Goal: Task Accomplishment & Management: Manage account settings

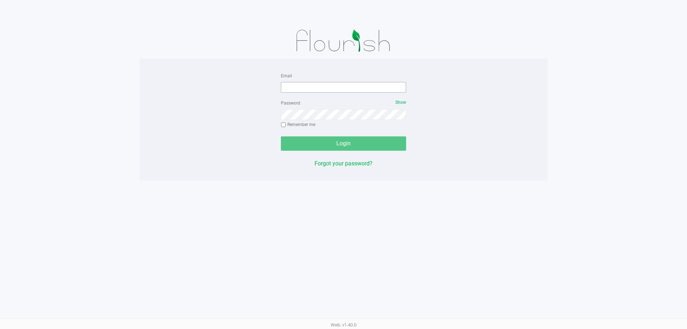
click at [310, 82] on div "Email" at bounding box center [343, 81] width 125 height 21
click at [365, 88] on input "Email" at bounding box center [343, 87] width 125 height 11
type input "[EMAIL_ADDRESS][DOMAIN_NAME]"
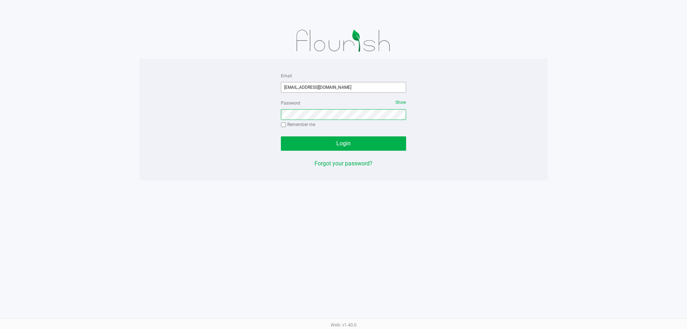
click at [281, 136] on button "Login" at bounding box center [343, 143] width 125 height 14
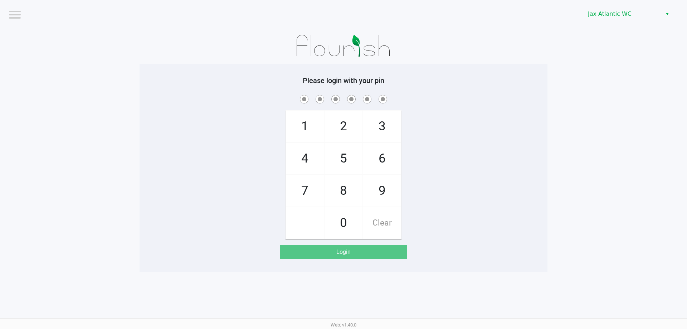
click at [387, 184] on span "9" at bounding box center [382, 190] width 38 height 31
checkbox input "true"
click at [313, 127] on span "1" at bounding box center [305, 126] width 38 height 31
checkbox input "true"
click at [313, 127] on span "1" at bounding box center [305, 126] width 38 height 31
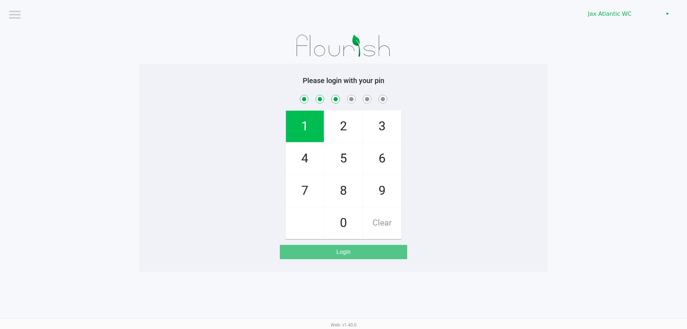
checkbox input "true"
drag, startPoint x: 306, startPoint y: 193, endPoint x: 307, endPoint y: 160, distance: 32.6
click at [306, 190] on span "7" at bounding box center [305, 190] width 38 height 31
checkbox input "true"
click at [307, 160] on span "4" at bounding box center [305, 158] width 38 height 31
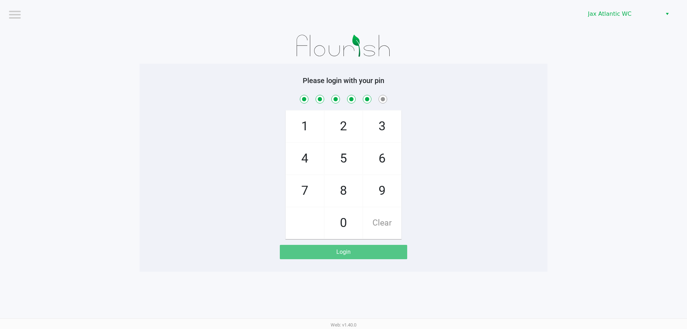
checkbox input "true"
click at [304, 193] on span "7" at bounding box center [305, 190] width 38 height 31
checkbox input "true"
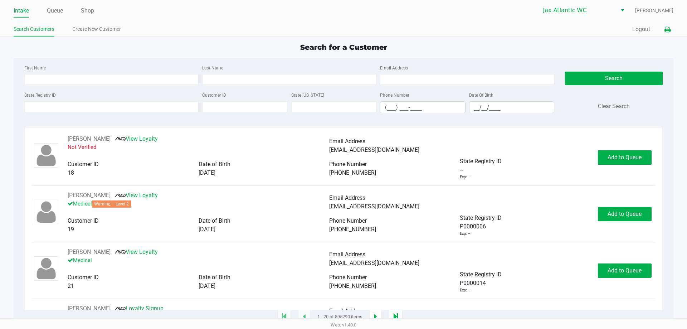
click at [668, 30] on icon at bounding box center [668, 29] width 6 height 5
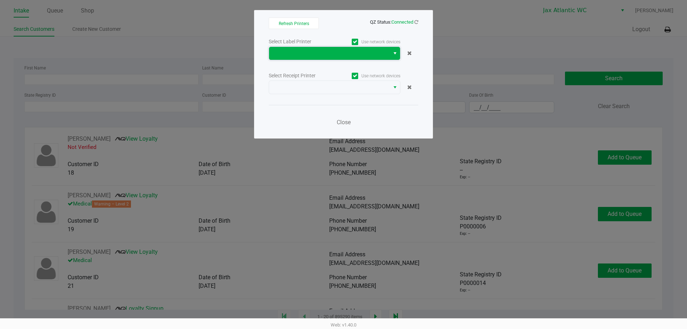
click at [363, 50] on span at bounding box center [329, 53] width 112 height 9
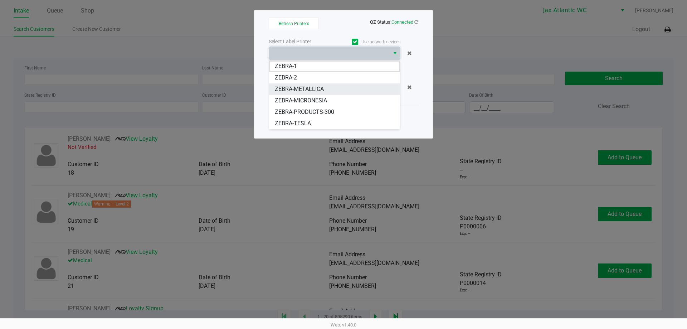
click at [326, 87] on li "ZEBRA-METALLICA" at bounding box center [334, 88] width 131 height 11
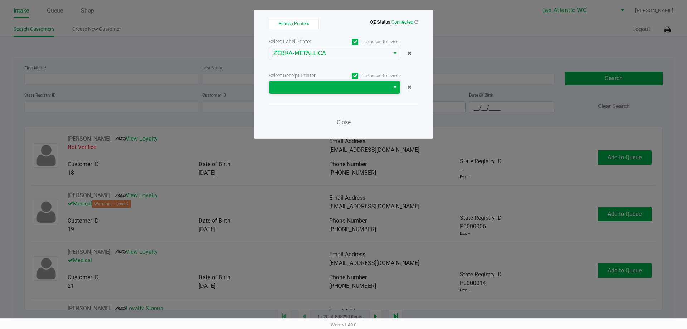
click at [326, 90] on span at bounding box center [329, 87] width 112 height 9
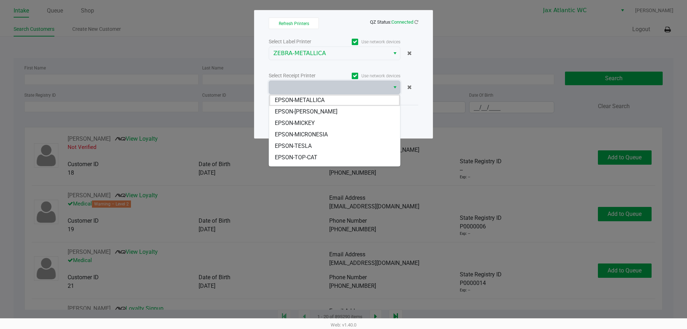
click at [328, 101] on li "EPSON-METALLICA" at bounding box center [334, 99] width 131 height 11
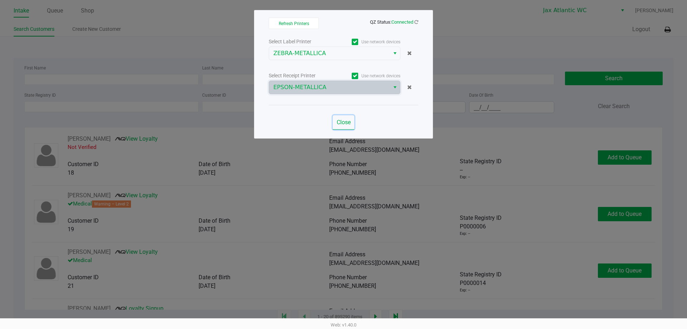
drag, startPoint x: 342, startPoint y: 124, endPoint x: 239, endPoint y: 76, distance: 113.0
click at [343, 124] on span "Close" at bounding box center [344, 122] width 14 height 7
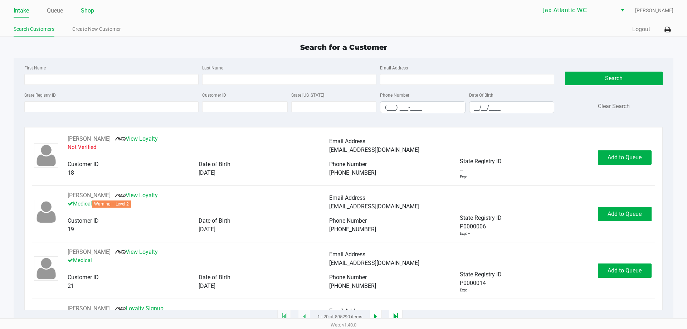
click at [86, 7] on link "Shop" at bounding box center [87, 11] width 13 height 10
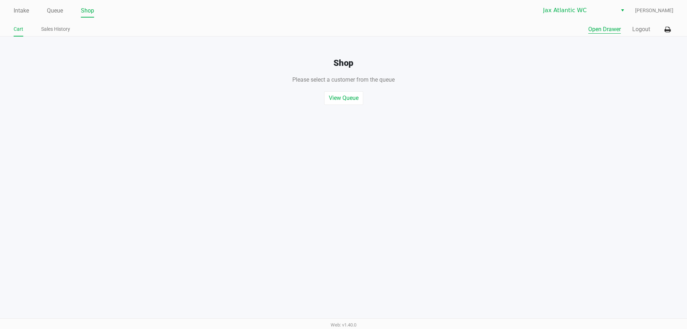
click at [595, 30] on button "Open Drawer" at bounding box center [604, 29] width 33 height 9
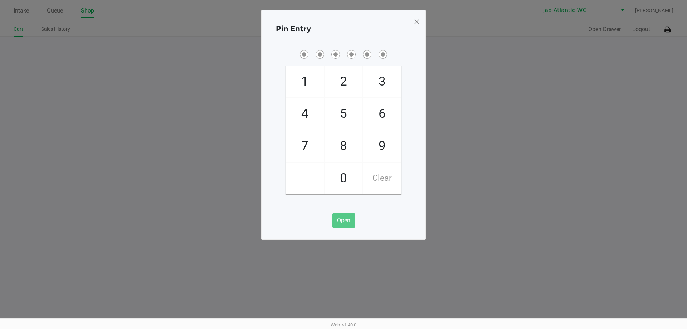
click at [382, 142] on span "9" at bounding box center [382, 145] width 38 height 31
checkbox input "true"
click at [308, 88] on span "1" at bounding box center [305, 81] width 38 height 31
checkbox input "true"
click at [307, 88] on span "1" at bounding box center [305, 81] width 38 height 31
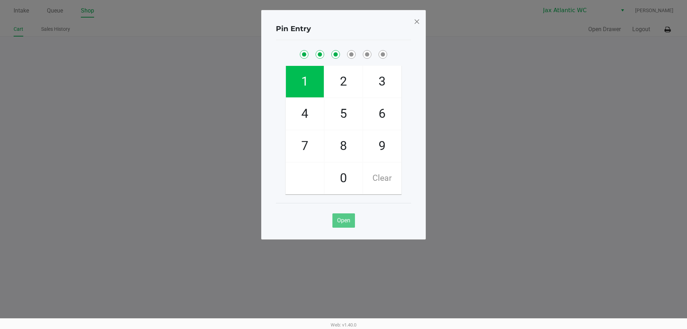
checkbox input "true"
click at [298, 139] on span "7" at bounding box center [305, 145] width 38 height 31
checkbox input "true"
click at [300, 126] on span "4" at bounding box center [305, 113] width 38 height 31
checkbox input "true"
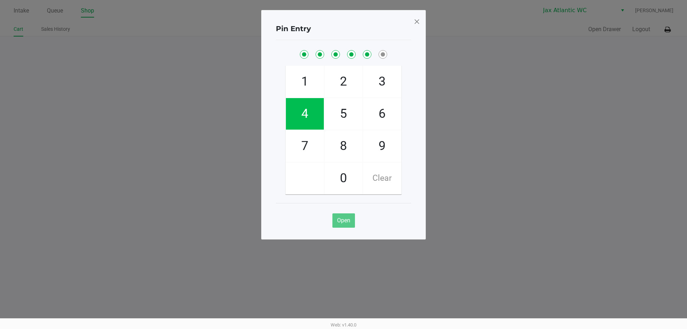
click at [302, 138] on span "7" at bounding box center [305, 145] width 38 height 31
checkbox input "true"
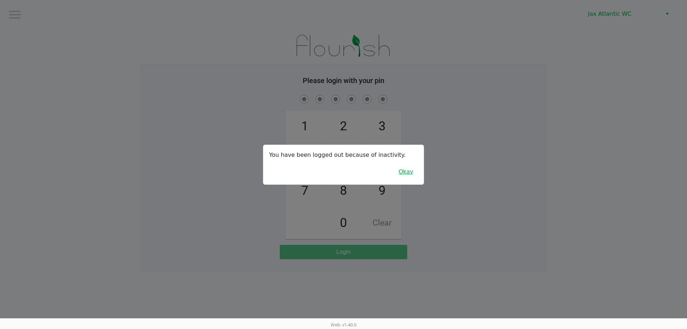
click at [407, 175] on button "Okay" at bounding box center [406, 172] width 24 height 14
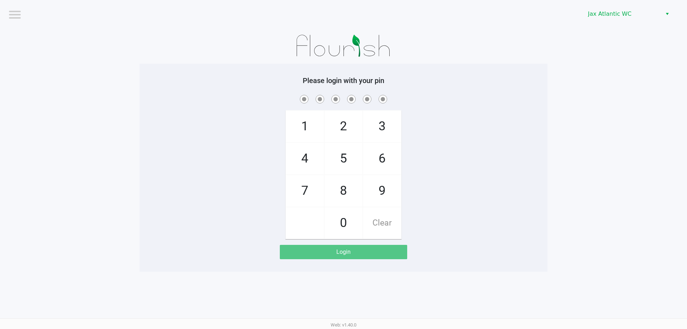
drag, startPoint x: 384, startPoint y: 186, endPoint x: 286, endPoint y: 134, distance: 110.5
click at [383, 186] on span "9" at bounding box center [382, 190] width 38 height 31
checkbox input "true"
click at [304, 126] on span "1" at bounding box center [305, 126] width 38 height 31
checkbox input "true"
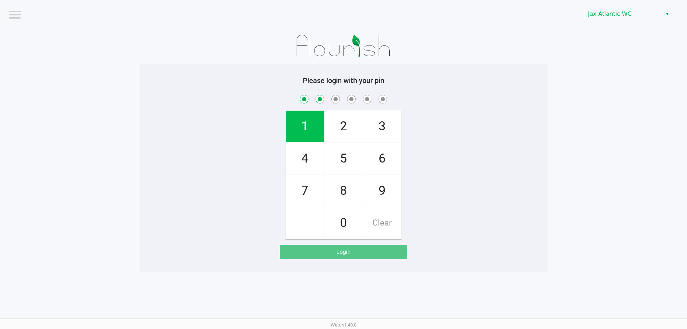
drag, startPoint x: 304, startPoint y: 126, endPoint x: 308, endPoint y: 151, distance: 25.7
click at [304, 126] on span "1" at bounding box center [305, 126] width 38 height 31
checkbox input "true"
click at [307, 187] on span "7" at bounding box center [305, 190] width 38 height 31
checkbox input "true"
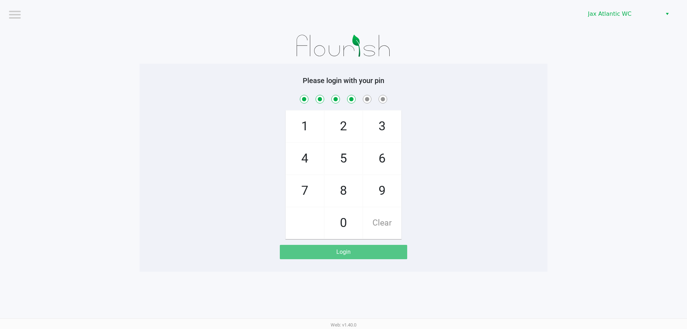
click at [311, 161] on span "4" at bounding box center [305, 158] width 38 height 31
checkbox input "true"
drag, startPoint x: 310, startPoint y: 184, endPoint x: 312, endPoint y: 177, distance: 7.0
click at [310, 185] on span "7" at bounding box center [305, 190] width 38 height 31
checkbox input "true"
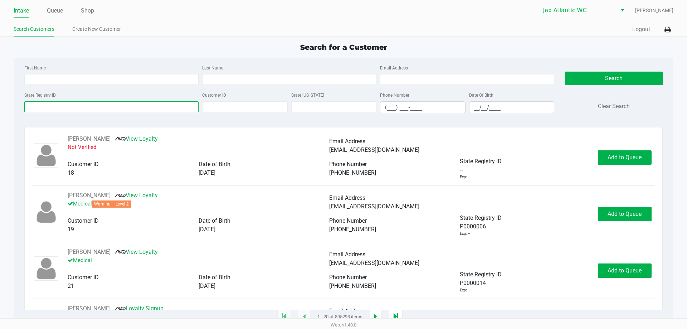
click at [40, 107] on input "State Registry ID" at bounding box center [111, 106] width 174 height 11
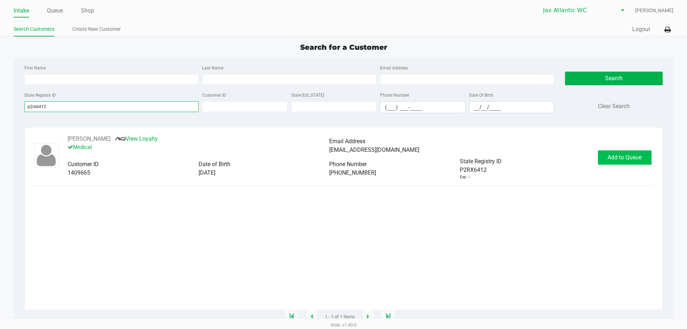
type input "p2rx6412"
click at [612, 161] on span "Add to Queue" at bounding box center [625, 157] width 34 height 7
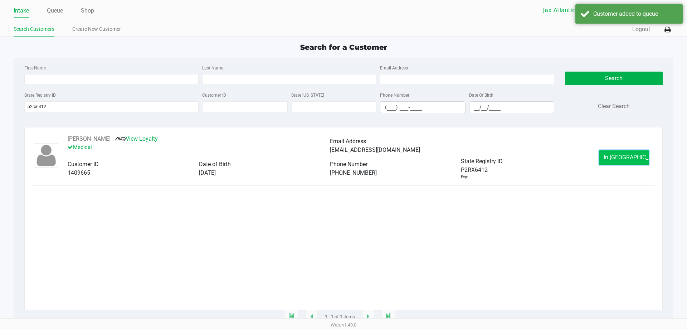
click at [615, 156] on span "In Queue" at bounding box center [634, 157] width 60 height 7
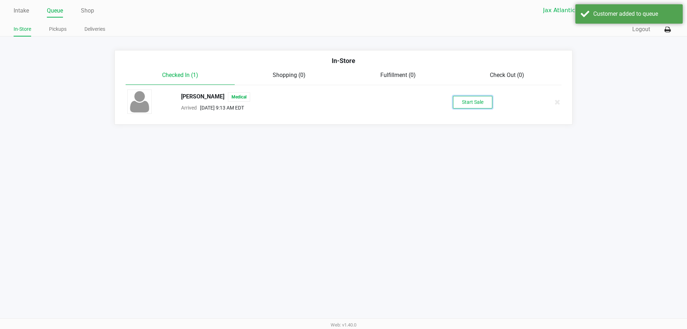
click at [463, 101] on button "Start Sale" at bounding box center [472, 102] width 39 height 13
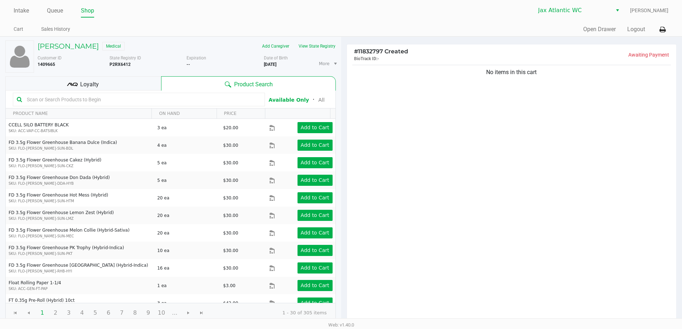
click at [97, 89] on div "Loyalty" at bounding box center [83, 83] width 156 height 14
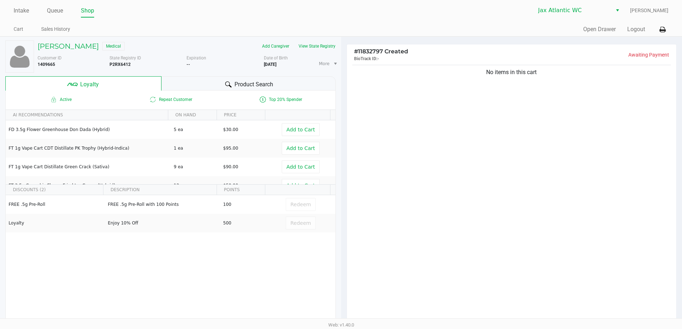
click at [269, 88] on span "Product Search" at bounding box center [253, 84] width 39 height 9
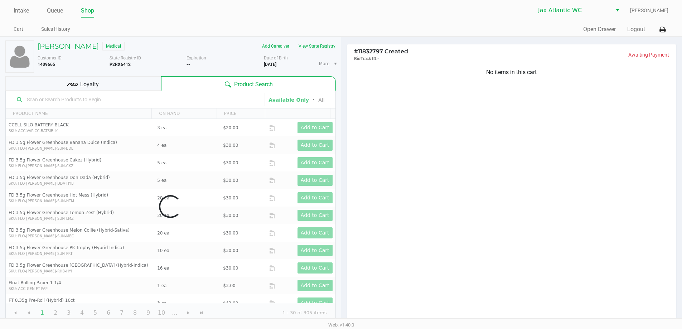
click at [310, 48] on button "View State Registry" at bounding box center [315, 45] width 42 height 11
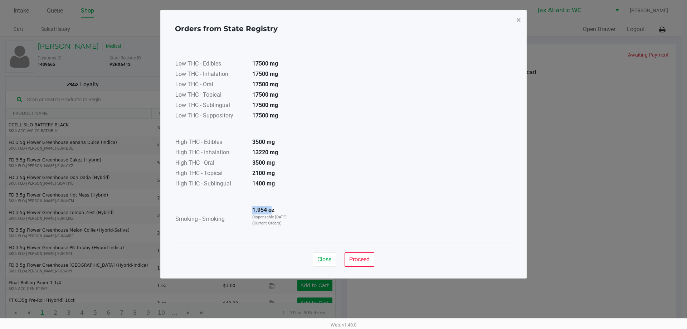
drag, startPoint x: 250, startPoint y: 209, endPoint x: 273, endPoint y: 209, distance: 22.5
click at [273, 209] on td "1.954 oz Dispensable Today (Current Orders)" at bounding box center [272, 219] width 50 height 28
click at [329, 261] on span "Close" at bounding box center [324, 259] width 14 height 7
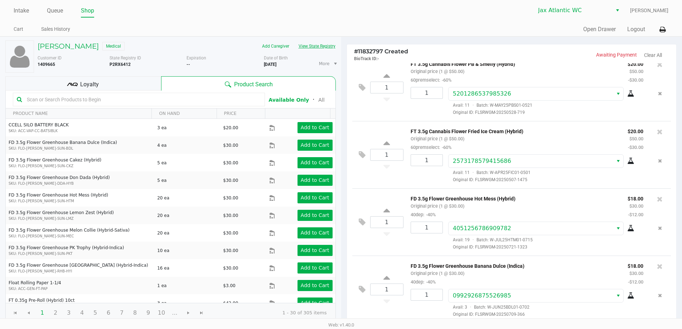
scroll to position [7, 0]
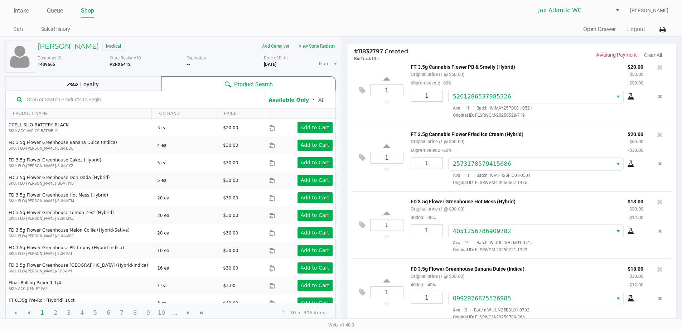
click at [117, 85] on div "Loyalty" at bounding box center [83, 83] width 156 height 14
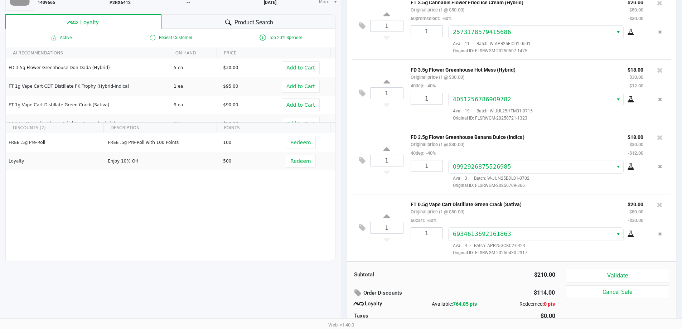
scroll to position [82, 0]
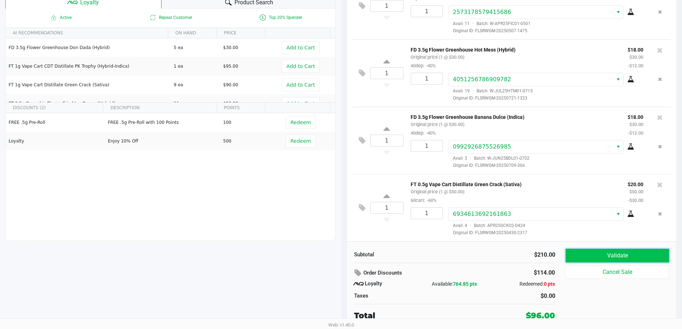
click at [647, 258] on button "Validate" at bounding box center [616, 256] width 103 height 14
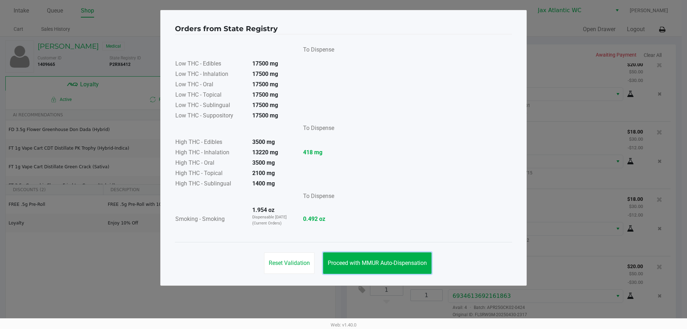
drag, startPoint x: 400, startPoint y: 264, endPoint x: 581, endPoint y: 305, distance: 185.8
click at [400, 263] on span "Proceed with MMUR Auto-Dispensation" at bounding box center [377, 262] width 99 height 7
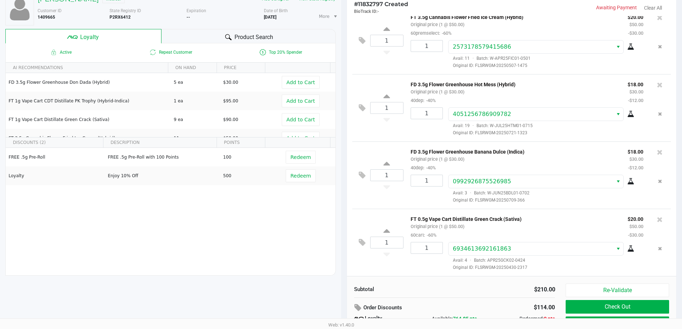
scroll to position [82, 0]
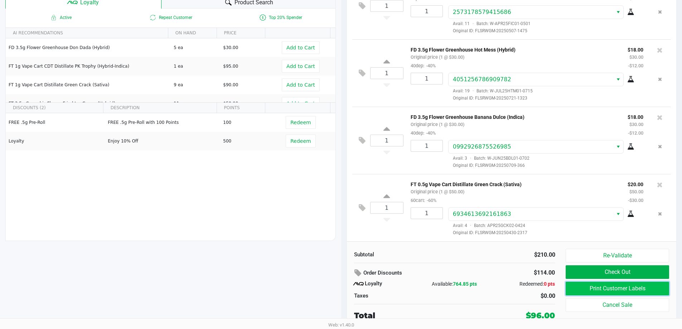
click at [630, 289] on button "Print Customer Labels" at bounding box center [616, 289] width 103 height 14
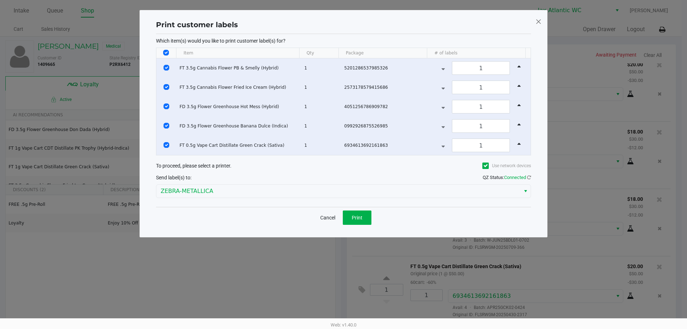
click at [346, 209] on div "Cancel Print" at bounding box center [343, 217] width 375 height 21
click at [355, 215] on span "Print" at bounding box center [357, 218] width 11 height 6
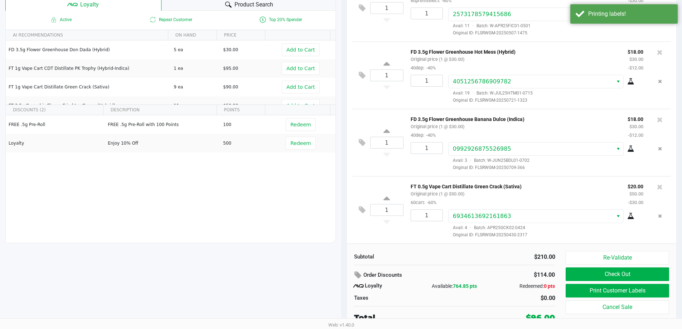
scroll to position [82, 0]
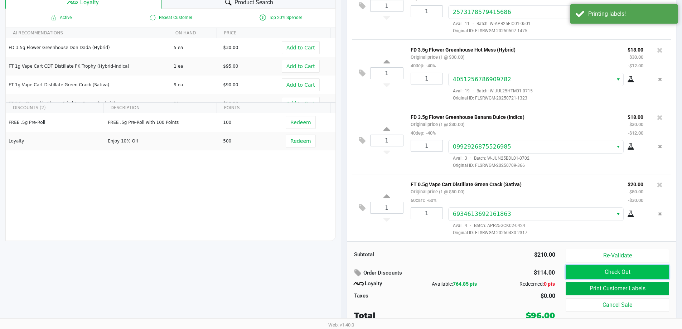
click at [589, 270] on button "Check Out" at bounding box center [616, 272] width 103 height 14
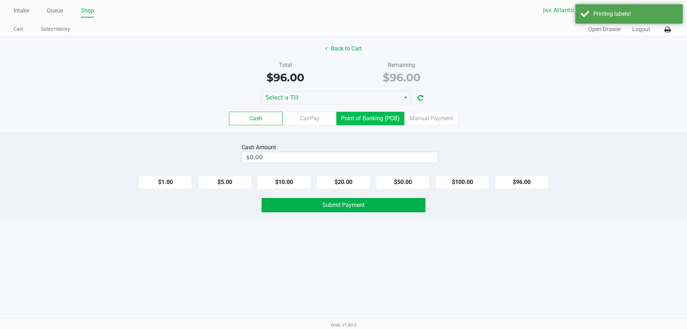
drag, startPoint x: 369, startPoint y: 120, endPoint x: 405, endPoint y: 147, distance: 45.5
click at [369, 120] on label "Point of Banking (POB)" at bounding box center [370, 119] width 68 height 14
click at [0, 0] on 7 "Point of Banking (POB)" at bounding box center [0, 0] width 0 height 0
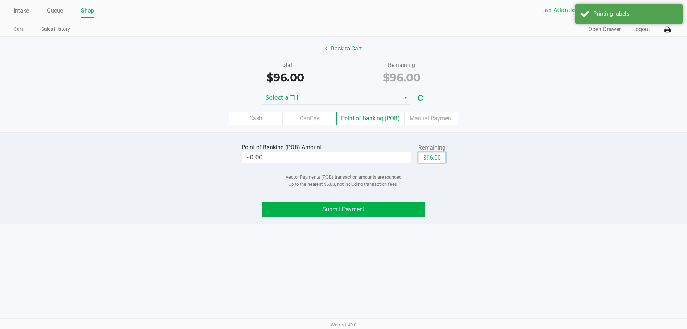
drag, startPoint x: 426, startPoint y: 160, endPoint x: 421, endPoint y: 181, distance: 21.8
click at [427, 160] on button "$96.00" at bounding box center [431, 157] width 27 height 11
type input "$96.00"
click at [402, 214] on button "Submit Payment" at bounding box center [344, 209] width 164 height 14
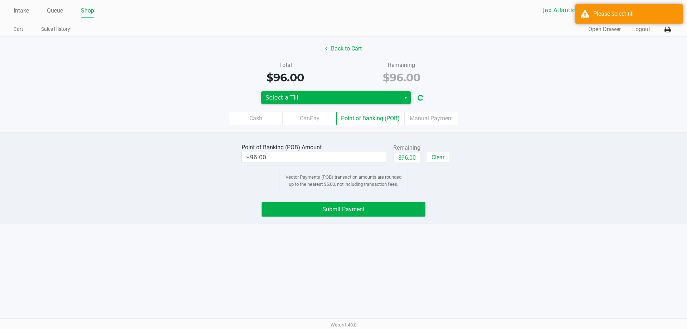
click at [302, 98] on span "Select a Till" at bounding box center [331, 97] width 131 height 9
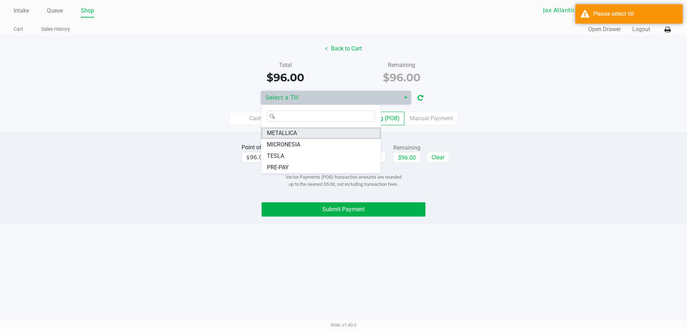
click at [295, 133] on span "METALLICA" at bounding box center [282, 133] width 30 height 9
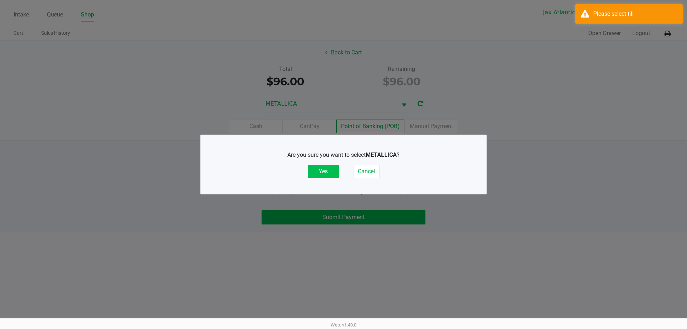
click at [323, 168] on button "Yes" at bounding box center [323, 172] width 31 height 14
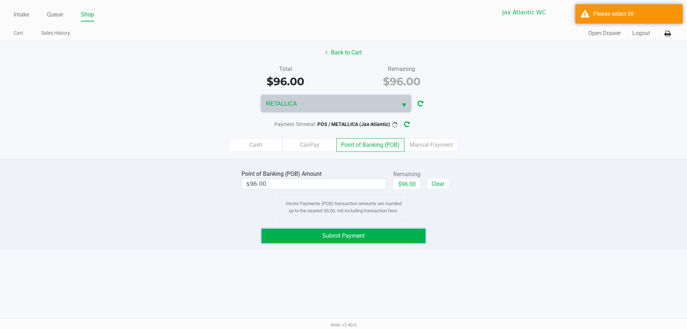
click at [321, 235] on button "Submit Payment" at bounding box center [344, 236] width 164 height 14
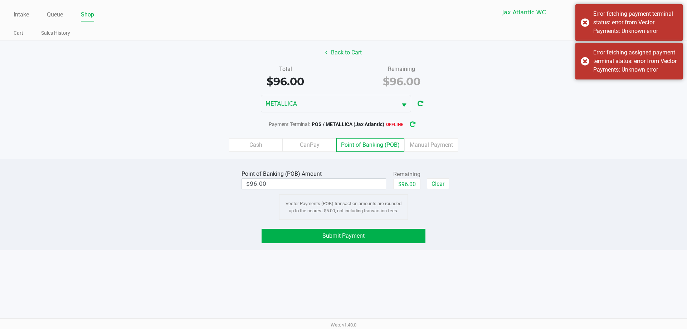
click at [416, 128] on button "button" at bounding box center [412, 124] width 11 height 13
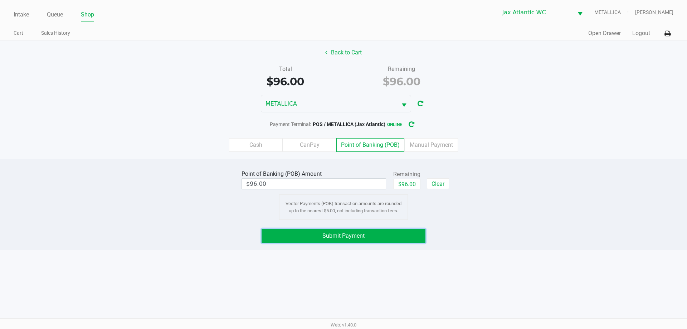
click at [380, 239] on button "Submit Payment" at bounding box center [344, 236] width 164 height 14
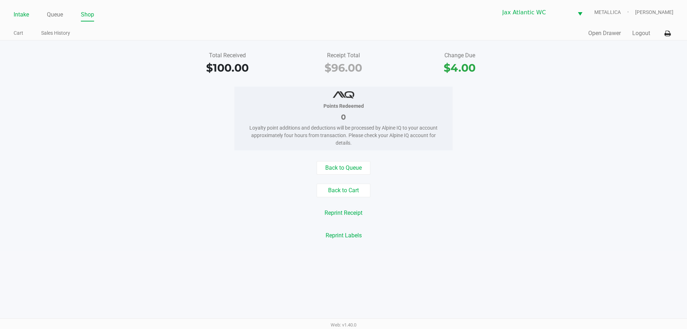
click at [23, 16] on link "Intake" at bounding box center [21, 15] width 15 height 10
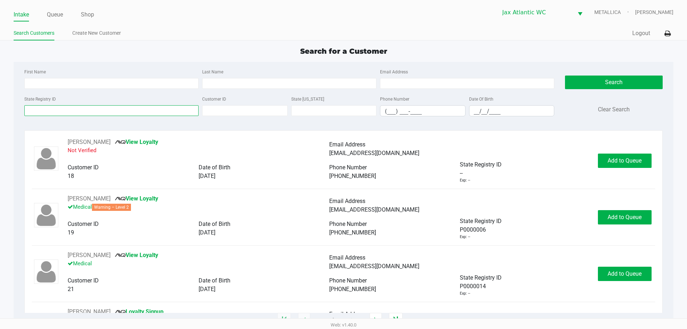
click at [64, 111] on input "State Registry ID" at bounding box center [111, 110] width 174 height 11
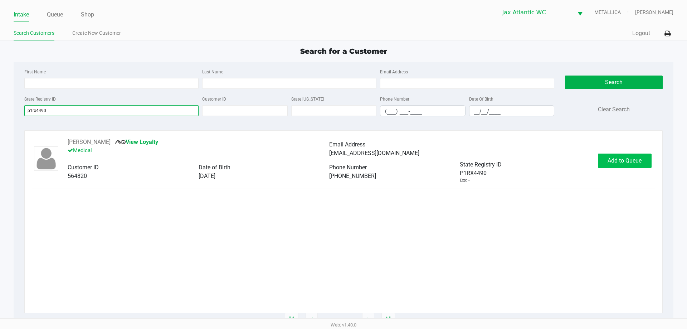
type input "p1rx4490"
click at [644, 165] on button "Add to Queue" at bounding box center [625, 161] width 54 height 14
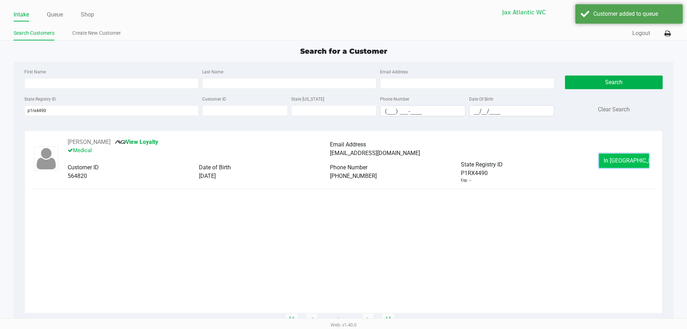
click at [622, 157] on button "In Queue" at bounding box center [624, 161] width 50 height 14
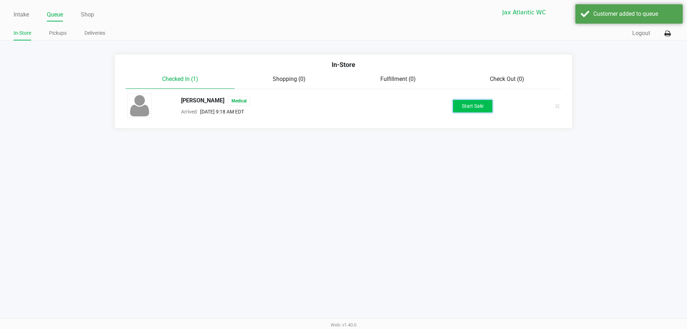
click at [464, 107] on button "Start Sale" at bounding box center [472, 106] width 39 height 13
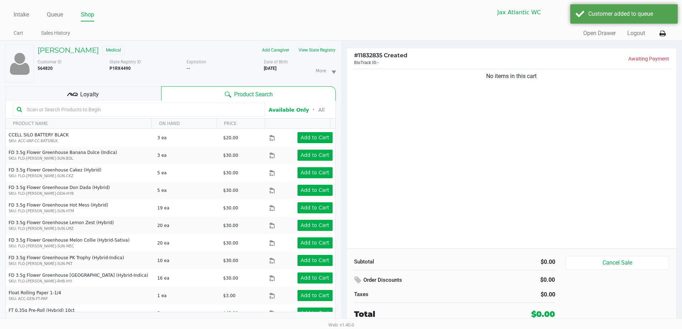
drag, startPoint x: 118, startPoint y: 92, endPoint x: 119, endPoint y: 99, distance: 6.5
click at [119, 99] on div "Loyalty" at bounding box center [83, 93] width 156 height 14
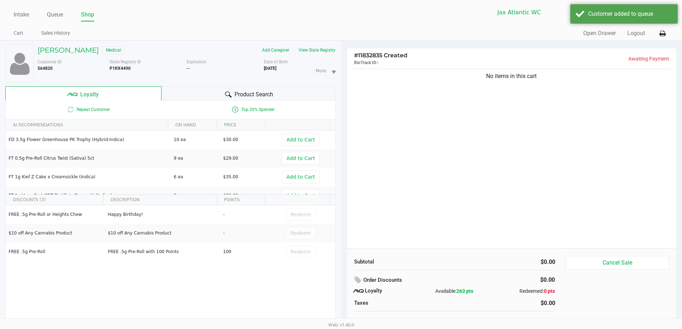
click at [201, 91] on div "Product Search" at bounding box center [248, 93] width 174 height 14
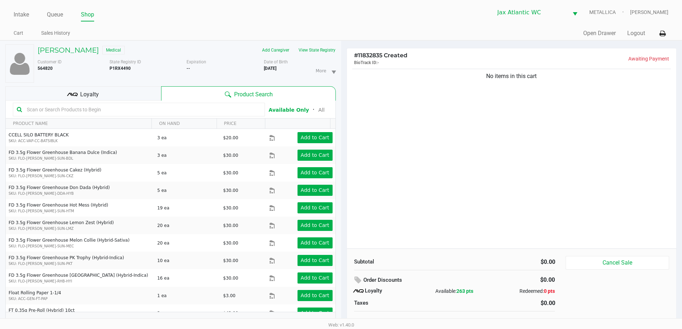
click at [88, 97] on span "Loyalty" at bounding box center [89, 94] width 19 height 9
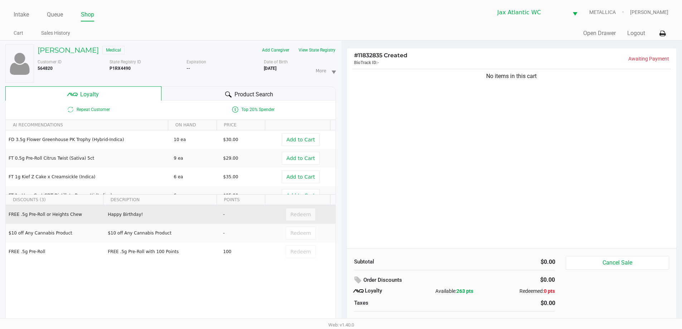
drag, startPoint x: 78, startPoint y: 216, endPoint x: 48, endPoint y: 219, distance: 30.1
click at [48, 219] on td "FREE .5g Pre-Roll or Heights Chew" at bounding box center [55, 214] width 99 height 19
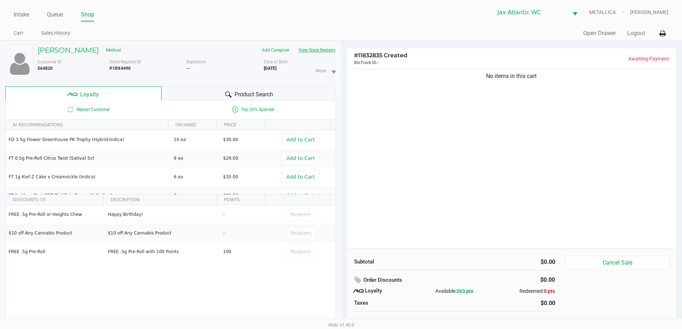
click at [314, 48] on button "View State Registry" at bounding box center [315, 49] width 42 height 11
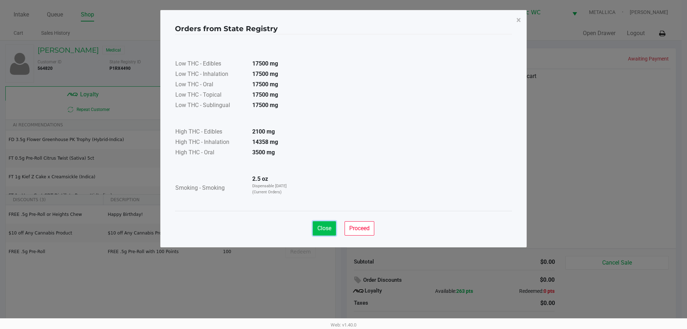
click at [329, 232] on button "Close" at bounding box center [324, 228] width 23 height 14
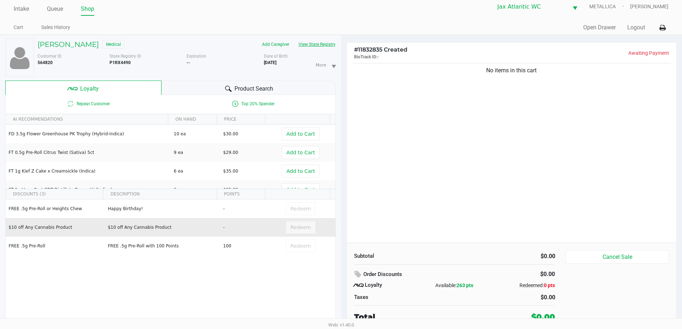
scroll to position [8, 0]
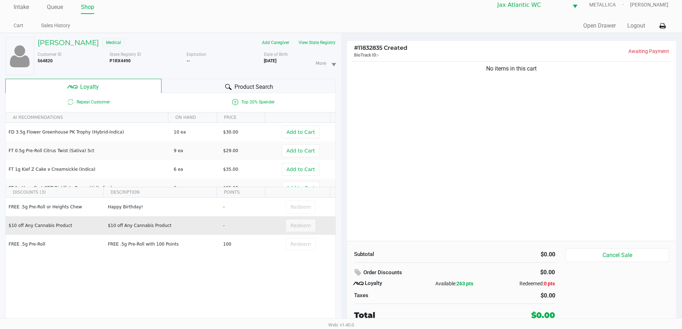
drag, startPoint x: 104, startPoint y: 227, endPoint x: 183, endPoint y: 230, distance: 78.8
click at [181, 231] on td "$10 off Any Cannabis Product" at bounding box center [161, 225] width 115 height 19
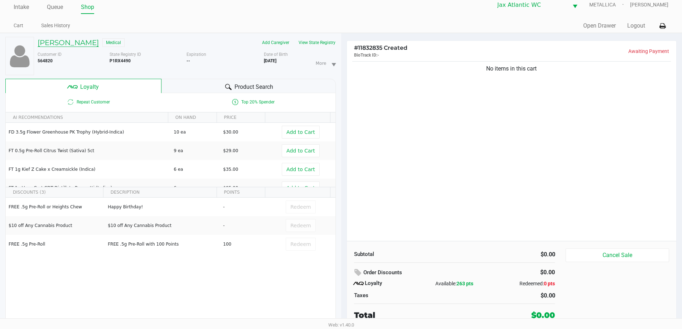
click at [74, 40] on h5 "JANA RECTOR" at bounding box center [68, 42] width 61 height 9
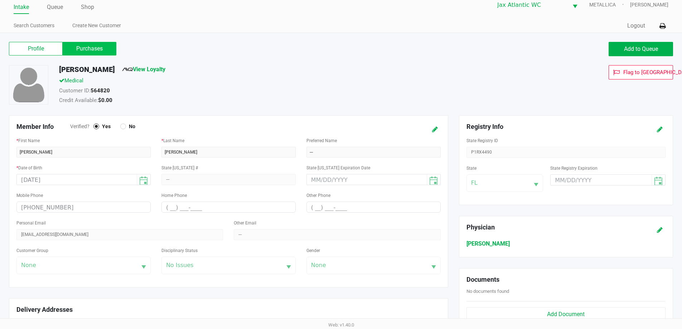
click at [94, 49] on label "Purchases" at bounding box center [90, 49] width 54 height 14
click at [0, 0] on 1 "Purchases" at bounding box center [0, 0] width 0 height 0
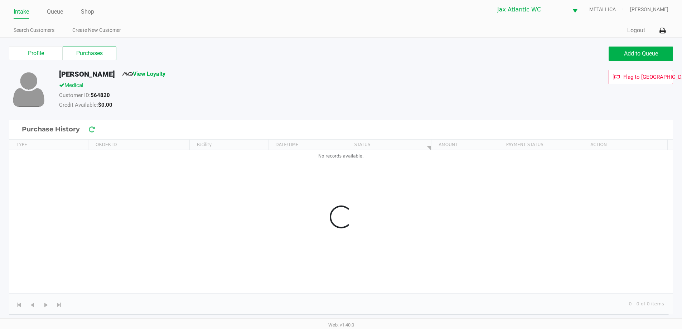
scroll to position [3, 0]
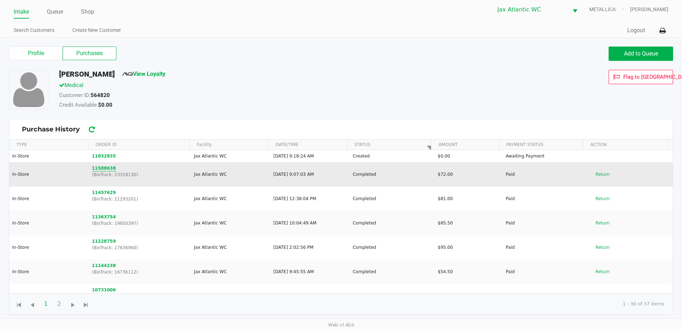
click at [98, 167] on button "11588638" at bounding box center [104, 168] width 24 height 6
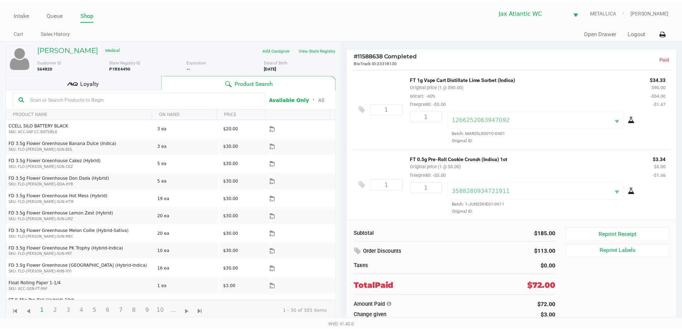
scroll to position [79, 0]
drag, startPoint x: 527, startPoint y: 162, endPoint x: 431, endPoint y: 155, distance: 96.2
click at [431, 155] on div "FT 0.5g Pre-Roll Cookie Crunch (Indica) 1ct Original price (1 @ $5.00) freepre8…" at bounding box center [530, 167] width 245 height 25
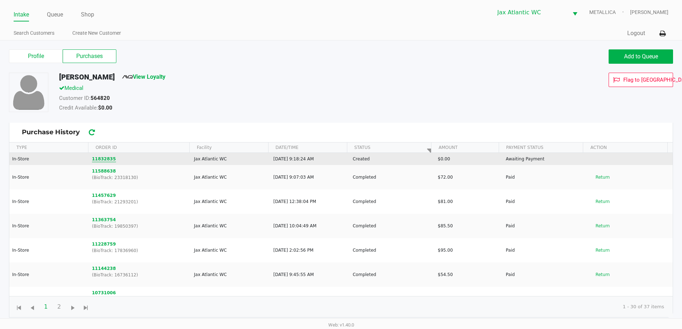
click at [107, 157] on button "11832835" at bounding box center [104, 159] width 24 height 6
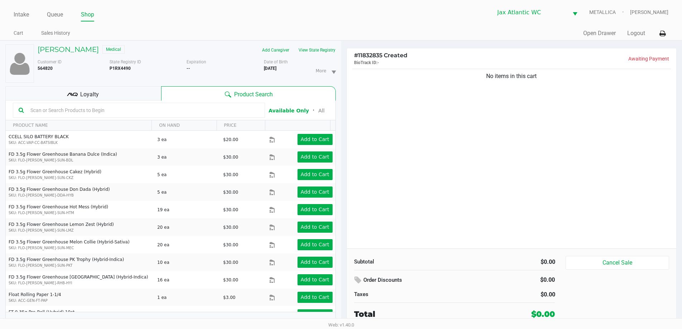
click at [106, 87] on div "Loyalty" at bounding box center [83, 93] width 156 height 14
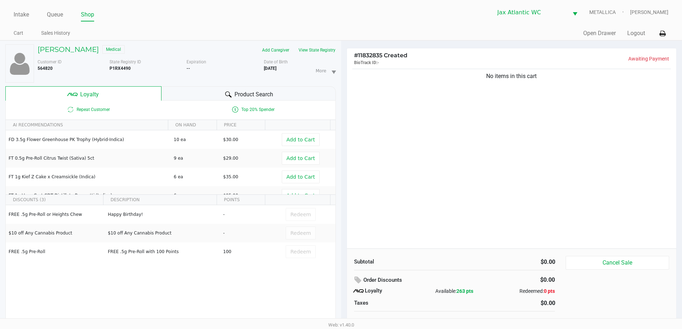
click at [196, 93] on div "Product Search" at bounding box center [248, 93] width 174 height 14
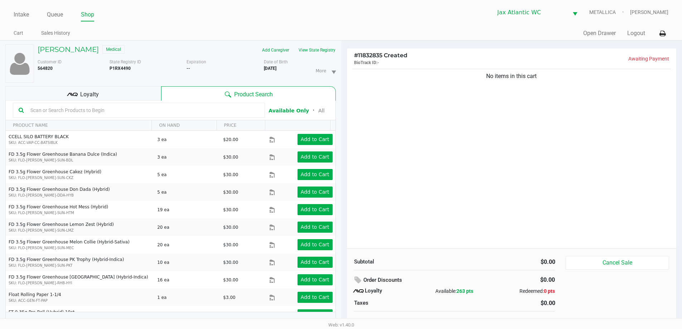
click at [155, 96] on div "Loyalty" at bounding box center [83, 93] width 156 height 14
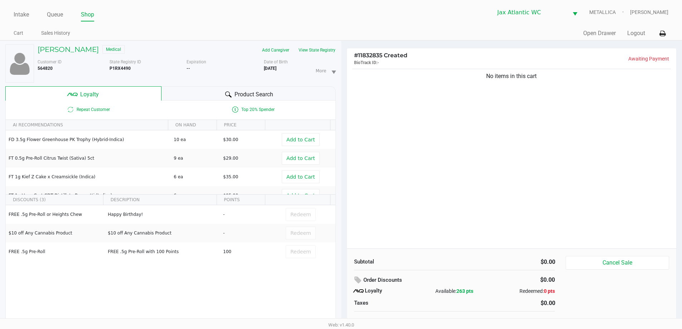
click at [192, 99] on div "Product Search" at bounding box center [248, 93] width 174 height 14
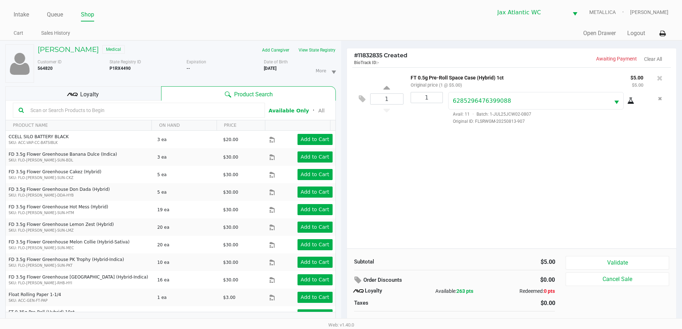
drag, startPoint x: 95, startPoint y: 92, endPoint x: 148, endPoint y: 74, distance: 56.2
click at [148, 74] on div "State Registry ID P1RX4490" at bounding box center [147, 71] width 77 height 24
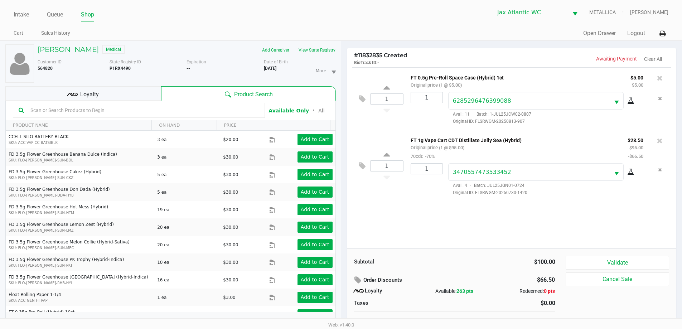
drag, startPoint x: 94, startPoint y: 92, endPoint x: 109, endPoint y: 92, distance: 14.7
click at [95, 92] on span "Loyalty" at bounding box center [89, 94] width 19 height 9
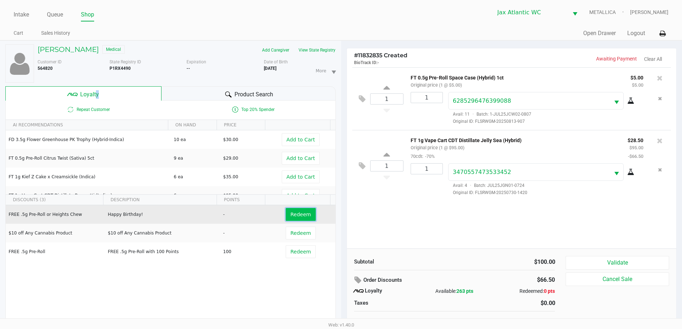
click at [307, 216] on button "Redeem" at bounding box center [301, 214] width 30 height 13
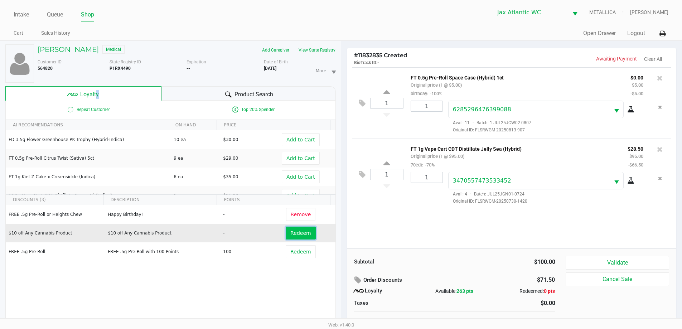
click at [298, 232] on span "Redeem" at bounding box center [300, 233] width 20 height 6
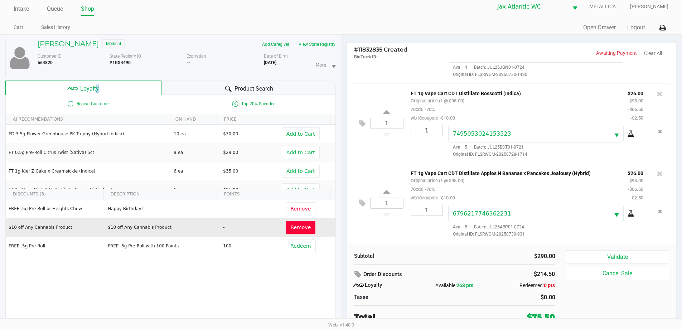
scroll to position [8, 0]
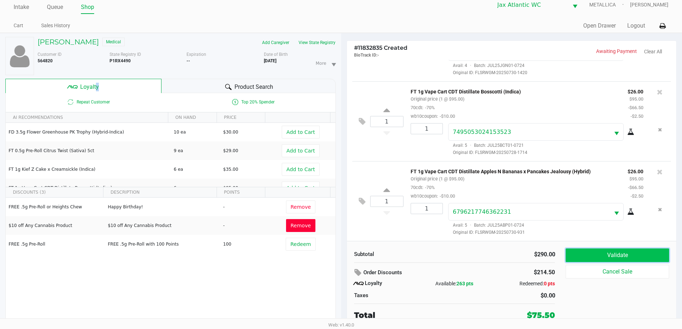
click at [598, 253] on button "Validate" at bounding box center [616, 255] width 103 height 14
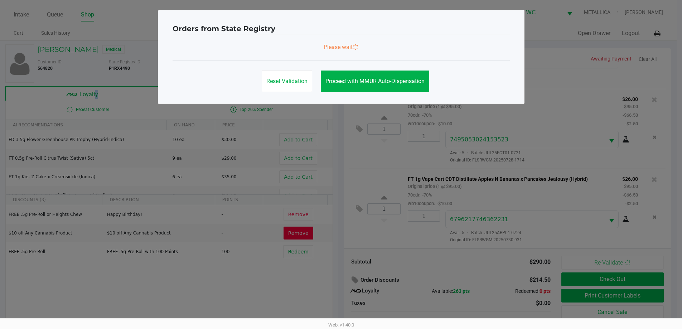
scroll to position [0, 0]
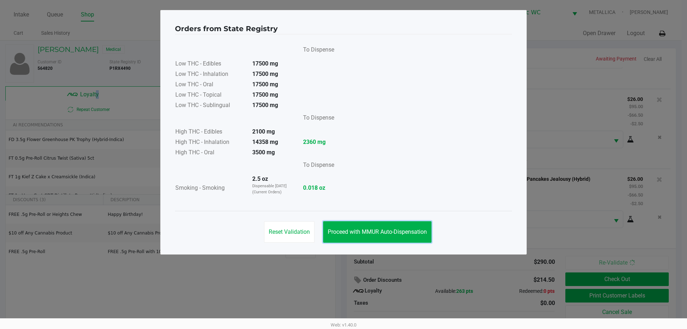
drag, startPoint x: 381, startPoint y: 228, endPoint x: 592, endPoint y: 325, distance: 231.5
click at [388, 234] on button "Proceed with MMUR Auto-Dispensation" at bounding box center [377, 231] width 108 height 21
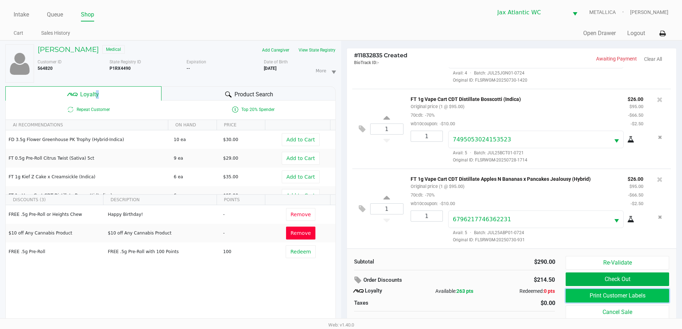
click at [618, 299] on button "Print Customer Labels" at bounding box center [616, 296] width 103 height 14
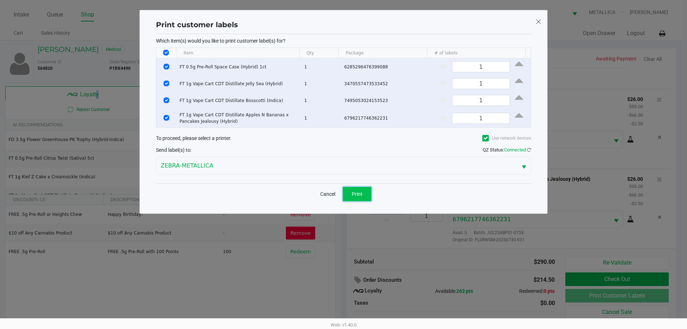
drag, startPoint x: 358, startPoint y: 190, endPoint x: 498, endPoint y: 245, distance: 150.3
click at [359, 190] on button "Print" at bounding box center [357, 194] width 29 height 14
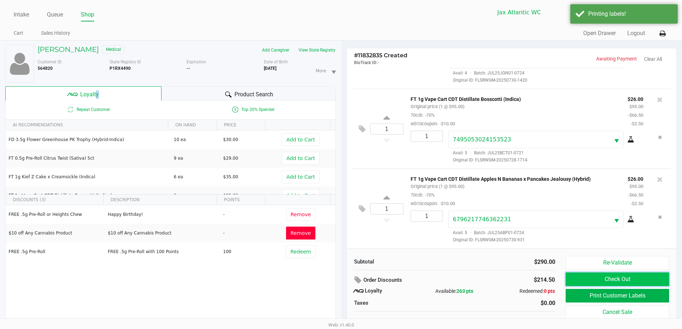
click at [619, 280] on button "Check Out" at bounding box center [616, 279] width 103 height 14
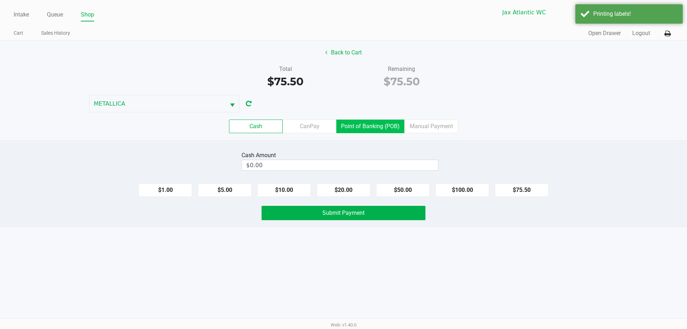
click at [369, 120] on label "Point of Banking (POB)" at bounding box center [370, 127] width 68 height 14
click at [0, 0] on 7 "Point of Banking (POB)" at bounding box center [0, 0] width 0 height 0
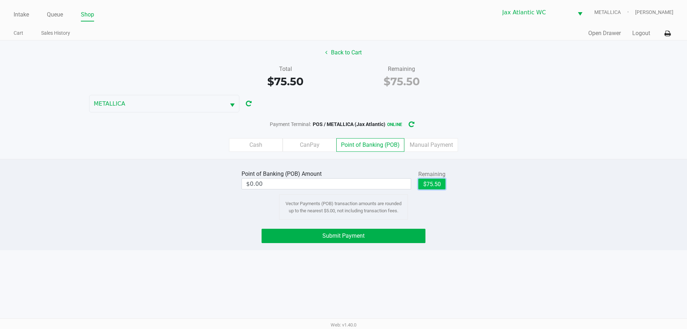
click at [437, 183] on button "$75.50" at bounding box center [431, 184] width 27 height 11
type input "$75.50"
click at [383, 234] on button "Submit Payment" at bounding box center [344, 236] width 164 height 14
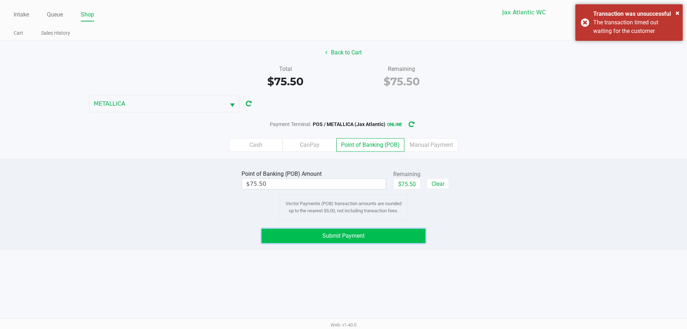
click at [397, 230] on button "Submit Payment" at bounding box center [344, 236] width 164 height 14
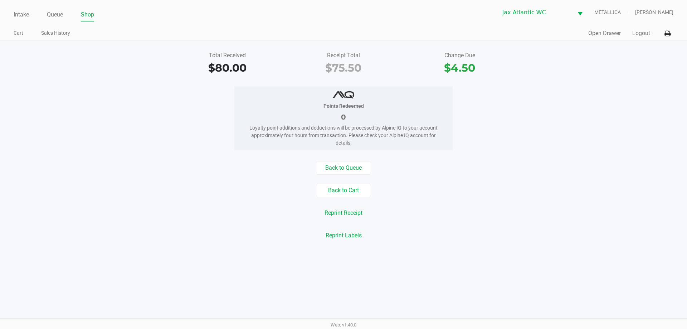
click at [31, 25] on div "Intake Queue Shop Jax Atlantic WC METALLICA Hades Diaz Cart Sales History Quick…" at bounding box center [343, 20] width 687 height 40
click at [9, 10] on div "Intake Queue Shop Jax Atlantic WC METALLICA Hades Diaz Cart Sales History Quick…" at bounding box center [343, 20] width 687 height 40
click at [13, 11] on div "Intake Queue Shop Jax Atlantic WC METALLICA Hades Diaz Cart Sales History Quick…" at bounding box center [343, 20] width 687 height 40
click at [26, 12] on link "Intake" at bounding box center [21, 15] width 15 height 10
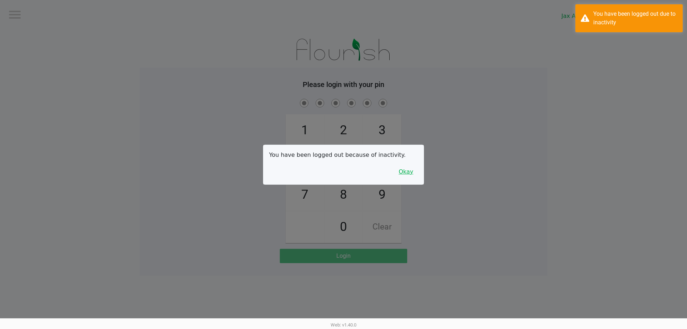
click at [413, 175] on button "Okay" at bounding box center [406, 172] width 24 height 14
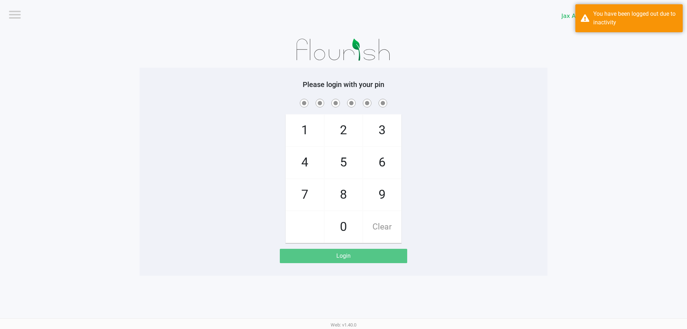
drag, startPoint x: 384, startPoint y: 193, endPoint x: 338, endPoint y: 157, distance: 57.7
click at [384, 193] on span "9" at bounding box center [382, 194] width 38 height 31
checkbox input "true"
click at [300, 132] on span "1" at bounding box center [305, 130] width 38 height 31
checkbox input "true"
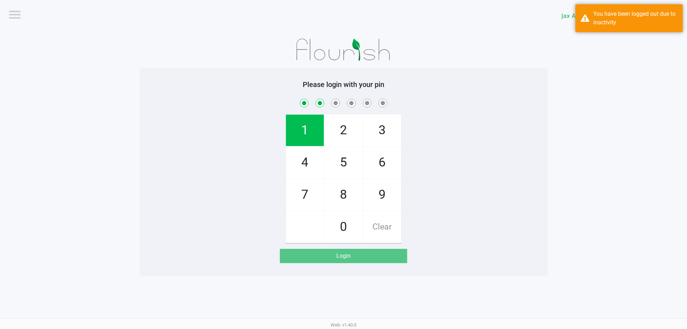
click at [300, 132] on span "1" at bounding box center [305, 130] width 38 height 31
checkbox input "true"
click at [308, 184] on span "7" at bounding box center [305, 194] width 38 height 31
checkbox input "true"
drag, startPoint x: 310, startPoint y: 160, endPoint x: 305, endPoint y: 188, distance: 28.0
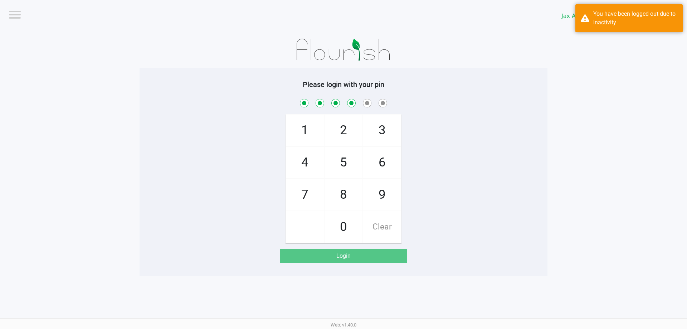
click at [309, 160] on span "4" at bounding box center [305, 162] width 38 height 31
checkbox input "true"
click at [305, 188] on span "7" at bounding box center [305, 194] width 38 height 31
checkbox input "true"
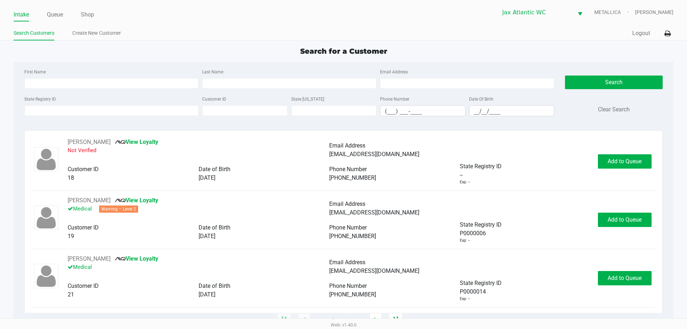
click at [47, 51] on div "Search for a Customer" at bounding box center [343, 51] width 670 height 11
click at [49, 108] on input "State Registry ID" at bounding box center [111, 110] width 174 height 11
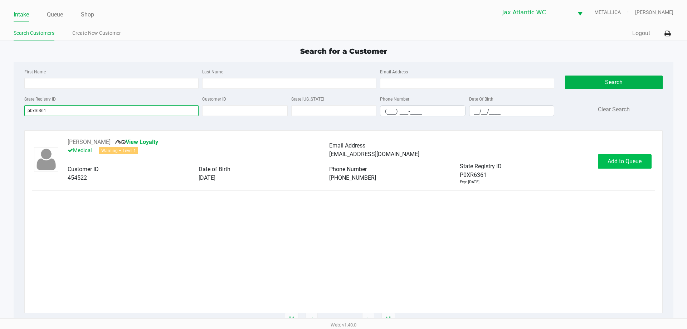
type input "p0xr6361"
click at [604, 167] on button "Add to Queue" at bounding box center [625, 161] width 54 height 14
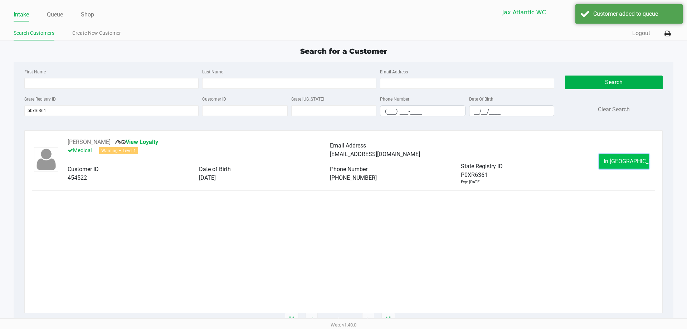
click at [626, 154] on button "In Queue" at bounding box center [624, 161] width 50 height 14
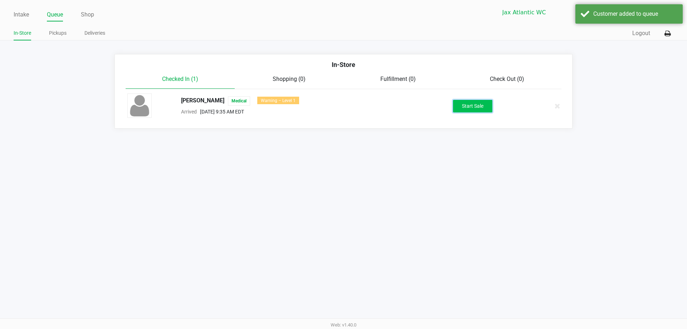
click at [458, 103] on button "Start Sale" at bounding box center [472, 106] width 39 height 13
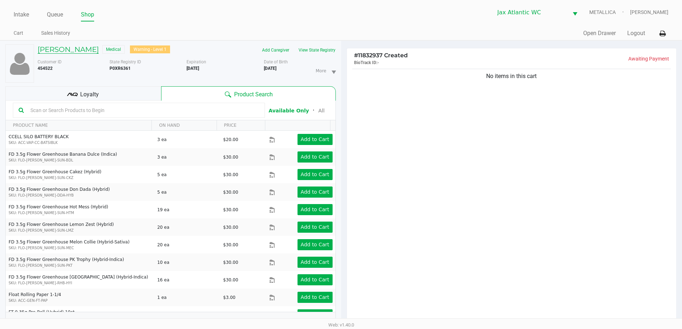
click at [68, 53] on h5 "BARRY MCDONALD" at bounding box center [68, 49] width 61 height 9
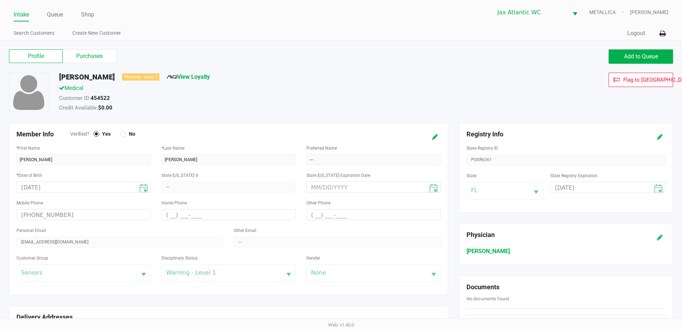
click at [81, 58] on label "Purchases" at bounding box center [90, 56] width 54 height 14
click at [0, 0] on 1 "Purchases" at bounding box center [0, 0] width 0 height 0
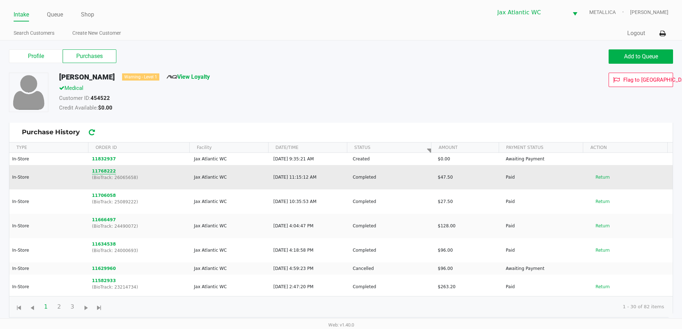
click at [100, 170] on button "11768222" at bounding box center [104, 171] width 24 height 6
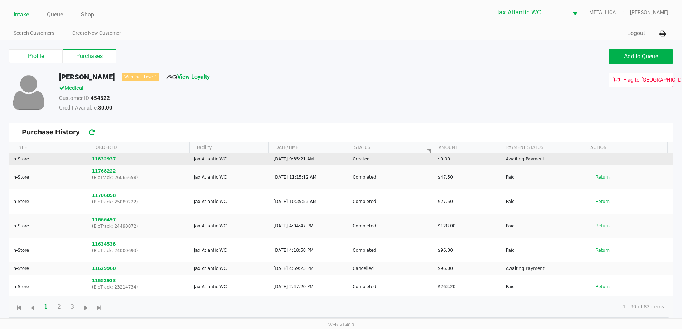
click at [98, 158] on button "11832937" at bounding box center [104, 159] width 24 height 6
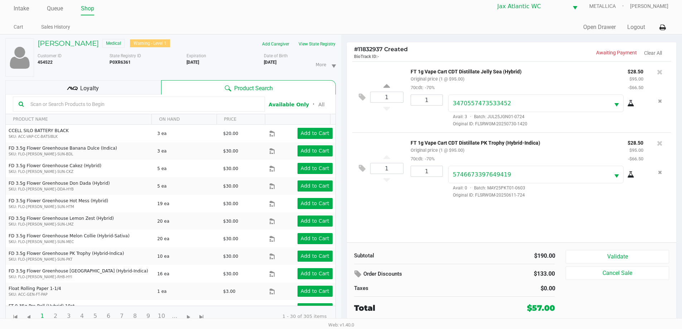
scroll to position [8, 0]
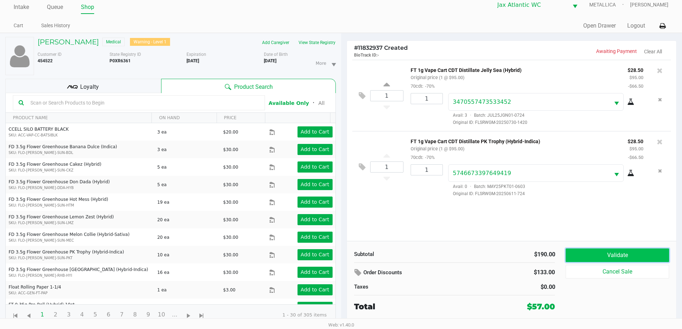
click at [606, 258] on button "Validate" at bounding box center [616, 255] width 103 height 14
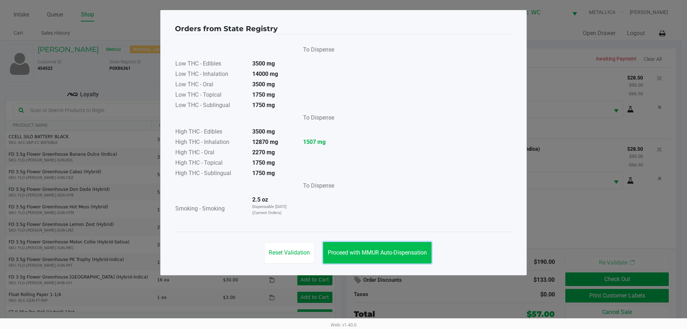
click at [369, 245] on button "Proceed with MMUR Auto-Dispensation" at bounding box center [377, 252] width 108 height 21
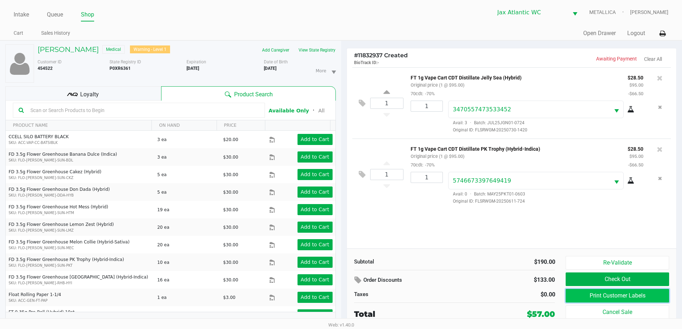
click at [593, 294] on button "Print Customer Labels" at bounding box center [616, 296] width 103 height 14
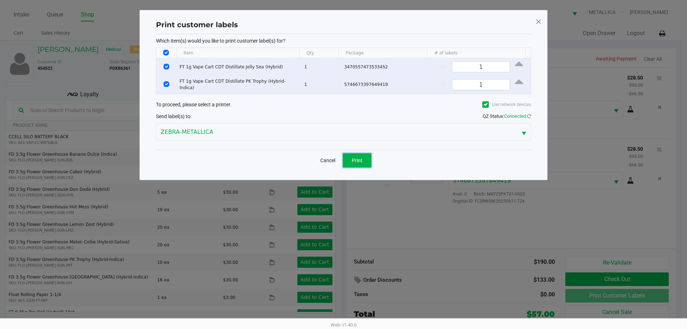
click at [362, 159] on span "Print" at bounding box center [357, 160] width 11 height 6
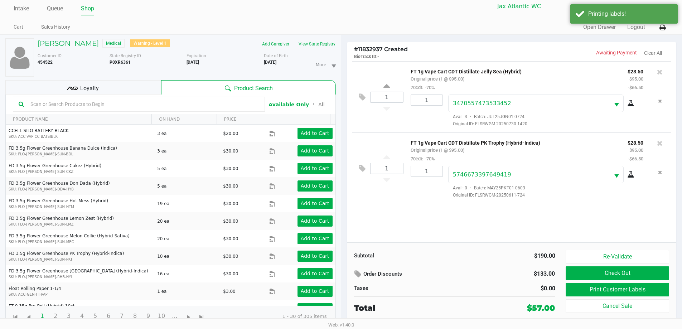
scroll to position [8, 0]
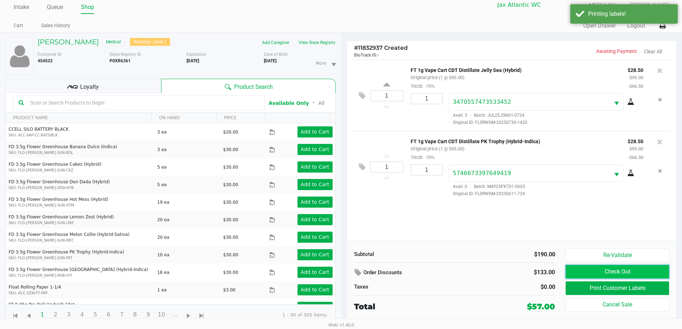
click at [593, 270] on button "Check Out" at bounding box center [616, 272] width 103 height 14
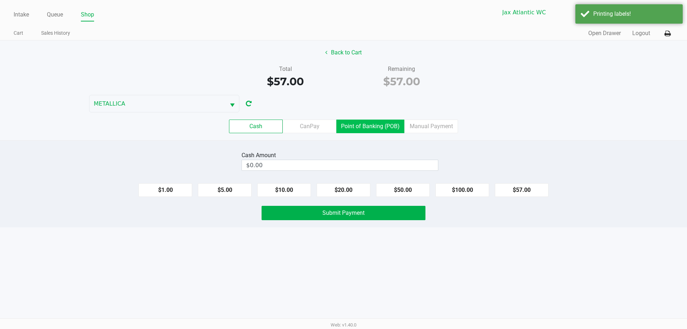
click at [367, 125] on label "Point of Banking (POB)" at bounding box center [370, 127] width 68 height 14
click at [0, 0] on 7 "Point of Banking (POB)" at bounding box center [0, 0] width 0 height 0
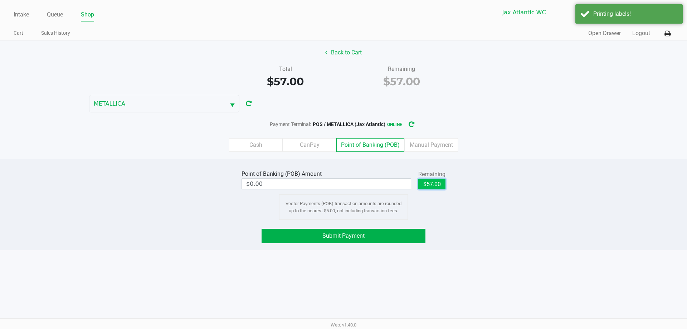
click at [434, 189] on button "$57.00" at bounding box center [431, 184] width 27 height 11
type input "$57.00"
drag, startPoint x: 398, startPoint y: 228, endPoint x: 398, endPoint y: 232, distance: 4.0
click at [398, 229] on div "Point of Banking (POB) Amount $57.00 Remaining $57.00 Clear Vector Payments (PO…" at bounding box center [343, 204] width 687 height 91
click at [397, 233] on button "Submit Payment" at bounding box center [344, 236] width 164 height 14
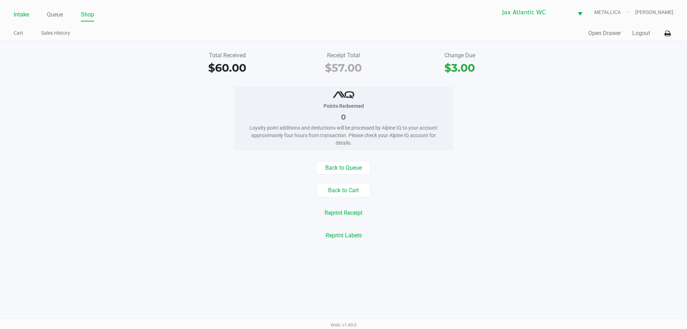
click at [22, 15] on link "Intake" at bounding box center [21, 15] width 15 height 10
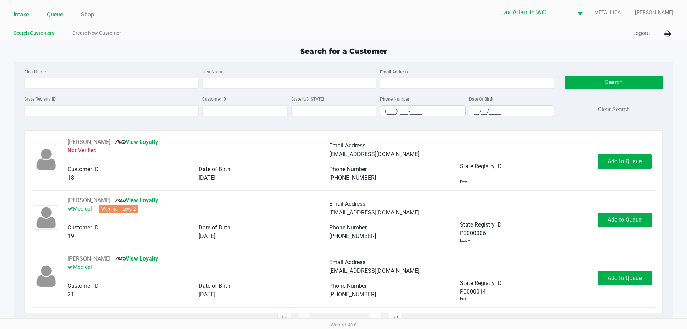
click at [54, 17] on link "Queue" at bounding box center [55, 15] width 16 height 10
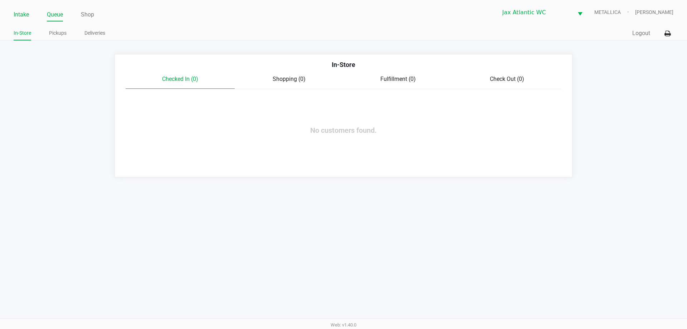
click at [28, 16] on link "Intake" at bounding box center [21, 15] width 15 height 10
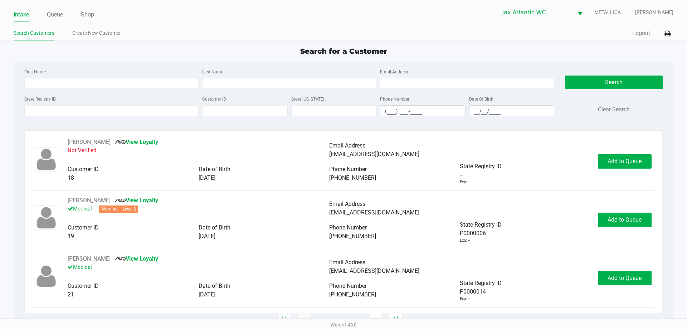
type input "JOE"
type input "CABRERA"
type input "08/23/1982"
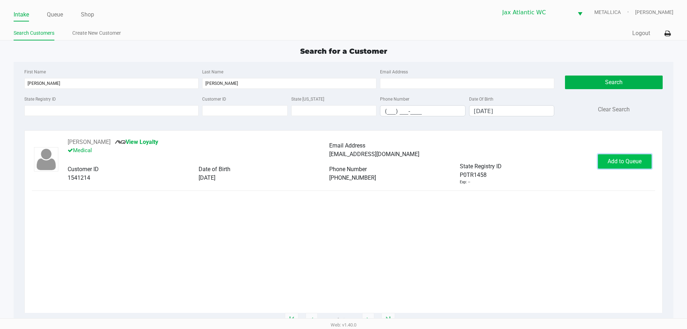
click at [609, 158] on span "Add to Queue" at bounding box center [625, 161] width 34 height 7
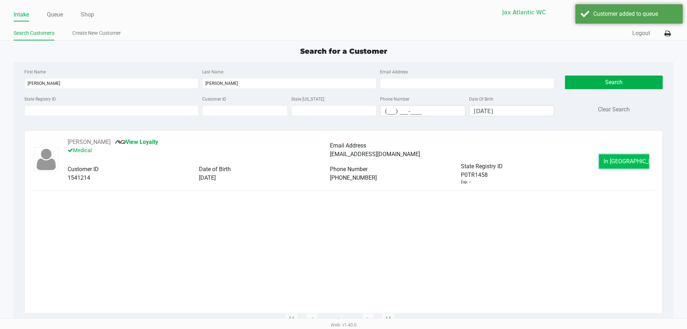
click at [617, 161] on span "In Queue" at bounding box center [634, 161] width 60 height 7
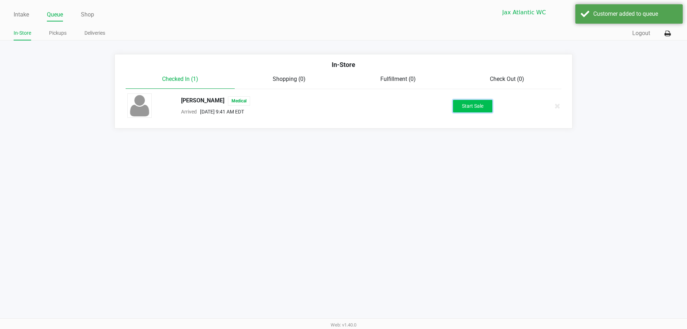
click at [477, 109] on button "Start Sale" at bounding box center [472, 106] width 39 height 13
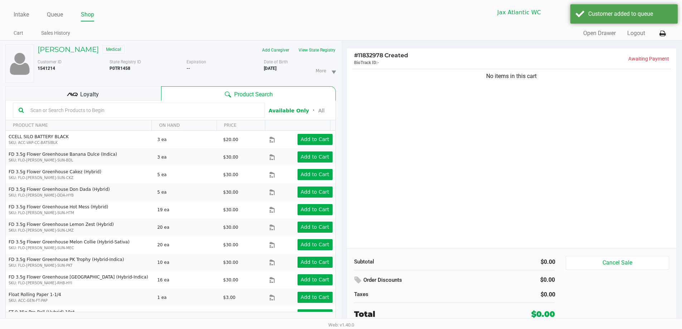
click at [132, 95] on div "Loyalty" at bounding box center [83, 93] width 156 height 14
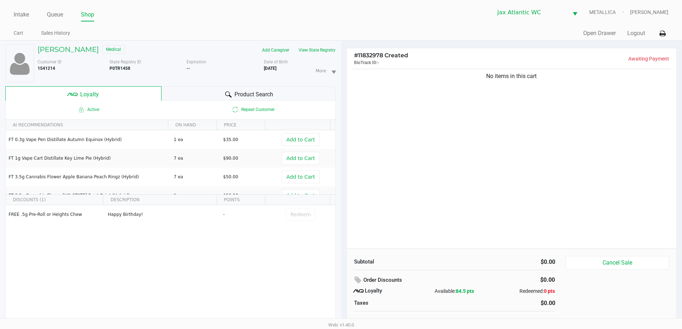
click at [211, 96] on div "Product Search" at bounding box center [248, 93] width 174 height 14
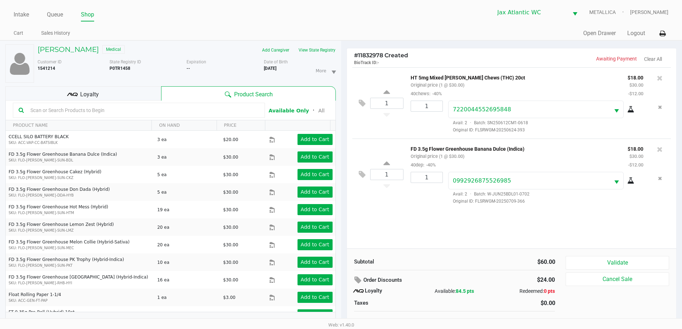
click at [127, 91] on div "Loyalty" at bounding box center [83, 93] width 156 height 14
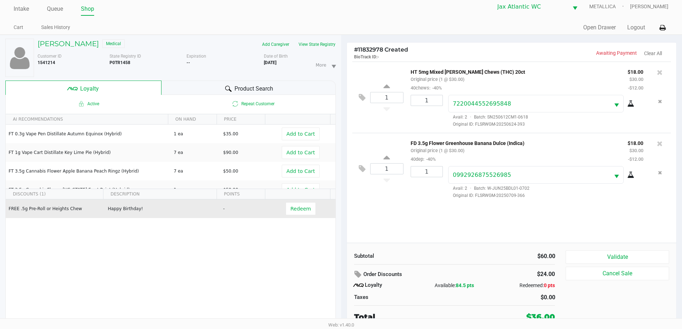
scroll to position [8, 0]
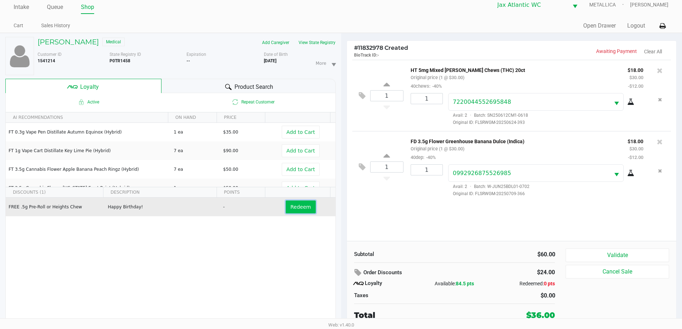
click at [302, 209] on span "Redeem" at bounding box center [300, 207] width 20 height 6
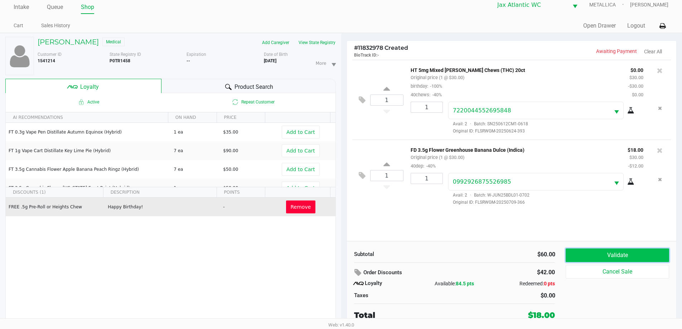
click at [604, 256] on button "Validate" at bounding box center [616, 255] width 103 height 14
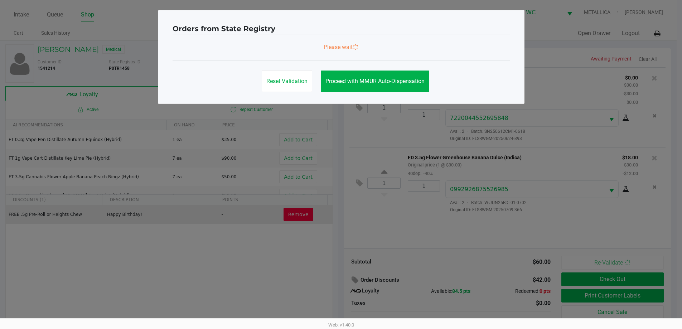
scroll to position [0, 0]
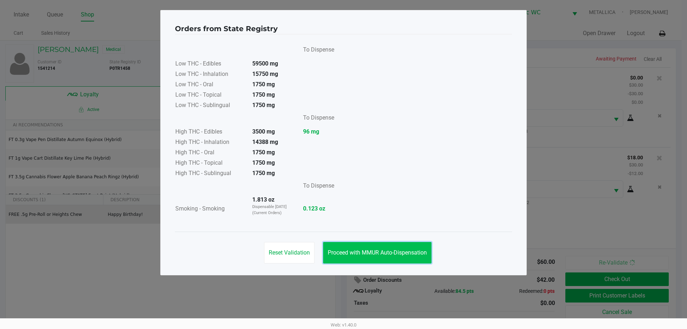
click at [372, 253] on span "Proceed with MMUR Auto-Dispensation" at bounding box center [377, 252] width 99 height 7
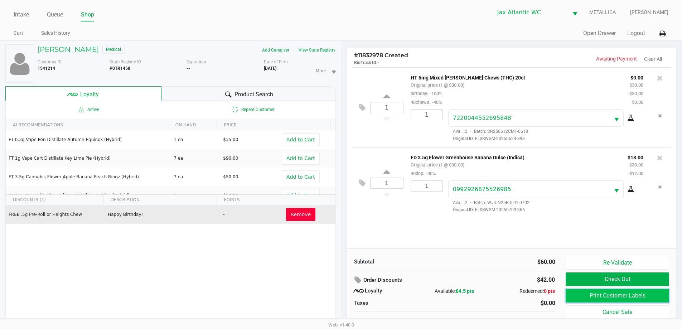
click at [631, 291] on button "Print Customer Labels" at bounding box center [616, 296] width 103 height 14
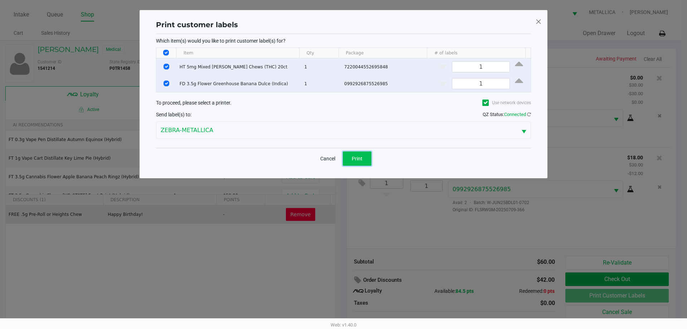
click at [355, 157] on span "Print" at bounding box center [357, 159] width 11 height 6
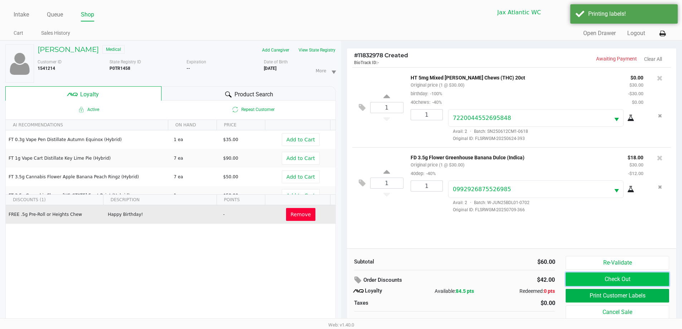
click at [615, 277] on button "Check Out" at bounding box center [616, 279] width 103 height 14
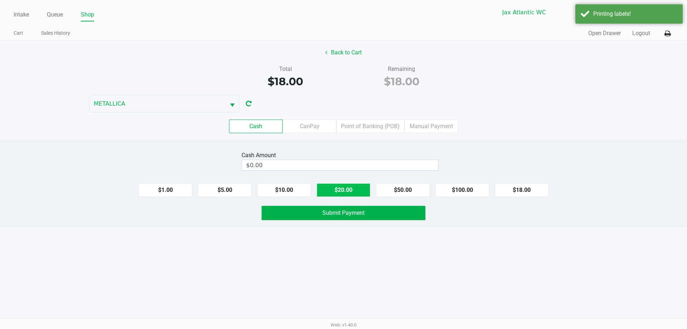
click at [355, 190] on button "$20.00" at bounding box center [344, 190] width 54 height 14
type input "$20.00"
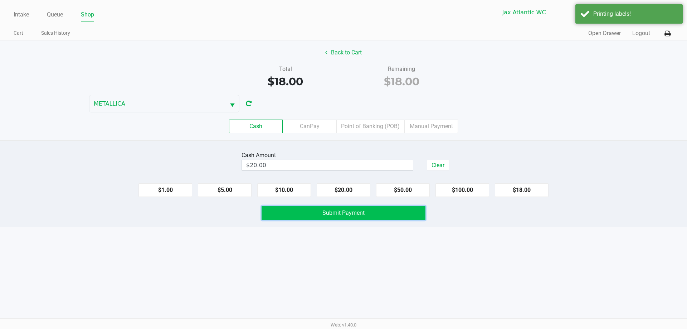
click at [352, 215] on span "Submit Payment" at bounding box center [343, 212] width 42 height 7
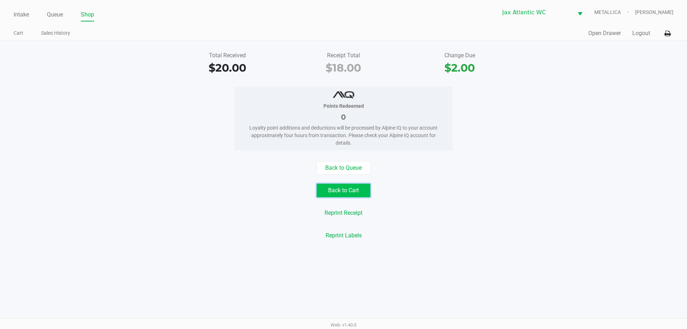
click at [350, 194] on button "Back to Cart" at bounding box center [344, 191] width 54 height 14
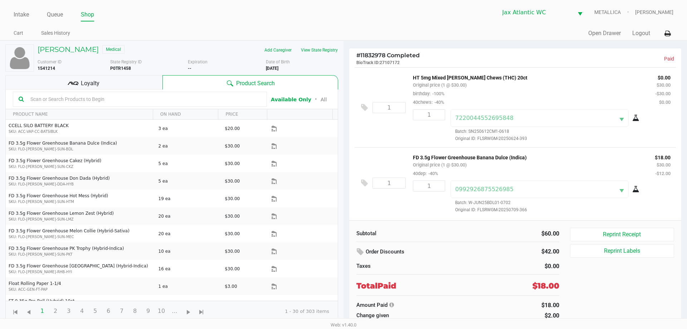
click at [115, 68] on b "P0TR1458" at bounding box center [120, 68] width 21 height 5
copy b "P0TR1458"
click at [19, 14] on link "Intake" at bounding box center [21, 15] width 15 height 10
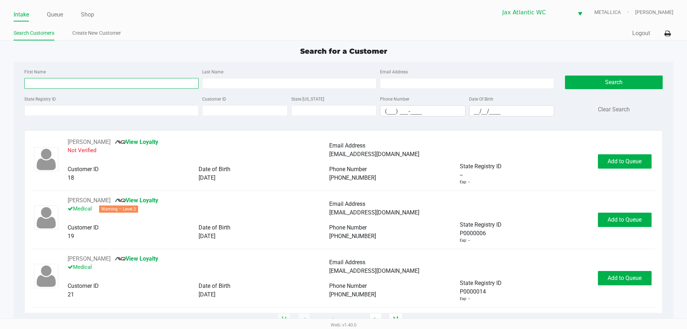
click at [78, 84] on input "First Name" at bounding box center [111, 83] width 174 height 11
click at [102, 101] on div "State Registry ID" at bounding box center [112, 105] width 178 height 22
click at [101, 107] on input "State Registry ID" at bounding box center [111, 110] width 174 height 11
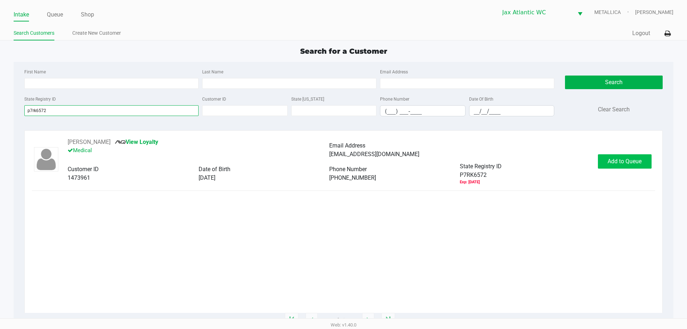
type input "p7rk6572"
click at [618, 155] on button "Add to Queue" at bounding box center [625, 161] width 54 height 14
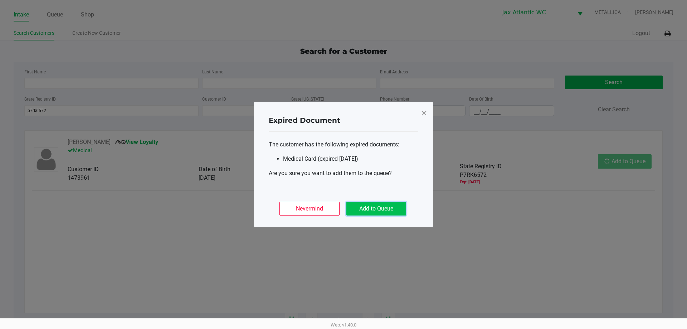
click at [387, 207] on button "Add to Queue" at bounding box center [376, 209] width 60 height 14
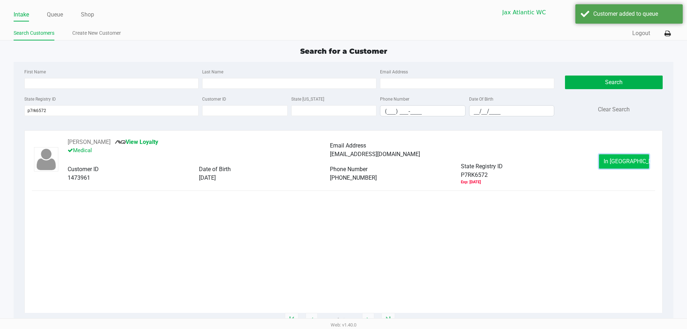
click at [629, 162] on span "In Queue" at bounding box center [634, 161] width 60 height 7
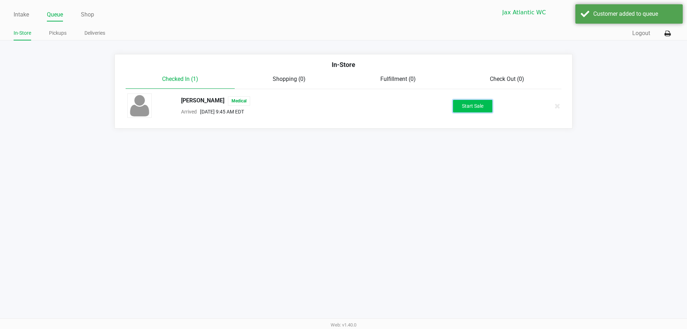
click at [474, 106] on button "Start Sale" at bounding box center [472, 106] width 39 height 13
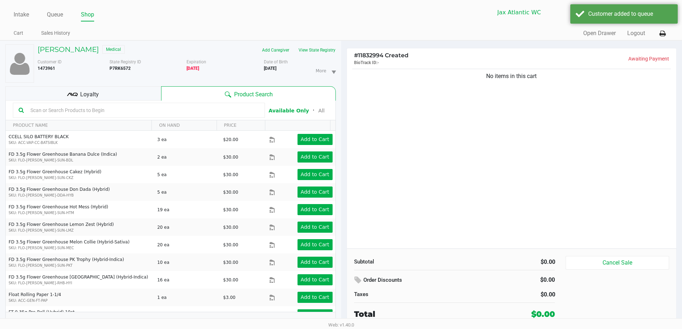
drag, startPoint x: 110, startPoint y: 89, endPoint x: 112, endPoint y: 93, distance: 4.1
click at [111, 91] on div "Loyalty" at bounding box center [83, 93] width 156 height 14
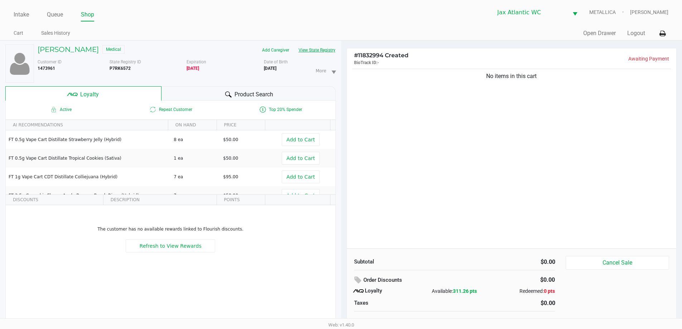
click at [302, 51] on button "View State Registry" at bounding box center [315, 49] width 42 height 11
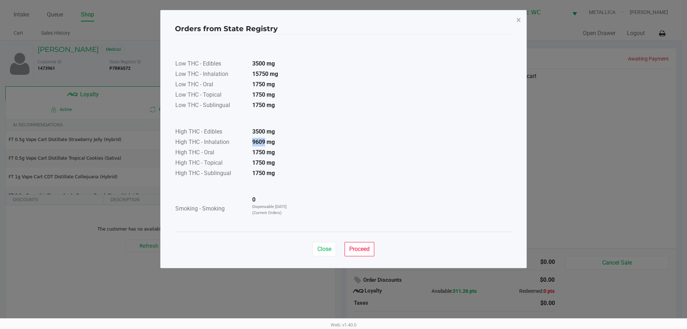
drag, startPoint x: 252, startPoint y: 141, endPoint x: 265, endPoint y: 142, distance: 13.7
click at [265, 142] on td "9609 mg" at bounding box center [272, 142] width 50 height 10
drag, startPoint x: 254, startPoint y: 199, endPoint x: 246, endPoint y: 201, distance: 7.9
click at [246, 201] on tr "Smoking - Smoking 0 Dispensable Today (Current Orders)" at bounding box center [236, 209] width 122 height 28
drag, startPoint x: 264, startPoint y: 198, endPoint x: 248, endPoint y: 200, distance: 16.5
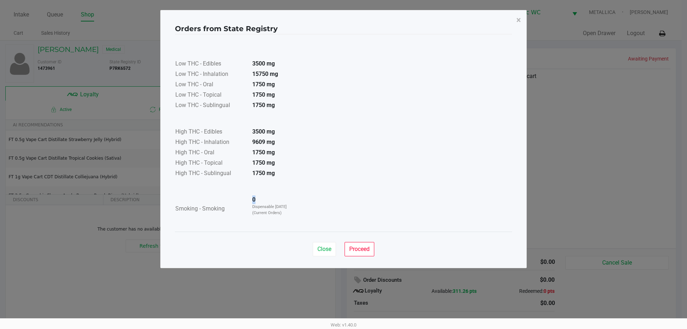
click at [248, 200] on td "0 Dispensable Today (Current Orders)" at bounding box center [272, 209] width 50 height 28
drag, startPoint x: 265, startPoint y: 140, endPoint x: 247, endPoint y: 141, distance: 18.3
click at [247, 141] on td "9609 mg" at bounding box center [272, 142] width 50 height 10
click at [325, 246] on span "Close" at bounding box center [324, 248] width 14 height 7
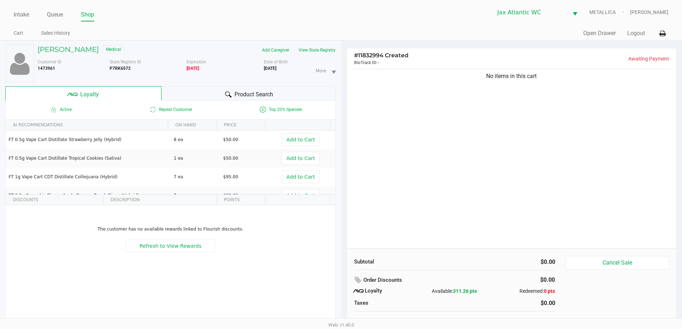
click at [171, 86] on div "NICHOLAS HALL Medical Add Caregiver View State Registry Customer ID 1473961 Sta…" at bounding box center [170, 189] width 330 height 296
click at [162, 88] on div "Product Search" at bounding box center [248, 93] width 174 height 14
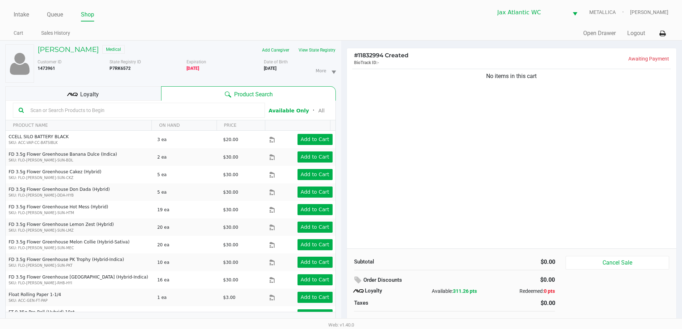
click at [142, 91] on div "Loyalty" at bounding box center [83, 93] width 156 height 14
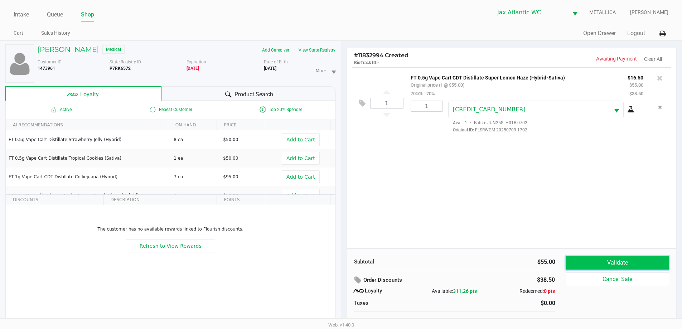
click at [577, 259] on button "Validate" at bounding box center [616, 263] width 103 height 14
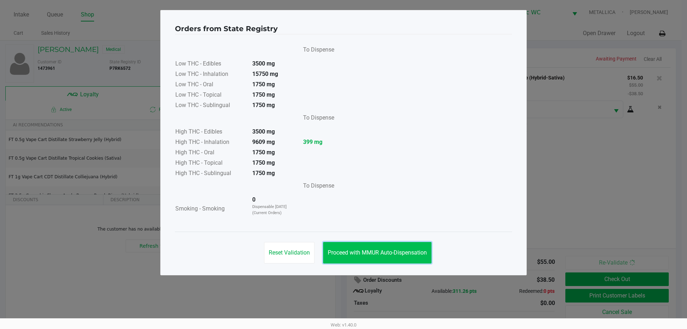
click at [399, 252] on span "Proceed with MMUR Auto-Dispensation" at bounding box center [377, 252] width 99 height 7
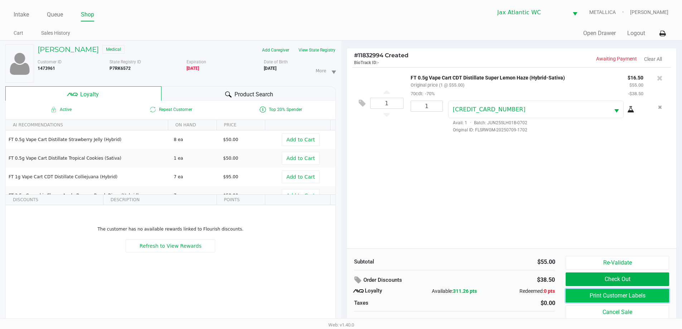
click at [606, 297] on button "Print Customer Labels" at bounding box center [616, 296] width 103 height 14
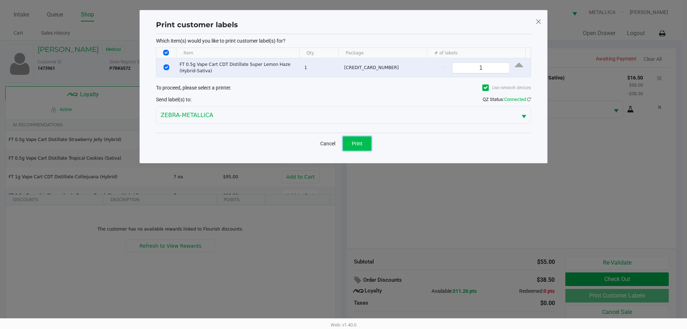
click at [362, 147] on button "Print" at bounding box center [357, 143] width 29 height 14
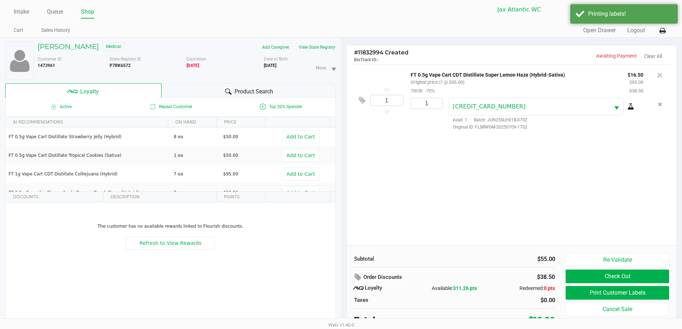
scroll to position [8, 0]
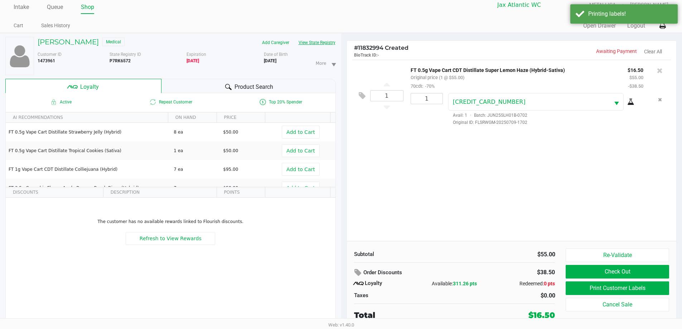
click at [317, 45] on button "View State Registry" at bounding box center [315, 42] width 42 height 11
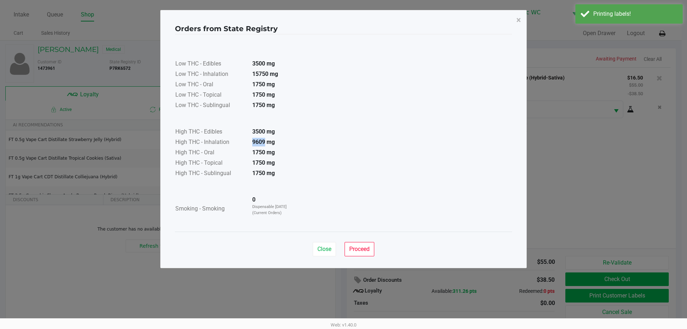
drag, startPoint x: 253, startPoint y: 141, endPoint x: 299, endPoint y: 173, distance: 56.6
click at [273, 147] on td "9609 mg" at bounding box center [272, 142] width 50 height 10
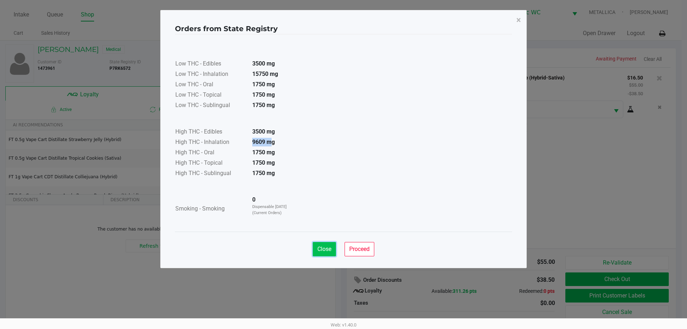
click at [321, 244] on button "Close" at bounding box center [324, 249] width 23 height 14
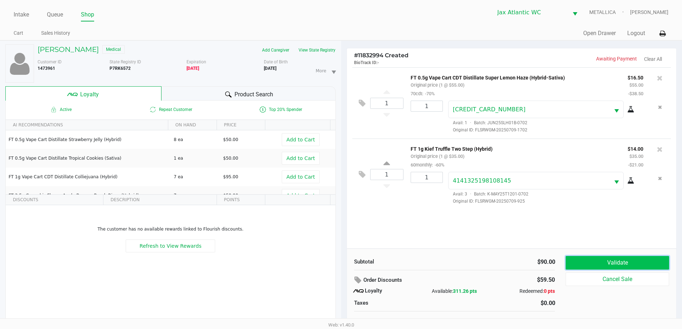
click at [642, 266] on button "Validate" at bounding box center [616, 263] width 103 height 14
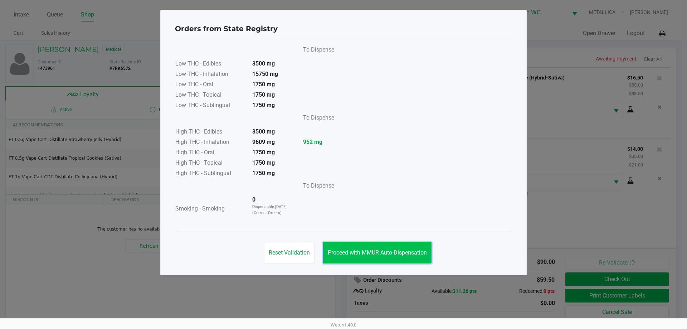
click at [369, 255] on span "Proceed with MMUR Auto-Dispensation" at bounding box center [377, 252] width 99 height 7
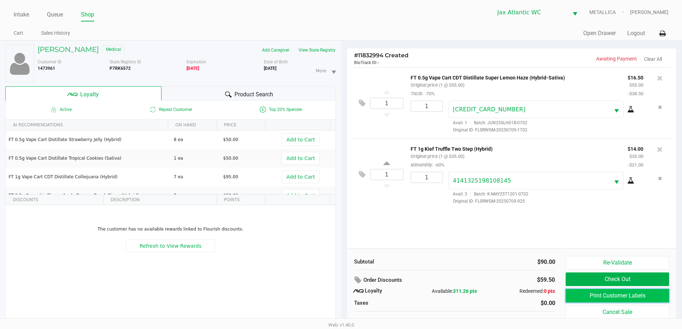
click at [592, 297] on button "Print Customer Labels" at bounding box center [616, 296] width 103 height 14
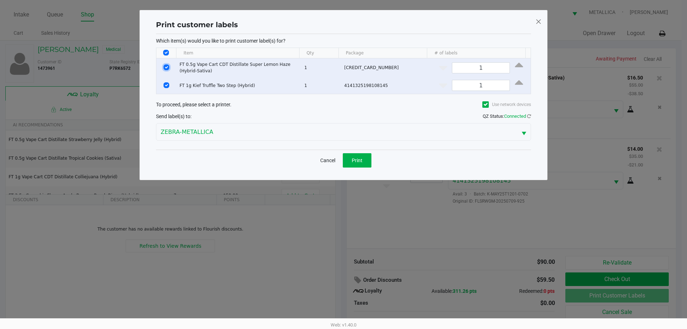
click at [165, 68] on input "Select Row" at bounding box center [167, 67] width 6 height 6
checkbox input "false"
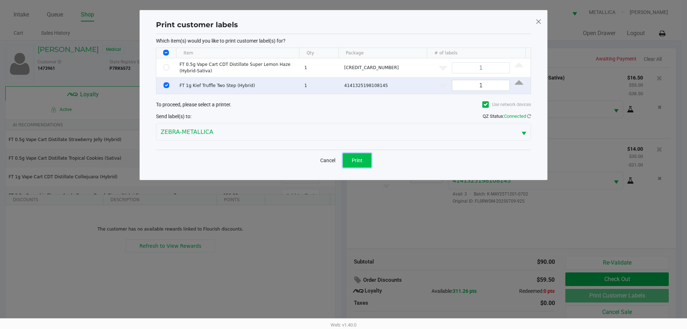
click at [371, 160] on button "Print" at bounding box center [357, 160] width 29 height 14
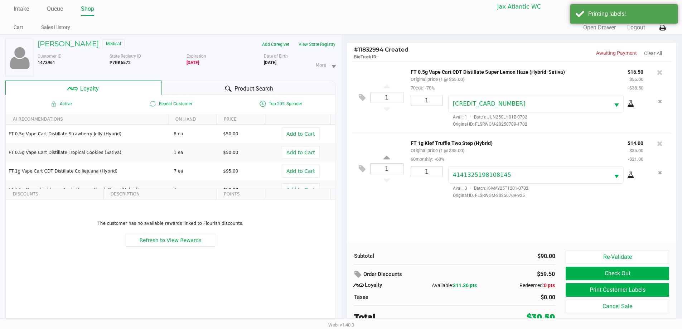
scroll to position [8, 0]
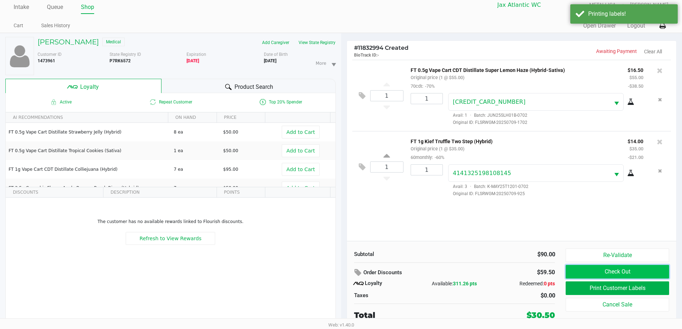
click at [585, 272] on button "Check Out" at bounding box center [616, 272] width 103 height 14
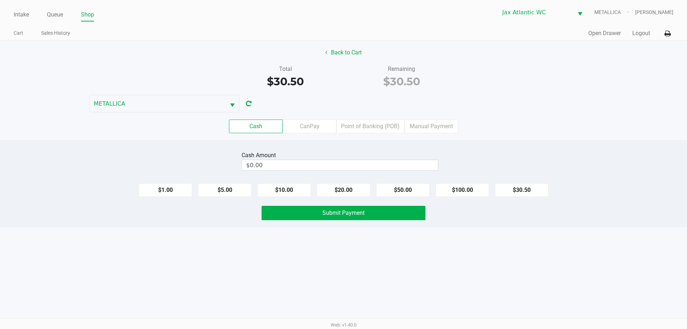
click at [375, 131] on label "Point of Banking (POB)" at bounding box center [370, 127] width 68 height 14
click at [0, 0] on 7 "Point of Banking (POB)" at bounding box center [0, 0] width 0 height 0
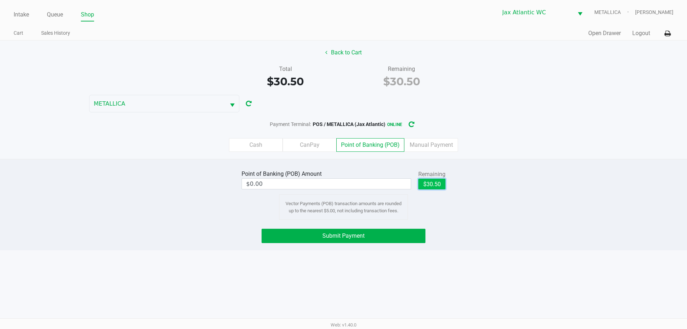
click at [441, 183] on button "$30.50" at bounding box center [431, 184] width 27 height 11
type input "$30.50"
click at [385, 225] on div "Point of Banking (POB) Amount $30.50 Remaining $30.50 Clear Vector Payments (PO…" at bounding box center [343, 204] width 687 height 91
click at [380, 234] on button "Submit Payment" at bounding box center [344, 236] width 164 height 14
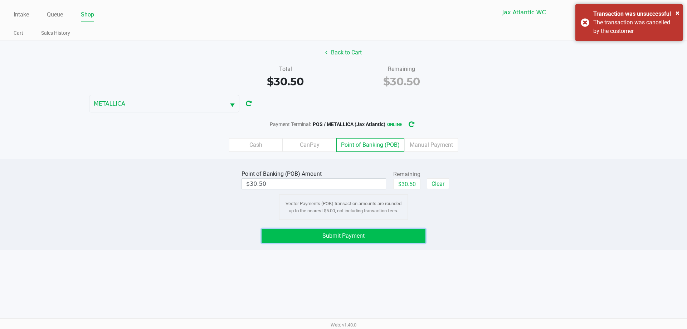
click at [360, 236] on span "Submit Payment" at bounding box center [343, 235] width 42 height 7
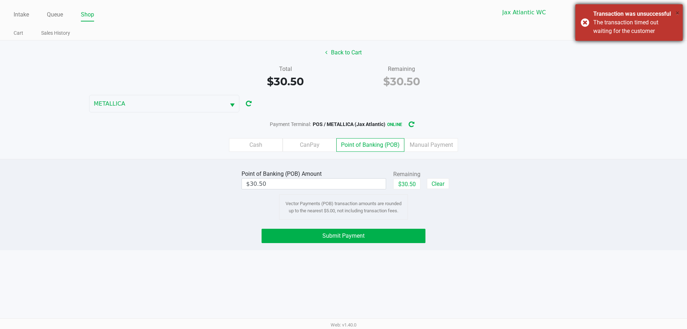
click at [679, 13] on span "×" at bounding box center [678, 13] width 4 height 9
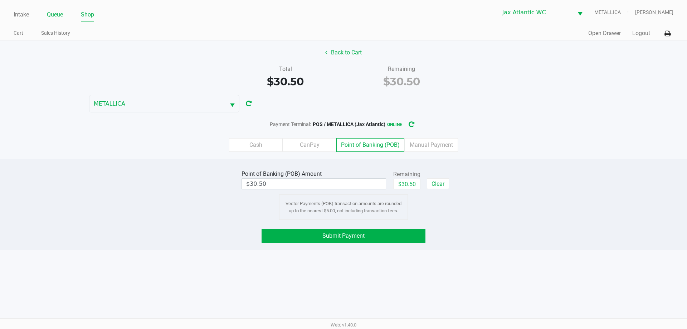
click at [59, 13] on link "Queue" at bounding box center [55, 15] width 16 height 10
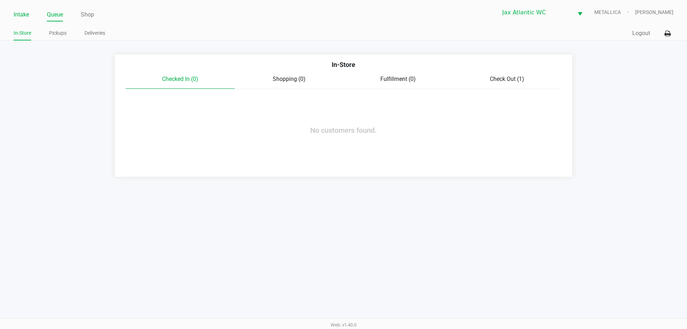
click at [20, 14] on link "Intake" at bounding box center [21, 15] width 15 height 10
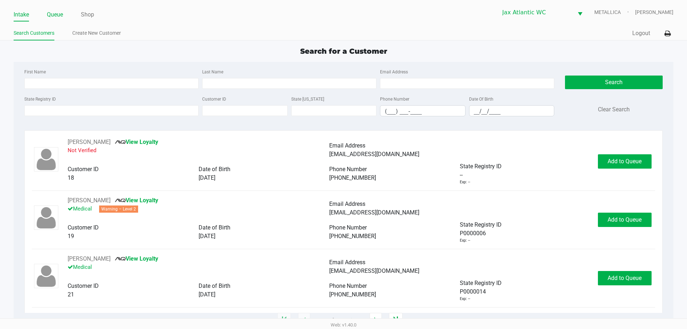
click at [62, 15] on link "Queue" at bounding box center [55, 15] width 16 height 10
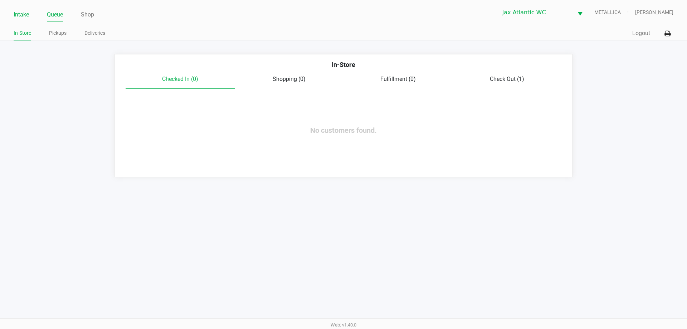
click at [22, 21] on li "Intake" at bounding box center [21, 15] width 15 height 13
click at [24, 14] on link "Intake" at bounding box center [21, 15] width 15 height 10
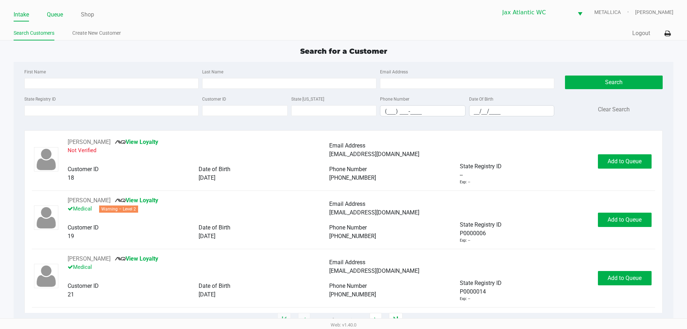
click at [51, 17] on link "Queue" at bounding box center [55, 15] width 16 height 10
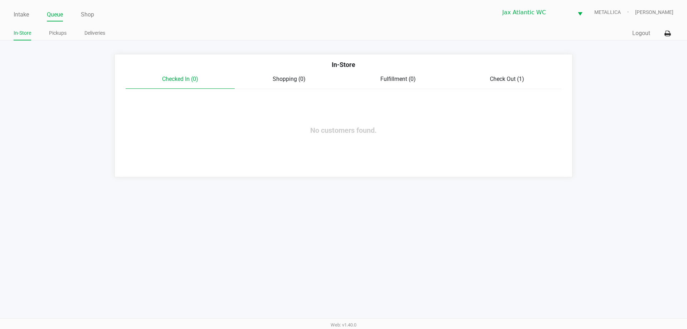
click at [498, 79] on span "Check Out (1)" at bounding box center [507, 79] width 34 height 7
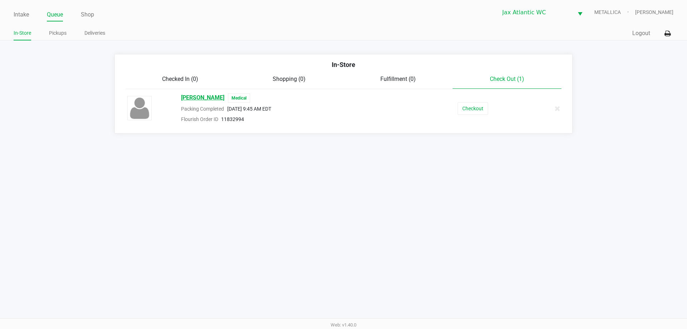
click at [217, 97] on span "NICHOLAS HALL" at bounding box center [202, 97] width 43 height 9
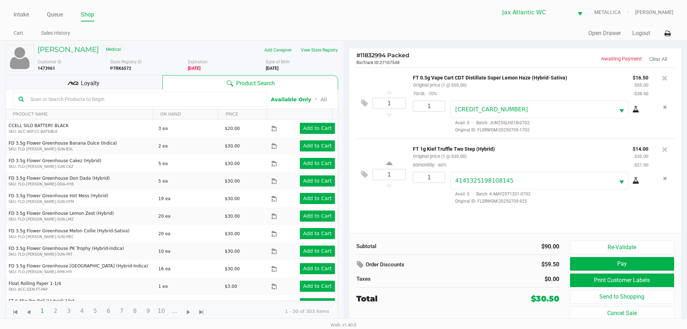
click at [122, 69] on b "P7RK6572" at bounding box center [120, 68] width 21 height 5
copy b "P7RK6572"
click at [632, 262] on button "Pay" at bounding box center [622, 264] width 104 height 14
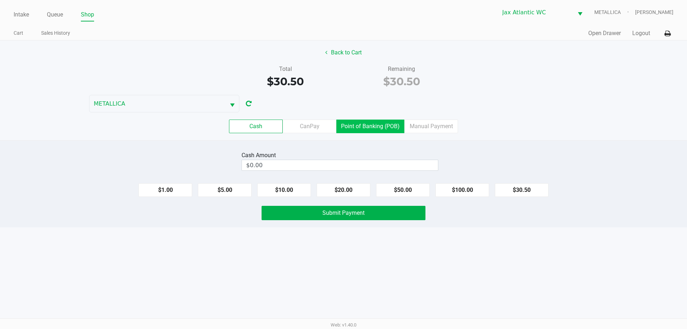
drag, startPoint x: 368, startPoint y: 135, endPoint x: 366, endPoint y: 126, distance: 9.4
click at [368, 135] on div "Cash CanPay Point of Banking (POB) Manual Payment" at bounding box center [344, 126] width 698 height 28
click at [366, 125] on label "Point of Banking (POB)" at bounding box center [370, 127] width 68 height 14
click at [0, 0] on 7 "Point of Banking (POB)" at bounding box center [0, 0] width 0 height 0
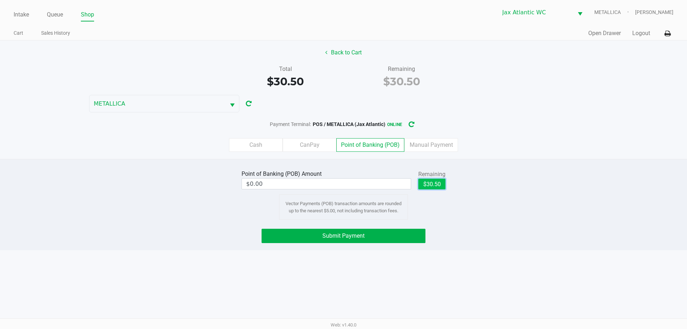
click at [432, 182] on button "$30.50" at bounding box center [431, 184] width 27 height 11
type input "$30.50"
click at [381, 234] on button "Submit Payment" at bounding box center [344, 236] width 164 height 14
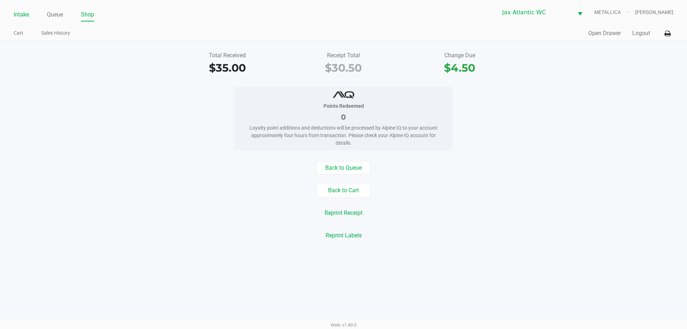
click at [21, 12] on link "Intake" at bounding box center [21, 15] width 15 height 10
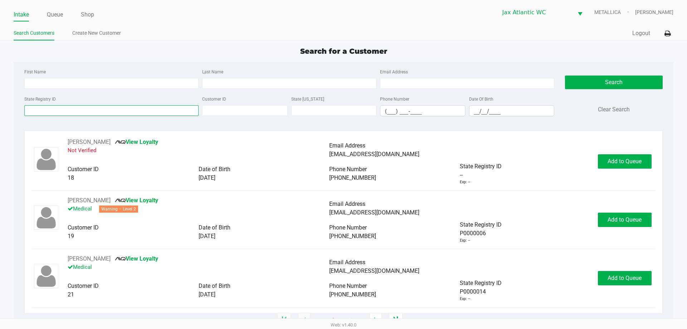
click at [93, 110] on input "State Registry ID" at bounding box center [111, 110] width 174 height 11
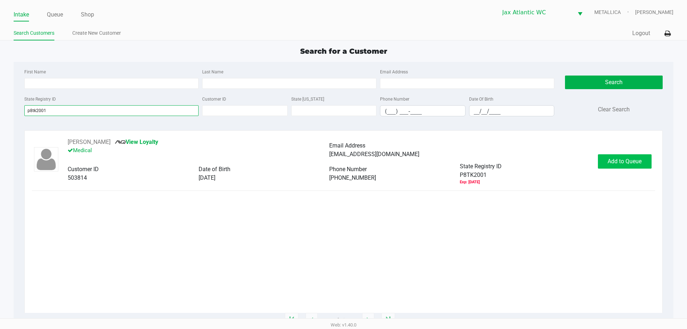
type input "p8tk2001"
click at [616, 157] on button "Add to Queue" at bounding box center [625, 161] width 54 height 14
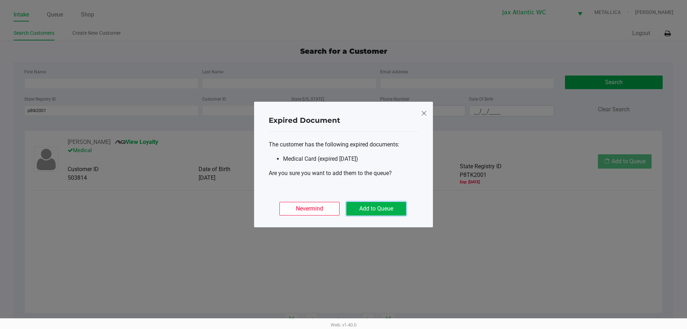
drag, startPoint x: 358, startPoint y: 211, endPoint x: 364, endPoint y: 210, distance: 6.1
click at [359, 211] on button "Add to Queue" at bounding box center [376, 209] width 60 height 14
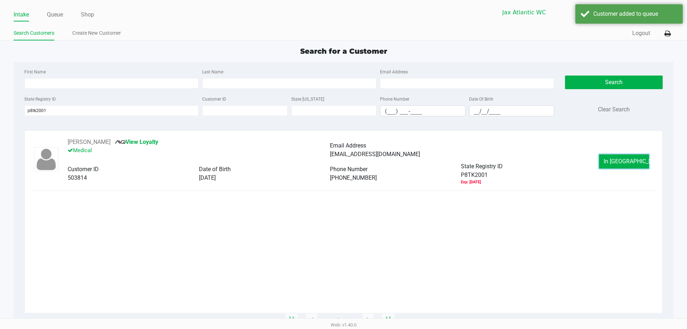
click at [628, 169] on div "Jeff BUCKNER View Loyalty Medical Email Address buck12300@yahoo.com Customer ID…" at bounding box center [343, 161] width 623 height 47
click at [628, 166] on button "In Queue" at bounding box center [624, 161] width 50 height 14
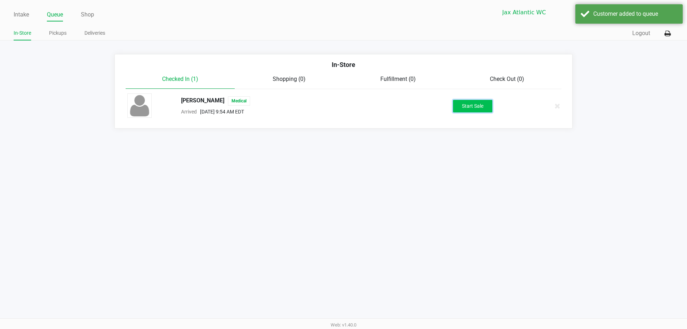
click at [472, 109] on button "Start Sale" at bounding box center [472, 106] width 39 height 13
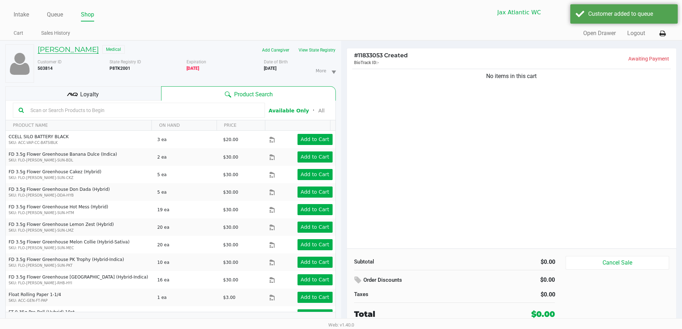
click at [72, 47] on h5 "Jeff BUCKNER" at bounding box center [68, 49] width 61 height 9
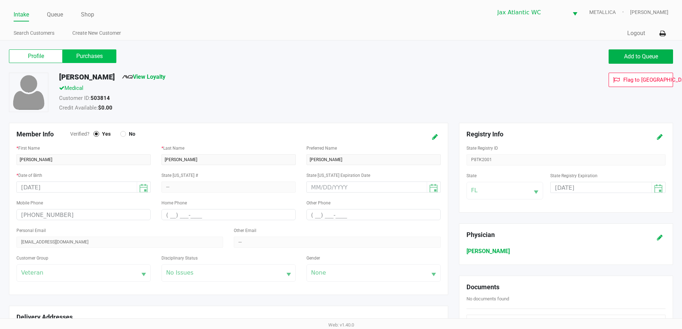
click at [94, 56] on label "Purchases" at bounding box center [90, 56] width 54 height 14
click at [0, 0] on 1 "Purchases" at bounding box center [0, 0] width 0 height 0
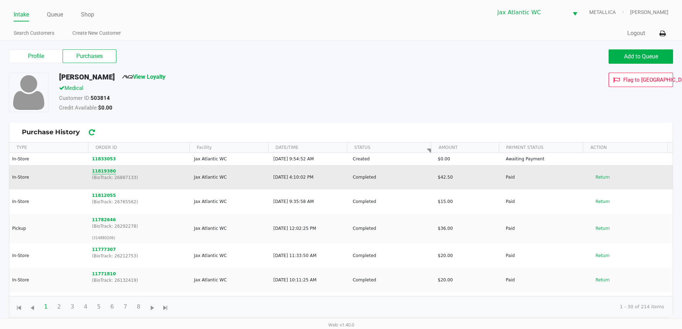
click at [98, 171] on button "11819380" at bounding box center [104, 171] width 24 height 6
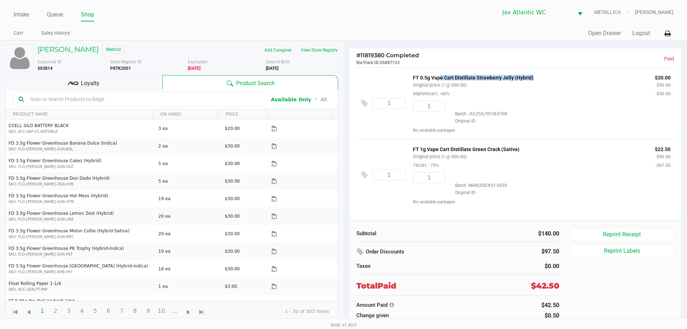
drag, startPoint x: 438, startPoint y: 79, endPoint x: 530, endPoint y: 79, distance: 91.6
click at [530, 79] on p "FT 0.5g Vape Cart Distillate Strawberry Jelly (Hybrid)" at bounding box center [528, 77] width 231 height 8
drag, startPoint x: 433, startPoint y: 146, endPoint x: 527, endPoint y: 142, distance: 94.9
click at [527, 142] on div "1 FT 1g Vape Cart Distillate Green Crack (Sativa) Original price (1 @ $90.00) 7…" at bounding box center [515, 173] width 321 height 71
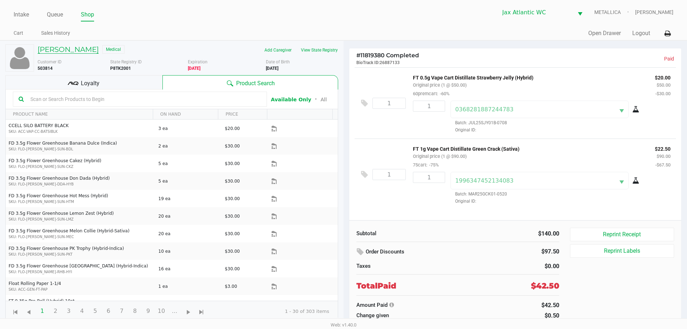
click at [69, 49] on h5 "Jeff BUCKNER" at bounding box center [68, 49] width 61 height 9
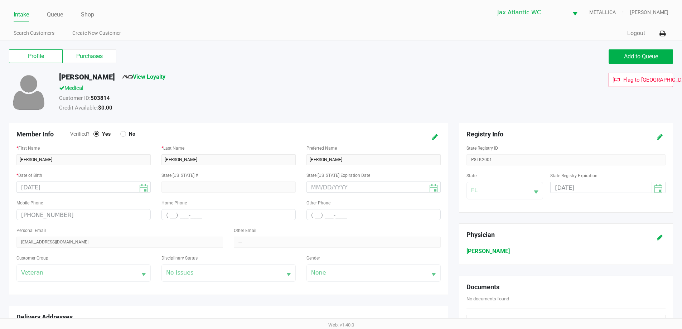
drag, startPoint x: 89, startPoint y: 58, endPoint x: 115, endPoint y: 83, distance: 35.9
click at [89, 59] on label "Purchases" at bounding box center [90, 56] width 54 height 14
click at [0, 0] on 1 "Purchases" at bounding box center [0, 0] width 0 height 0
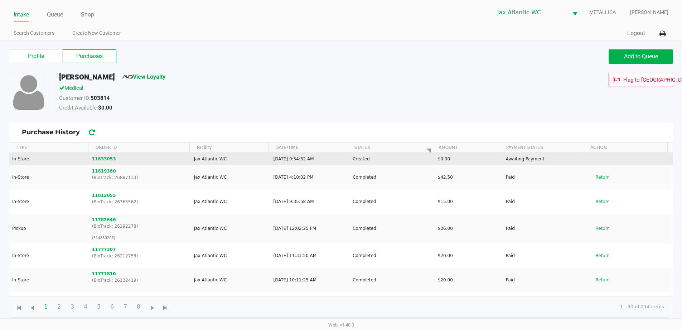
click at [104, 159] on button "11833053" at bounding box center [104, 159] width 24 height 6
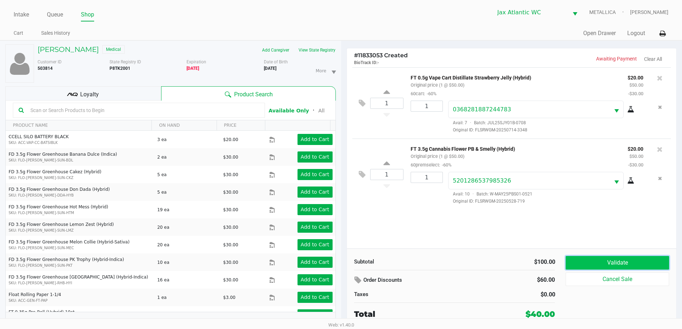
click at [612, 268] on button "Validate" at bounding box center [616, 263] width 103 height 14
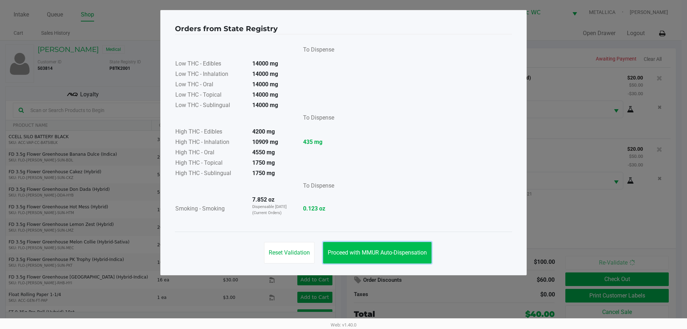
click at [377, 262] on button "Proceed with MMUR Auto-Dispensation" at bounding box center [377, 252] width 108 height 21
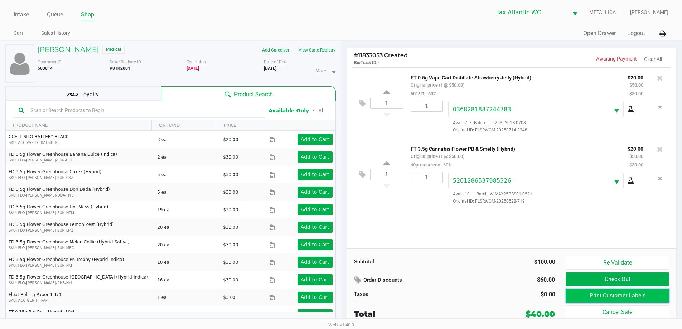
click at [612, 294] on button "Print Customer Labels" at bounding box center [616, 296] width 103 height 14
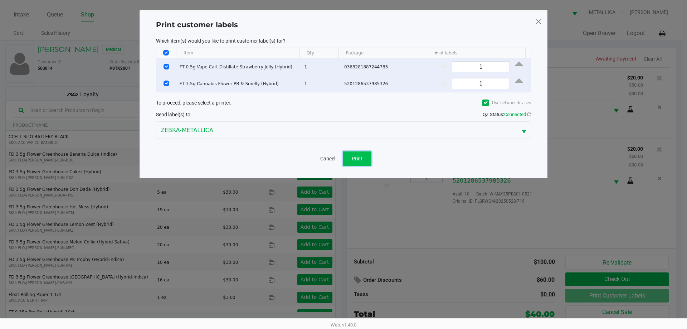
click at [357, 157] on span "Print" at bounding box center [357, 159] width 11 height 6
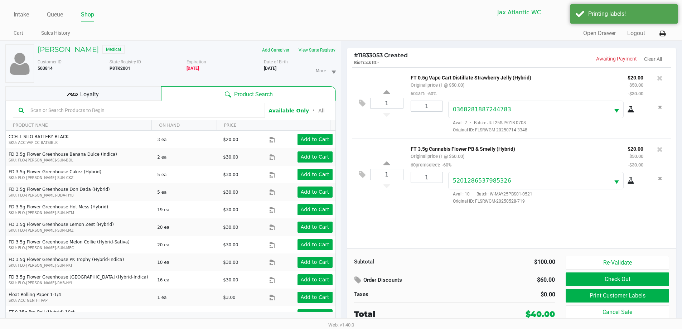
click at [102, 92] on div "Loyalty" at bounding box center [83, 93] width 156 height 14
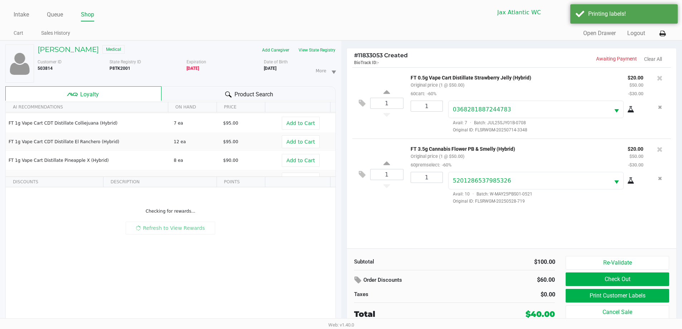
scroll to position [122, 0]
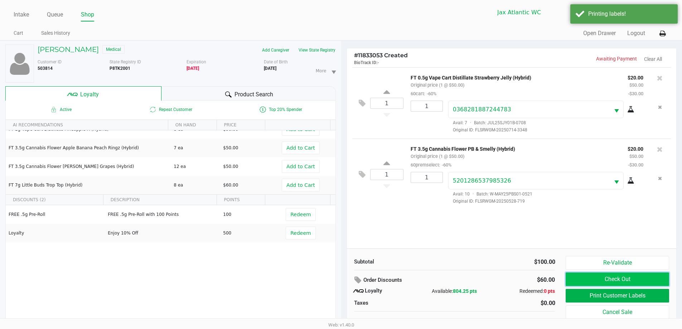
click at [648, 278] on button "Check Out" at bounding box center [616, 279] width 103 height 14
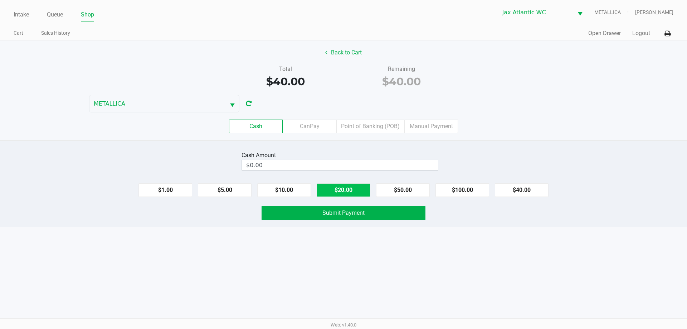
click at [352, 191] on button "$20.00" at bounding box center [344, 190] width 54 height 14
type input "$40.00"
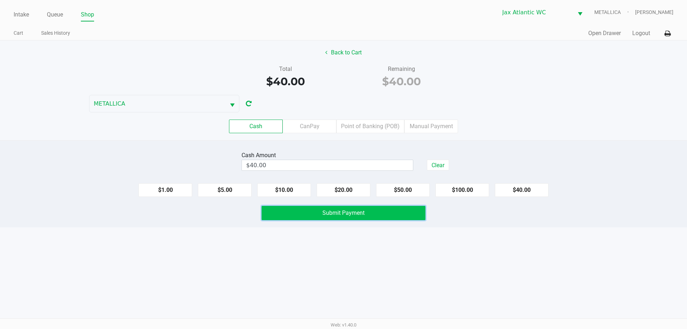
click at [351, 213] on span "Submit Payment" at bounding box center [343, 212] width 42 height 7
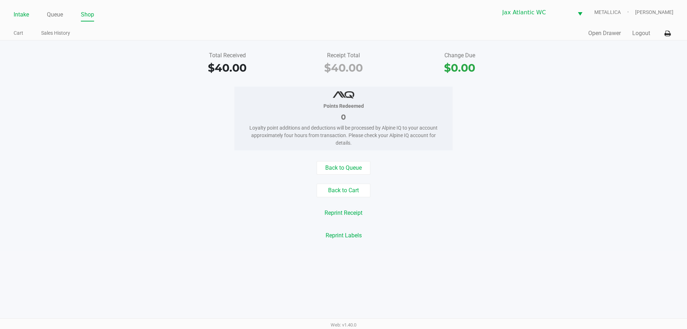
click at [21, 11] on link "Intake" at bounding box center [21, 15] width 15 height 10
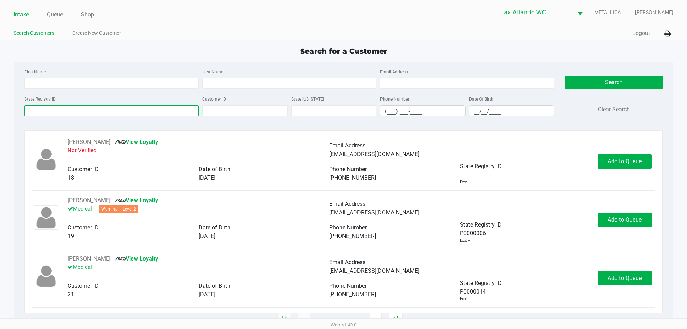
click at [119, 107] on input "State Registry ID" at bounding box center [111, 110] width 174 height 11
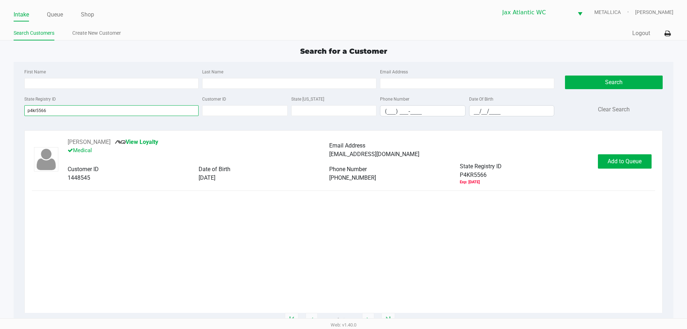
type input "p4kr5566"
click at [614, 159] on span "Add to Queue" at bounding box center [625, 161] width 34 height 7
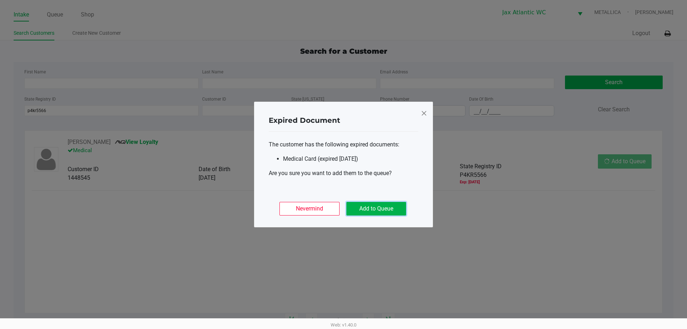
click at [365, 204] on button "Add to Queue" at bounding box center [376, 209] width 60 height 14
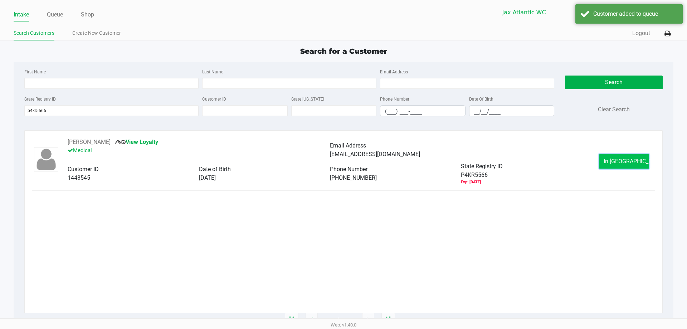
click at [620, 157] on button "In Queue" at bounding box center [624, 161] width 50 height 14
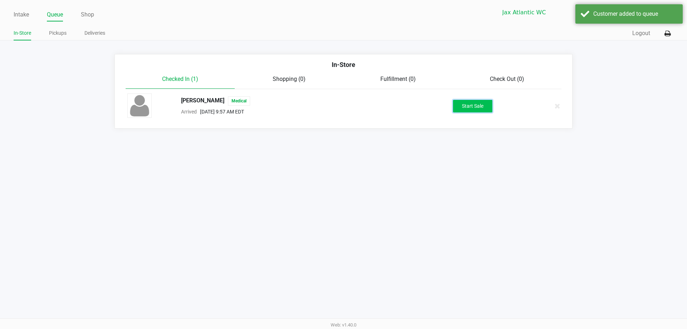
click at [464, 106] on button "Start Sale" at bounding box center [472, 106] width 39 height 13
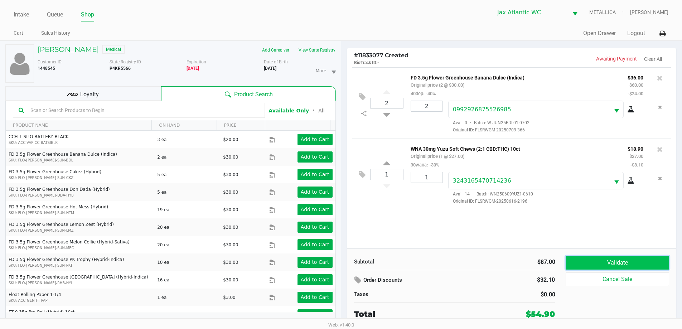
click at [645, 264] on button "Validate" at bounding box center [616, 263] width 103 height 14
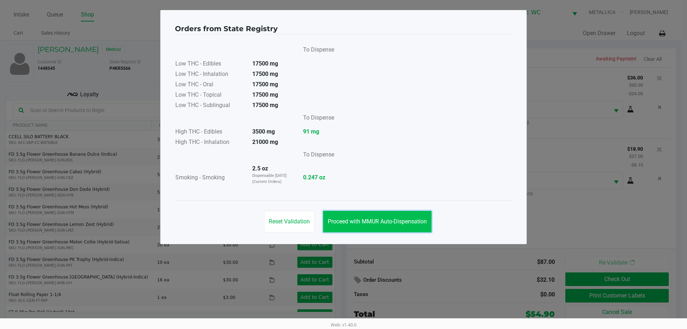
click at [392, 220] on span "Proceed with MMUR Auto-Dispensation" at bounding box center [377, 221] width 99 height 7
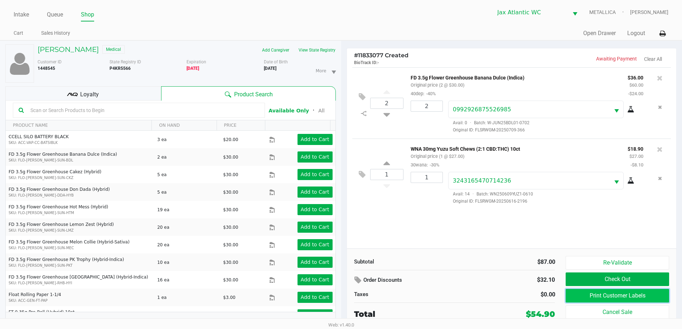
click at [625, 295] on button "Print Customer Labels" at bounding box center [616, 296] width 103 height 14
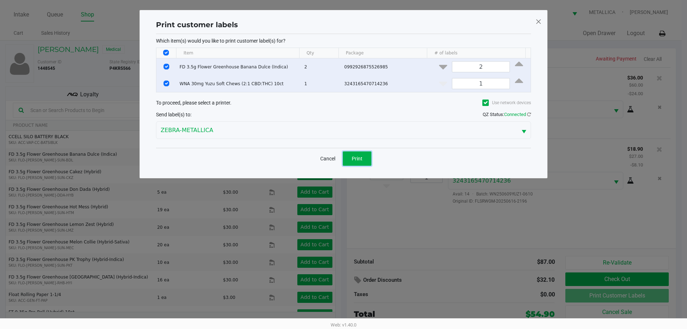
click at [352, 161] on button "Print" at bounding box center [357, 158] width 29 height 14
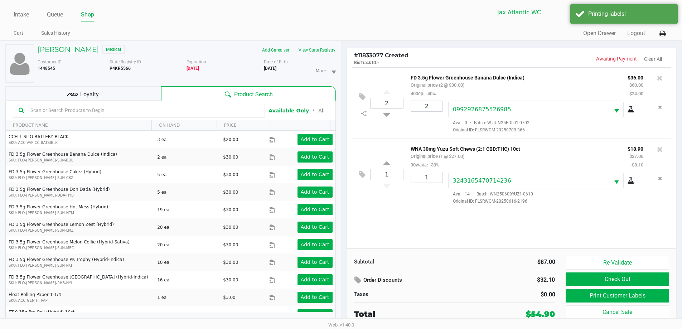
click at [111, 95] on div "Loyalty" at bounding box center [83, 93] width 156 height 14
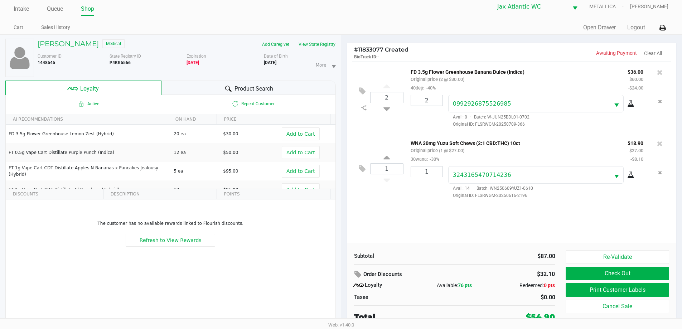
scroll to position [8, 0]
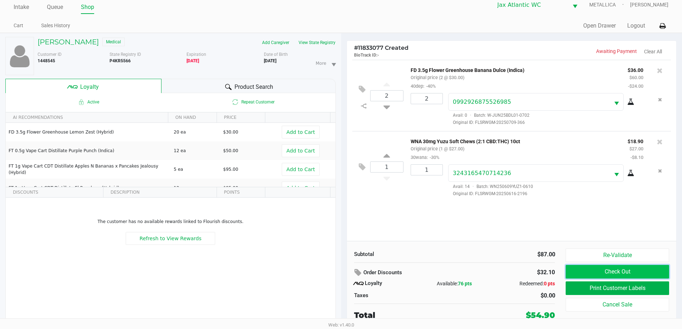
click at [586, 267] on button "Check Out" at bounding box center [616, 272] width 103 height 14
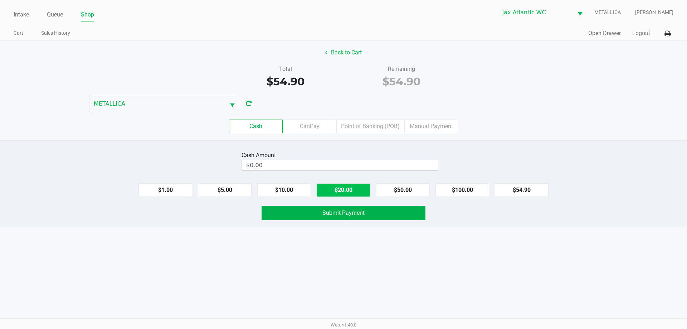
click at [339, 191] on button "$20.00" at bounding box center [344, 190] width 54 height 14
type input "$60.00"
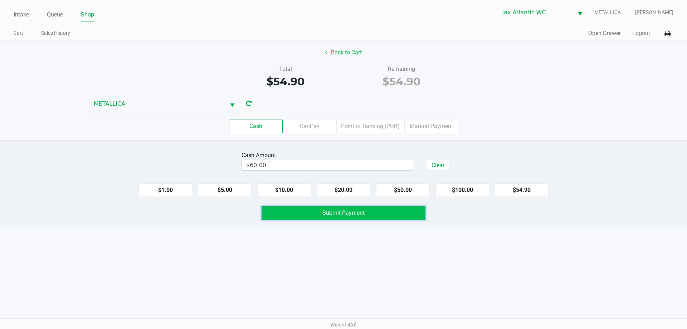
click at [335, 209] on button "Submit Payment" at bounding box center [344, 213] width 164 height 14
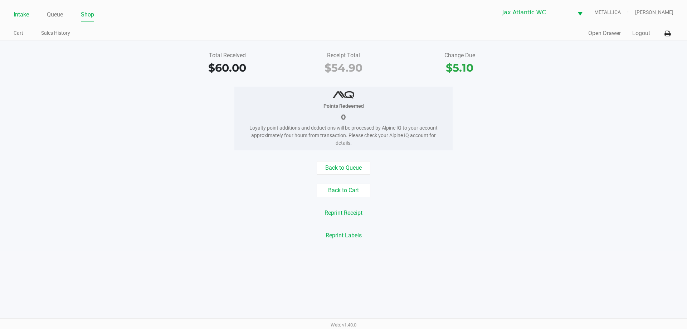
click at [19, 10] on link "Intake" at bounding box center [21, 15] width 15 height 10
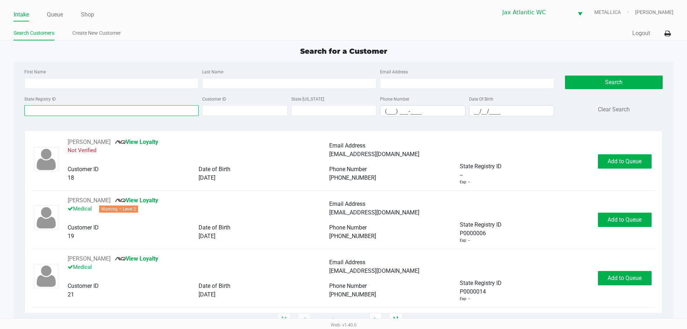
click at [96, 108] on input "State Registry ID" at bounding box center [111, 110] width 174 height 11
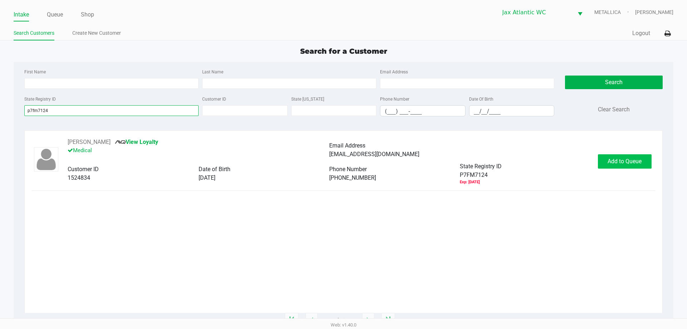
type input "p7fm7124"
drag, startPoint x: 619, startPoint y: 164, endPoint x: 617, endPoint y: 167, distance: 3.9
click at [619, 164] on span "Add to Queue" at bounding box center [625, 161] width 34 height 7
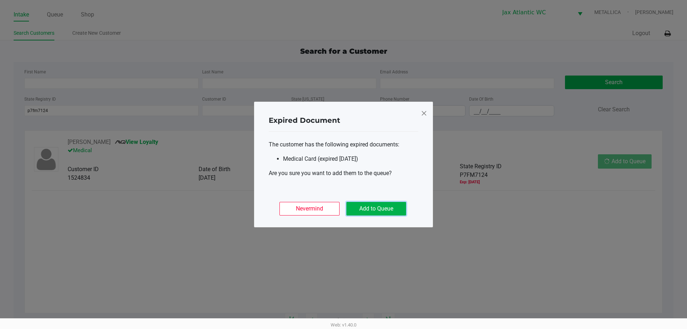
click at [358, 210] on button "Add to Queue" at bounding box center [376, 209] width 60 height 14
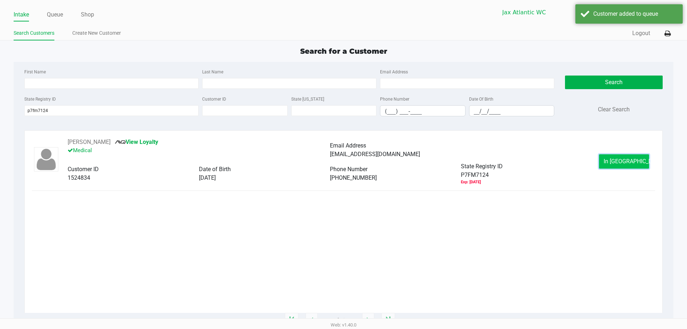
click at [631, 162] on span "In Queue" at bounding box center [634, 161] width 60 height 7
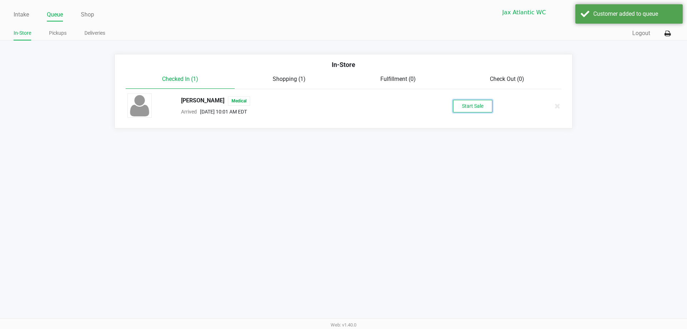
click at [483, 108] on button "Start Sale" at bounding box center [472, 106] width 39 height 13
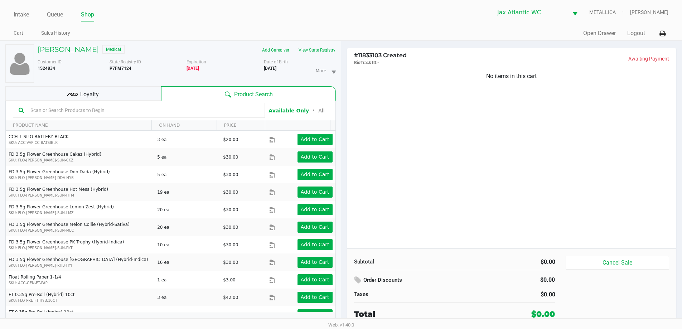
click at [145, 90] on div "Loyalty" at bounding box center [83, 93] width 156 height 14
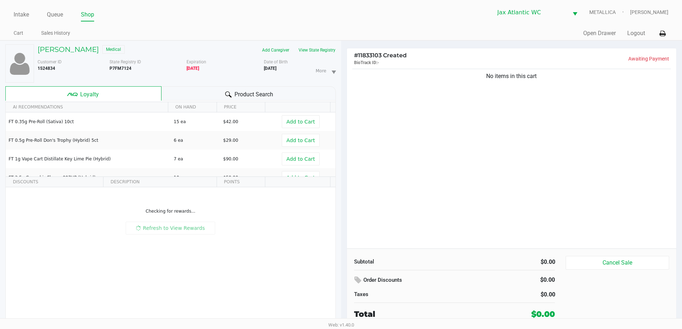
click at [204, 92] on div "Product Search" at bounding box center [248, 93] width 174 height 14
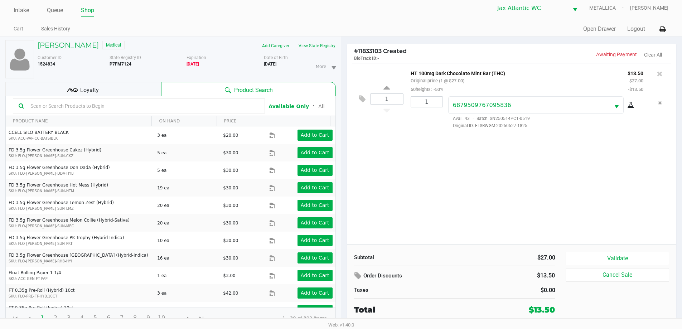
scroll to position [8, 0]
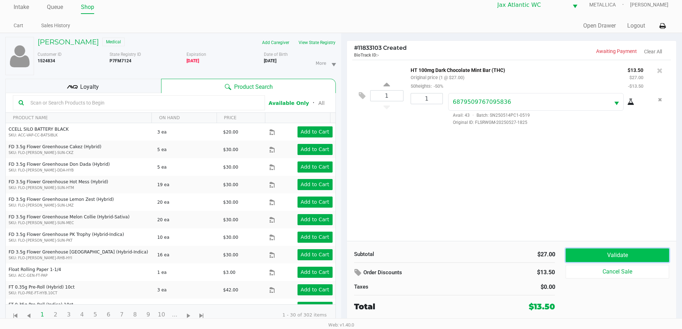
click at [605, 262] on button "Validate" at bounding box center [616, 255] width 103 height 14
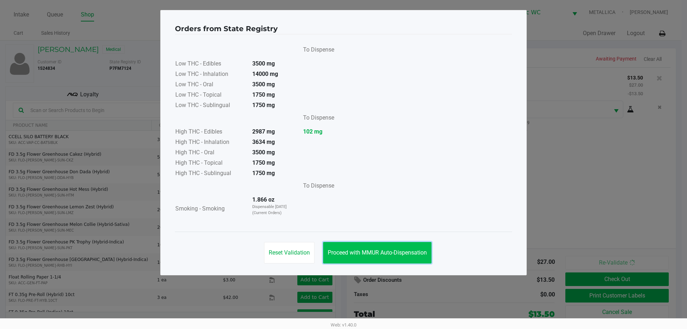
click at [401, 249] on button "Proceed with MMUR Auto-Dispensation" at bounding box center [377, 252] width 108 height 21
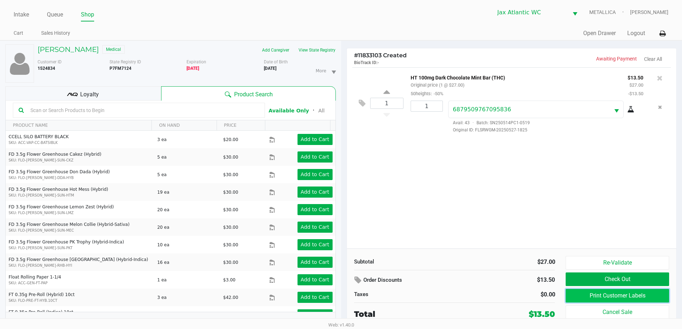
click at [579, 292] on button "Print Customer Labels" at bounding box center [616, 296] width 103 height 14
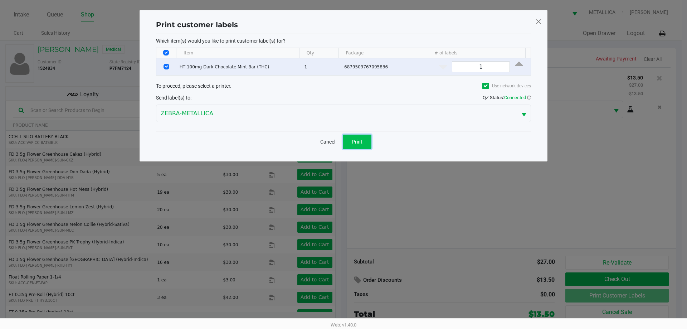
click at [355, 142] on span "Print" at bounding box center [357, 142] width 11 height 6
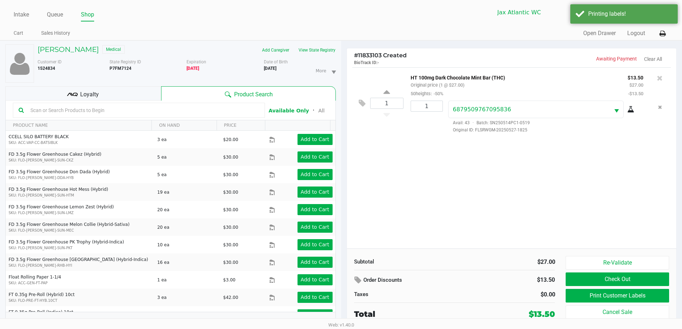
click at [102, 92] on div "Loyalty" at bounding box center [83, 93] width 156 height 14
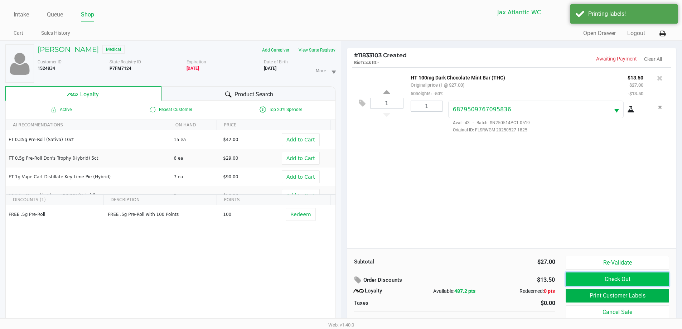
click at [645, 281] on button "Check Out" at bounding box center [616, 279] width 103 height 14
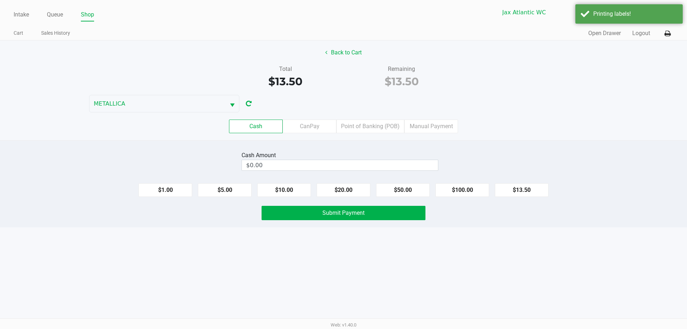
click at [357, 117] on div "Cash CanPay Point of Banking (POB) Manual Payment" at bounding box center [344, 126] width 698 height 28
click at [360, 125] on label "Point of Banking (POB)" at bounding box center [370, 127] width 68 height 14
click at [0, 0] on 7 "Point of Banking (POB)" at bounding box center [0, 0] width 0 height 0
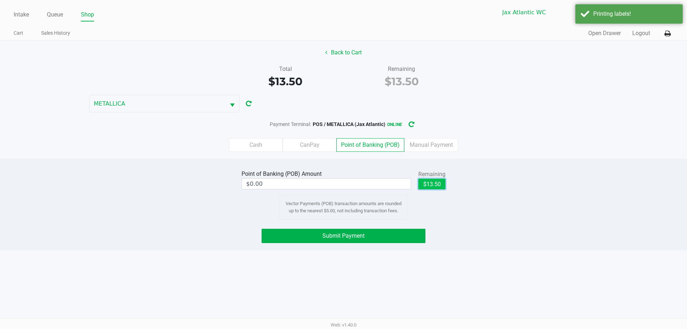
click at [429, 184] on button "$13.50" at bounding box center [431, 184] width 27 height 11
type input "$13.50"
click at [374, 234] on button "Submit Payment" at bounding box center [344, 236] width 164 height 14
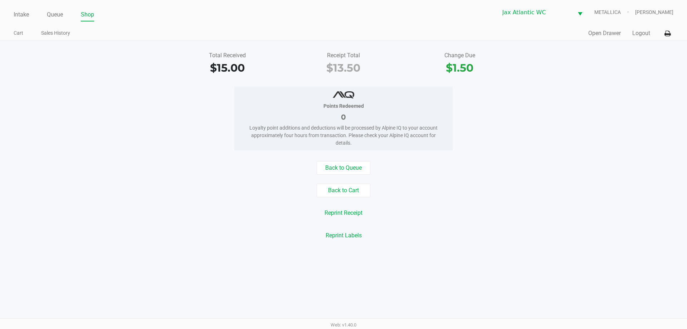
click at [30, 16] on ul "Intake Queue Shop" at bounding box center [179, 15] width 330 height 12
click at [27, 14] on link "Intake" at bounding box center [21, 15] width 15 height 10
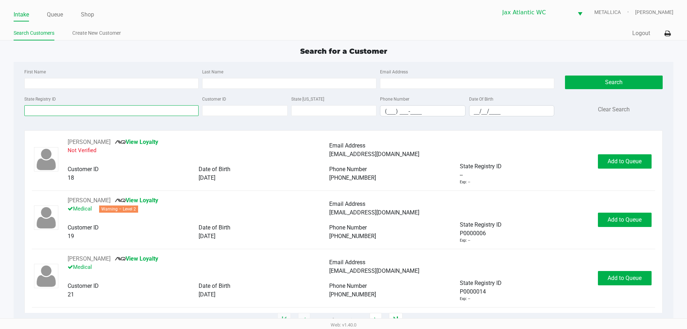
click at [116, 115] on input "State Registry ID" at bounding box center [111, 110] width 174 height 11
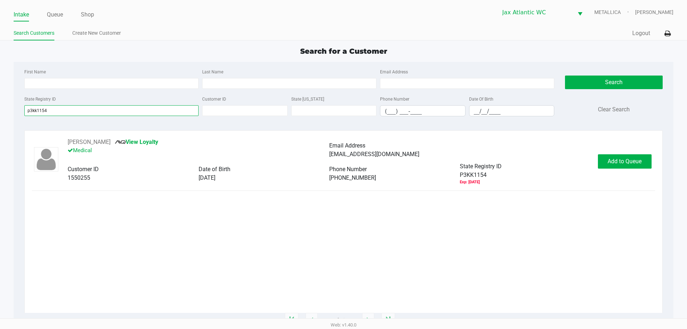
type input "p3kk1154"
click at [630, 166] on button "Add to Queue" at bounding box center [625, 161] width 54 height 14
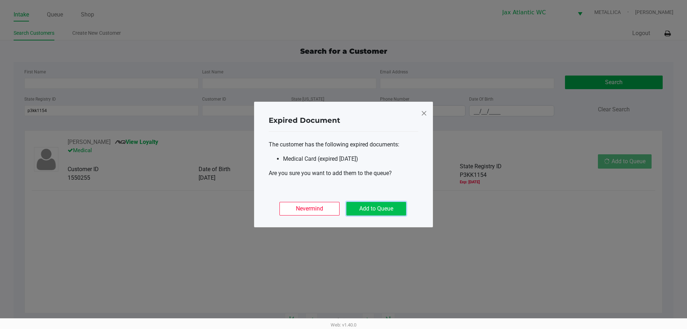
click at [379, 203] on button "Add to Queue" at bounding box center [376, 209] width 60 height 14
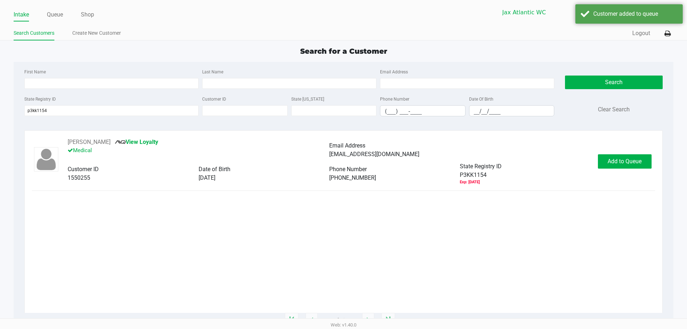
click at [373, 207] on div "Expired Document The customer has the following expired documents: Medical Card…" at bounding box center [343, 147] width 179 height 126
click at [617, 155] on button "In Queue" at bounding box center [624, 161] width 50 height 14
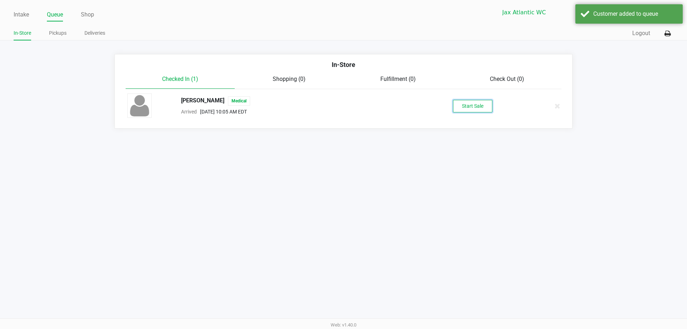
click at [474, 105] on button "Start Sale" at bounding box center [472, 106] width 39 height 13
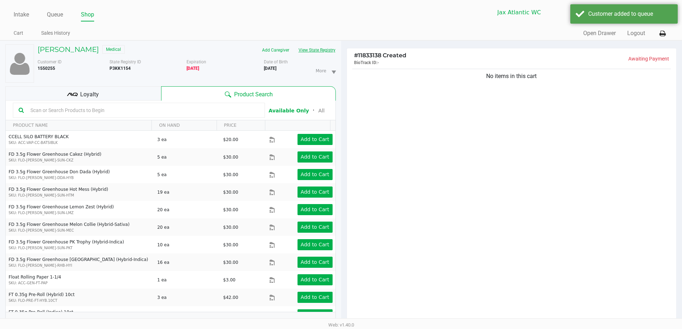
click at [308, 50] on button "View State Registry" at bounding box center [315, 49] width 42 height 11
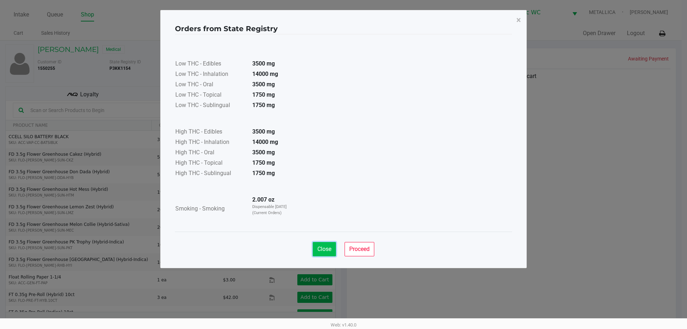
click at [327, 248] on span "Close" at bounding box center [324, 248] width 14 height 7
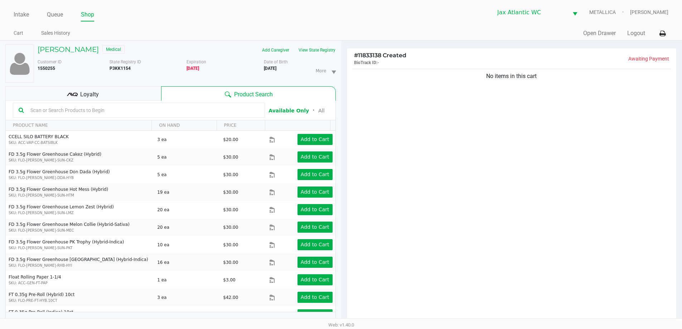
click at [99, 94] on div "Loyalty" at bounding box center [83, 93] width 156 height 14
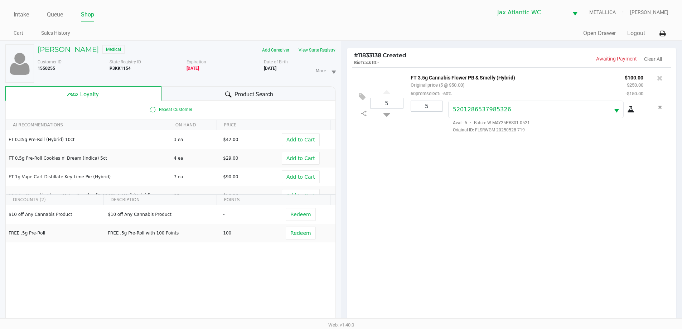
click at [318, 44] on div "CLINTON THARP Medical Add Caregiver View State Registry Customer ID 1550255 Sta…" at bounding box center [170, 189] width 330 height 296
click at [317, 46] on button "View State Registry" at bounding box center [315, 49] width 42 height 11
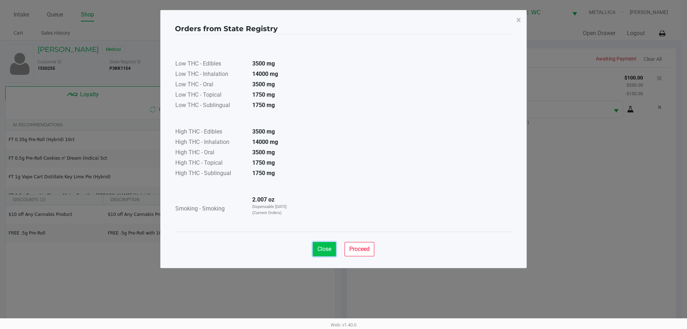
click at [331, 253] on button "Close" at bounding box center [324, 249] width 23 height 14
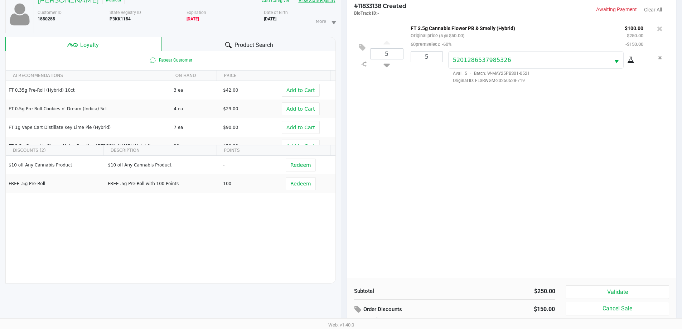
scroll to position [86, 0]
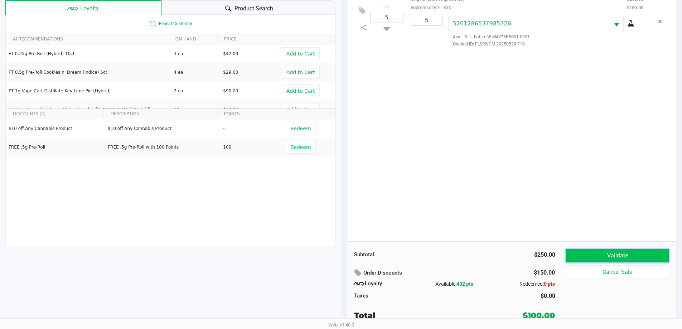
click at [610, 259] on button "Validate" at bounding box center [616, 256] width 103 height 14
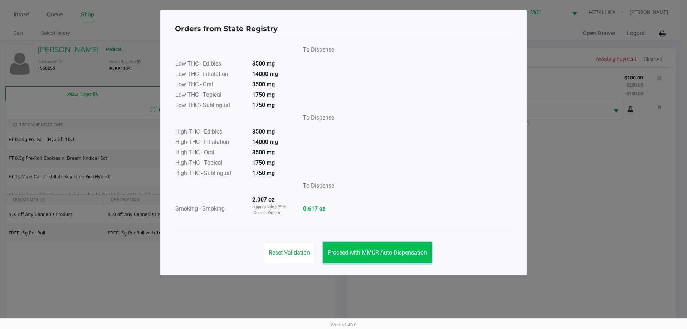
drag, startPoint x: 401, startPoint y: 254, endPoint x: 507, endPoint y: 271, distance: 107.2
click at [401, 255] on span "Proceed with MMUR Auto-Dispensation" at bounding box center [377, 252] width 99 height 7
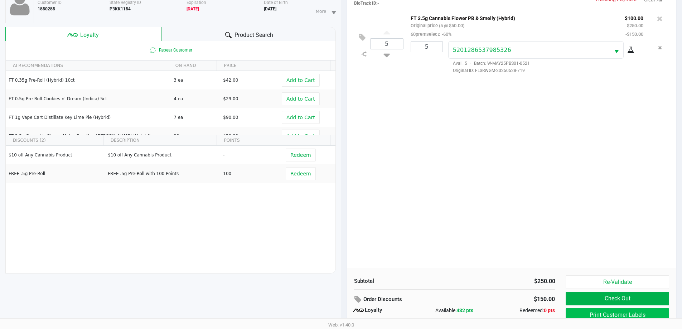
scroll to position [86, 0]
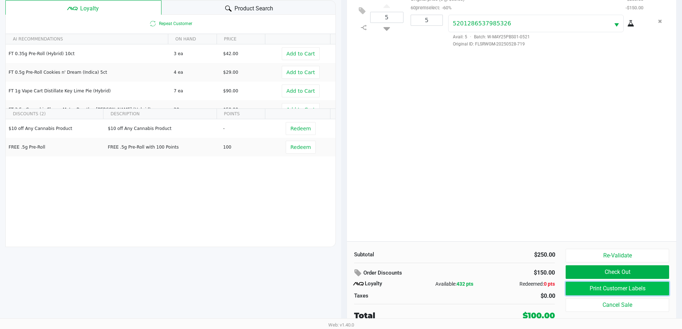
click at [624, 290] on button "Print Customer Labels" at bounding box center [616, 289] width 103 height 14
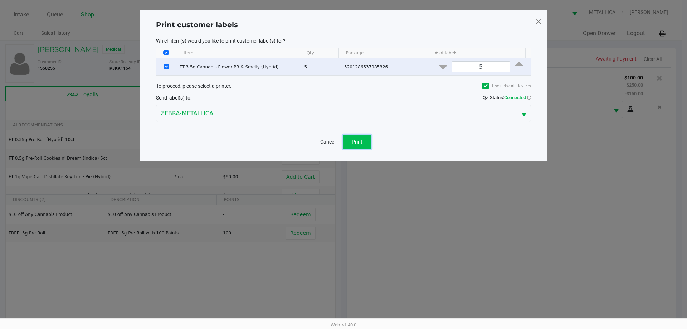
click at [361, 139] on span "Print" at bounding box center [357, 142] width 11 height 6
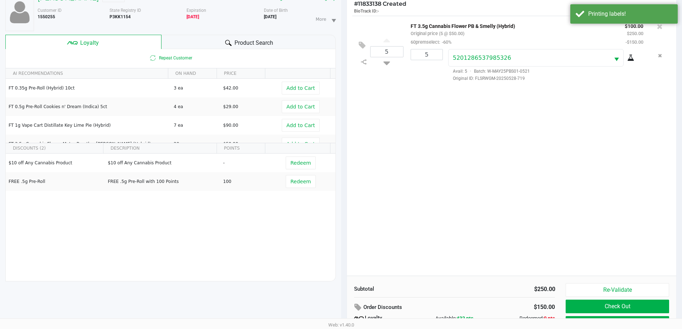
scroll to position [86, 0]
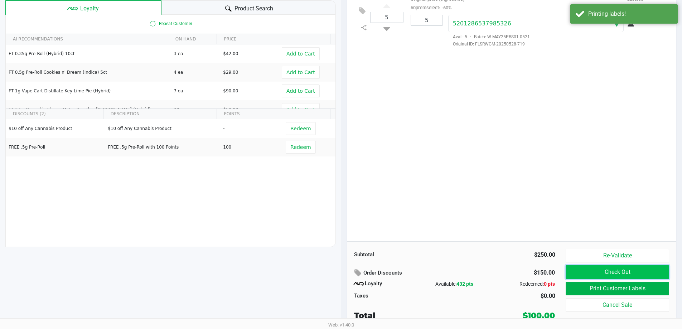
click at [660, 272] on button "Check Out" at bounding box center [616, 272] width 103 height 14
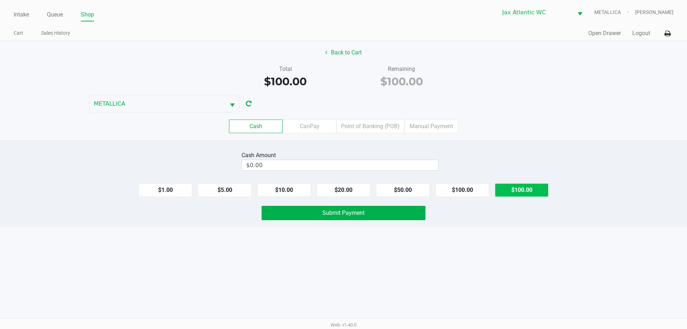
click at [522, 187] on button "$100.00" at bounding box center [522, 190] width 54 height 14
type input "$100.00"
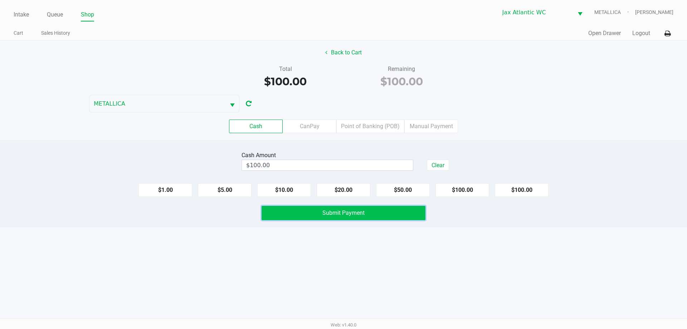
click at [376, 214] on button "Submit Payment" at bounding box center [344, 213] width 164 height 14
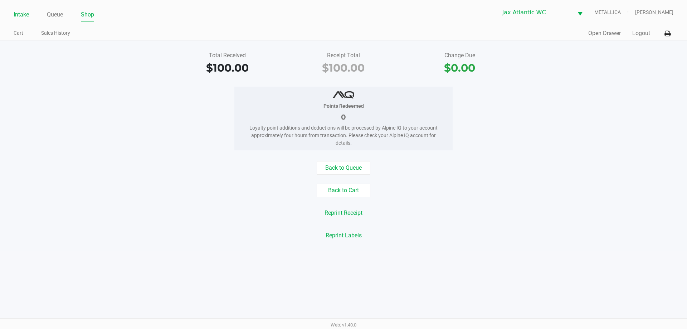
click at [29, 17] on link "Intake" at bounding box center [21, 15] width 15 height 10
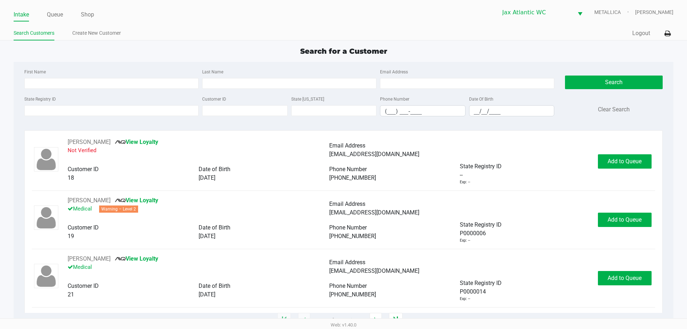
click at [102, 55] on div "Search for a Customer" at bounding box center [343, 51] width 670 height 11
click at [62, 107] on input "State Registry ID" at bounding box center [111, 110] width 174 height 11
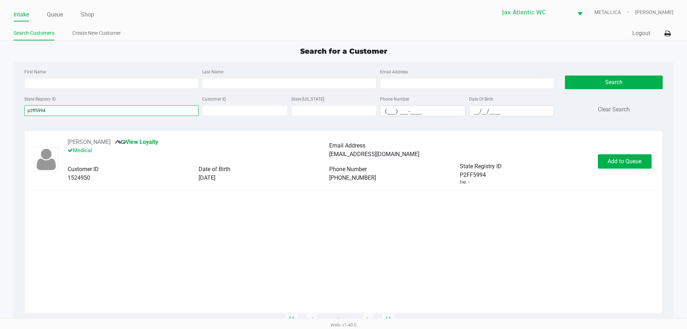
type input "p2ff5994"
click at [618, 174] on div "TIMOTHY HUDSON View Loyalty Medical Email Address timlisa88@aol.com Customer ID…" at bounding box center [343, 161] width 623 height 47
click at [615, 160] on span "Add to Queue" at bounding box center [625, 161] width 34 height 7
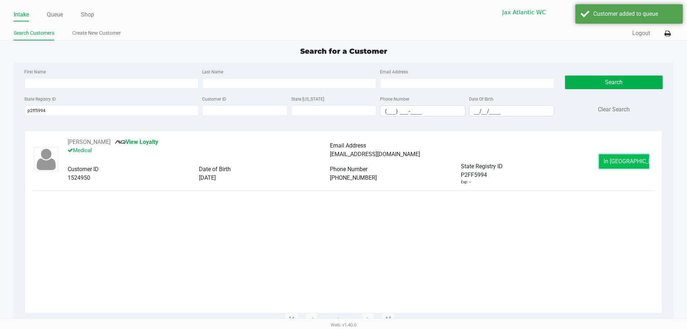
click at [623, 162] on span "In Queue" at bounding box center [634, 161] width 60 height 7
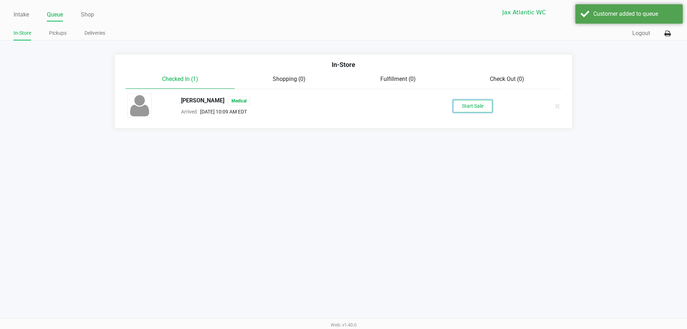
click at [478, 108] on button "Start Sale" at bounding box center [472, 106] width 39 height 13
click at [288, 161] on div "Intake Queue Shop Jax Atlantic WC METALLICA Hades Diaz In-Store Pickups Deliver…" at bounding box center [343, 164] width 687 height 329
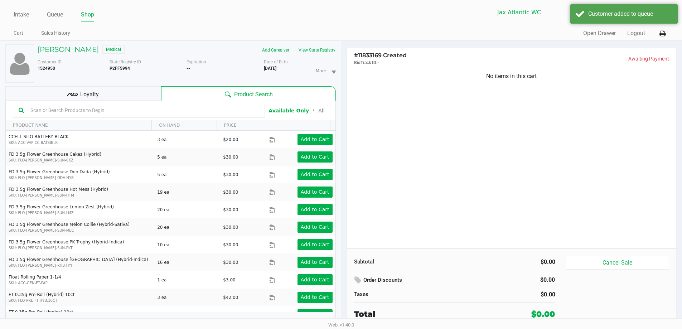
click at [106, 94] on div "Loyalty" at bounding box center [83, 93] width 156 height 14
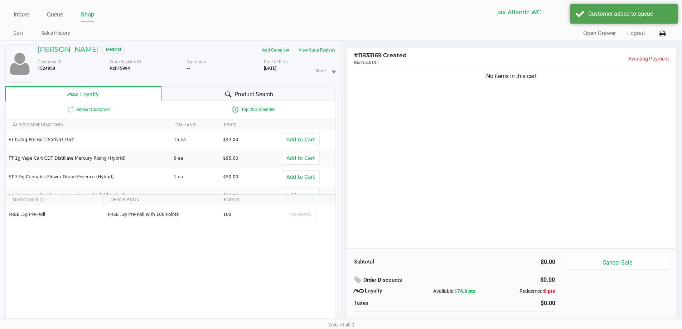
click at [196, 92] on div "Product Search" at bounding box center [248, 93] width 174 height 14
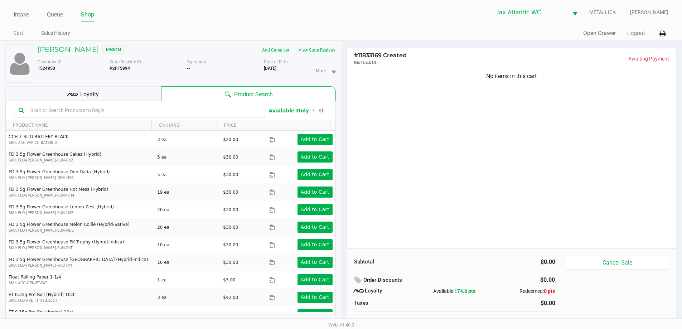
click at [128, 93] on div "Loyalty" at bounding box center [83, 93] width 156 height 14
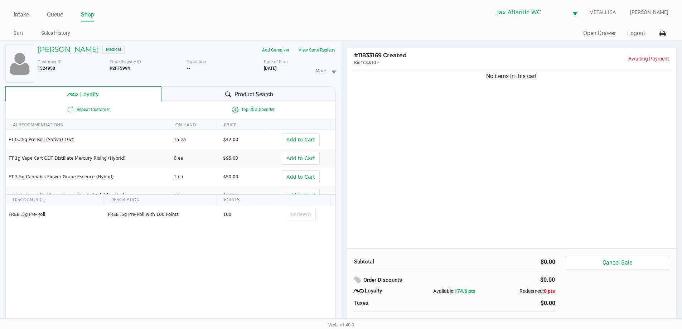
click at [284, 97] on div "Product Search" at bounding box center [248, 93] width 174 height 14
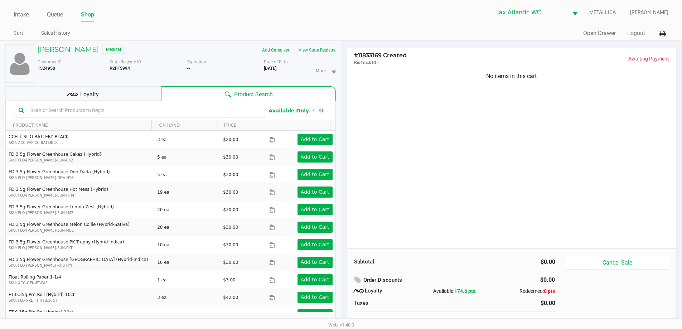
click at [318, 53] on button "View State Registry" at bounding box center [315, 49] width 42 height 11
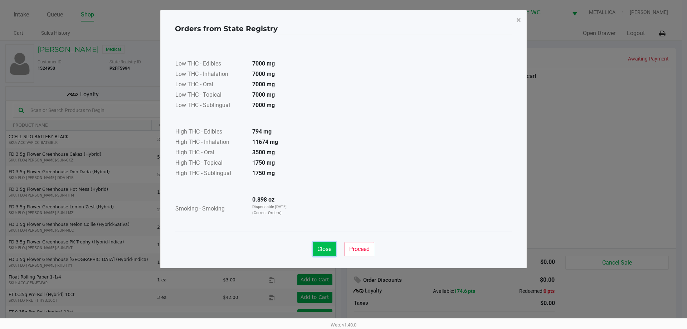
click at [318, 246] on span "Close" at bounding box center [324, 248] width 14 height 7
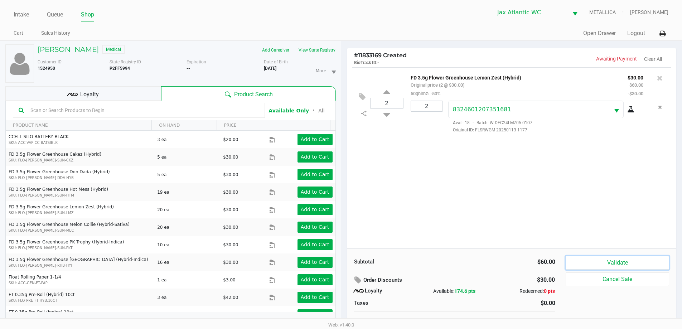
click at [594, 266] on button "Validate" at bounding box center [616, 263] width 103 height 14
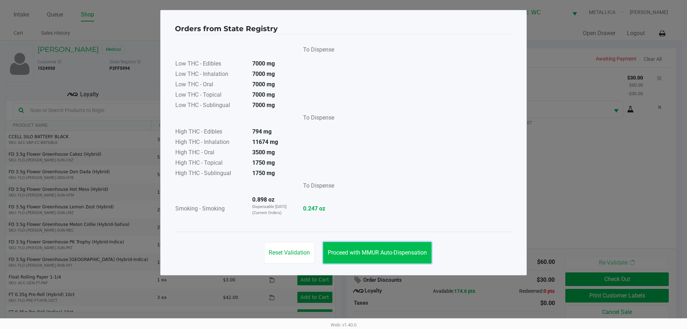
click at [393, 253] on span "Proceed with MMUR Auto-Dispensation" at bounding box center [377, 252] width 99 height 7
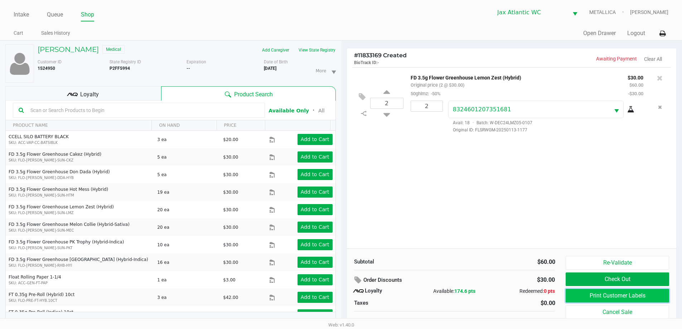
click at [603, 291] on button "Print Customer Labels" at bounding box center [616, 296] width 103 height 14
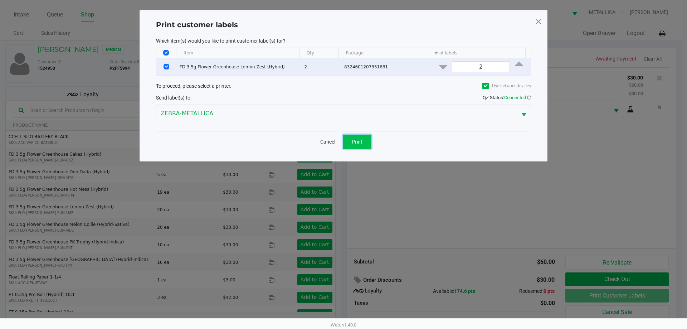
click at [360, 146] on button "Print" at bounding box center [357, 142] width 29 height 14
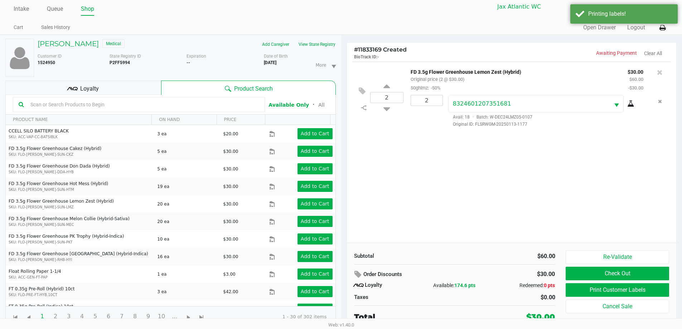
scroll to position [8, 0]
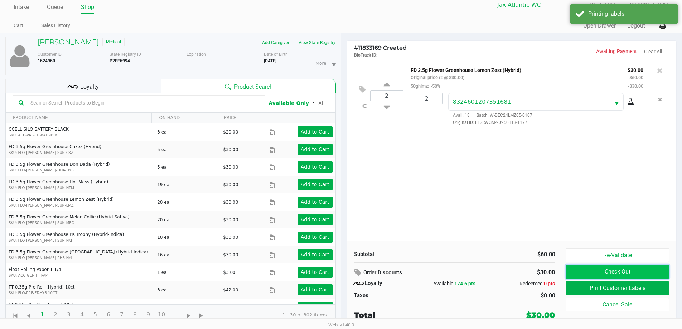
click at [628, 271] on button "Check Out" at bounding box center [616, 272] width 103 height 14
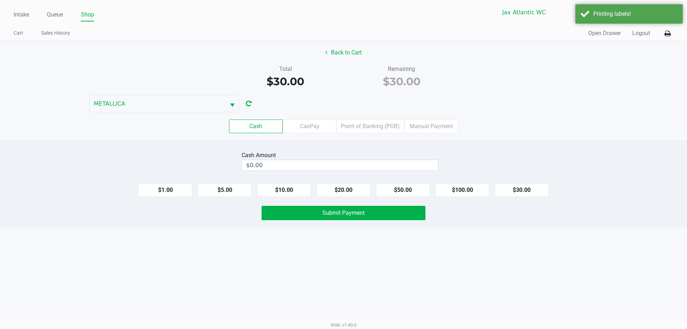
drag, startPoint x: 357, startPoint y: 123, endPoint x: 429, endPoint y: 161, distance: 81.3
click at [358, 123] on label "Point of Banking (POB)" at bounding box center [370, 127] width 68 height 14
click at [0, 0] on 7 "Point of Banking (POB)" at bounding box center [0, 0] width 0 height 0
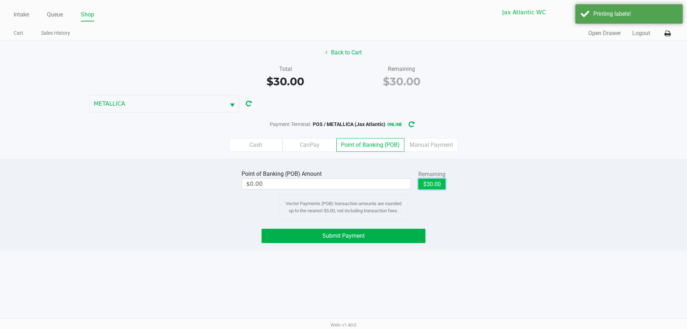
click at [430, 182] on button "$30.00" at bounding box center [431, 184] width 27 height 11
type input "$30.00"
click at [382, 238] on button "Submit Payment" at bounding box center [344, 236] width 164 height 14
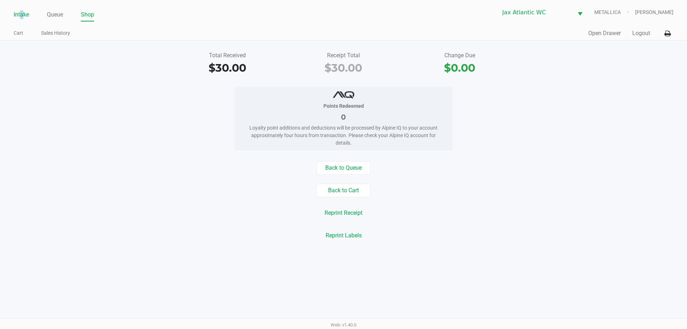
click at [22, 16] on link "Intake" at bounding box center [21, 15] width 15 height 10
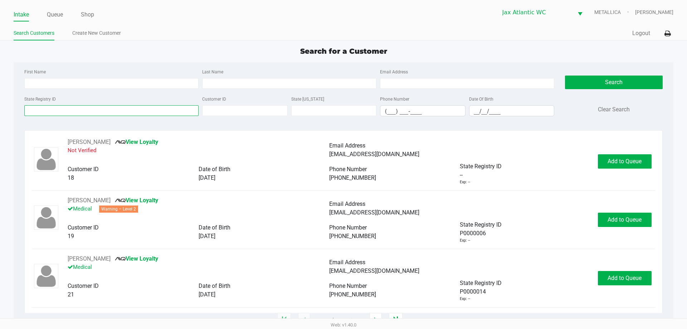
click at [62, 111] on input "State Registry ID" at bounding box center [111, 110] width 174 height 11
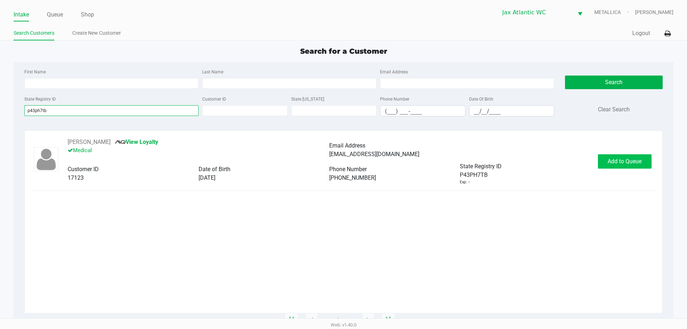
type input "p43ph7tb"
click at [628, 162] on span "Add to Queue" at bounding box center [625, 161] width 34 height 7
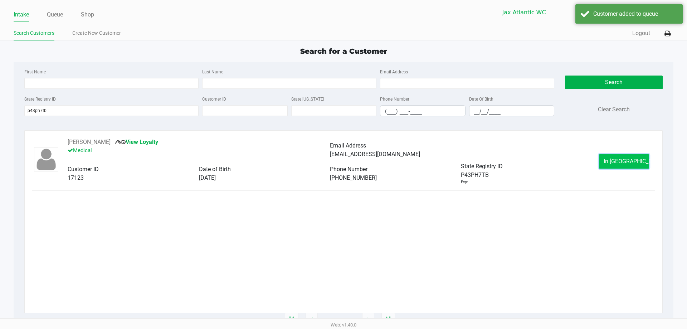
click at [614, 162] on span "In Queue" at bounding box center [634, 161] width 60 height 7
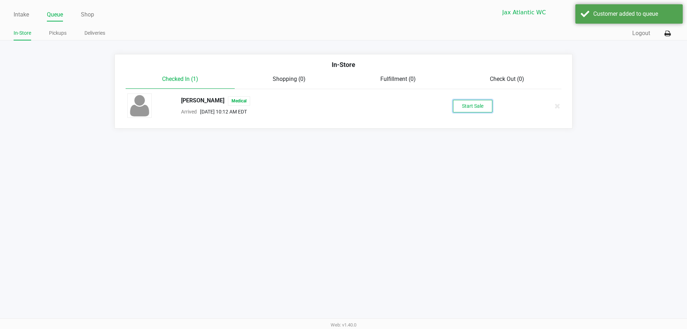
click at [463, 105] on button "Start Sale" at bounding box center [472, 106] width 39 height 13
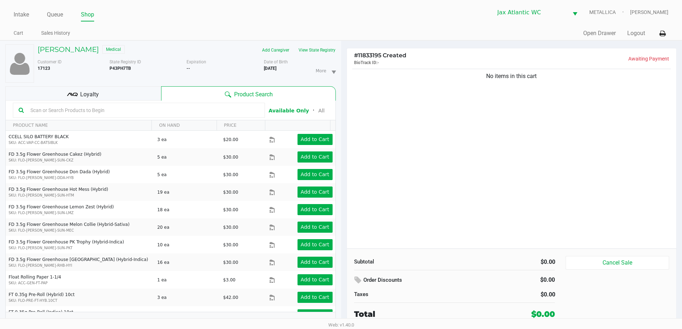
click at [64, 96] on div "Loyalty" at bounding box center [83, 93] width 156 height 14
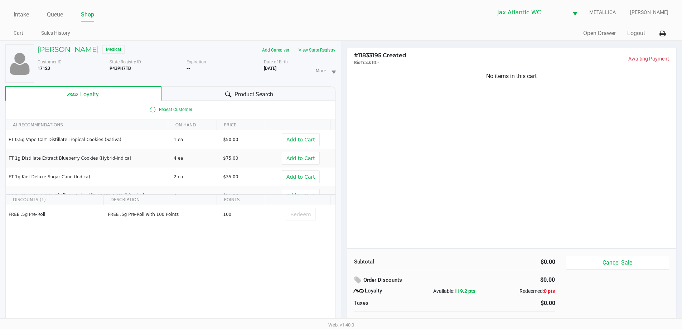
click at [269, 93] on span "Product Search" at bounding box center [253, 94] width 39 height 9
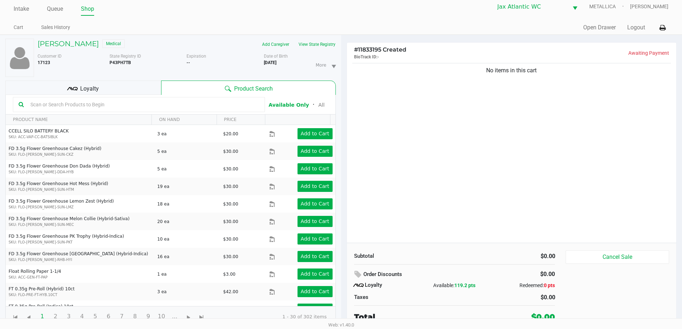
scroll to position [8, 0]
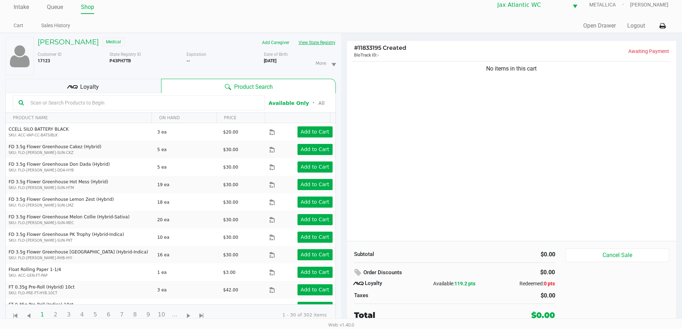
drag, startPoint x: 306, startPoint y: 34, endPoint x: 309, endPoint y: 40, distance: 7.2
click at [307, 35] on div "JUSTIN SHELTON Medical Add Caregiver View State Registry Customer ID 17123 Stat…" at bounding box center [170, 181] width 330 height 296
click at [309, 40] on button "View State Registry" at bounding box center [315, 42] width 42 height 11
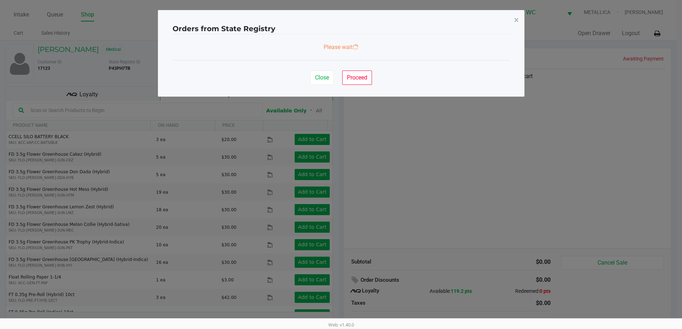
scroll to position [0, 0]
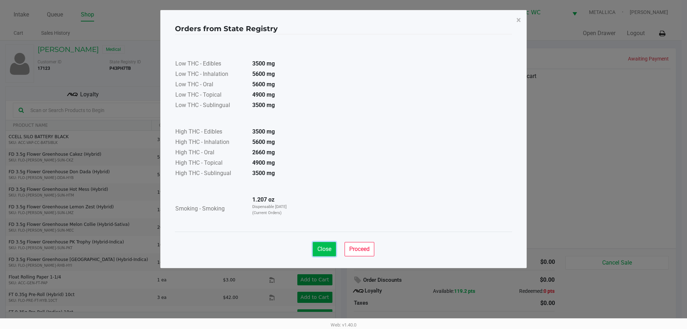
click at [321, 247] on span "Close" at bounding box center [324, 248] width 14 height 7
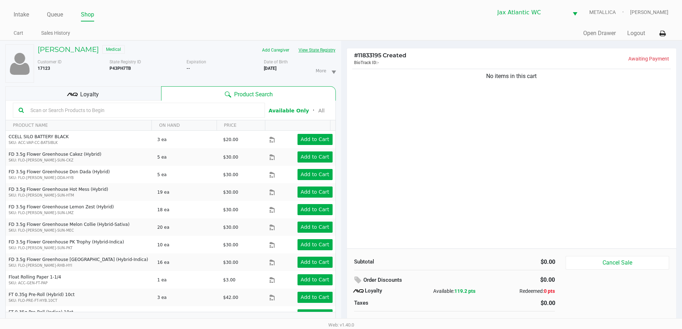
scroll to position [8, 0]
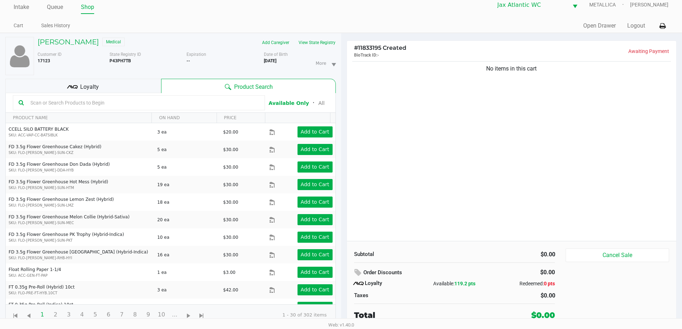
click at [124, 82] on div "Loyalty" at bounding box center [83, 86] width 156 height 14
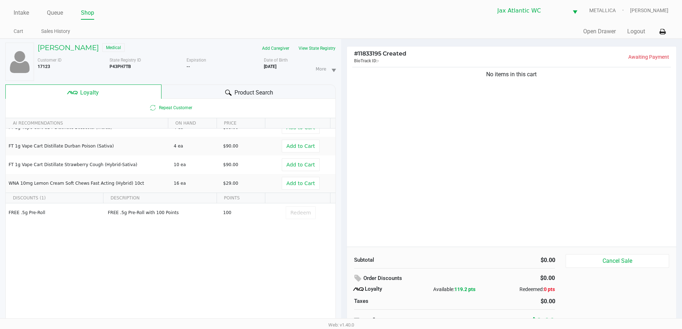
scroll to position [0, 0]
click at [203, 86] on div "JUSTIN SHELTON Medical Add Caregiver View State Registry Customer ID 17123 Stat…" at bounding box center [170, 189] width 330 height 296
drag, startPoint x: 202, startPoint y: 89, endPoint x: 256, endPoint y: 96, distance: 54.5
click at [203, 89] on div "Product Search" at bounding box center [248, 93] width 174 height 14
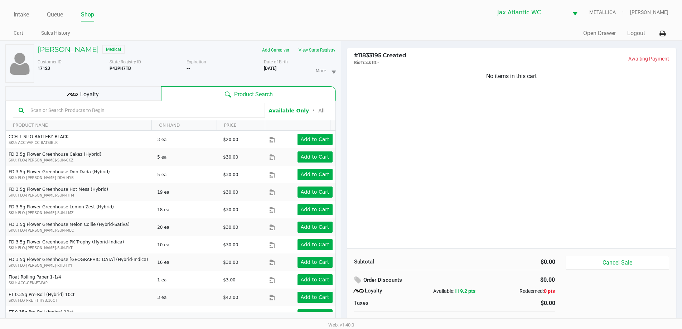
drag, startPoint x: 453, startPoint y: 289, endPoint x: 501, endPoint y: 285, distance: 47.4
click at [481, 292] on div "Available: 119.2 pts" at bounding box center [454, 291] width 67 height 8
click at [111, 99] on div "Loyalty" at bounding box center [83, 93] width 156 height 14
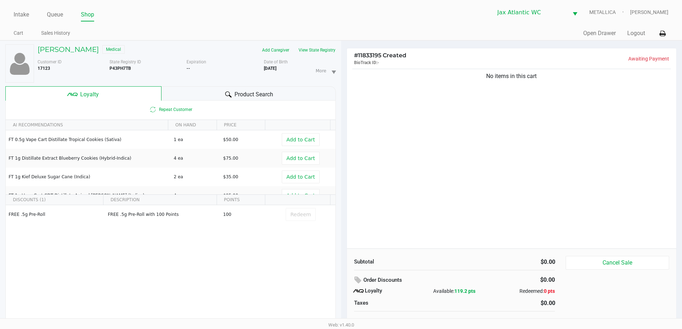
click at [283, 92] on div "Product Search" at bounding box center [248, 93] width 174 height 14
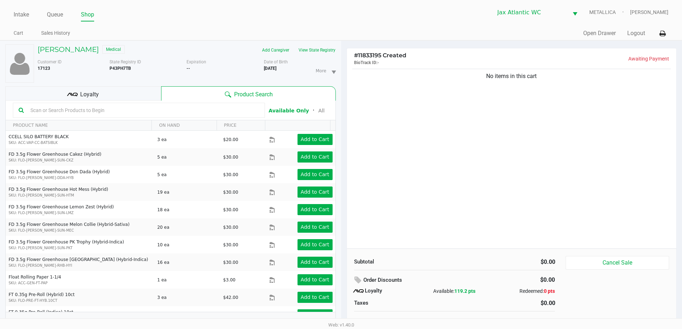
click at [132, 95] on div "Loyalty" at bounding box center [83, 93] width 156 height 14
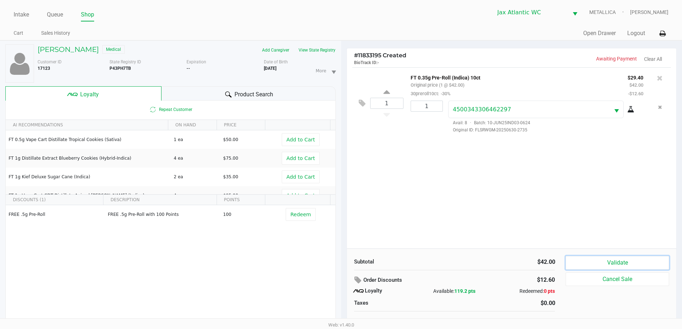
drag, startPoint x: 629, startPoint y: 266, endPoint x: 638, endPoint y: 263, distance: 8.9
click at [629, 266] on button "Validate" at bounding box center [616, 263] width 103 height 14
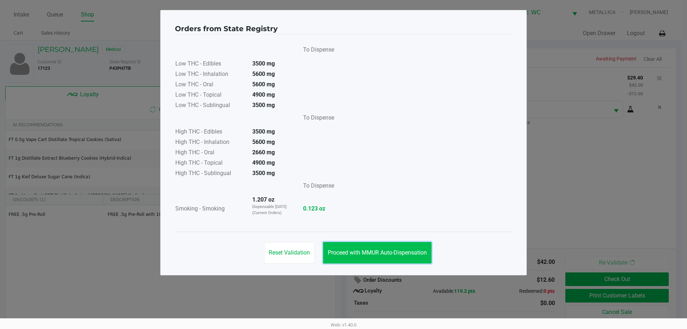
click at [419, 250] on span "Proceed with MMUR Auto-Dispensation" at bounding box center [377, 252] width 99 height 7
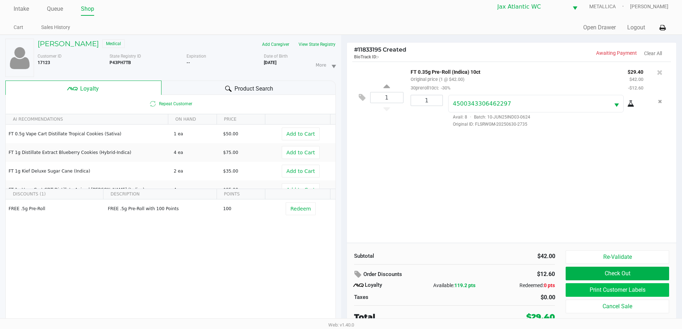
scroll to position [8, 0]
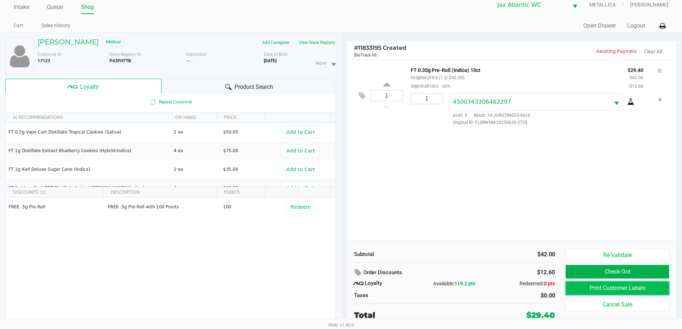
click at [590, 288] on button "Print Customer Labels" at bounding box center [616, 288] width 103 height 14
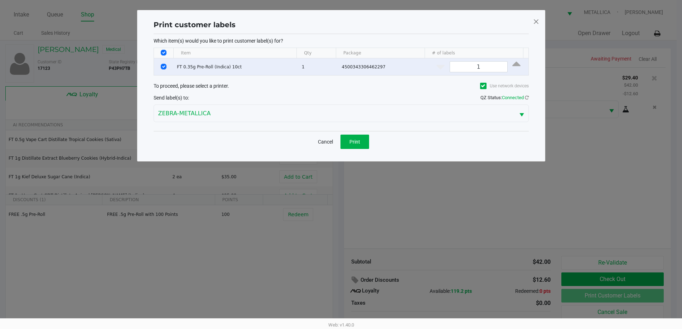
scroll to position [0, 0]
click at [359, 142] on span "Print" at bounding box center [357, 142] width 11 height 6
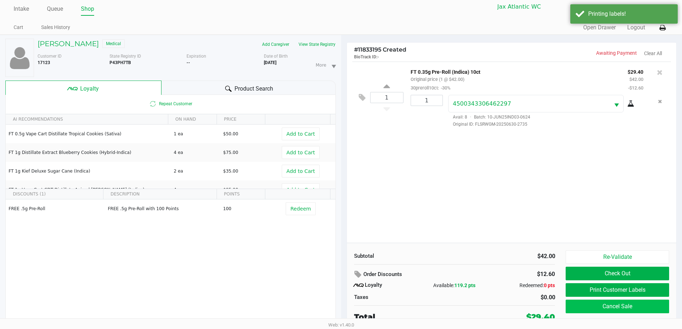
scroll to position [8, 0]
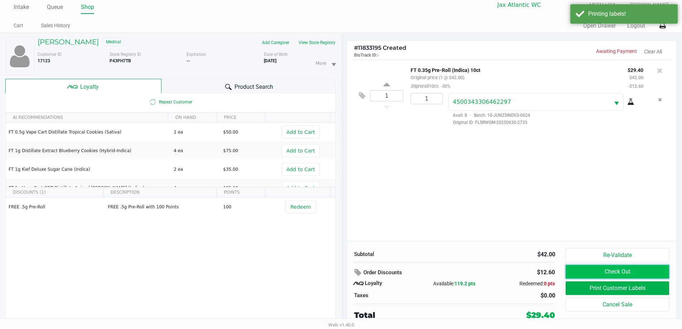
click at [612, 270] on button "Check Out" at bounding box center [616, 272] width 103 height 14
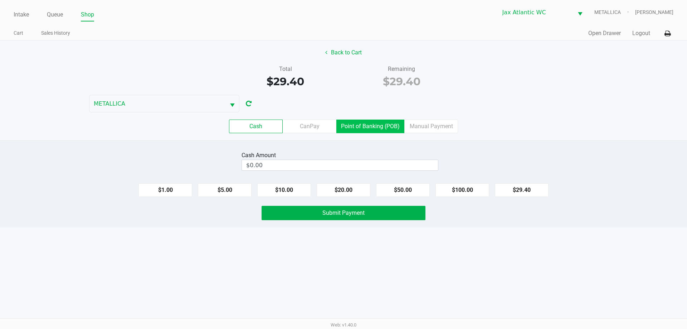
click at [359, 126] on label "Point of Banking (POB)" at bounding box center [370, 127] width 68 height 14
click at [0, 0] on 7 "Point of Banking (POB)" at bounding box center [0, 0] width 0 height 0
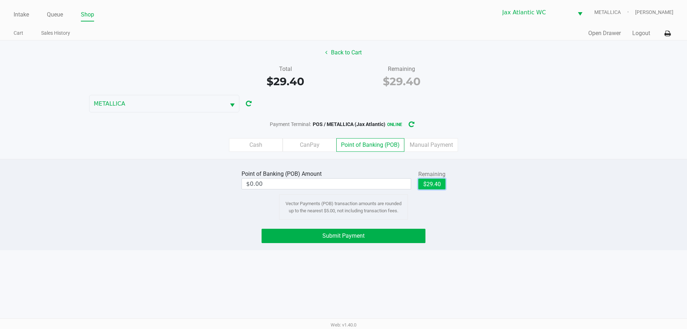
click at [432, 186] on button "$29.40" at bounding box center [431, 184] width 27 height 11
type input "$29.40"
click at [341, 241] on button "Submit Payment" at bounding box center [344, 236] width 164 height 14
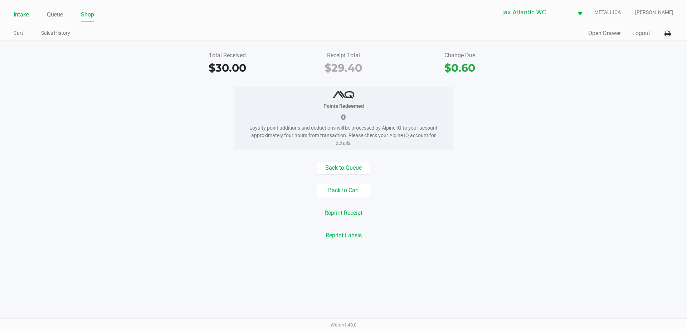
click at [21, 13] on link "Intake" at bounding box center [21, 15] width 15 height 10
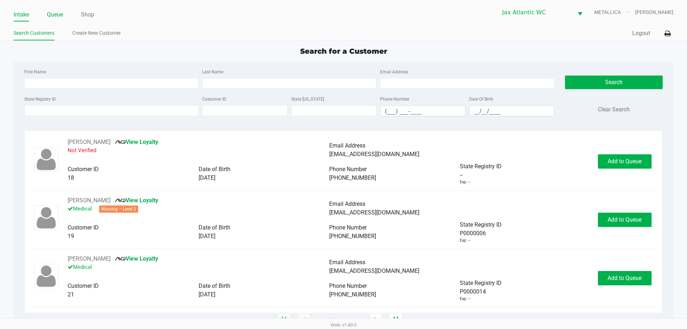
drag, startPoint x: 59, startPoint y: 7, endPoint x: 59, endPoint y: 14, distance: 6.8
click at [60, 7] on div "Intake Queue Shop Jax Atlantic WC METALLICA Hades Diaz" at bounding box center [343, 13] width 659 height 18
click at [59, 14] on link "Queue" at bounding box center [55, 15] width 16 height 10
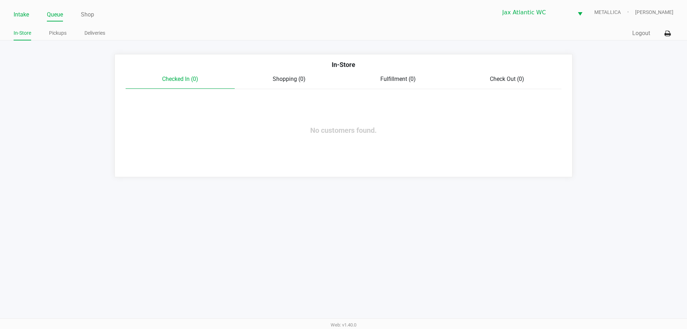
click at [14, 15] on link "Intake" at bounding box center [21, 15] width 15 height 10
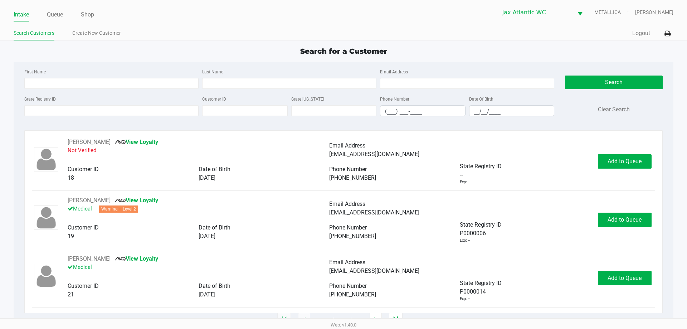
click at [72, 116] on div "State Registry ID" at bounding box center [112, 105] width 178 height 22
click at [69, 111] on input "State Registry ID" at bounding box center [111, 110] width 174 height 11
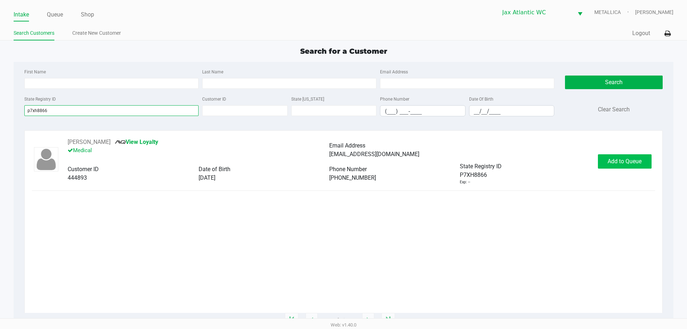
type input "p7xh8866"
click at [617, 157] on button "Add to Queue" at bounding box center [625, 161] width 54 height 14
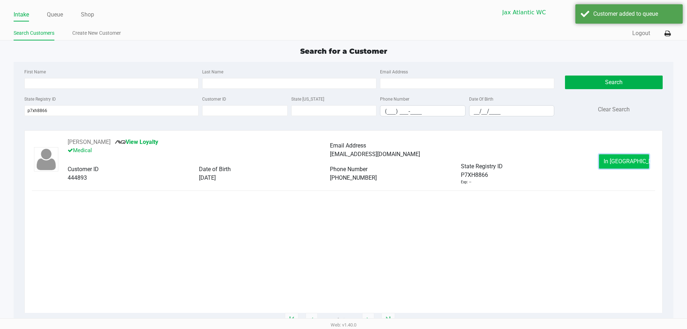
click at [604, 159] on button "In Queue" at bounding box center [624, 161] width 50 height 14
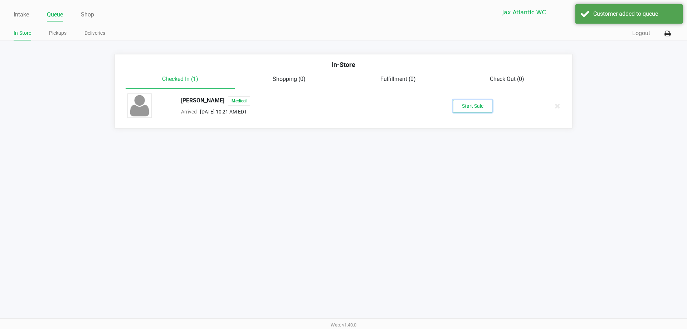
click at [468, 112] on button "Start Sale" at bounding box center [472, 106] width 39 height 13
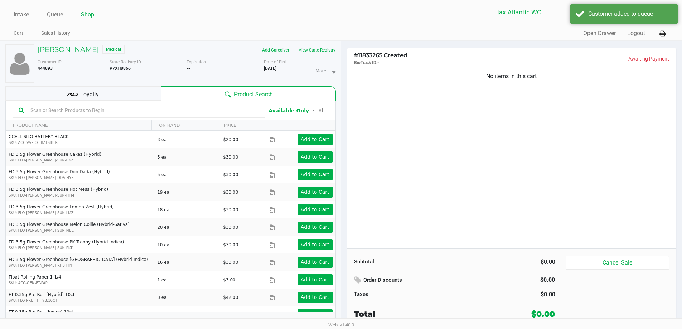
click at [85, 84] on div "DANNI CASTRO Medical Add Caregiver View State Registry Customer ID 444893 State…" at bounding box center [170, 189] width 330 height 296
click at [85, 91] on span "Loyalty" at bounding box center [89, 94] width 19 height 9
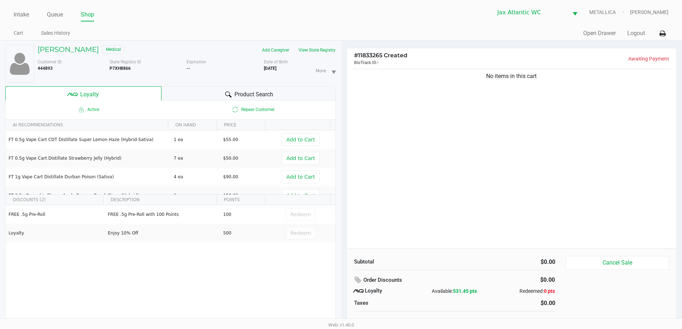
click at [216, 89] on div "Product Search" at bounding box center [248, 93] width 174 height 14
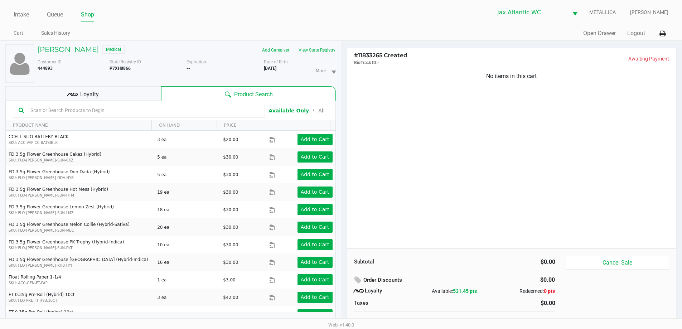
click at [136, 88] on div "Loyalty" at bounding box center [83, 93] width 156 height 14
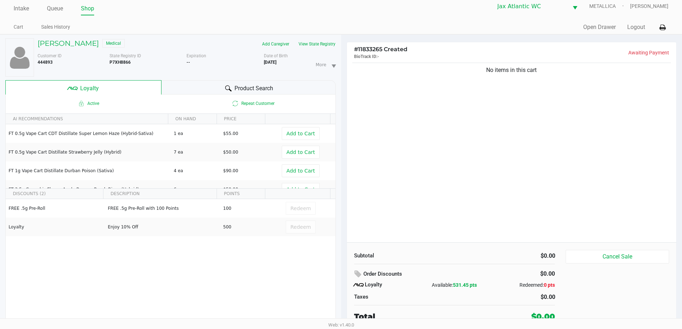
scroll to position [8, 0]
click at [166, 90] on div "Product Search" at bounding box center [248, 86] width 174 height 14
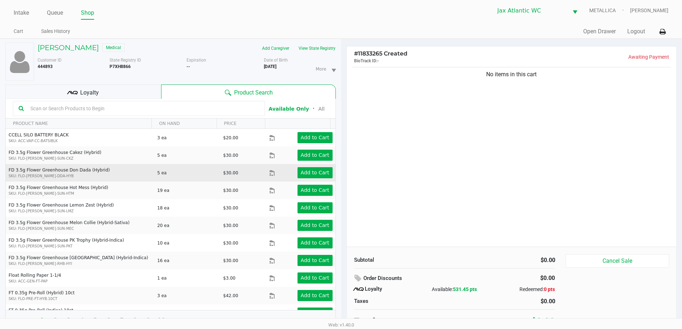
scroll to position [0, 0]
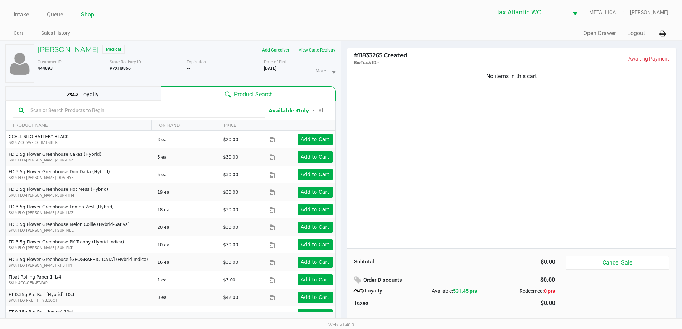
click at [117, 94] on div "Loyalty" at bounding box center [83, 93] width 156 height 14
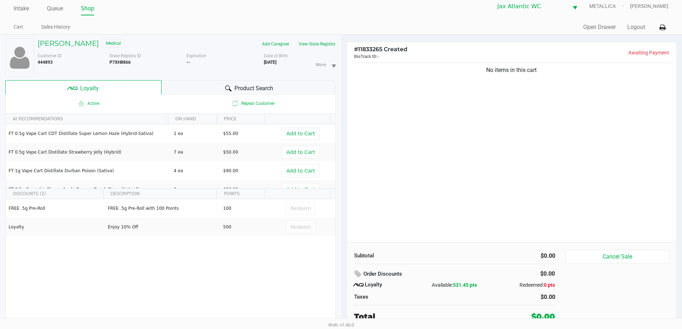
scroll to position [8, 0]
drag, startPoint x: 452, startPoint y: 284, endPoint x: 479, endPoint y: 287, distance: 26.7
click at [479, 287] on div "Available: 531.45 pts" at bounding box center [454, 284] width 67 height 8
click at [260, 85] on span "Product Search" at bounding box center [253, 87] width 39 height 9
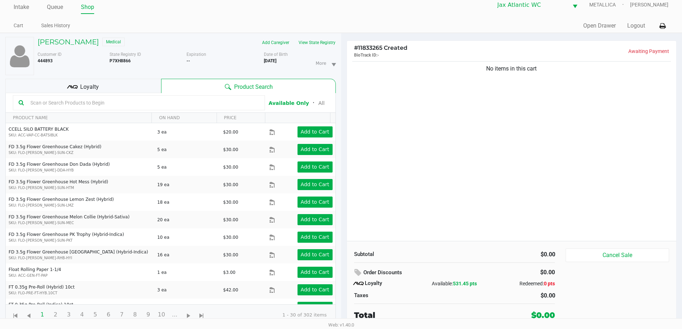
click at [118, 85] on div "Loyalty" at bounding box center [83, 86] width 156 height 14
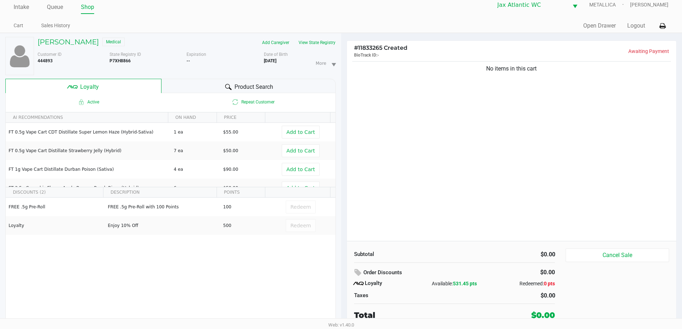
drag, startPoint x: 452, startPoint y: 286, endPoint x: 469, endPoint y: 288, distance: 16.6
click at [469, 288] on div "Loyalty Available: 531.45 pts Redeemed: 0 pts" at bounding box center [454, 283] width 201 height 9
click at [289, 250] on div "FREE .5g Pre-Roll FREE .5g Pre-Roll with 100 Points 100 Redeem Loyalty Enjoy 10…" at bounding box center [171, 252] width 330 height 108
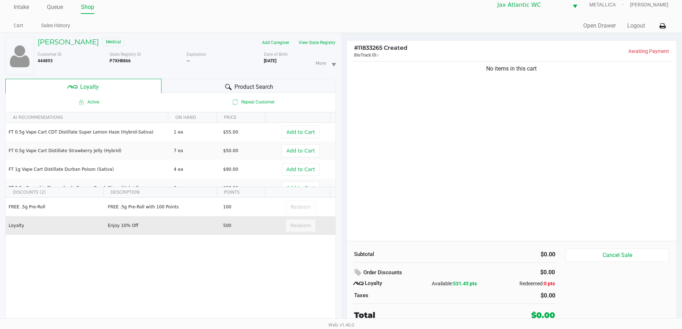
drag, startPoint x: 236, startPoint y: 224, endPoint x: 236, endPoint y: 233, distance: 8.2
click at [206, 226] on tr "Loyalty Enjoy 10% Off 500 Redeem" at bounding box center [171, 225] width 330 height 19
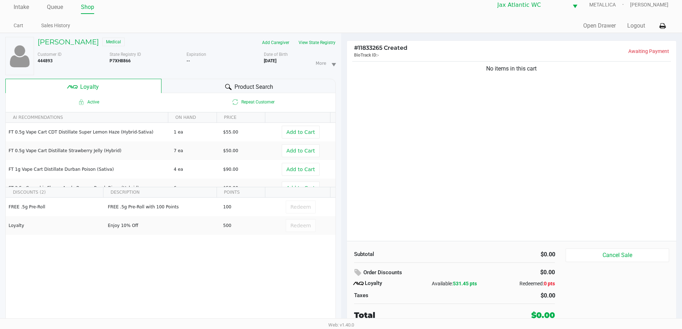
click at [261, 263] on div "FREE .5g Pre-Roll FREE .5g Pre-Roll with 100 Points 100 Redeem Loyalty Enjoy 10…" at bounding box center [171, 252] width 330 height 108
click at [196, 88] on div "Product Search" at bounding box center [248, 86] width 174 height 14
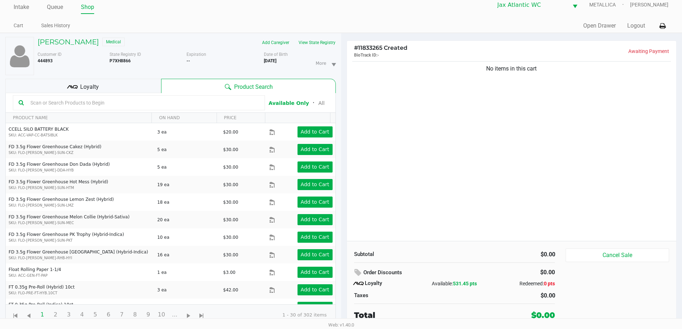
click at [144, 87] on div "Loyalty" at bounding box center [83, 86] width 156 height 14
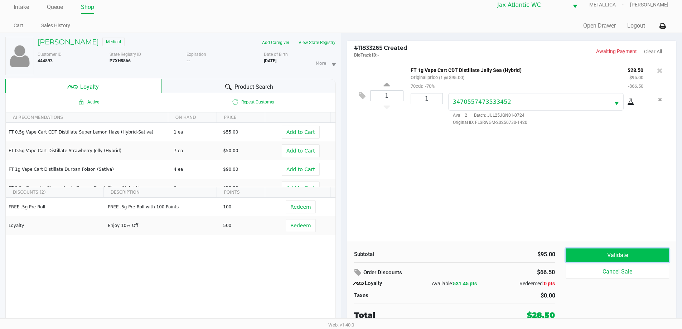
click at [586, 256] on button "Validate" at bounding box center [616, 255] width 103 height 14
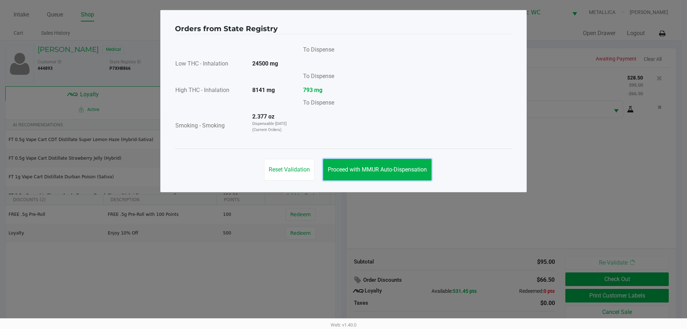
drag, startPoint x: 351, startPoint y: 163, endPoint x: 405, endPoint y: 189, distance: 59.9
click at [352, 164] on button "Proceed with MMUR Auto-Dispensation" at bounding box center [377, 169] width 108 height 21
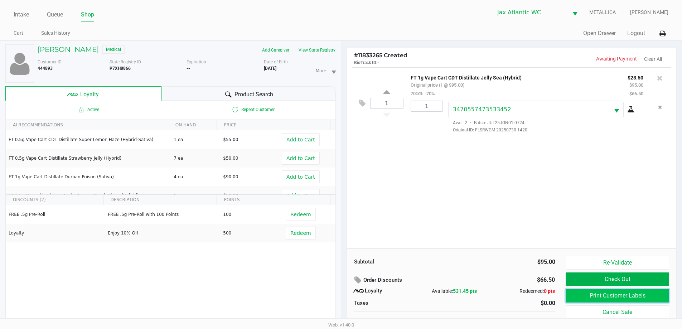
click at [619, 296] on button "Print Customer Labels" at bounding box center [616, 296] width 103 height 14
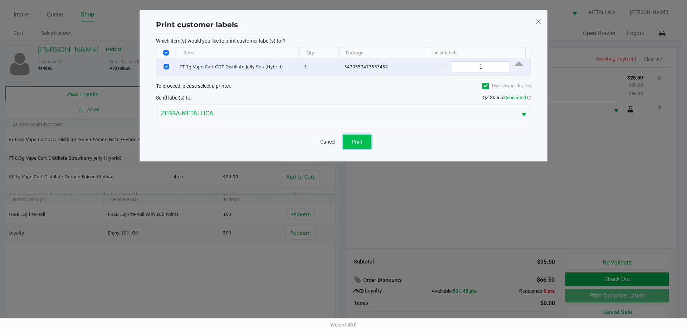
click at [349, 138] on button "Print" at bounding box center [357, 142] width 29 height 14
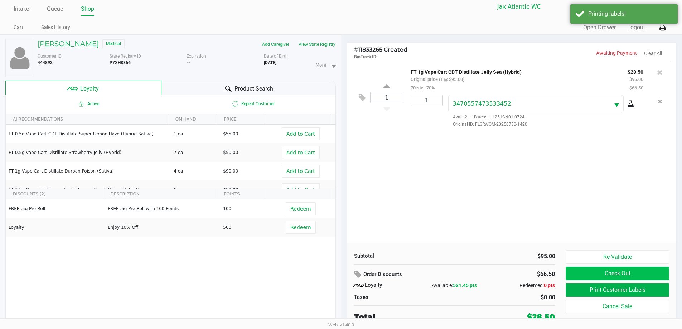
scroll to position [8, 0]
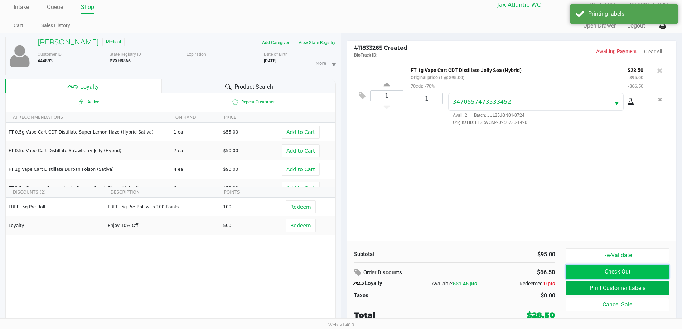
click at [597, 272] on button "Check Out" at bounding box center [616, 272] width 103 height 14
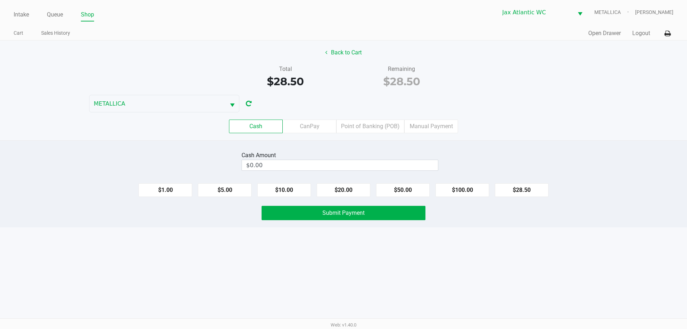
drag, startPoint x: 383, startPoint y: 131, endPoint x: 406, endPoint y: 156, distance: 33.7
click at [383, 131] on label "Point of Banking (POB)" at bounding box center [370, 127] width 68 height 14
click at [0, 0] on 7 "Point of Banking (POB)" at bounding box center [0, 0] width 0 height 0
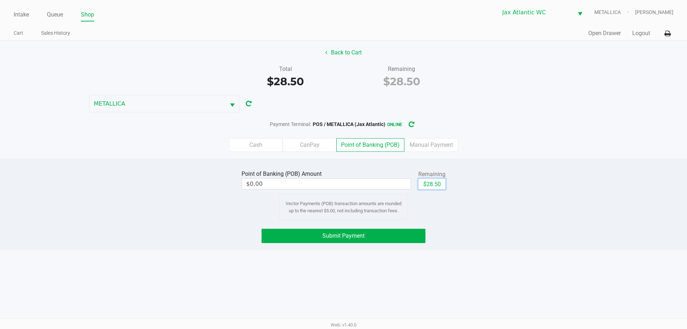
drag, startPoint x: 429, startPoint y: 185, endPoint x: 426, endPoint y: 197, distance: 12.4
click at [429, 186] on button "$28.50" at bounding box center [431, 184] width 27 height 11
type input "$28.50"
click at [373, 232] on button "Submit Payment" at bounding box center [344, 236] width 164 height 14
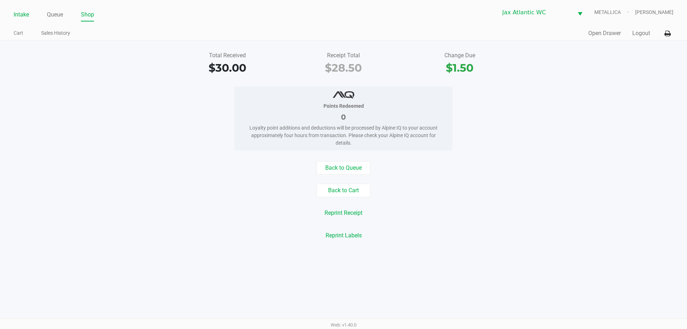
click at [22, 15] on link "Intake" at bounding box center [21, 15] width 15 height 10
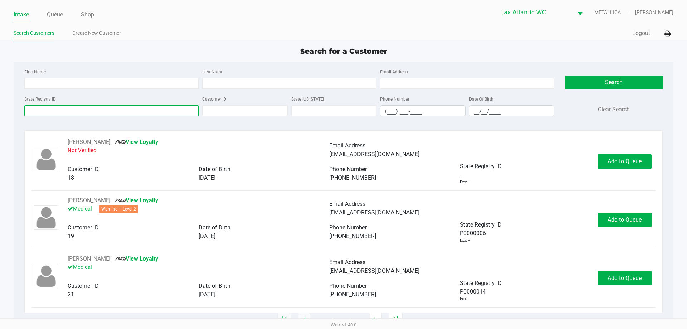
click at [109, 109] on input "State Registry ID" at bounding box center [111, 110] width 174 height 11
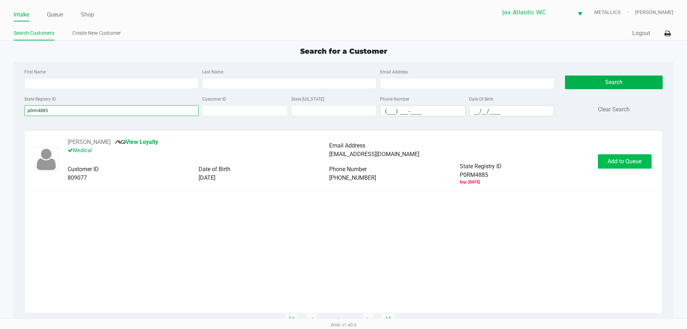
type input "p0rm4885"
click at [627, 167] on button "Add to Queue" at bounding box center [625, 161] width 54 height 14
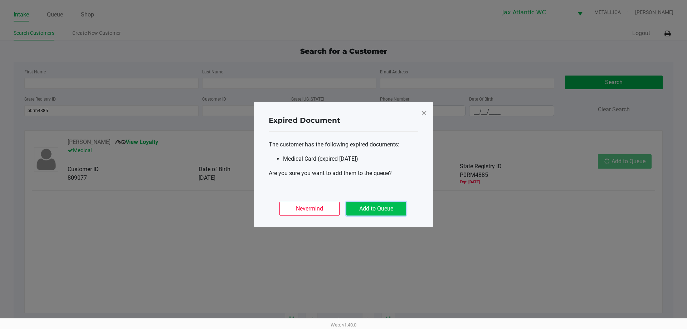
click at [386, 212] on button "Add to Queue" at bounding box center [376, 209] width 60 height 14
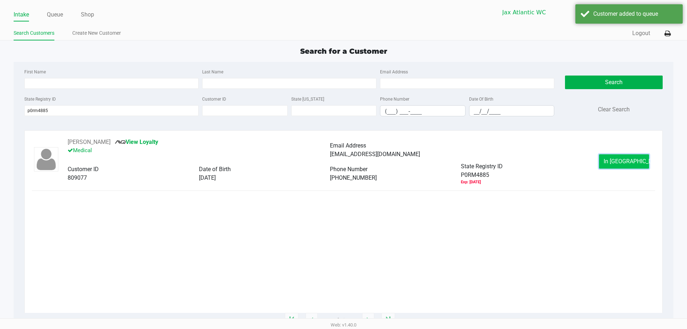
click at [634, 156] on button "In Queue" at bounding box center [624, 161] width 50 height 14
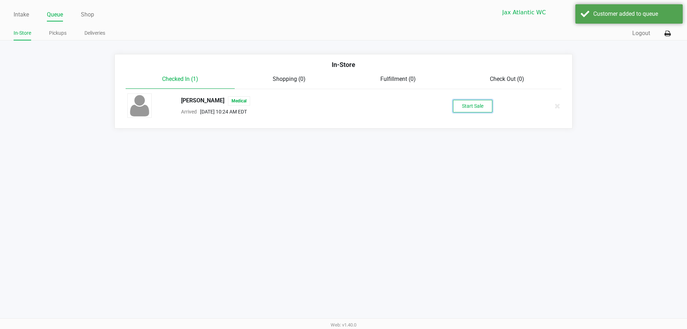
drag, startPoint x: 477, startPoint y: 110, endPoint x: 482, endPoint y: 111, distance: 5.1
click at [479, 110] on button "Start Sale" at bounding box center [472, 106] width 39 height 13
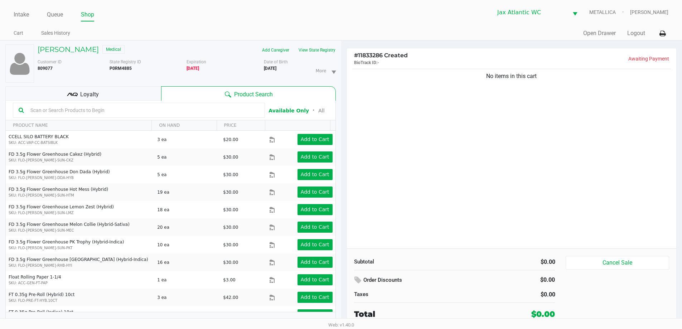
click at [112, 97] on div "Loyalty" at bounding box center [83, 93] width 156 height 14
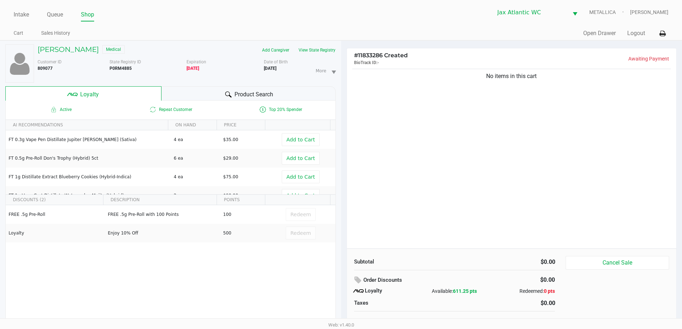
click at [192, 96] on div "Product Search" at bounding box center [248, 93] width 174 height 14
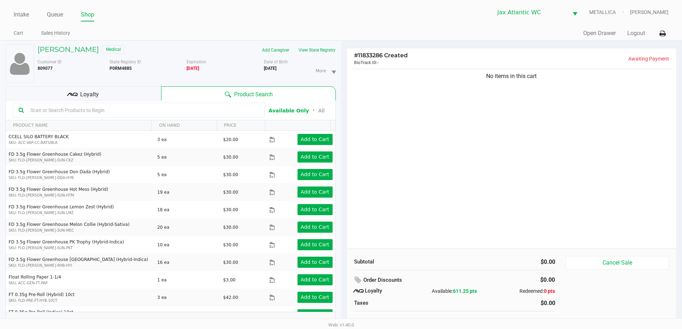
click at [94, 86] on div "NOEMI RESTO Medical Add Caregiver View State Registry Customer ID 809077 State …" at bounding box center [170, 189] width 330 height 296
click at [96, 89] on div "Loyalty" at bounding box center [83, 93] width 156 height 14
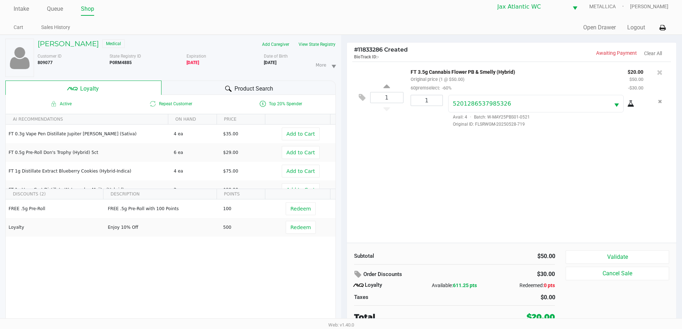
scroll to position [8, 0]
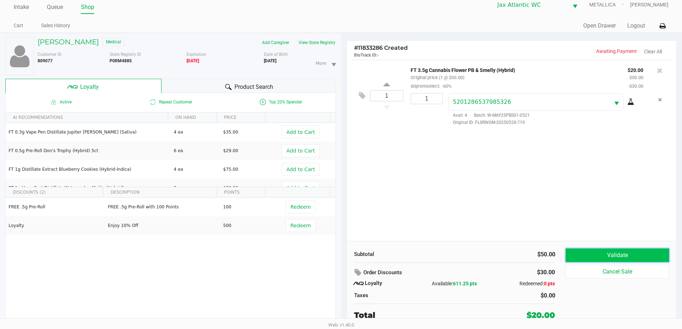
click at [591, 257] on button "Validate" at bounding box center [616, 255] width 103 height 14
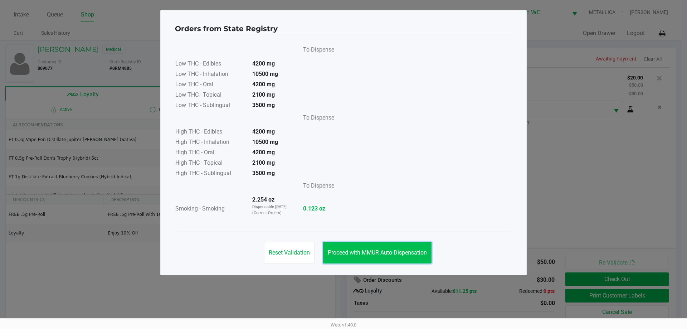
click at [377, 249] on button "Proceed with MMUR Auto-Dispensation" at bounding box center [377, 252] width 108 height 21
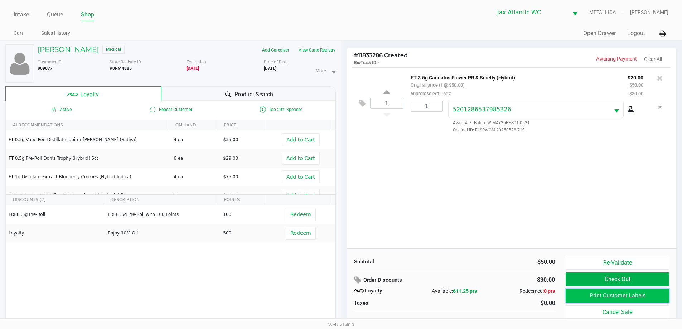
click at [608, 297] on button "Print Customer Labels" at bounding box center [616, 296] width 103 height 14
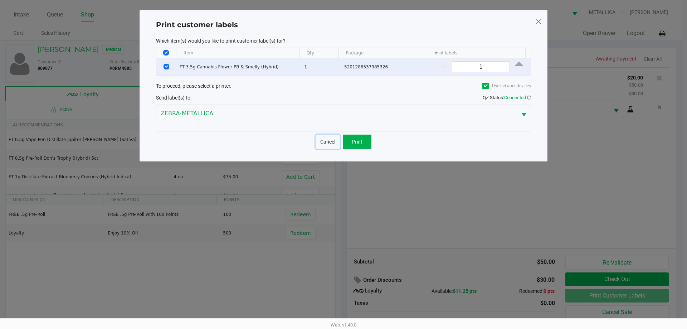
click at [339, 140] on button "Cancel" at bounding box center [328, 142] width 24 height 14
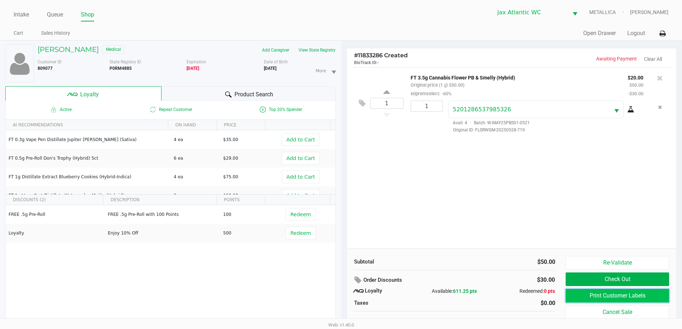
click at [629, 297] on button "Print Customer Labels" at bounding box center [616, 296] width 103 height 14
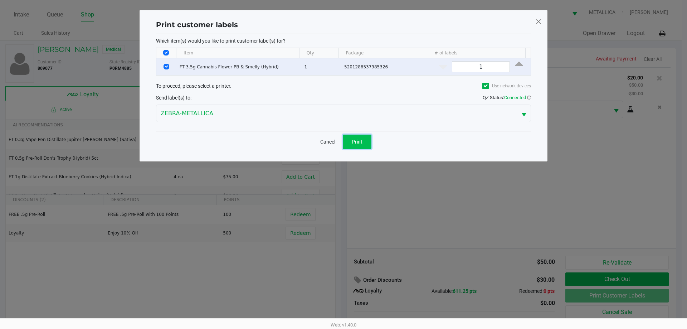
click at [361, 144] on span "Print" at bounding box center [357, 142] width 11 height 6
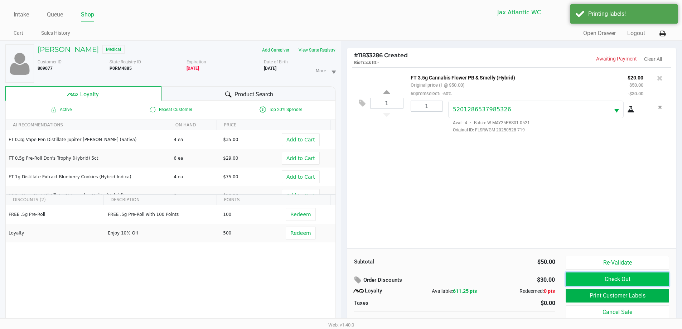
click at [617, 278] on button "Check Out" at bounding box center [616, 279] width 103 height 14
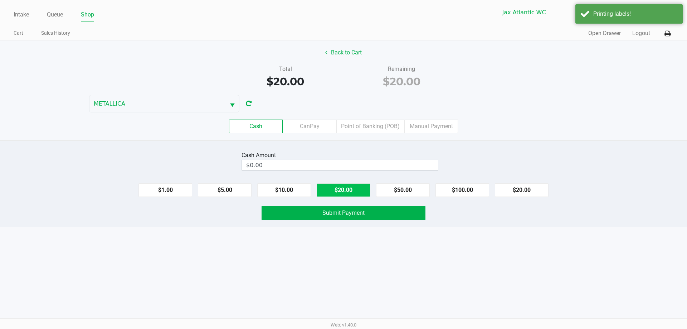
click at [342, 188] on button "$20.00" at bounding box center [344, 190] width 54 height 14
type input "$20.00"
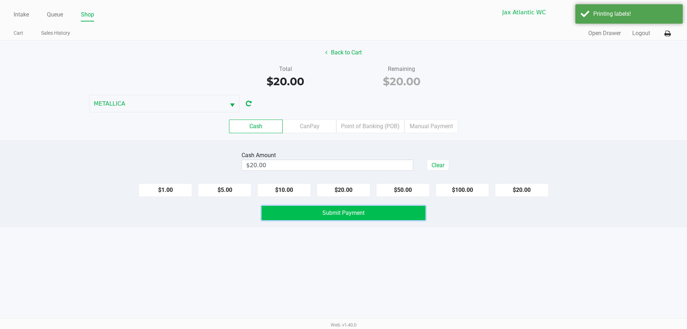
click at [346, 215] on span "Submit Payment" at bounding box center [343, 212] width 42 height 7
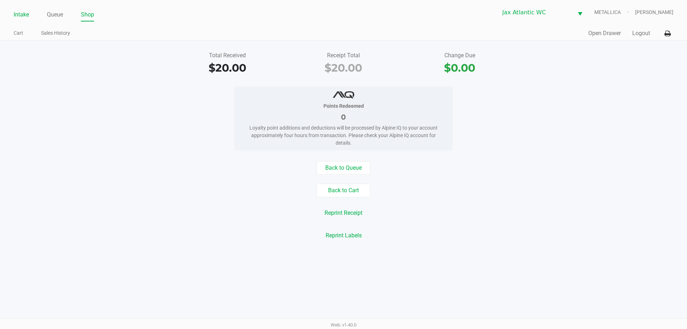
click at [16, 15] on link "Intake" at bounding box center [21, 15] width 15 height 10
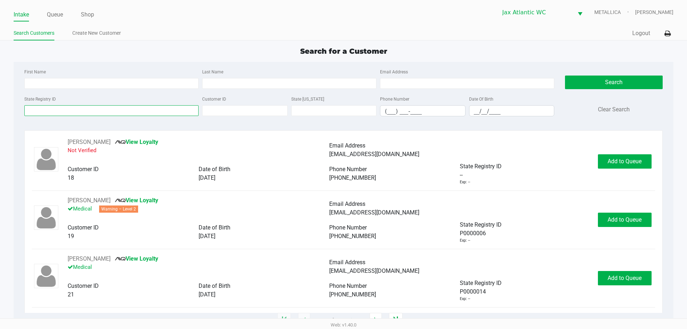
click at [99, 111] on input "State Registry ID" at bounding box center [111, 110] width 174 height 11
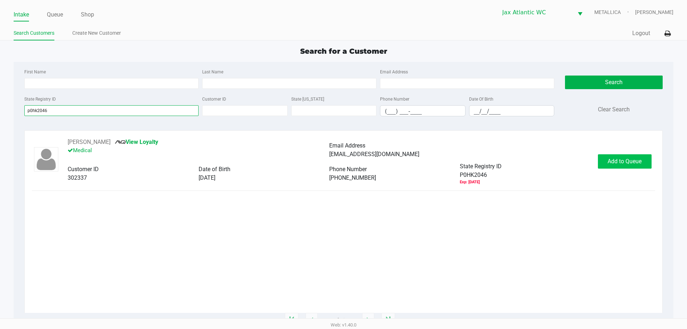
type input "p0hk2046"
click at [626, 165] on button "Add to Queue" at bounding box center [625, 161] width 54 height 14
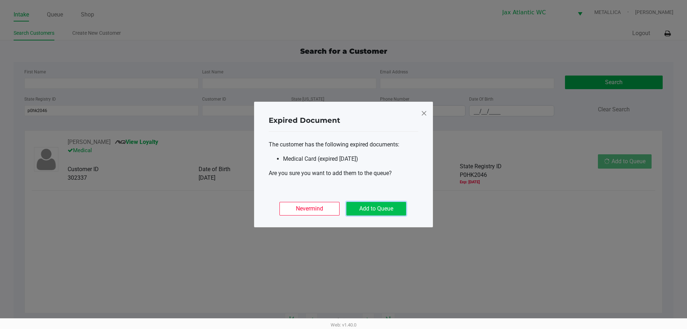
click at [365, 205] on button "Add to Queue" at bounding box center [376, 209] width 60 height 14
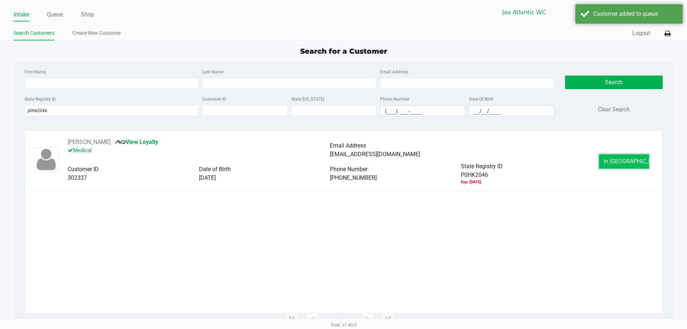
click at [622, 155] on button "In Queue" at bounding box center [624, 161] width 50 height 14
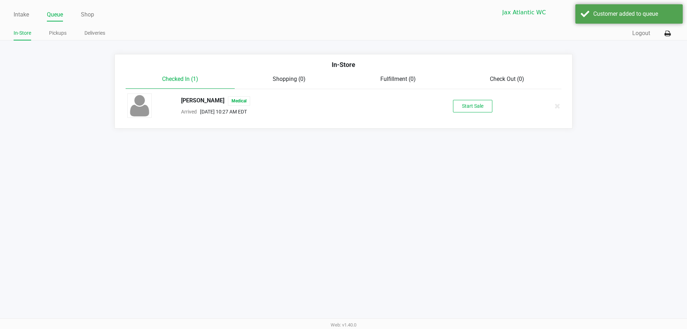
click at [489, 116] on div "BILL STAFFORD III Medical Arrived Aug 23, 2025 10:27 AM EDT Start Sale" at bounding box center [343, 105] width 443 height 25
click at [485, 113] on div "BILL STAFFORD III Medical Arrived Aug 23, 2025 10:27 AM EDT Start Sale" at bounding box center [343, 105] width 443 height 25
click at [480, 112] on button "Start Sale" at bounding box center [472, 106] width 39 height 13
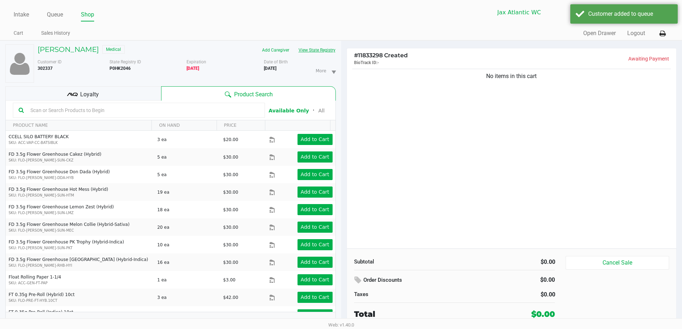
click at [332, 51] on button "View State Registry" at bounding box center [315, 49] width 42 height 11
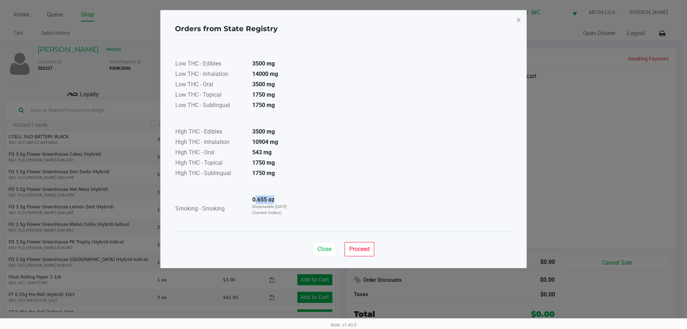
drag, startPoint x: 255, startPoint y: 200, endPoint x: 282, endPoint y: 201, distance: 27.2
click at [282, 201] on td "0.655 oz Dispensable Today (Current Orders)" at bounding box center [272, 209] width 50 height 28
click at [325, 253] on button "Close" at bounding box center [324, 249] width 23 height 14
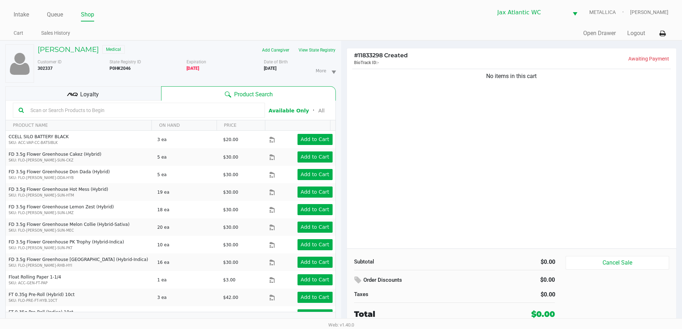
drag, startPoint x: 128, startPoint y: 97, endPoint x: 143, endPoint y: 97, distance: 15.0
click at [128, 97] on div "Loyalty" at bounding box center [83, 93] width 156 height 14
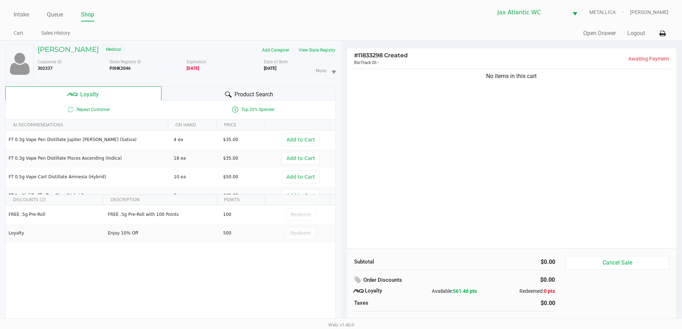
click at [188, 92] on div "Product Search" at bounding box center [248, 93] width 174 height 14
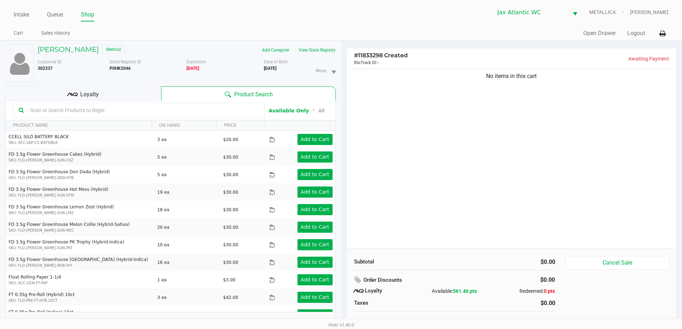
click at [126, 101] on kendo-grid-toolbar "Available Only ᛫ All" at bounding box center [171, 111] width 330 height 20
click at [127, 91] on div "Loyalty" at bounding box center [83, 93] width 156 height 14
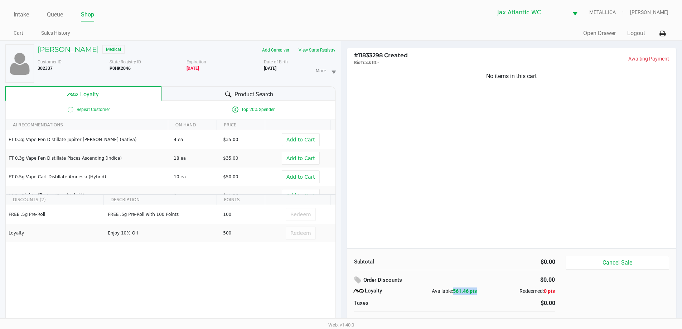
drag, startPoint x: 452, startPoint y: 293, endPoint x: 475, endPoint y: 296, distance: 23.8
click at [475, 296] on div "Order Discounts $0.00 Loyalty Available: 561.46 pts Redeemed: 0 pts Taxes $0.00" at bounding box center [455, 291] width 212 height 34
click at [327, 48] on button "View State Registry" at bounding box center [315, 49] width 42 height 11
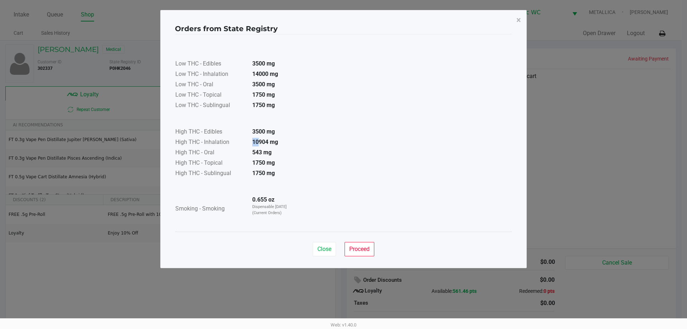
drag, startPoint x: 253, startPoint y: 142, endPoint x: 266, endPoint y: 149, distance: 14.3
click at [258, 141] on strong "10904 mg" at bounding box center [265, 141] width 26 height 7
click at [289, 190] on td at bounding box center [236, 187] width 122 height 16
click at [329, 245] on button "Close" at bounding box center [324, 249] width 23 height 14
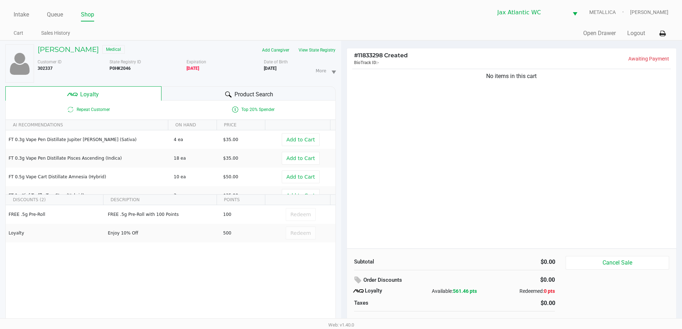
click at [189, 97] on div "Product Search" at bounding box center [248, 93] width 174 height 14
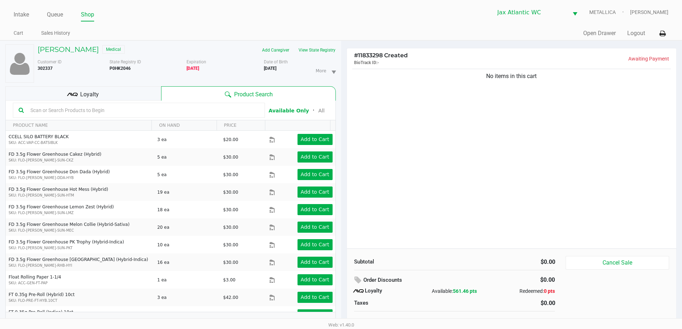
click at [190, 96] on div "Product Search" at bounding box center [248, 93] width 174 height 14
click at [322, 55] on button "View State Registry" at bounding box center [315, 49] width 42 height 11
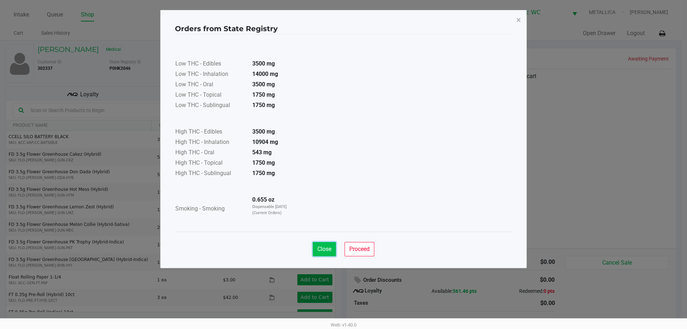
click at [318, 245] on span "Close" at bounding box center [324, 248] width 14 height 7
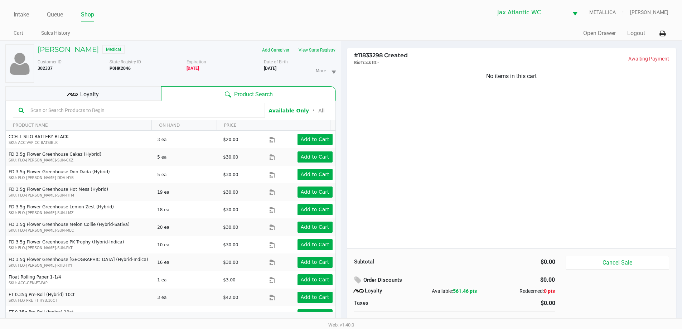
click at [136, 100] on div "Loyalty" at bounding box center [83, 93] width 156 height 14
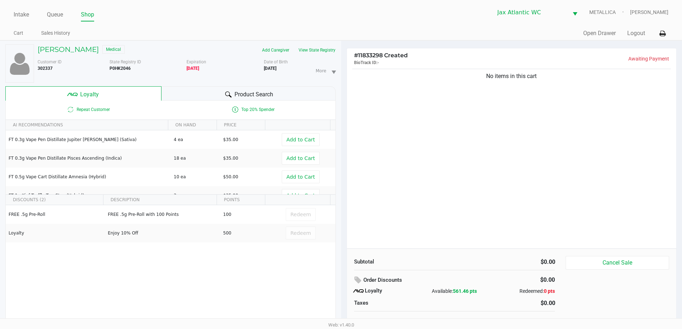
click at [169, 94] on div "Product Search" at bounding box center [248, 93] width 174 height 14
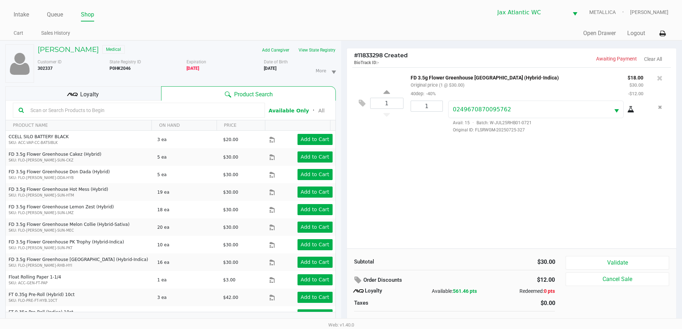
click at [130, 94] on div "Loyalty" at bounding box center [83, 93] width 156 height 14
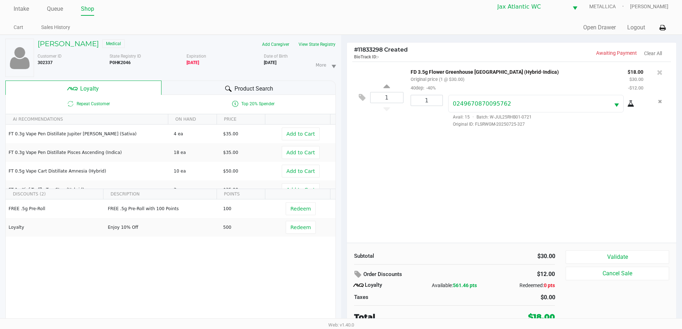
scroll to position [8, 0]
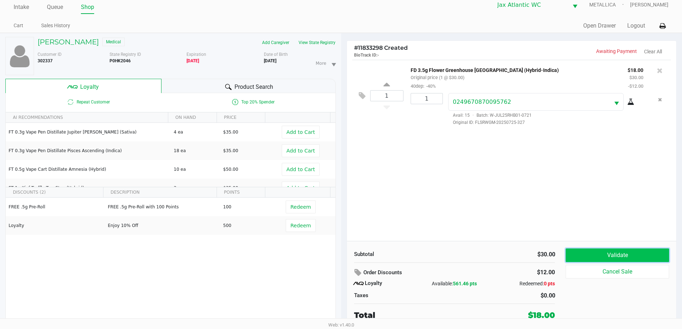
click at [598, 254] on button "Validate" at bounding box center [616, 255] width 103 height 14
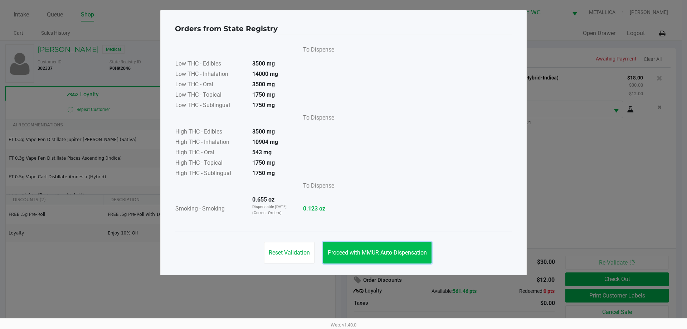
click at [408, 260] on button "Proceed with MMUR Auto-Dispensation" at bounding box center [377, 252] width 108 height 21
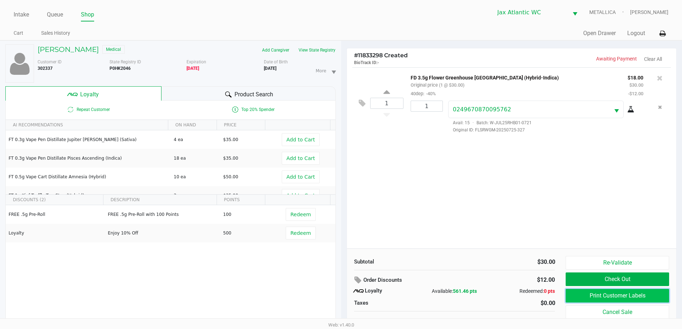
click at [599, 293] on button "Print Customer Labels" at bounding box center [616, 296] width 103 height 14
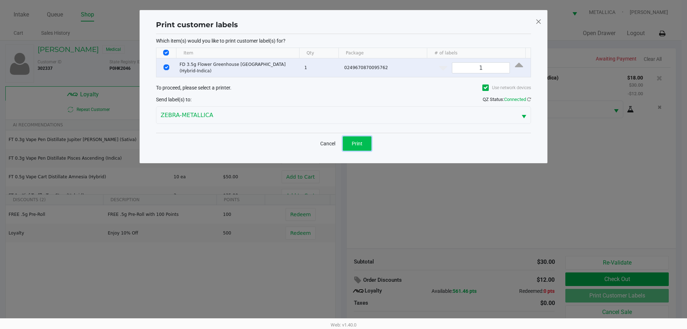
click at [350, 136] on button "Print" at bounding box center [357, 143] width 29 height 14
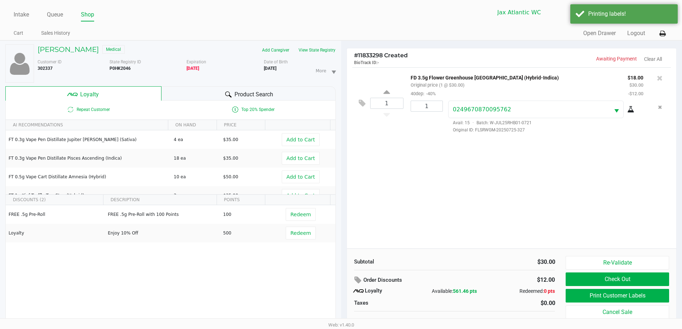
scroll to position [8, 0]
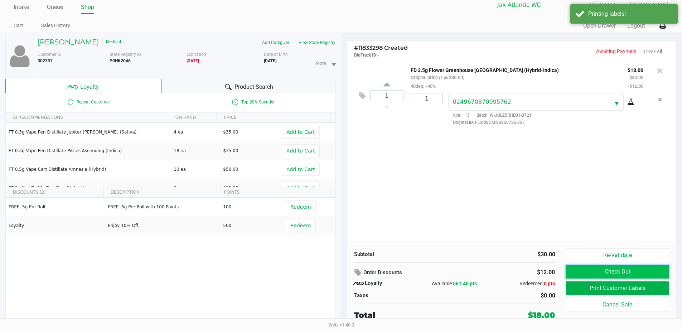
click at [588, 269] on button "Check Out" at bounding box center [616, 272] width 103 height 14
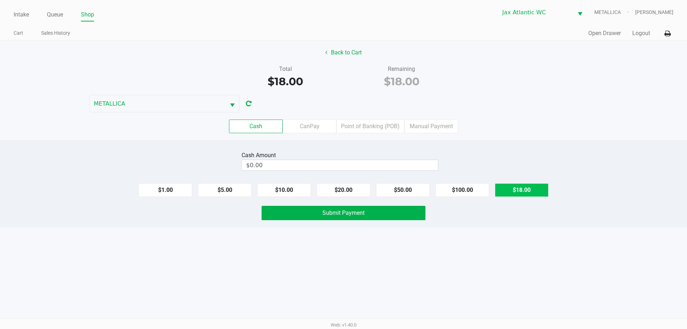
click at [532, 196] on button "$18.00" at bounding box center [522, 190] width 54 height 14
type input "$18.00"
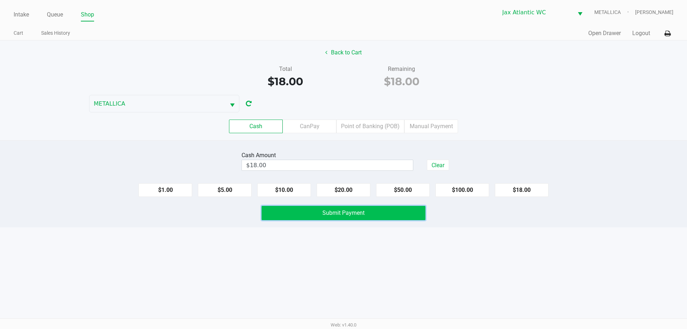
click at [362, 215] on span "Submit Payment" at bounding box center [343, 212] width 42 height 7
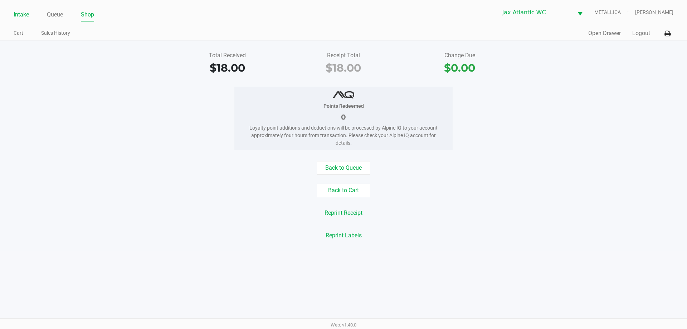
click at [23, 13] on link "Intake" at bounding box center [21, 15] width 15 height 10
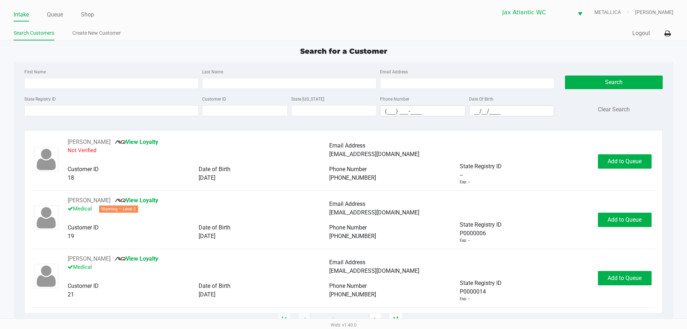
click at [79, 105] on div "State Registry ID" at bounding box center [112, 105] width 178 height 22
click at [76, 111] on input "State Registry ID" at bounding box center [111, 110] width 174 height 11
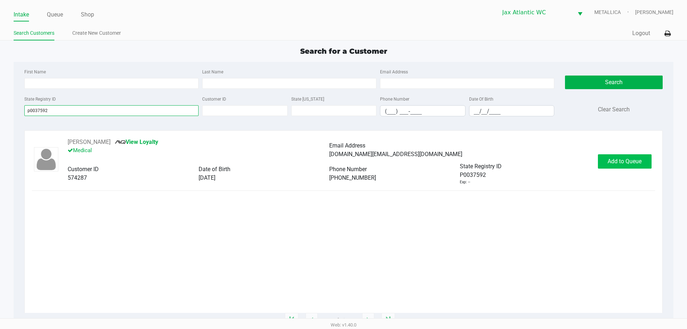
type input "p0037592"
click at [622, 163] on span "Add to Queue" at bounding box center [625, 161] width 34 height 7
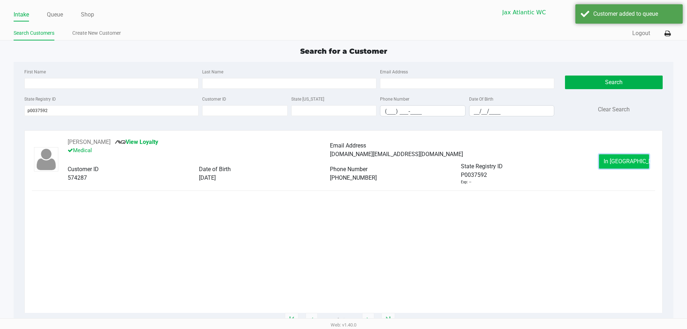
click at [622, 163] on span "In Queue" at bounding box center [634, 161] width 60 height 7
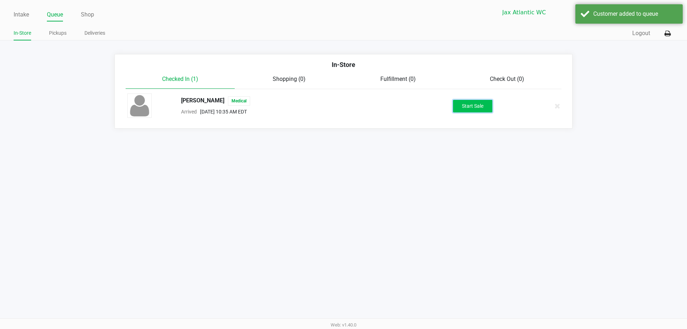
click at [475, 108] on button "Start Sale" at bounding box center [472, 106] width 39 height 13
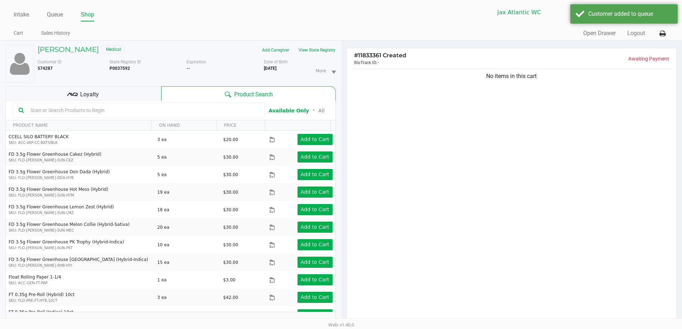
click at [86, 87] on div "Loyalty" at bounding box center [83, 93] width 156 height 14
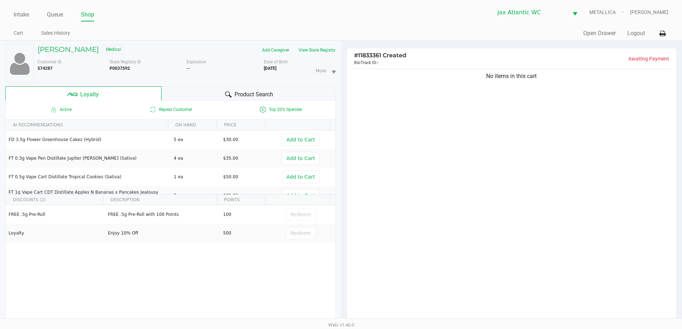
click at [191, 94] on div "Product Search" at bounding box center [248, 93] width 174 height 14
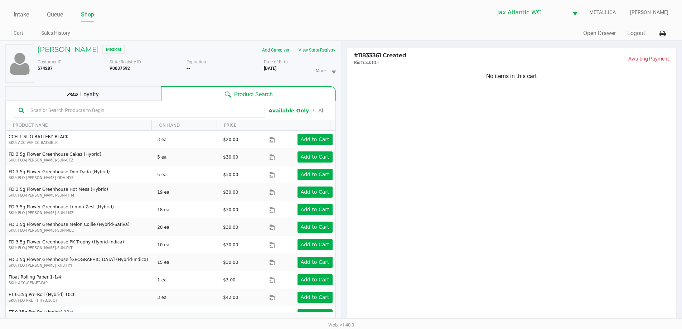
click at [309, 50] on button "View State Registry" at bounding box center [315, 49] width 42 height 11
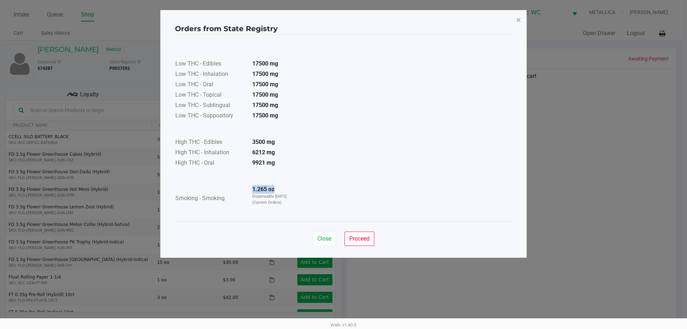
drag, startPoint x: 250, startPoint y: 189, endPoint x: 289, endPoint y: 191, distance: 39.1
click at [285, 190] on td "1.265 oz Dispensable Today (Current Orders)" at bounding box center [272, 199] width 50 height 28
click at [323, 238] on span "Close" at bounding box center [324, 238] width 14 height 7
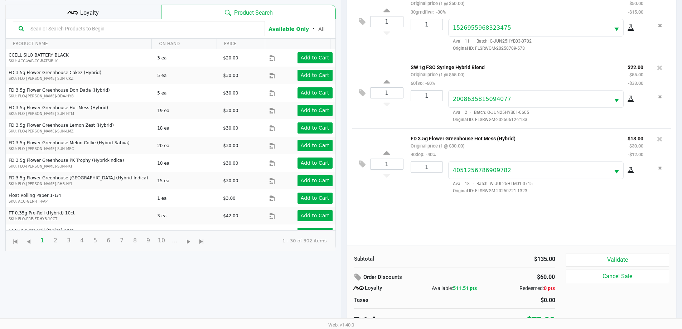
scroll to position [86, 0]
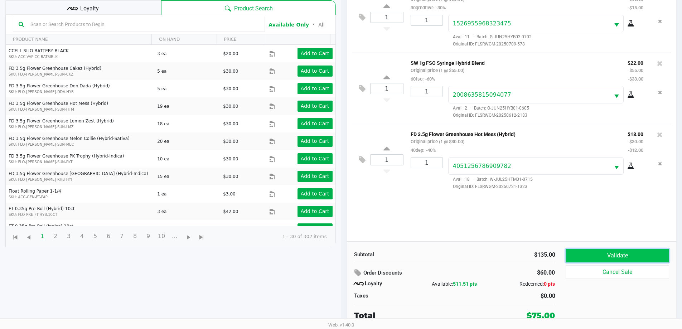
click at [620, 249] on button "Validate" at bounding box center [616, 256] width 103 height 14
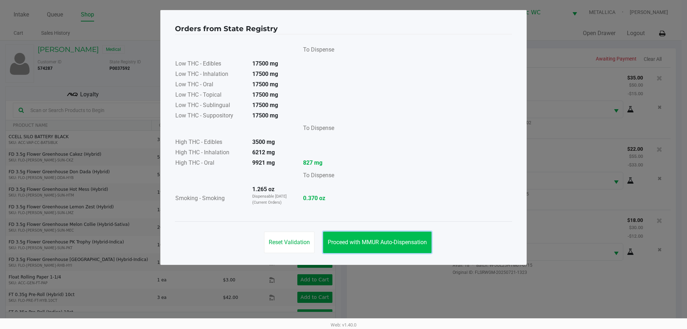
click at [405, 235] on button "Proceed with MMUR Auto-Dispensation" at bounding box center [377, 242] width 108 height 21
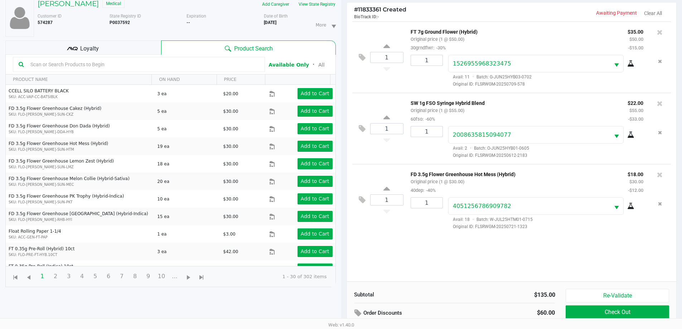
scroll to position [86, 0]
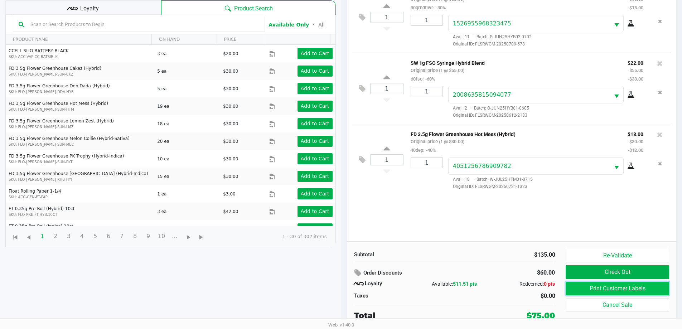
click at [620, 289] on button "Print Customer Labels" at bounding box center [616, 289] width 103 height 14
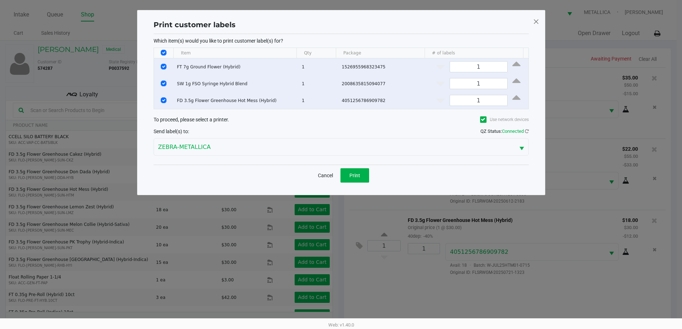
scroll to position [0, 0]
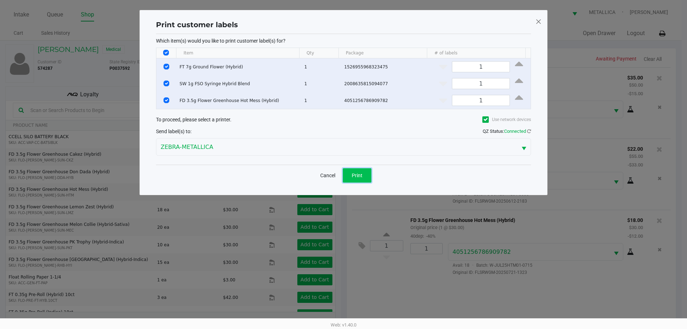
click at [368, 176] on button "Print" at bounding box center [357, 175] width 29 height 14
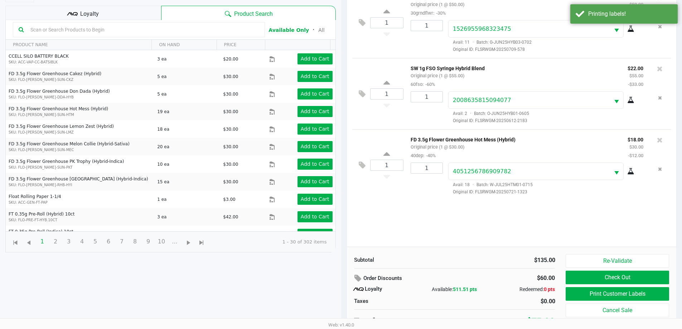
scroll to position [86, 0]
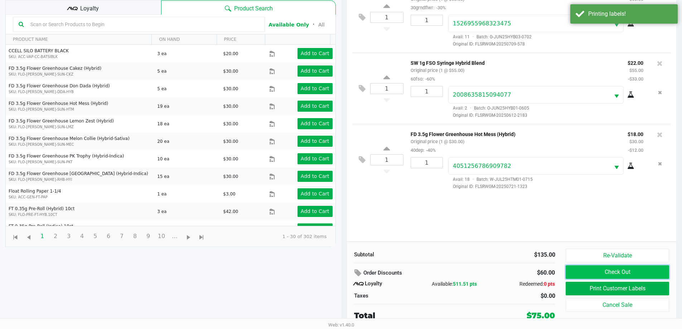
click at [591, 271] on button "Check Out" at bounding box center [616, 272] width 103 height 14
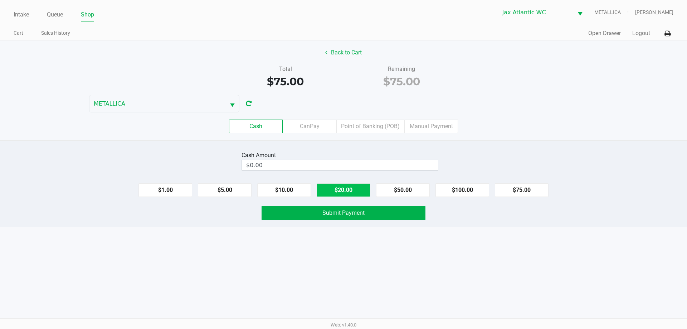
click at [340, 193] on button "$20.00" at bounding box center [344, 190] width 54 height 14
click at [341, 193] on button "$20.00" at bounding box center [344, 190] width 54 height 14
type input "$80.00"
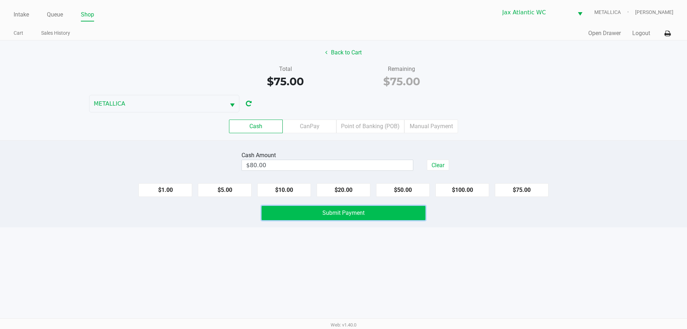
click at [335, 210] on span "Submit Payment" at bounding box center [343, 212] width 42 height 7
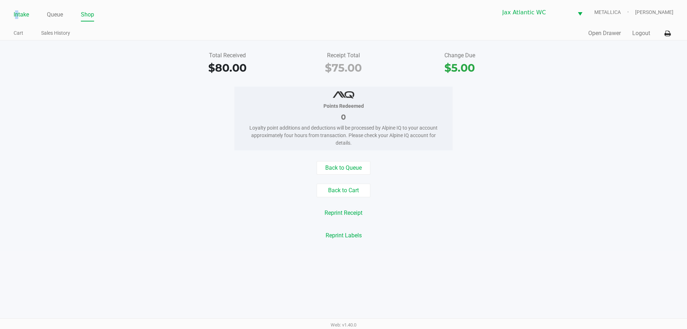
click at [17, 9] on li "Intake" at bounding box center [21, 15] width 15 height 13
click at [16, 15] on link "Intake" at bounding box center [21, 15] width 15 height 10
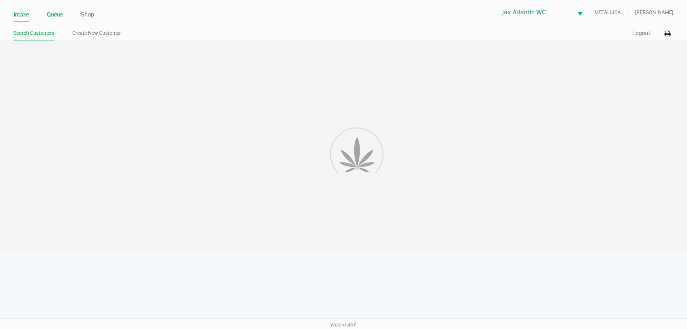
click at [58, 18] on link "Queue" at bounding box center [55, 15] width 16 height 10
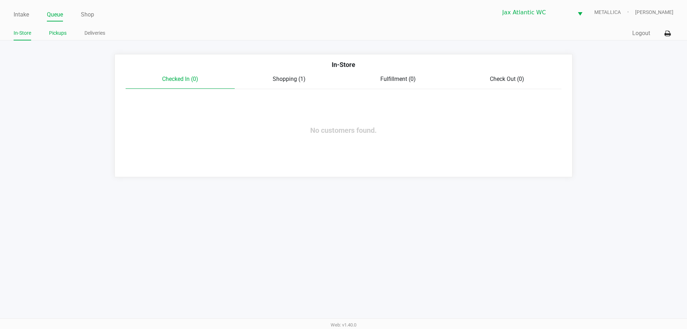
click at [59, 35] on link "Pickups" at bounding box center [58, 33] width 18 height 9
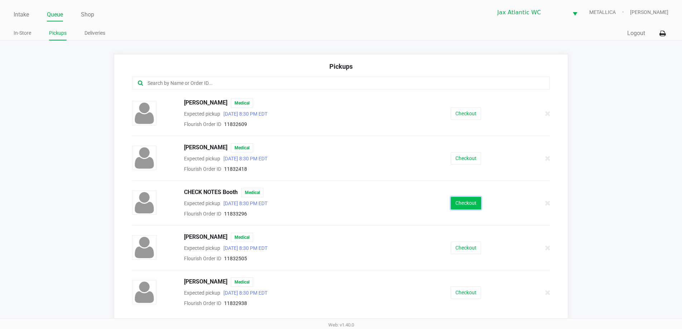
click at [454, 200] on button "Checkout" at bounding box center [466, 203] width 30 height 13
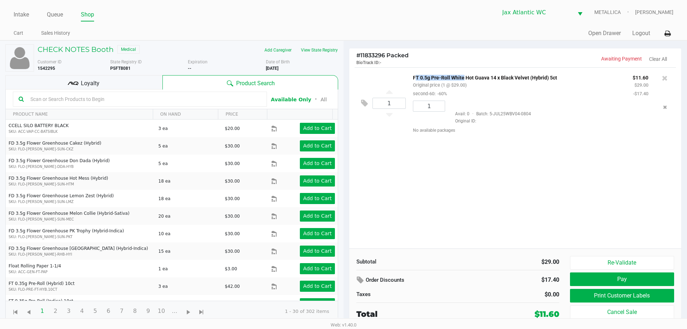
drag, startPoint x: 414, startPoint y: 77, endPoint x: 462, endPoint y: 76, distance: 48.0
click at [462, 76] on p "FT 0.5g Pre-Roll White Hot Guava 14 x Black Velvet (Hybrid) 5ct" at bounding box center [517, 77] width 209 height 8
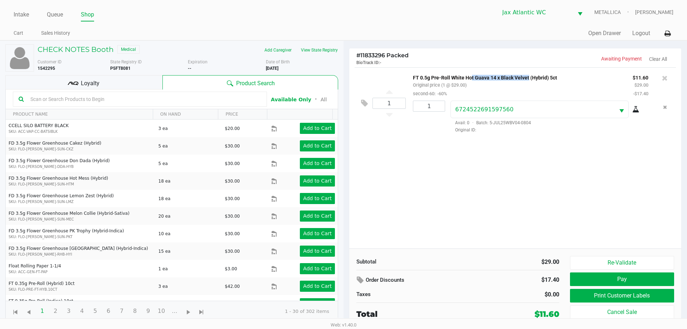
drag, startPoint x: 468, startPoint y: 78, endPoint x: 545, endPoint y: 77, distance: 76.9
click at [530, 78] on p "FT 0.5g Pre-Roll White Hot Guava 14 x Black Velvet (Hybrid) 5ct" at bounding box center [517, 77] width 209 height 8
drag, startPoint x: 458, startPoint y: 78, endPoint x: 541, endPoint y: 80, distance: 82.7
click at [541, 80] on p "FT 0.5g Pre-Roll White Hot Guava 14 x Black Velvet (Hybrid) 5ct" at bounding box center [517, 77] width 209 height 8
click at [93, 82] on span "Loyalty" at bounding box center [90, 83] width 19 height 9
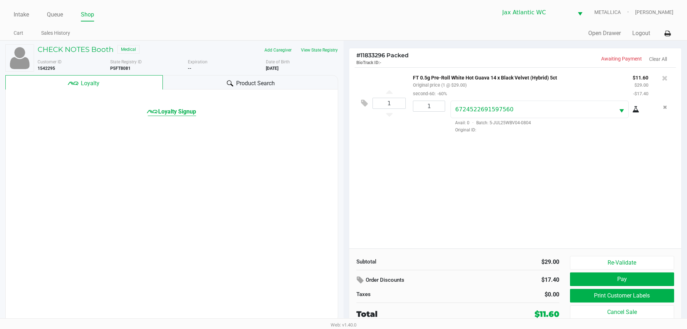
click at [170, 109] on span "Loyalty Signup" at bounding box center [177, 111] width 38 height 9
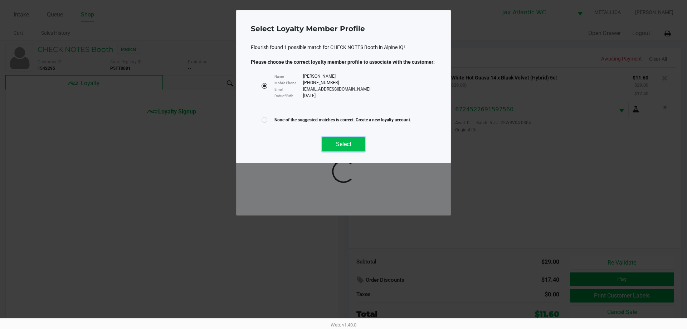
click at [341, 142] on span "Select" at bounding box center [343, 144] width 15 height 7
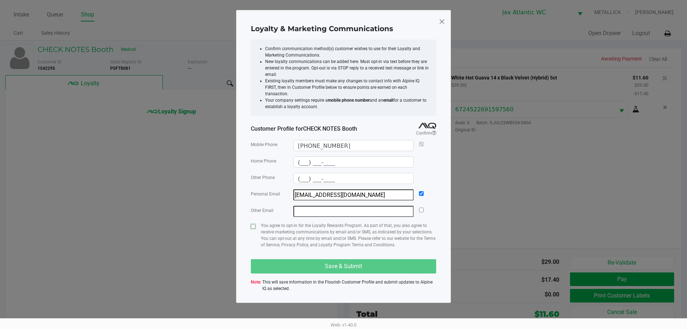
click at [252, 224] on input "checkbox" at bounding box center [253, 226] width 5 height 5
checkbox input "true"
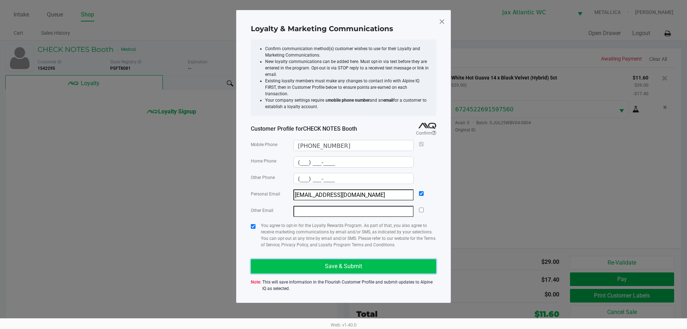
click at [272, 263] on button "Save & Submit" at bounding box center [343, 266] width 185 height 14
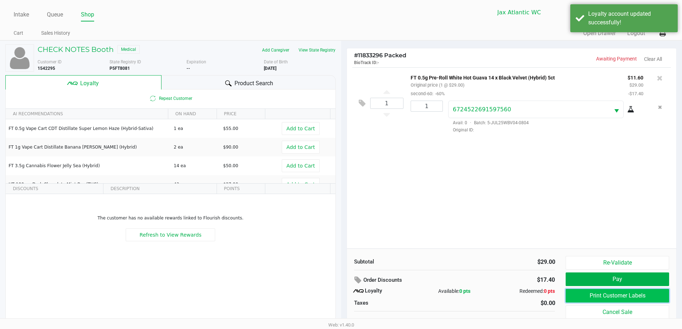
click at [581, 294] on button "Print Customer Labels" at bounding box center [616, 296] width 103 height 14
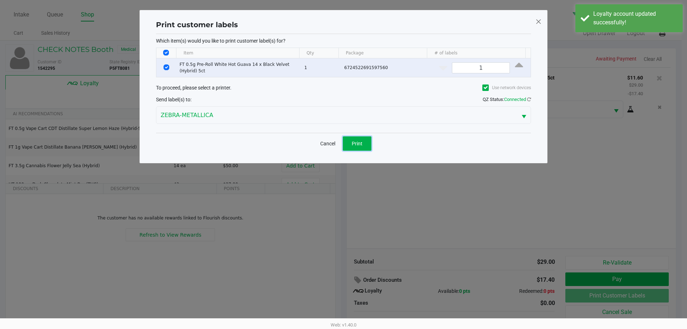
click at [354, 144] on span "Print" at bounding box center [357, 144] width 11 height 6
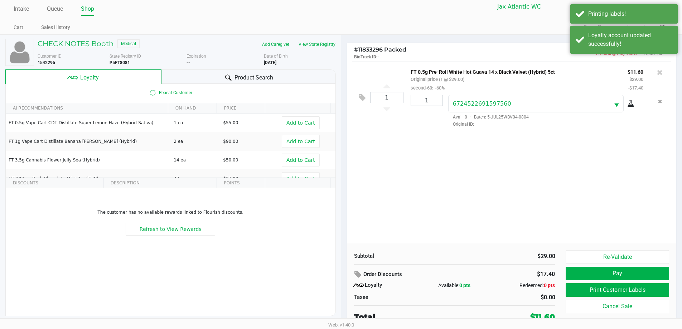
scroll to position [7, 0]
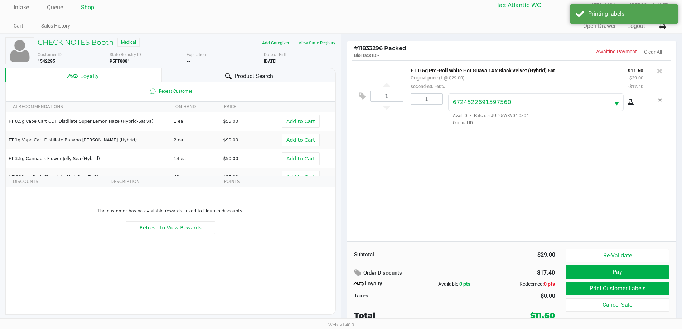
drag, startPoint x: 536, startPoint y: 316, endPoint x: 556, endPoint y: 316, distance: 20.0
click at [556, 316] on div "$11.60" at bounding box center [523, 316] width 74 height 12
click at [481, 177] on div "1 FT 0.5g Pre-Roll White Hot Guava 14 x Black Velvet (Hybrid) 5ct Original pric…" at bounding box center [512, 150] width 330 height 181
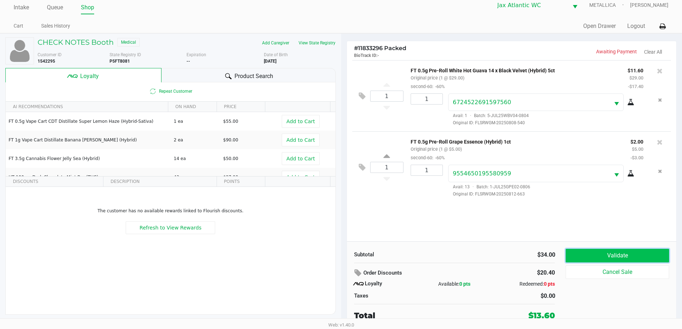
click at [610, 258] on button "Validate" at bounding box center [616, 256] width 103 height 14
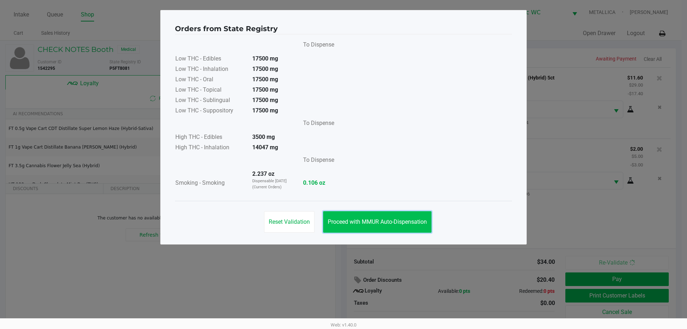
click at [374, 231] on button "Proceed with MMUR Auto-Dispensation" at bounding box center [377, 221] width 108 height 21
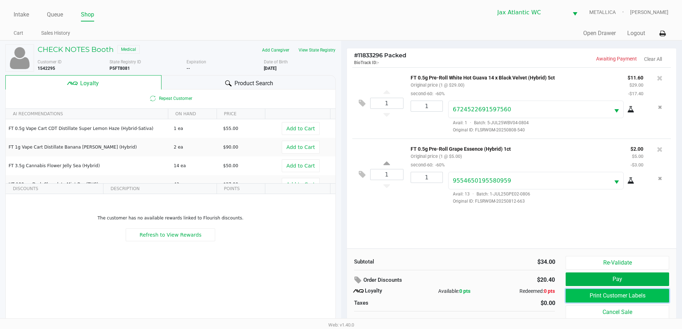
click at [581, 293] on button "Print Customer Labels" at bounding box center [616, 296] width 103 height 14
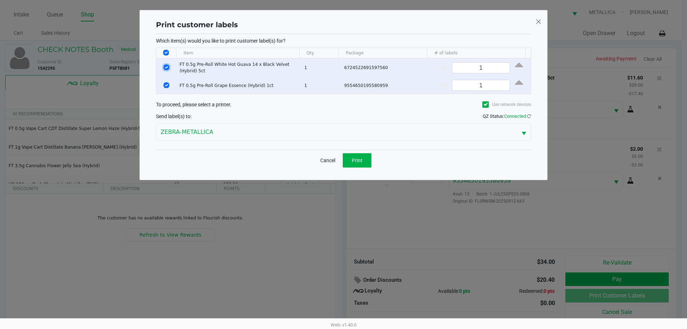
click at [164, 67] on input "Select Row" at bounding box center [167, 67] width 6 height 6
checkbox input "false"
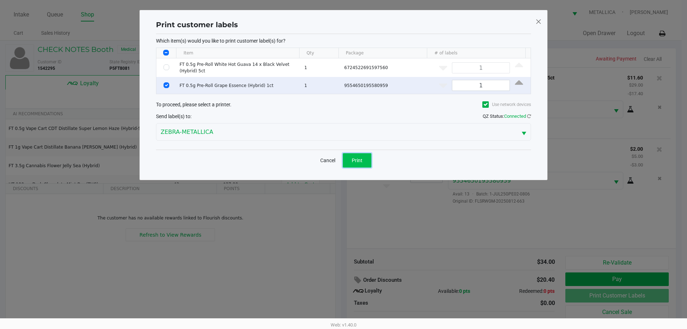
click at [355, 157] on span "Print" at bounding box center [357, 160] width 11 height 6
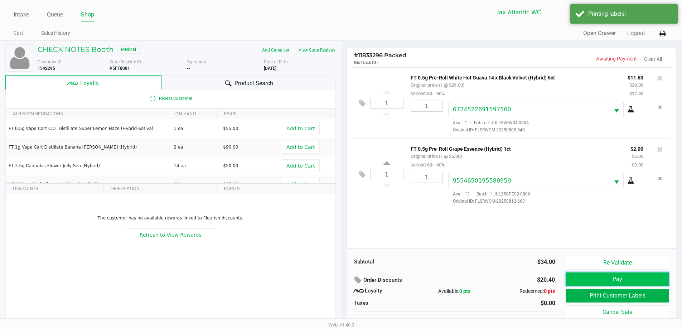
click at [643, 278] on button "Pay" at bounding box center [616, 279] width 103 height 14
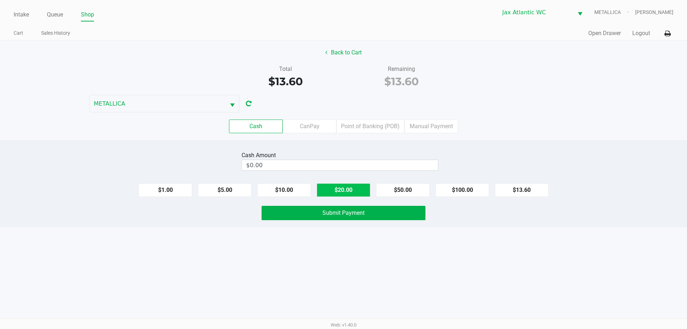
click at [332, 190] on button "$20.00" at bounding box center [344, 190] width 54 height 14
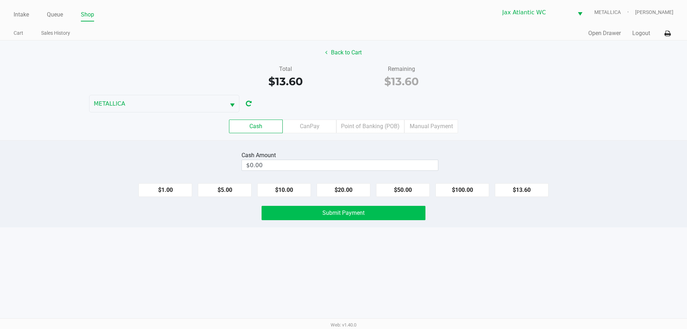
type input "$20.00"
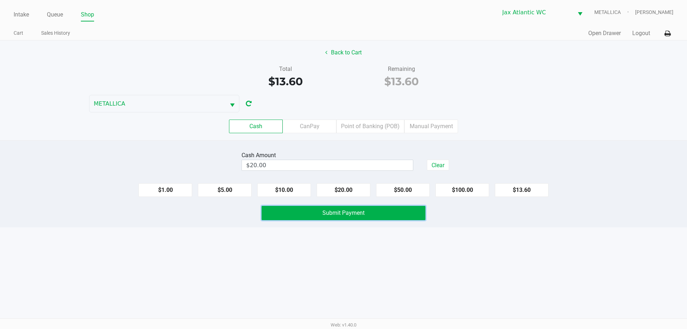
click at [337, 213] on span "Submit Payment" at bounding box center [343, 212] width 42 height 7
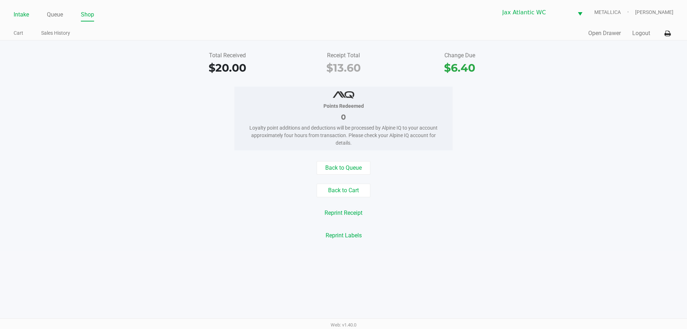
click at [18, 15] on link "Intake" at bounding box center [21, 15] width 15 height 10
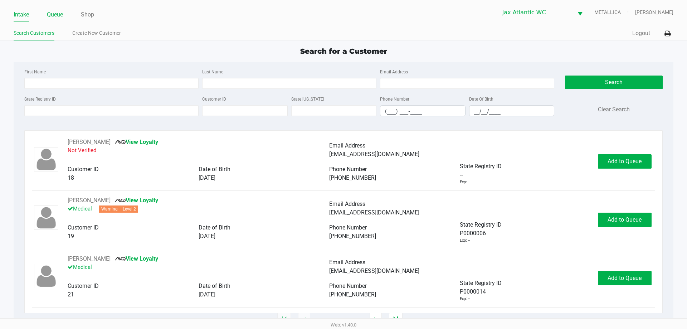
click at [56, 13] on link "Queue" at bounding box center [55, 15] width 16 height 10
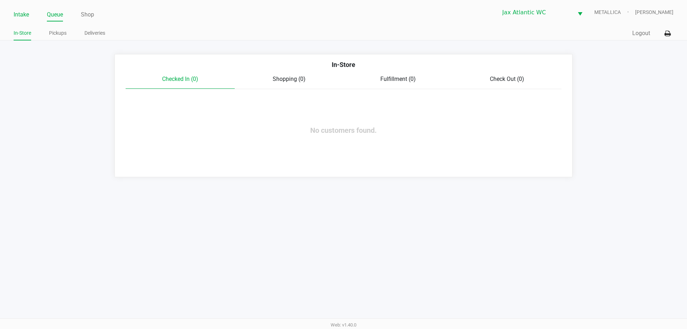
click at [15, 13] on link "Intake" at bounding box center [21, 15] width 15 height 10
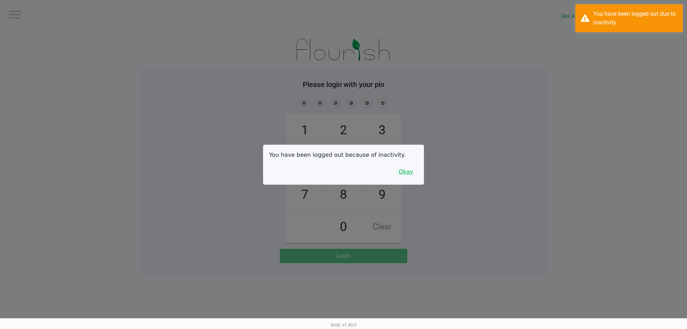
drag, startPoint x: 407, startPoint y: 172, endPoint x: 405, endPoint y: 182, distance: 9.6
click at [408, 172] on button "Okay" at bounding box center [406, 172] width 24 height 14
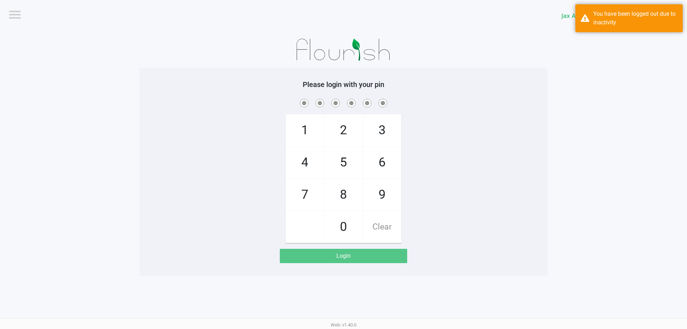
click at [380, 200] on span "9" at bounding box center [382, 194] width 38 height 31
checkbox input "true"
click at [296, 126] on span "1" at bounding box center [305, 130] width 38 height 31
checkbox input "true"
click at [296, 126] on span "1" at bounding box center [305, 130] width 38 height 31
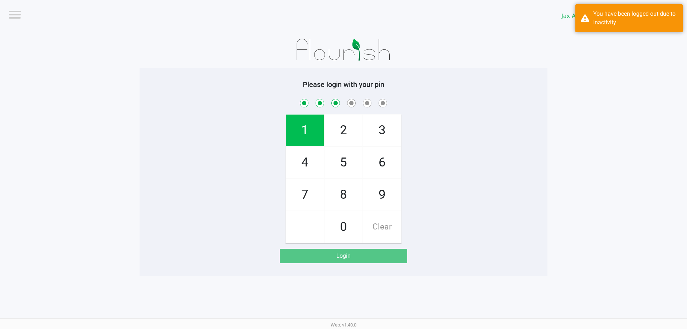
checkbox input "true"
click at [296, 189] on span "7" at bounding box center [305, 194] width 38 height 31
checkbox input "true"
click at [302, 162] on span "4" at bounding box center [305, 162] width 38 height 31
checkbox input "true"
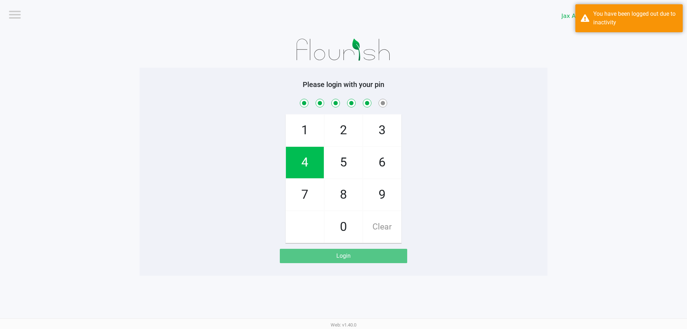
click at [308, 196] on span "7" at bounding box center [305, 194] width 38 height 31
checkbox input "true"
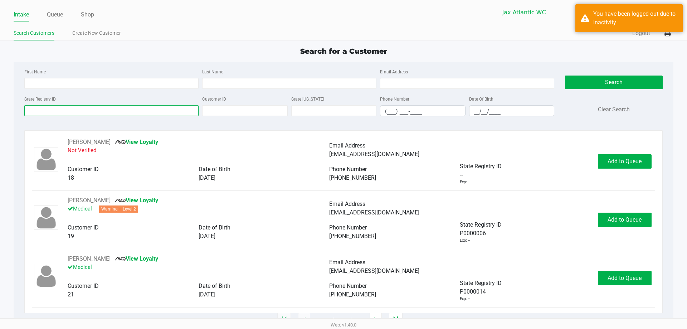
click at [124, 111] on input "State Registry ID" at bounding box center [111, 110] width 174 height 11
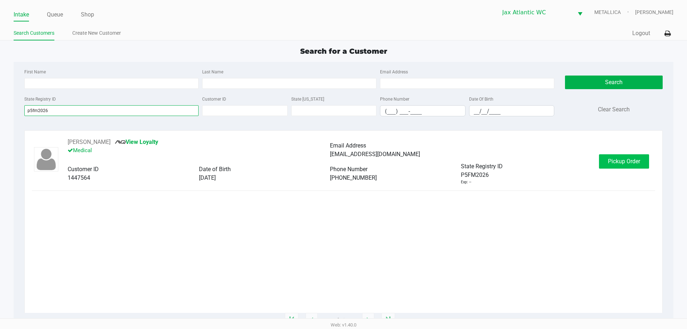
type input "p5fm2026"
click at [613, 164] on span "Pickup Order" at bounding box center [624, 161] width 32 height 7
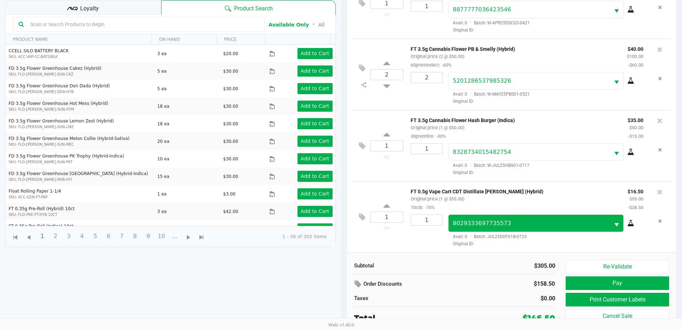
scroll to position [77, 0]
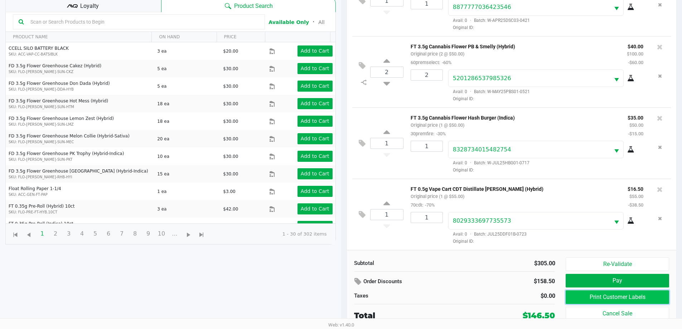
click at [586, 297] on button "Print Customer Labels" at bounding box center [616, 297] width 103 height 14
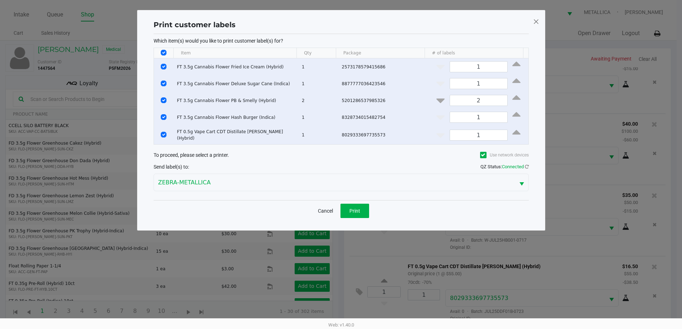
scroll to position [0, 0]
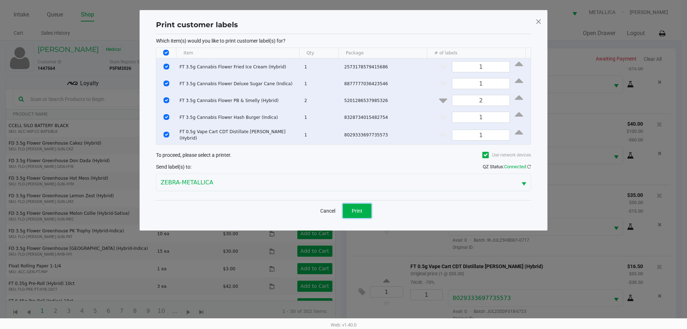
click at [359, 211] on span "Print" at bounding box center [357, 211] width 11 height 6
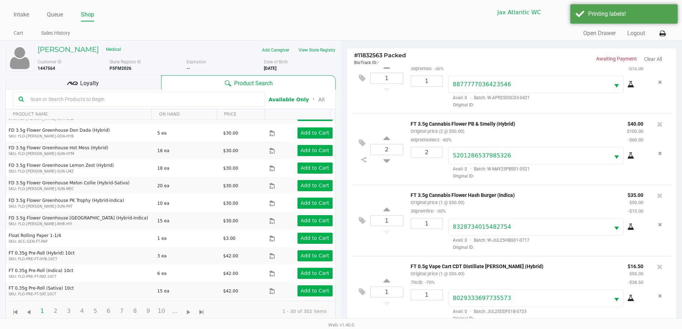
scroll to position [72, 0]
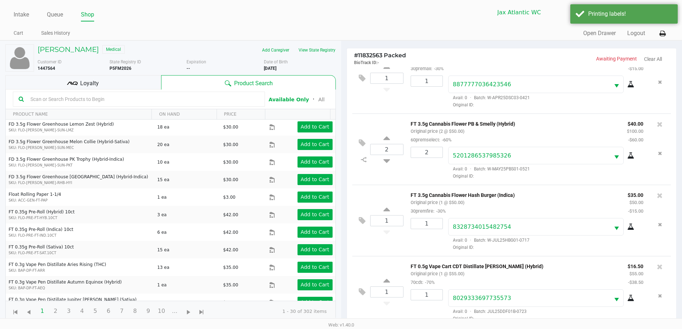
click at [128, 82] on div "Loyalty" at bounding box center [83, 82] width 156 height 14
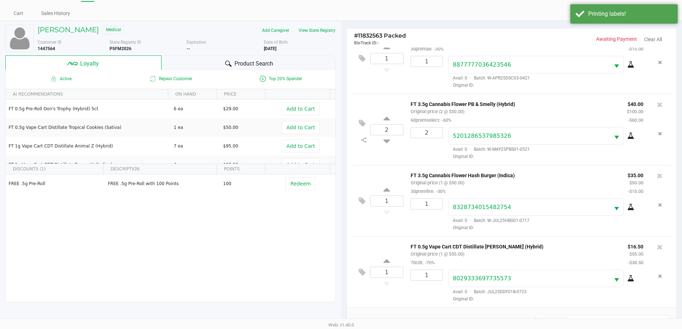
scroll to position [86, 0]
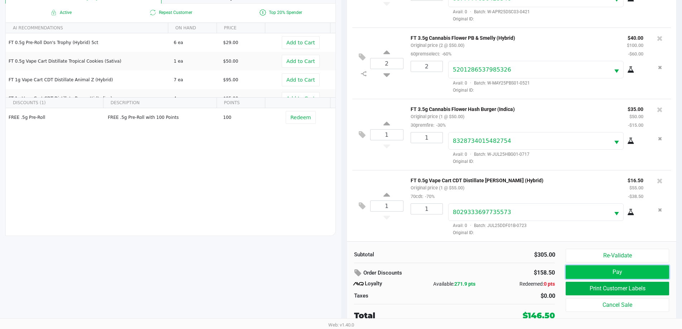
click at [598, 273] on button "Pay" at bounding box center [616, 272] width 103 height 14
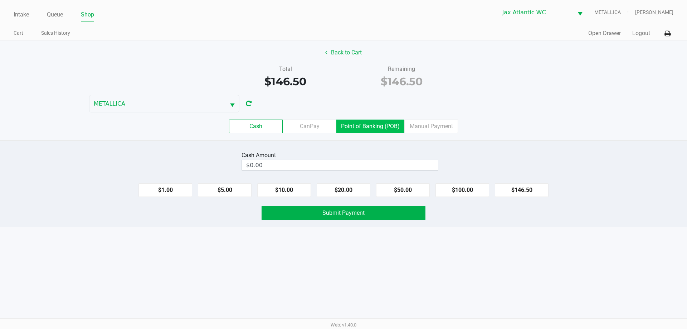
drag, startPoint x: 378, startPoint y: 129, endPoint x: 400, endPoint y: 150, distance: 30.9
click at [379, 129] on label "Point of Banking (POB)" at bounding box center [370, 127] width 68 height 14
click at [0, 0] on 7 "Point of Banking (POB)" at bounding box center [0, 0] width 0 height 0
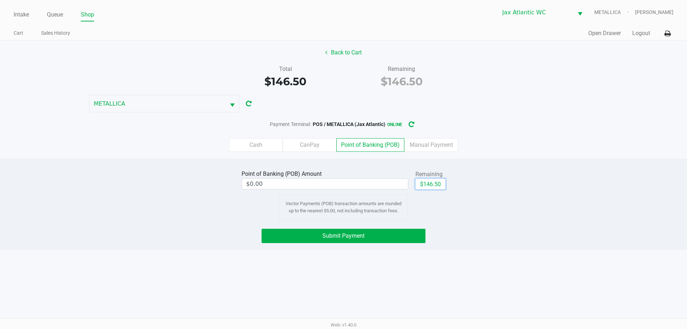
drag, startPoint x: 433, startPoint y: 184, endPoint x: 421, endPoint y: 214, distance: 32.3
click at [432, 185] on button "$146.50" at bounding box center [430, 184] width 30 height 11
type input "$146.50"
click at [397, 235] on button "Submit Payment" at bounding box center [344, 236] width 164 height 14
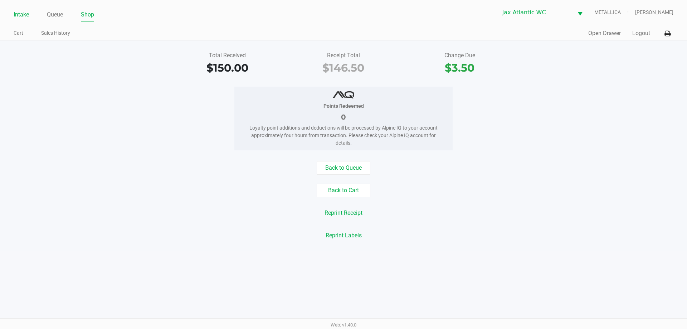
click at [23, 13] on link "Intake" at bounding box center [21, 15] width 15 height 10
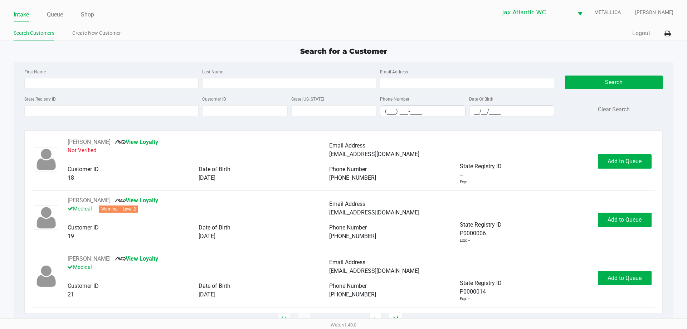
click at [65, 14] on ul "Intake Queue Shop" at bounding box center [179, 15] width 330 height 12
click at [47, 12] on ul "Intake Queue Shop" at bounding box center [179, 15] width 330 height 12
click at [49, 13] on link "Queue" at bounding box center [55, 15] width 16 height 10
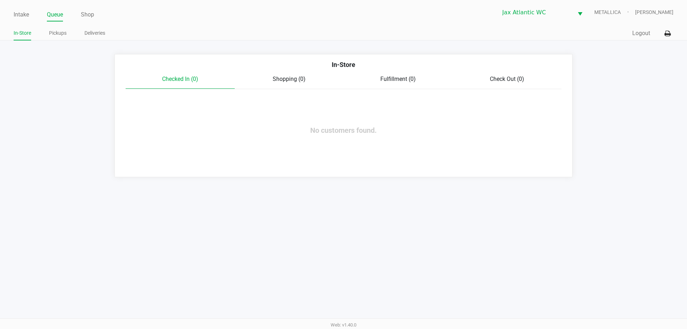
click at [54, 27] on div "In-Store Pickups Deliveries" at bounding box center [179, 33] width 330 height 13
click at [57, 32] on link "Pickups" at bounding box center [58, 33] width 18 height 9
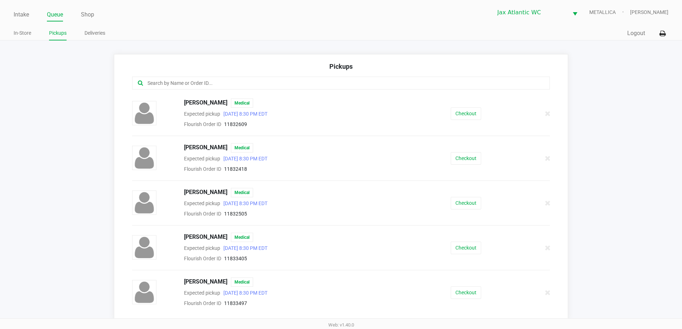
click at [234, 84] on input "text" at bounding box center [330, 83] width 366 height 8
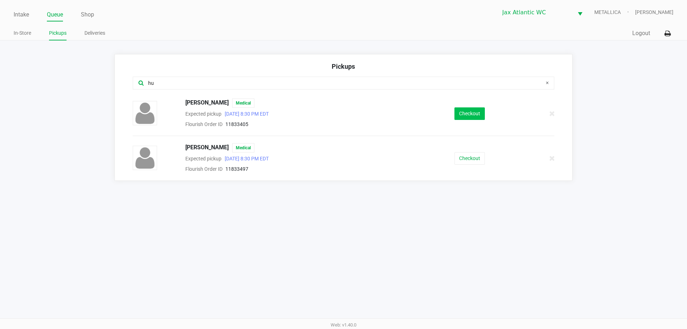
type input "hu"
click at [468, 115] on button "Checkout" at bounding box center [469, 113] width 30 height 13
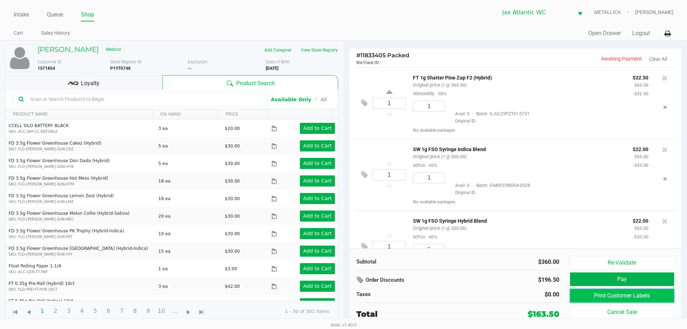
click at [597, 295] on button "Print Customer Labels" at bounding box center [622, 296] width 104 height 14
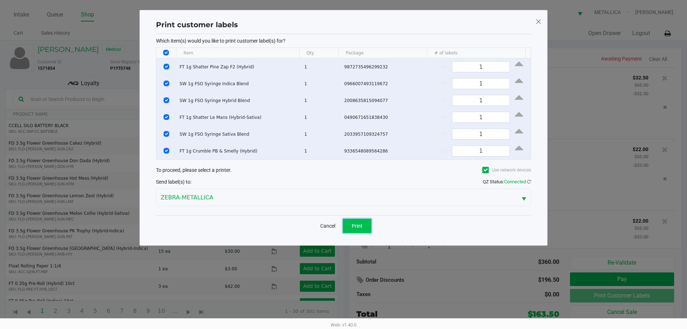
click at [354, 223] on span "Print" at bounding box center [357, 226] width 11 height 6
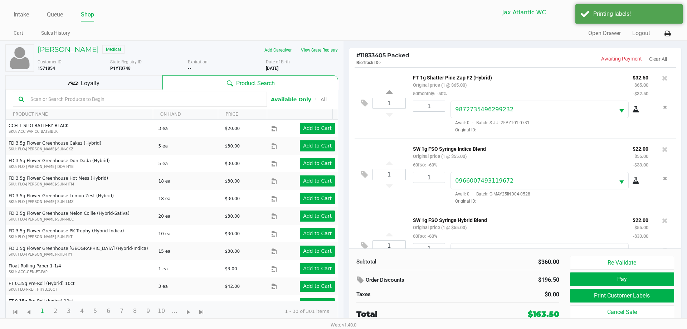
drag, startPoint x: 414, startPoint y: 77, endPoint x: 493, endPoint y: 73, distance: 79.9
click at [493, 73] on p "FT 1g Shatter Pine Zap F2 (Hybrid)" at bounding box center [517, 77] width 209 height 8
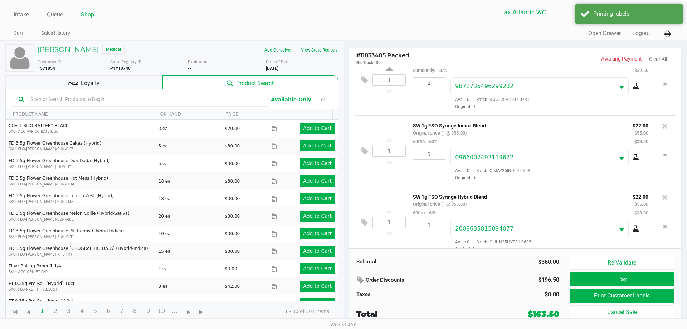
scroll to position [72, 0]
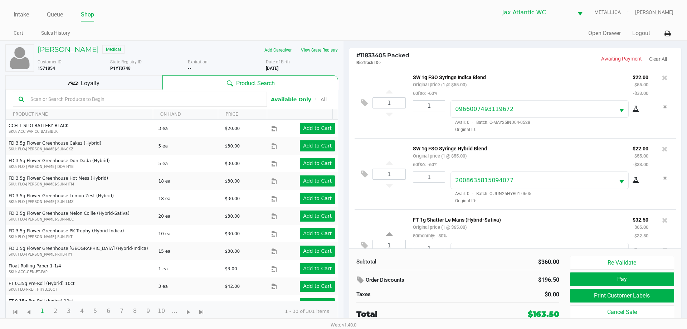
drag, startPoint x: 422, startPoint y: 81, endPoint x: 488, endPoint y: 81, distance: 66.6
click at [488, 81] on div "SW 1g FSO Syringe Indica Blend Original price (1 @ $55.00) 60fso: -60%" at bounding box center [518, 85] width 220 height 25
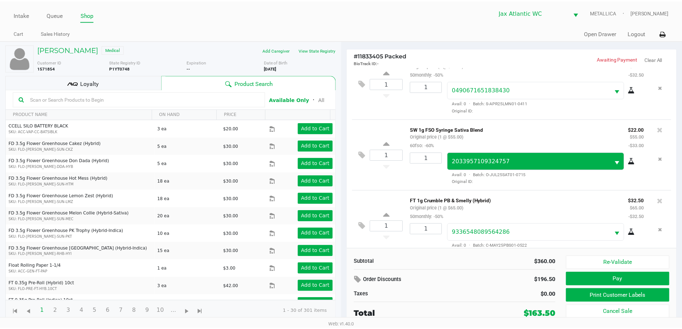
scroll to position [248, 0]
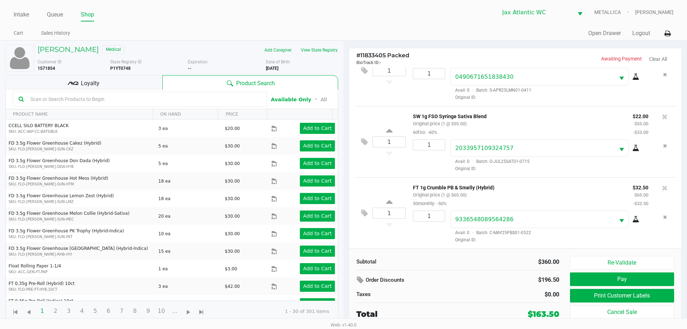
drag, startPoint x: 439, startPoint y: 115, endPoint x: 490, endPoint y: 117, distance: 50.9
click at [490, 117] on p "SW 1g FSO Syringe Sativa Blend" at bounding box center [517, 116] width 209 height 8
click at [129, 79] on div "Loyalty" at bounding box center [83, 82] width 157 height 14
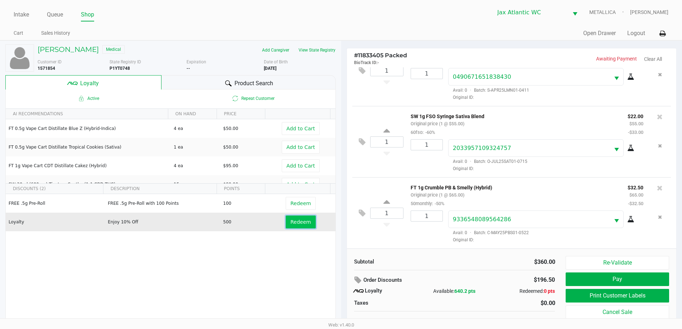
click at [297, 225] on button "Redeem" at bounding box center [301, 221] width 30 height 13
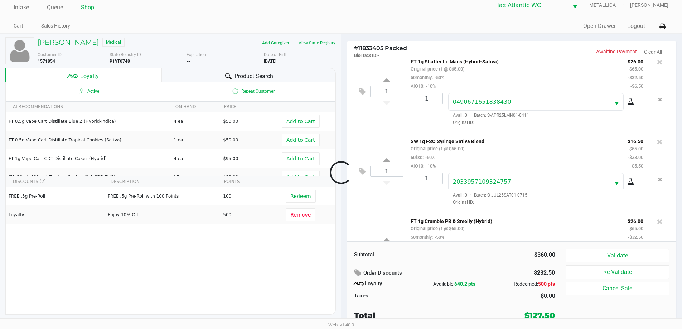
scroll to position [300, 0]
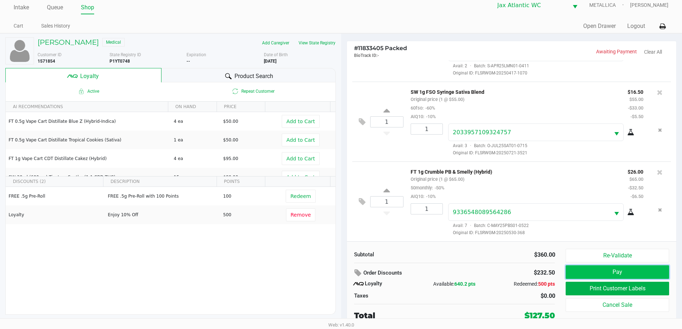
click at [599, 272] on button "Pay" at bounding box center [616, 272] width 103 height 14
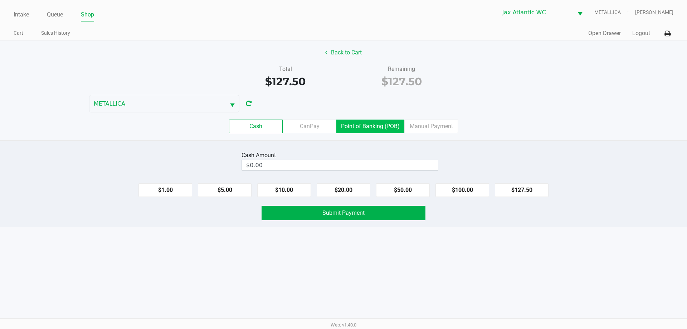
click at [365, 128] on label "Point of Banking (POB)" at bounding box center [370, 127] width 68 height 14
click at [0, 0] on 7 "Point of Banking (POB)" at bounding box center [0, 0] width 0 height 0
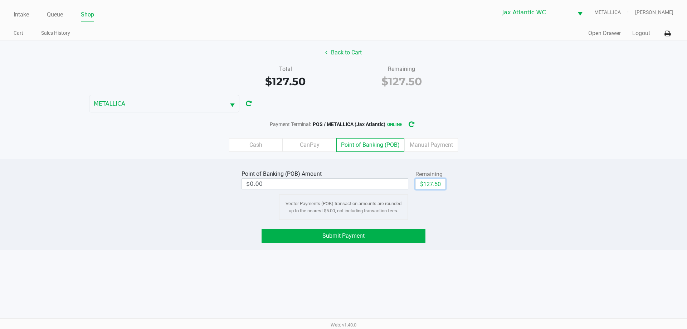
click at [438, 187] on button "$127.50" at bounding box center [430, 184] width 30 height 11
type input "$127.50"
click at [401, 238] on button "Submit Payment" at bounding box center [344, 236] width 164 height 14
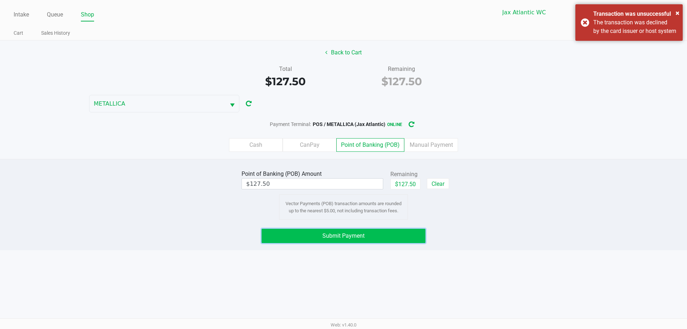
click at [383, 241] on button "Submit Payment" at bounding box center [344, 236] width 164 height 14
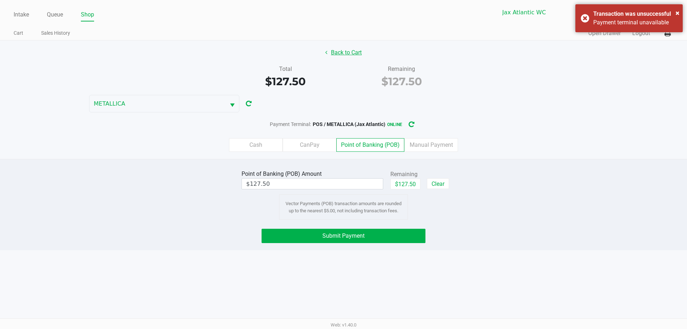
click at [359, 55] on button "Back to Cart" at bounding box center [344, 53] width 46 height 14
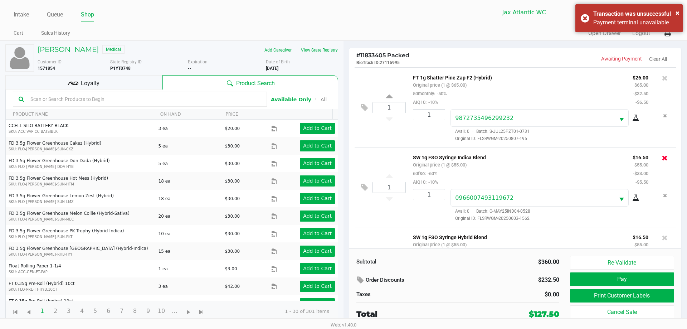
click at [662, 159] on icon at bounding box center [665, 157] width 6 height 7
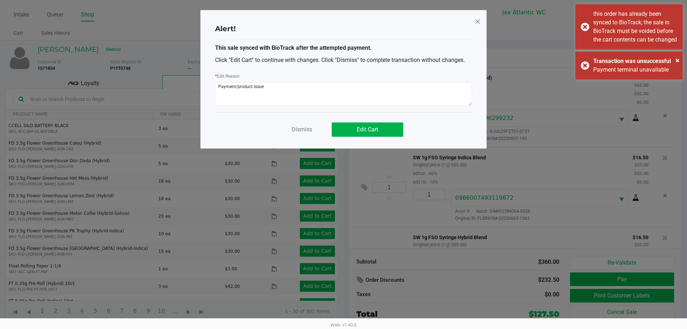
scroll to position [300, 0]
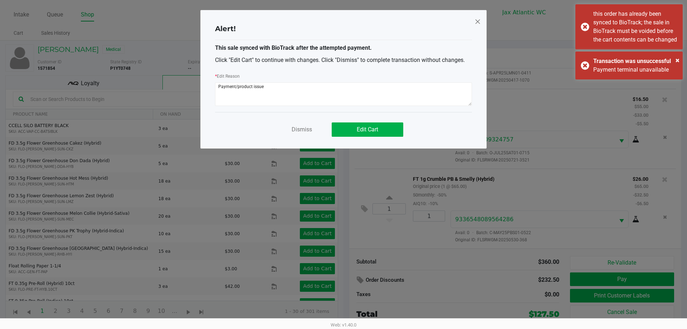
click at [479, 21] on icon "Dismiss" at bounding box center [477, 21] width 6 height 11
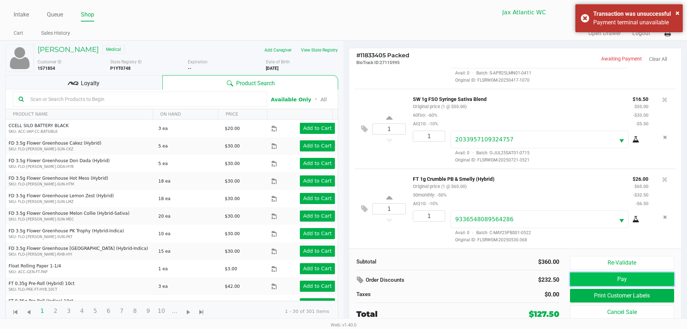
click at [600, 277] on button "Pay" at bounding box center [622, 279] width 104 height 14
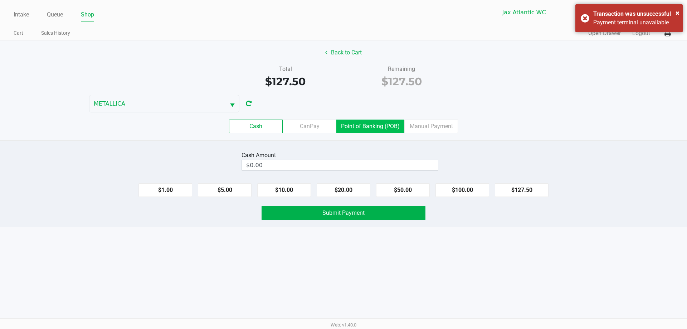
click at [355, 120] on label "Point of Banking (POB)" at bounding box center [370, 127] width 68 height 14
click at [0, 0] on 7 "Point of Banking (POB)" at bounding box center [0, 0] width 0 height 0
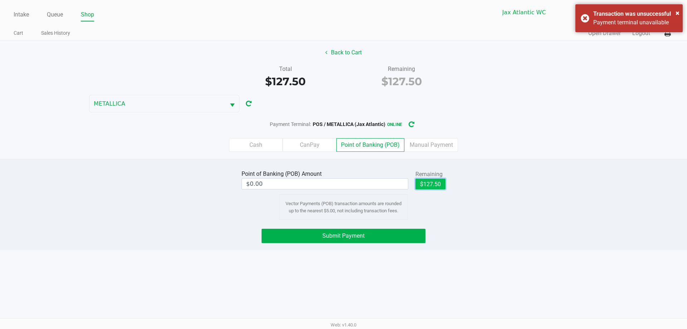
click at [431, 187] on button "$127.50" at bounding box center [430, 184] width 30 height 11
type input "$127.50"
click at [384, 234] on button "Submit Payment" at bounding box center [344, 236] width 164 height 14
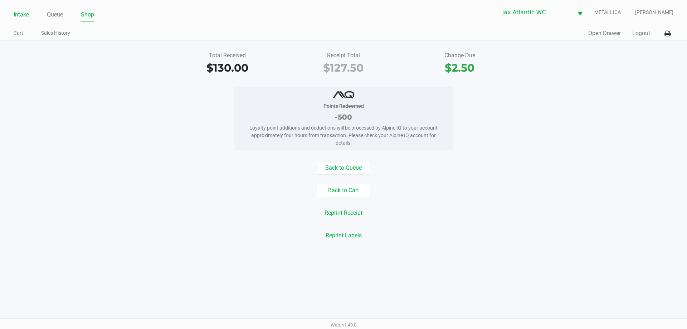
click at [19, 16] on link "Intake" at bounding box center [21, 15] width 15 height 10
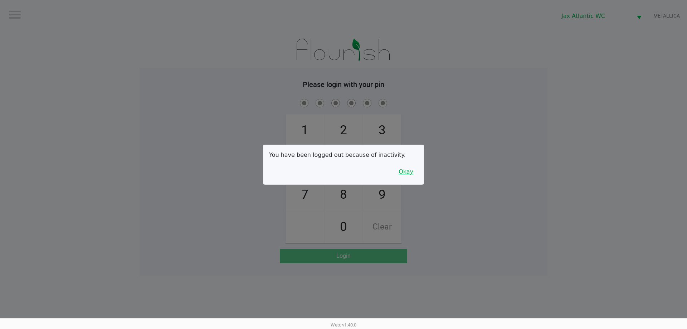
click at [399, 168] on button "Okay" at bounding box center [406, 172] width 24 height 14
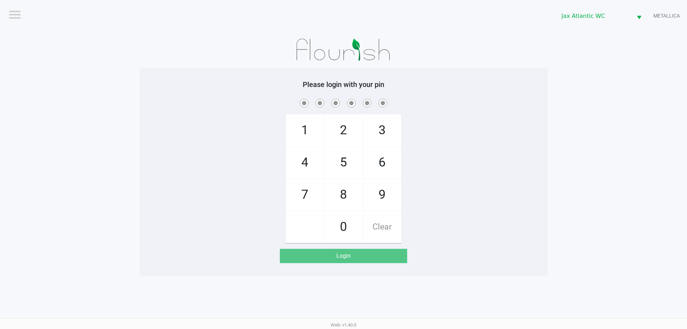
click at [378, 196] on span "9" at bounding box center [382, 194] width 38 height 31
checkbox input "true"
click at [303, 128] on span "1" at bounding box center [305, 130] width 38 height 31
checkbox input "true"
drag, startPoint x: 303, startPoint y: 128, endPoint x: 308, endPoint y: 158, distance: 29.8
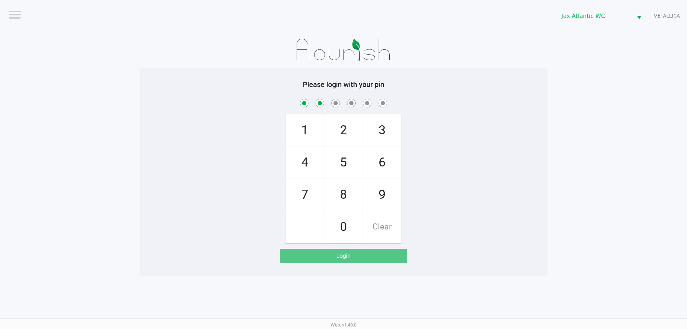
click at [304, 128] on span "1" at bounding box center [305, 130] width 38 height 31
checkbox input "true"
click at [307, 191] on span "7" at bounding box center [305, 194] width 38 height 31
checkbox input "true"
drag, startPoint x: 306, startPoint y: 163, endPoint x: 301, endPoint y: 190, distance: 27.2
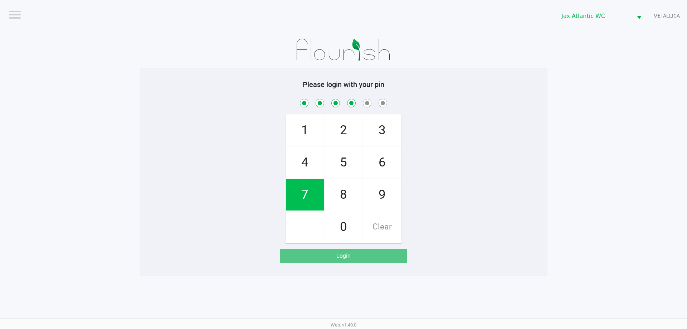
click at [306, 165] on span "4" at bounding box center [305, 162] width 38 height 31
checkbox input "true"
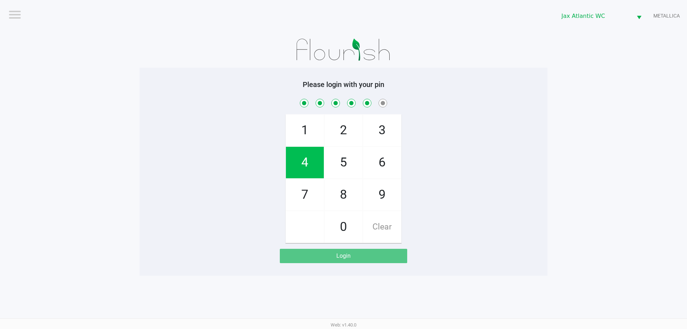
drag, startPoint x: 302, startPoint y: 191, endPoint x: 307, endPoint y: 190, distance: 5.2
click at [302, 191] on span "7" at bounding box center [305, 194] width 38 height 31
checkbox input "true"
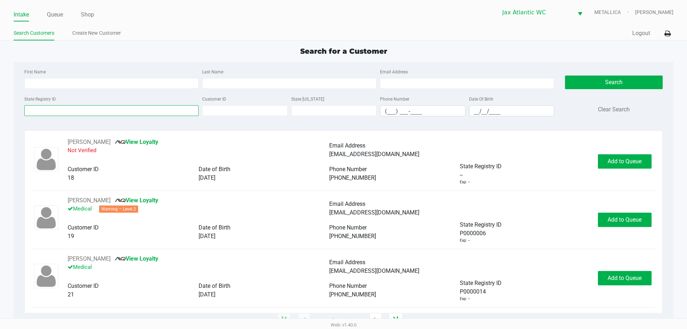
click at [120, 112] on input "State Registry ID" at bounding box center [111, 110] width 174 height 11
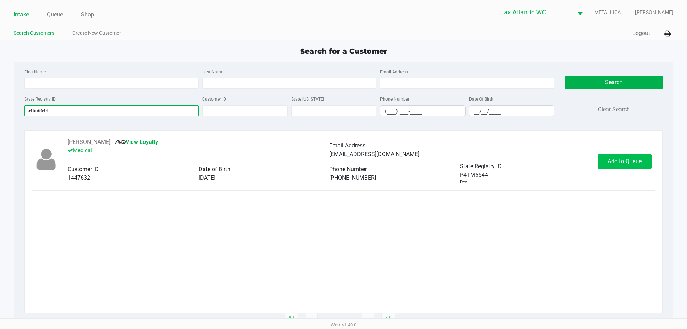
type input "p4tm6644"
click at [617, 158] on span "Add to Queue" at bounding box center [625, 161] width 34 height 7
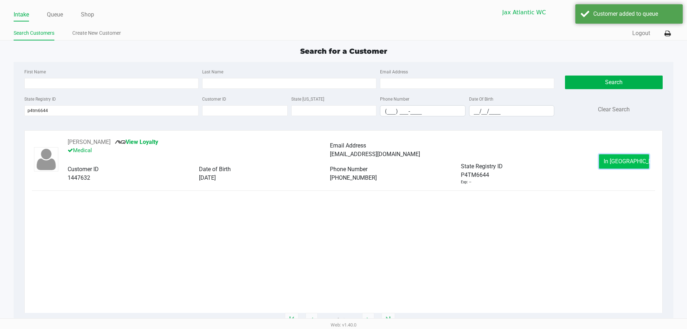
click at [636, 158] on button "In Queue" at bounding box center [624, 161] width 50 height 14
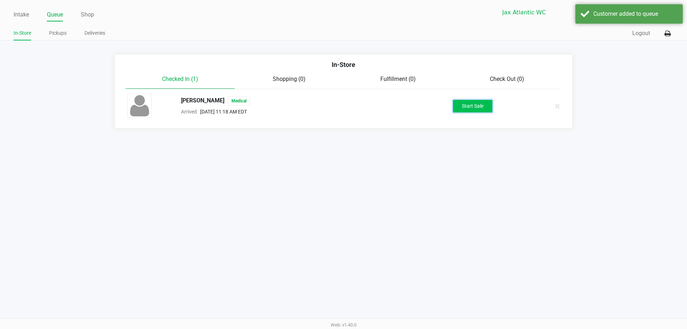
click at [465, 107] on button "Start Sale" at bounding box center [472, 106] width 39 height 13
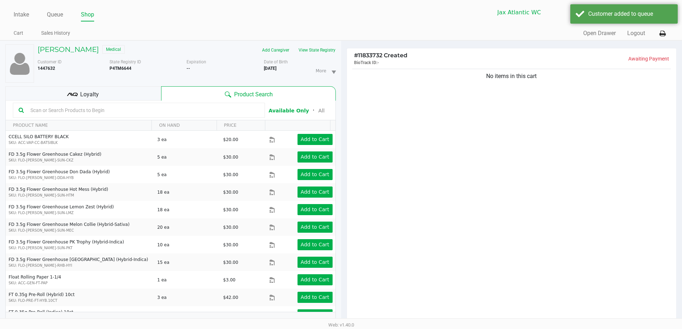
drag, startPoint x: 99, startPoint y: 93, endPoint x: 137, endPoint y: 89, distance: 37.8
click at [102, 93] on div "Loyalty" at bounding box center [83, 93] width 156 height 14
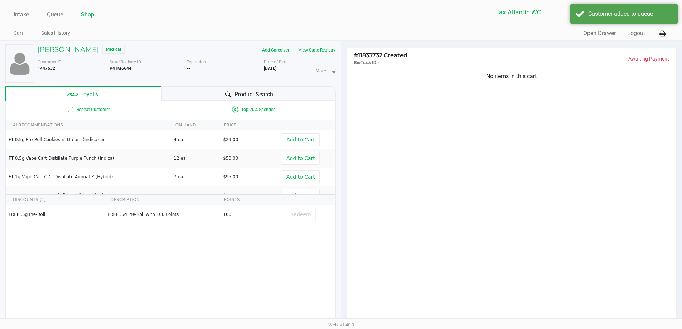
click at [184, 92] on div "Product Search" at bounding box center [248, 93] width 174 height 14
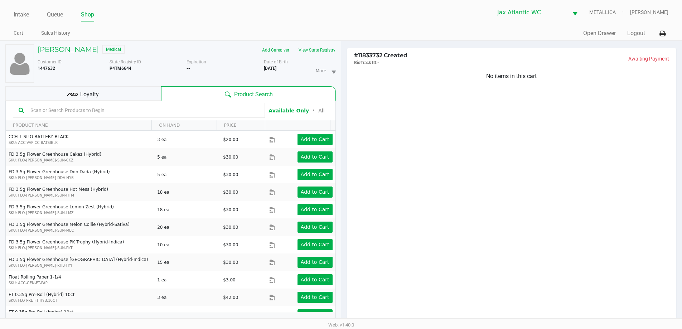
drag, startPoint x: 257, startPoint y: 69, endPoint x: 293, endPoint y: 70, distance: 36.2
click at [293, 70] on div "Customer ID 1447632 State Registry ID P4TM6644 Expiration -- More Date of Birth…" at bounding box center [186, 71] width 309 height 24
click at [291, 71] on div "More Date of Birth 1/08/1962" at bounding box center [302, 71] width 77 height 24
drag, startPoint x: 284, startPoint y: 69, endPoint x: 221, endPoint y: 79, distance: 63.5
click at [262, 69] on div "Customer ID 1447632 State Registry ID P4TM6644 Expiration -- More Date of Birth…" at bounding box center [186, 71] width 309 height 24
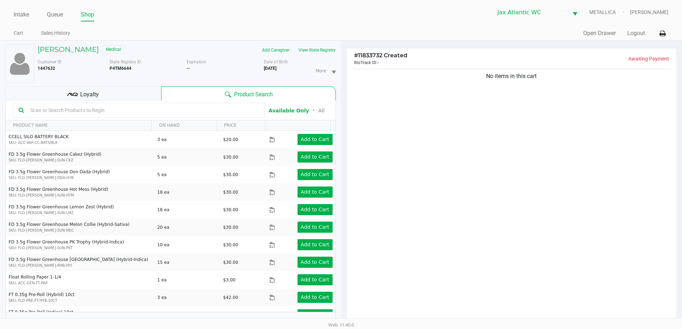
click at [126, 88] on div "Loyalty" at bounding box center [83, 93] width 156 height 14
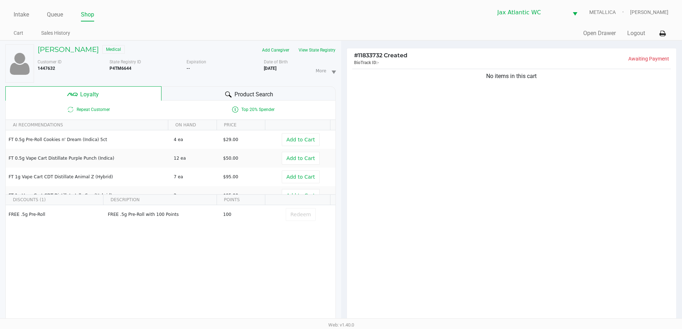
click at [189, 93] on div "Product Search" at bounding box center [248, 93] width 174 height 14
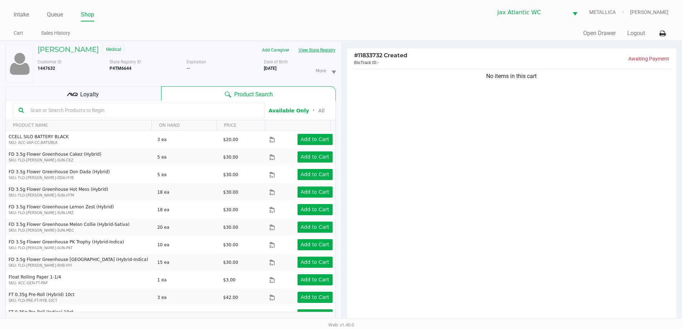
click at [311, 52] on button "View State Registry" at bounding box center [315, 49] width 42 height 11
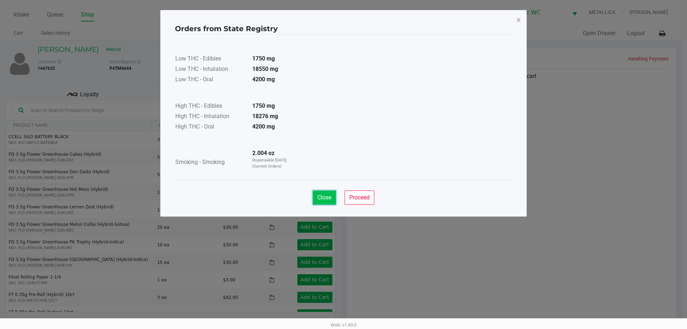
click at [316, 193] on button "Close" at bounding box center [324, 197] width 23 height 14
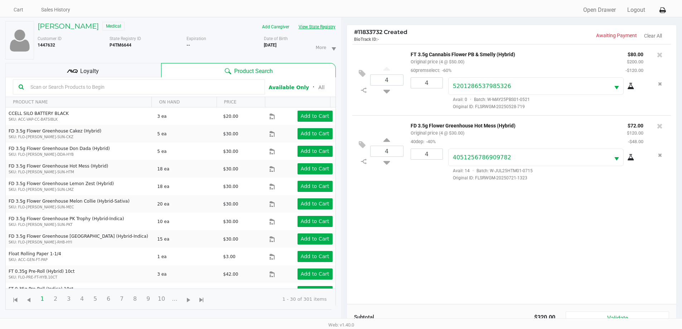
scroll to position [36, 0]
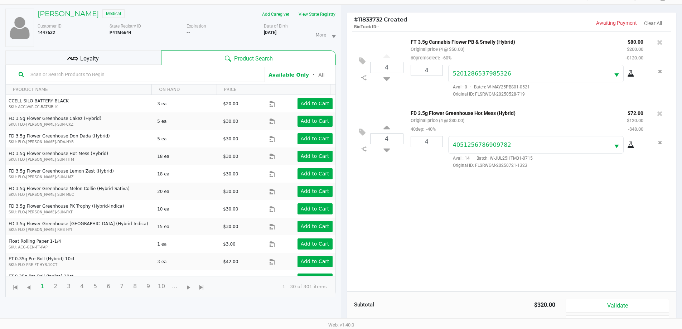
click at [130, 59] on div "Loyalty" at bounding box center [83, 57] width 156 height 14
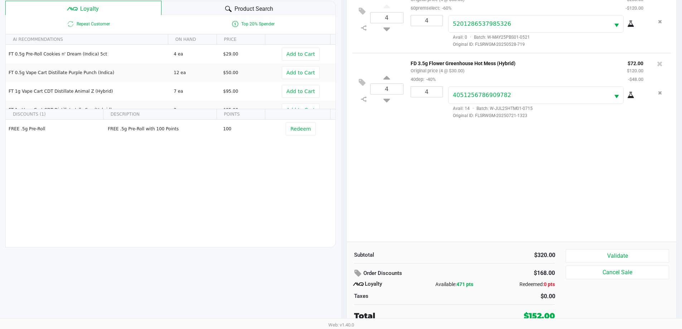
scroll to position [86, 0]
click at [623, 253] on button "Validate" at bounding box center [616, 256] width 103 height 14
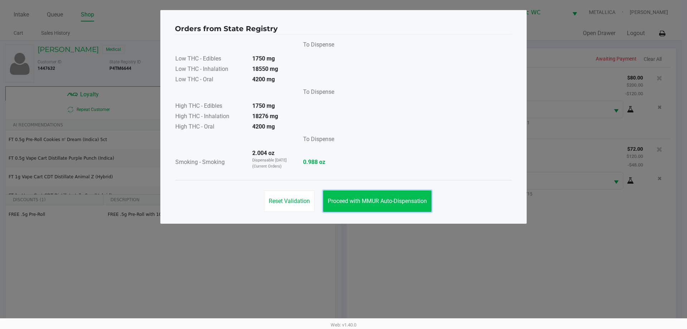
click at [371, 197] on button "Proceed with MMUR Auto-Dispensation" at bounding box center [377, 200] width 108 height 21
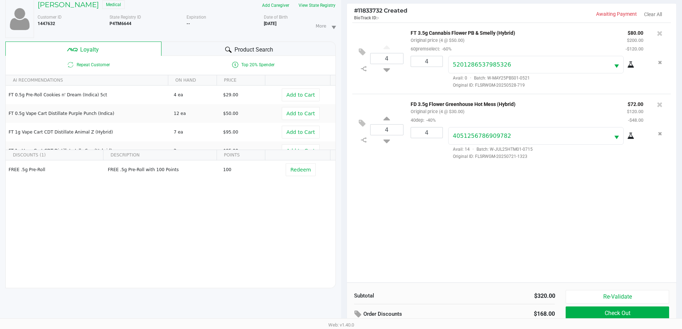
scroll to position [86, 0]
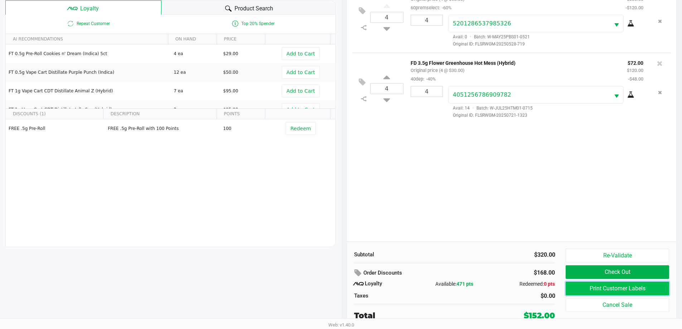
click at [636, 289] on button "Print Customer Labels" at bounding box center [616, 289] width 103 height 14
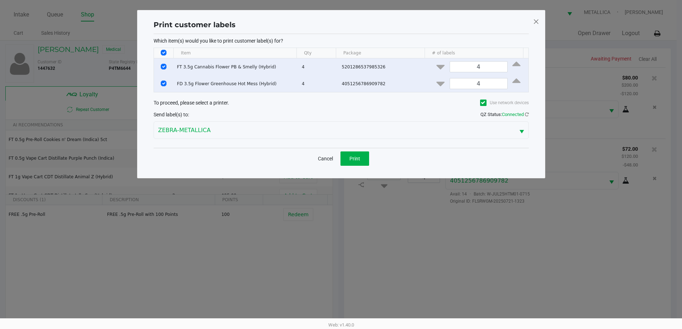
scroll to position [0, 0]
click at [360, 160] on span "Print" at bounding box center [357, 159] width 11 height 6
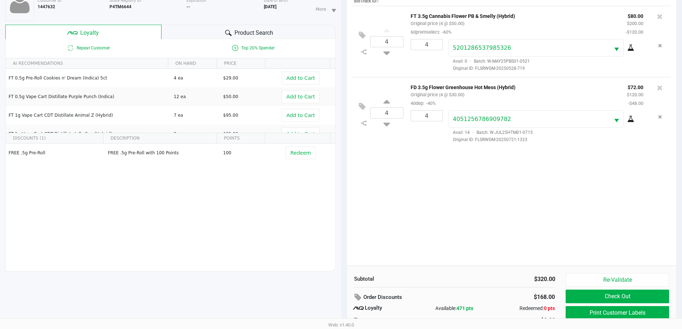
scroll to position [86, 0]
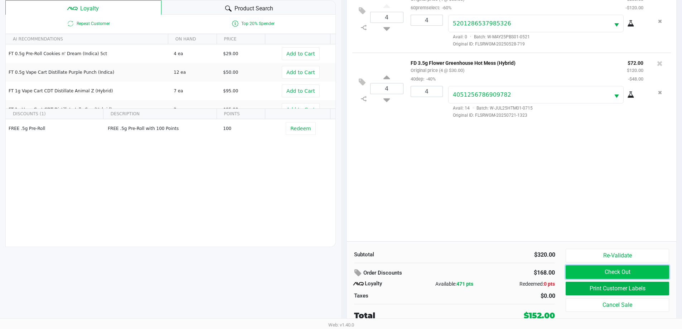
click at [597, 274] on button "Check Out" at bounding box center [616, 272] width 103 height 14
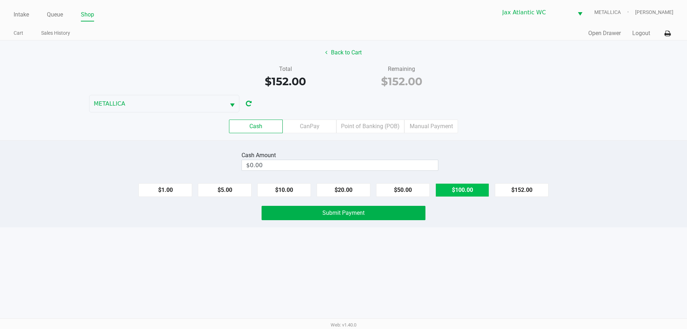
click at [459, 190] on button "$100.00" at bounding box center [462, 190] width 54 height 14
click at [410, 191] on button "$50.00" at bounding box center [403, 190] width 54 height 14
click at [286, 189] on button "$10.00" at bounding box center [284, 190] width 54 height 14
type input "$160.00"
click at [301, 213] on button "Submit Payment" at bounding box center [344, 213] width 164 height 14
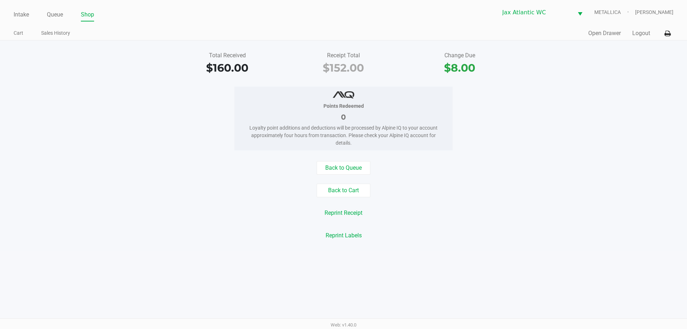
click at [3, 15] on div "Intake Queue Shop Jax Atlantic WC METALLICA Hades Diaz Cart Sales History Quick…" at bounding box center [343, 20] width 687 height 40
click at [15, 12] on link "Intake" at bounding box center [21, 15] width 15 height 10
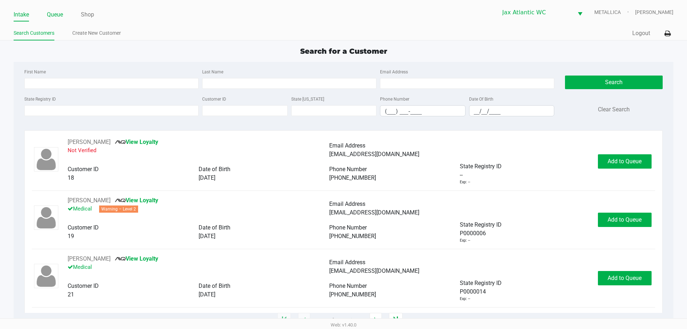
click at [57, 14] on link "Queue" at bounding box center [55, 15] width 16 height 10
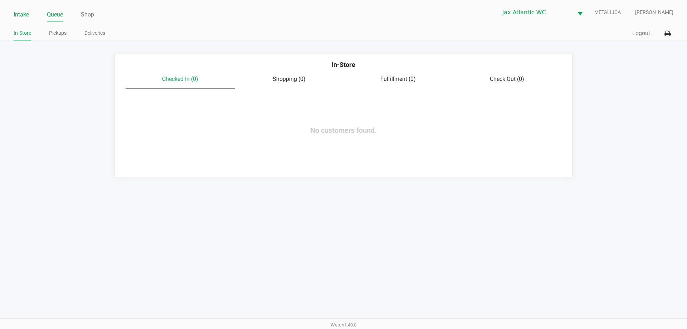
click at [19, 17] on link "Intake" at bounding box center [21, 15] width 15 height 10
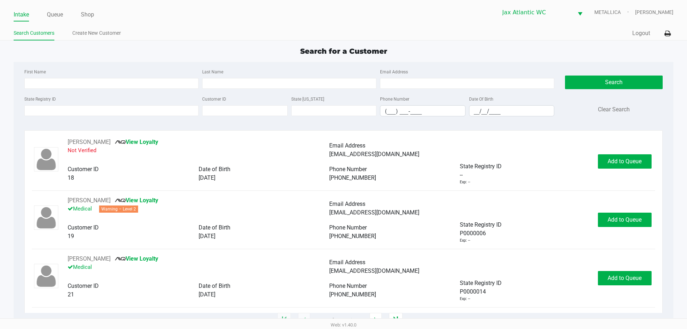
drag, startPoint x: 91, startPoint y: 65, endPoint x: 95, endPoint y: 69, distance: 5.4
click at [91, 65] on div "First Name Last Name Email Address State Registry ID Customer ID State ID Phone…" at bounding box center [343, 94] width 649 height 65
click at [244, 111] on input "Customer ID" at bounding box center [245, 110] width 86 height 11
paste input "413580"
type input "413580"
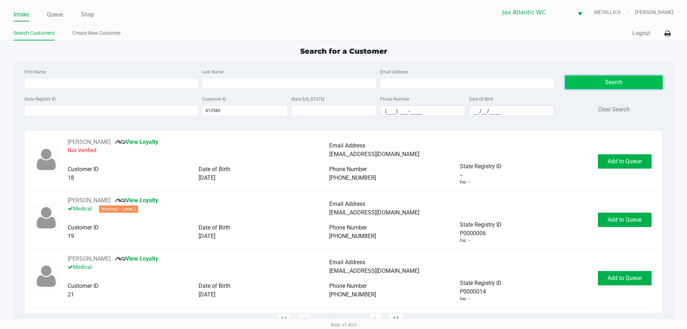
click at [590, 82] on button "Search" at bounding box center [613, 83] width 97 height 14
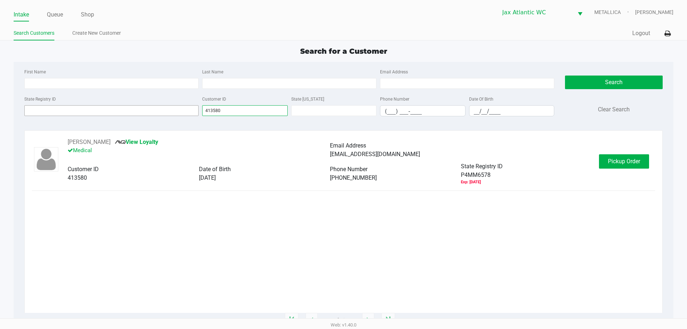
drag, startPoint x: 222, startPoint y: 111, endPoint x: 188, endPoint y: 114, distance: 34.1
click at [188, 113] on div "State Registry ID Customer ID 413580 State ID Phone Number (___) ___-____ Date …" at bounding box center [290, 108] width 534 height 28
click at [193, 55] on div "Search for a Customer" at bounding box center [343, 51] width 670 height 11
click at [15, 15] on link "Intake" at bounding box center [21, 15] width 15 height 10
click at [20, 13] on link "Intake" at bounding box center [21, 15] width 15 height 10
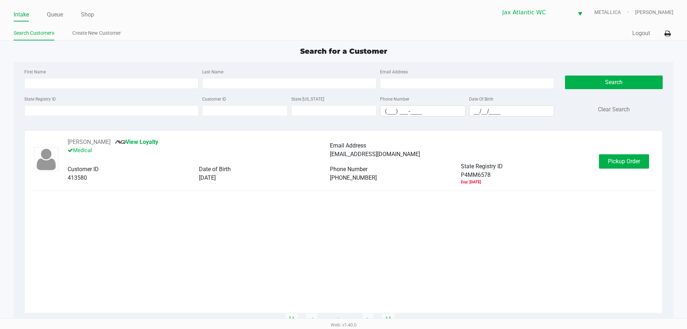
click at [151, 29] on ul "Search Customers Create New Customer" at bounding box center [179, 34] width 330 height 12
click at [23, 13] on link "Intake" at bounding box center [21, 15] width 15 height 10
click at [254, 116] on input "Customer ID" at bounding box center [245, 110] width 86 height 11
drag, startPoint x: 83, startPoint y: 74, endPoint x: 75, endPoint y: 82, distance: 11.9
click at [83, 76] on div "First Name" at bounding box center [112, 77] width 178 height 21
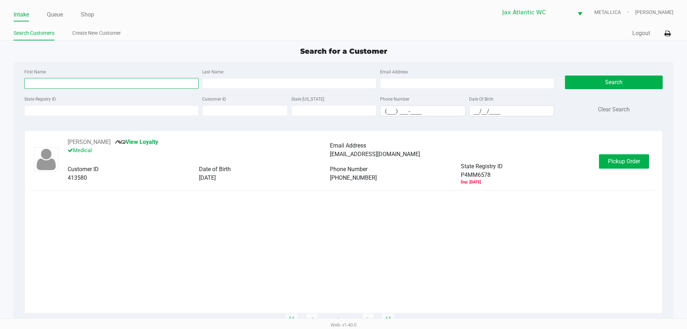
click at [72, 84] on input "First Name" at bounding box center [111, 83] width 174 height 11
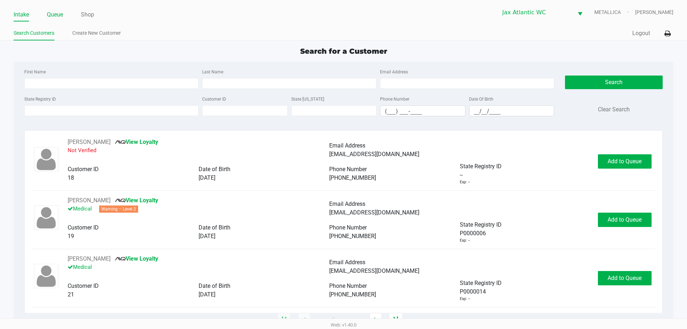
click at [58, 20] on li "Queue" at bounding box center [55, 15] width 16 height 13
click at [82, 197] on button "ADELE OSORIO" at bounding box center [89, 200] width 43 height 9
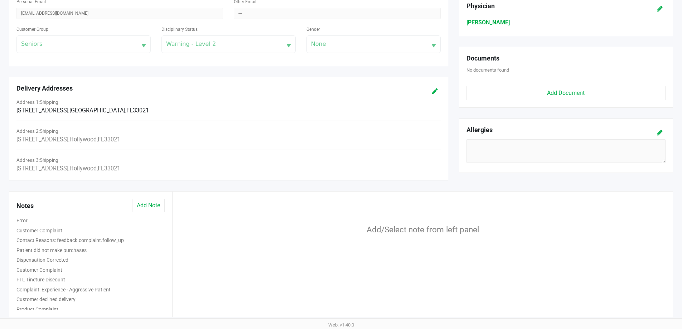
scroll to position [231, 0]
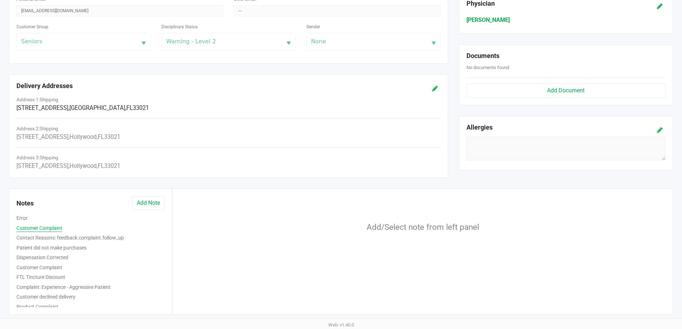
click at [52, 228] on button "Customer Complaint" at bounding box center [39, 228] width 46 height 8
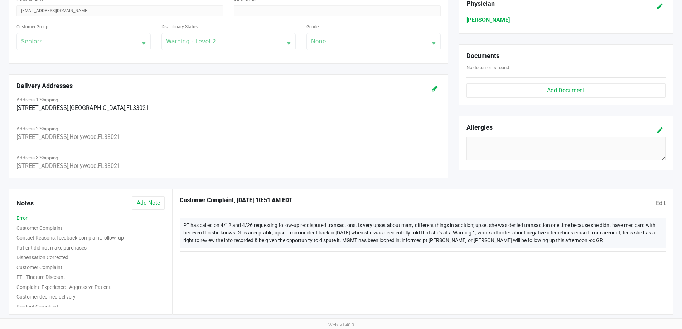
click at [24, 220] on button "Error" at bounding box center [21, 218] width 11 height 8
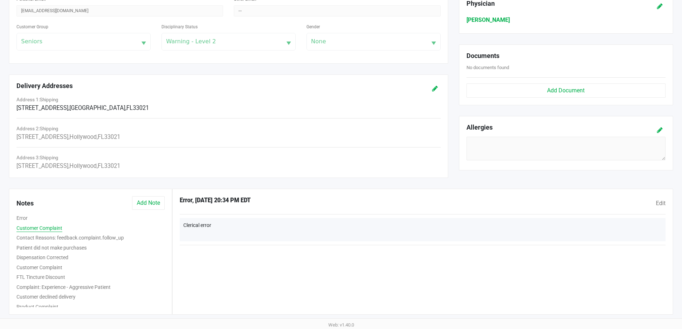
click at [52, 229] on button "Customer Complaint" at bounding box center [39, 228] width 46 height 8
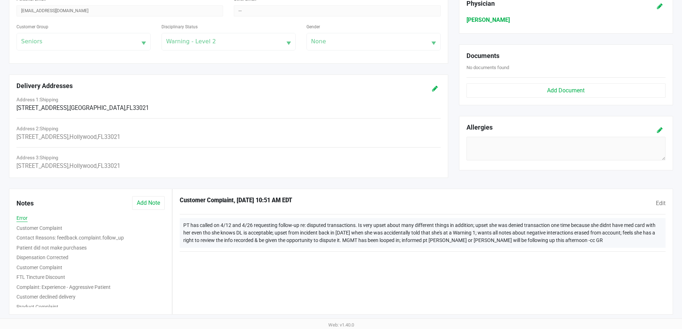
click at [22, 218] on button "Error" at bounding box center [21, 218] width 11 height 8
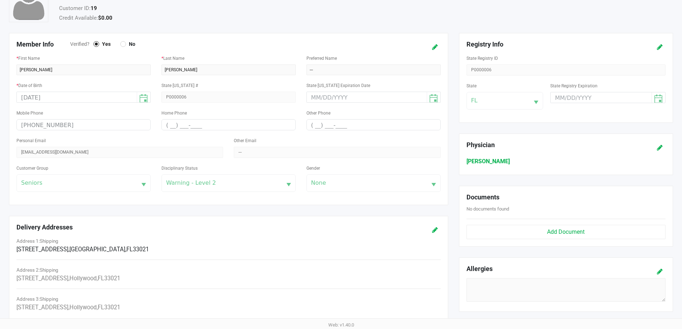
scroll to position [0, 0]
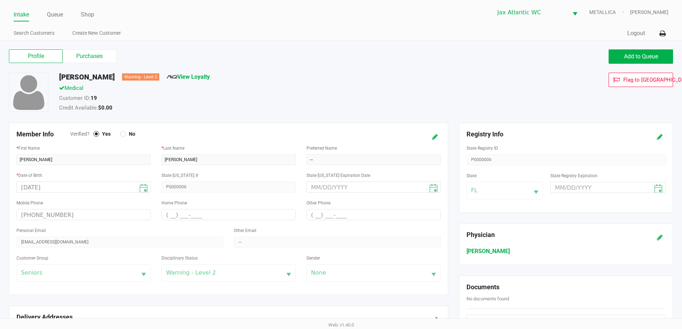
click at [14, 15] on link "Intake" at bounding box center [21, 15] width 15 height 10
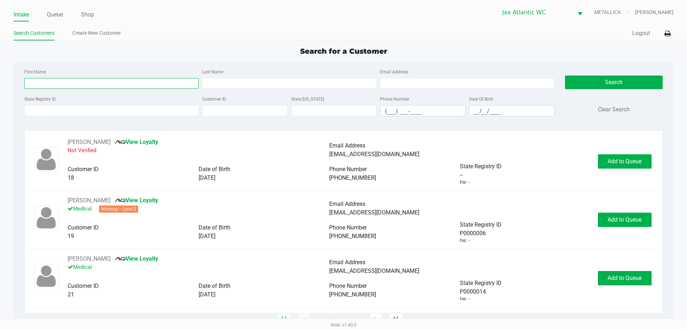
click at [53, 83] on input "First Name" at bounding box center [111, 83] width 174 height 11
type input "david"
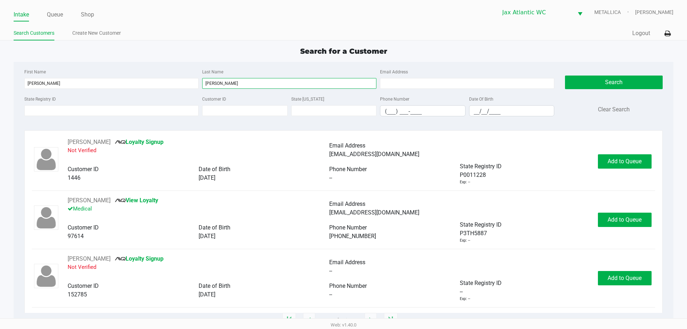
type input "cooper"
click at [472, 111] on input "__/__/____" at bounding box center [511, 111] width 85 height 11
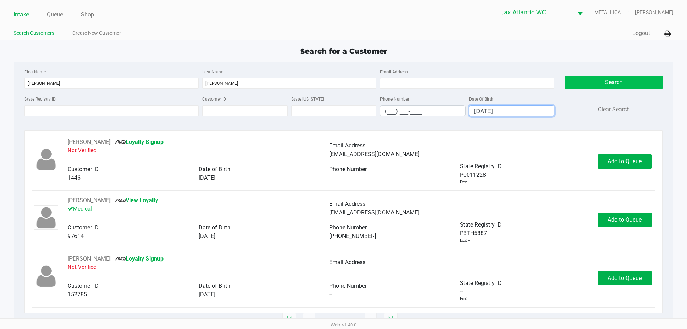
type input "11/01/1956"
click at [600, 81] on button "Search" at bounding box center [613, 83] width 97 height 14
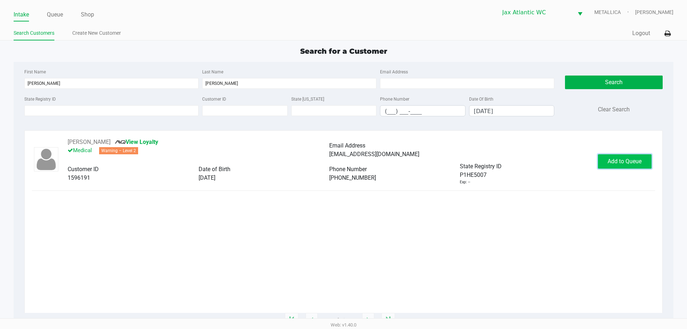
click at [616, 159] on span "Add to Queue" at bounding box center [625, 161] width 34 height 7
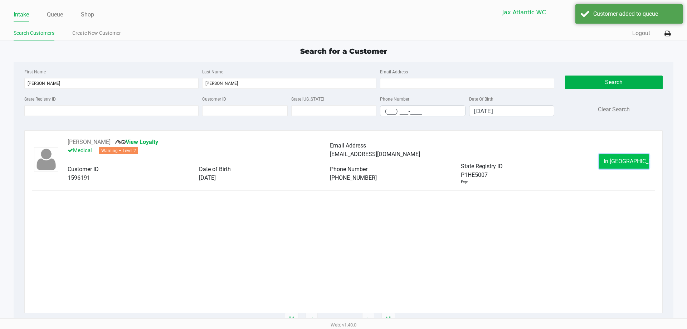
click at [617, 159] on span "In Queue" at bounding box center [634, 161] width 60 height 7
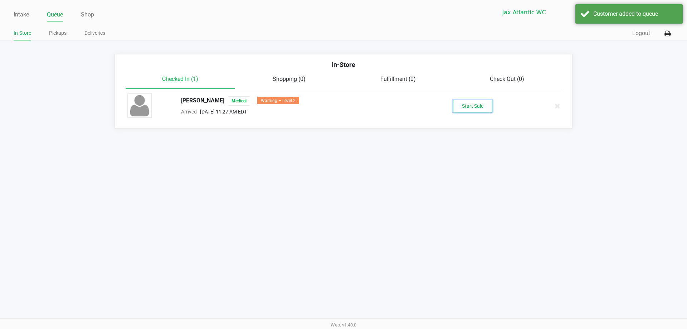
click at [470, 104] on button "Start Sale" at bounding box center [472, 106] width 39 height 13
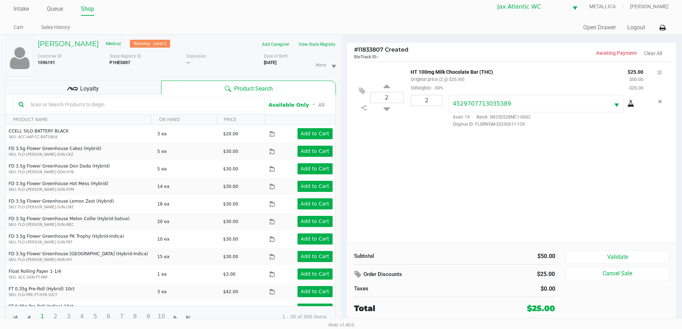
scroll to position [8, 0]
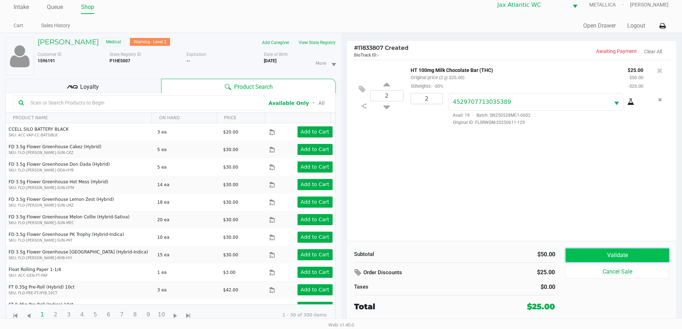
click at [605, 252] on button "Validate" at bounding box center [616, 255] width 103 height 14
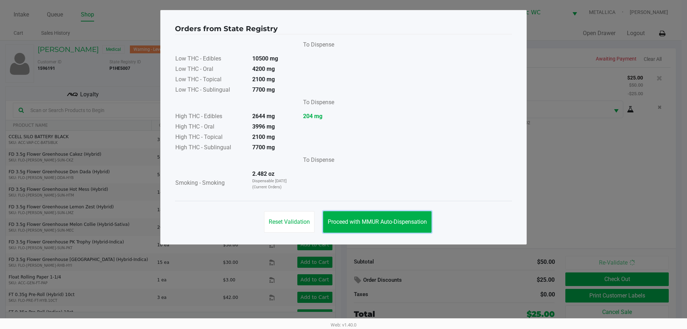
drag, startPoint x: 391, startPoint y: 224, endPoint x: 612, endPoint y: 312, distance: 238.5
click at [391, 224] on span "Proceed with MMUR Auto-Dispensation" at bounding box center [377, 221] width 99 height 7
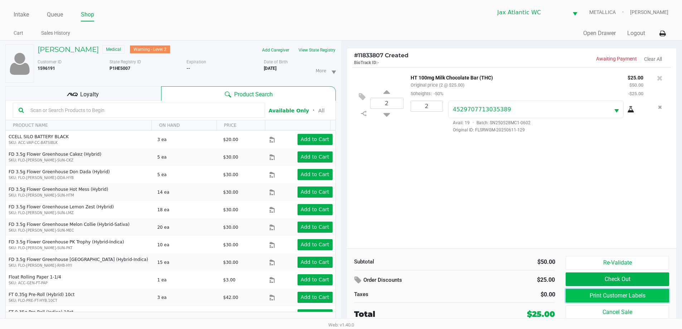
click at [620, 296] on button "Print Customer Labels" at bounding box center [616, 296] width 103 height 14
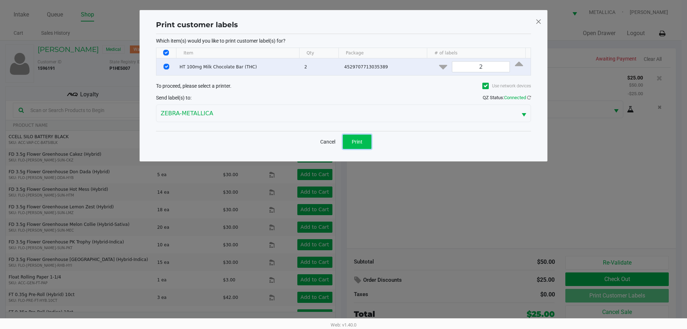
click at [358, 141] on span "Print" at bounding box center [357, 142] width 11 height 6
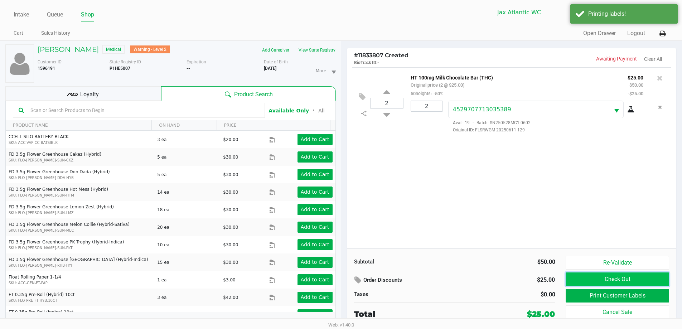
click at [607, 277] on button "Check Out" at bounding box center [616, 279] width 103 height 14
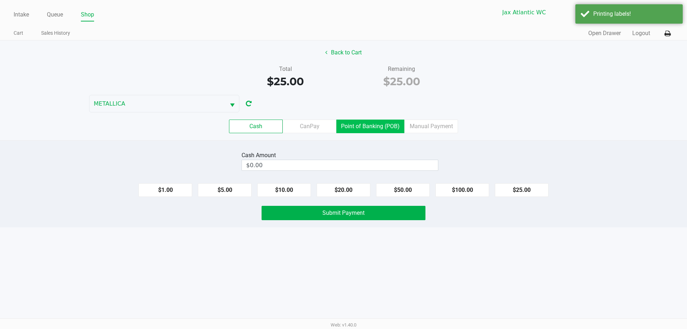
click at [366, 124] on label "Point of Banking (POB)" at bounding box center [370, 127] width 68 height 14
click at [0, 0] on 7 "Point of Banking (POB)" at bounding box center [0, 0] width 0 height 0
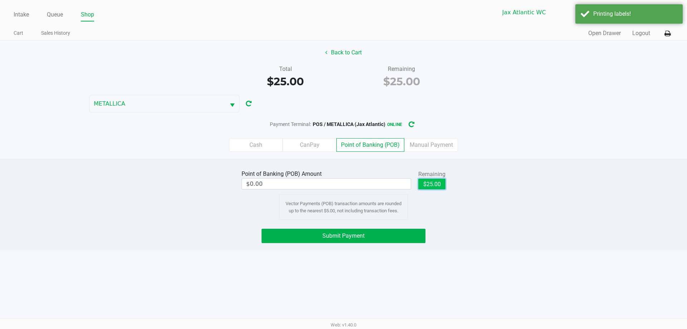
drag, startPoint x: 435, startPoint y: 186, endPoint x: 380, endPoint y: 226, distance: 68.3
click at [435, 186] on button "$25.00" at bounding box center [431, 184] width 27 height 11
type input "$25.00"
click at [366, 237] on button "Submit Payment" at bounding box center [344, 236] width 164 height 14
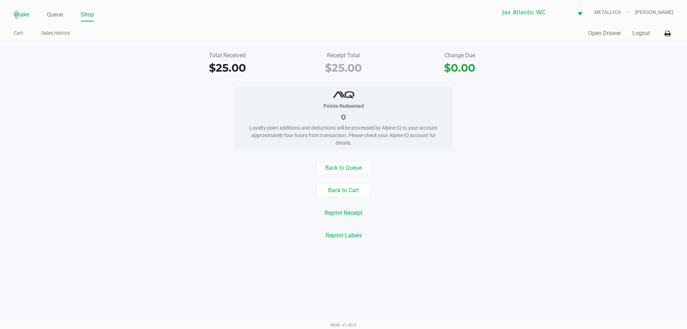
drag, startPoint x: 17, startPoint y: 13, endPoint x: 25, endPoint y: 10, distance: 8.2
click at [20, 13] on link "Intake" at bounding box center [21, 15] width 15 height 10
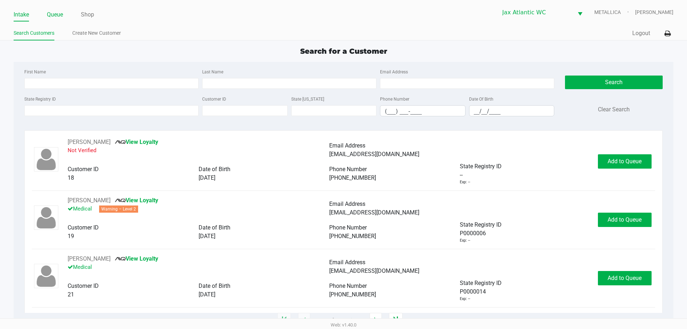
click at [52, 16] on link "Queue" at bounding box center [55, 15] width 16 height 10
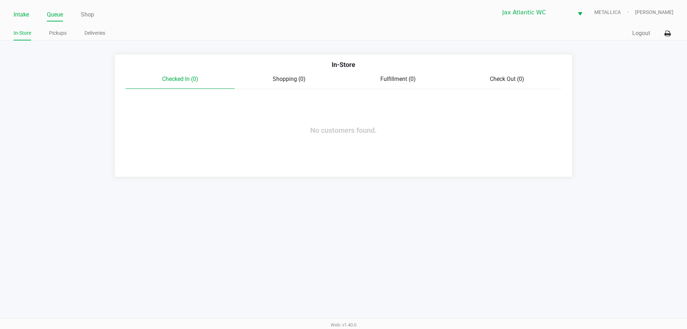
click at [19, 17] on link "Intake" at bounding box center [21, 15] width 15 height 10
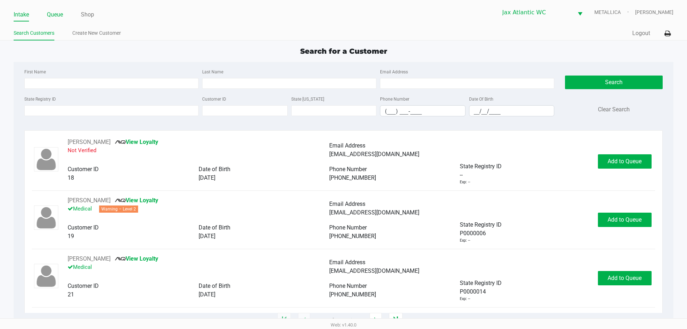
click at [60, 13] on link "Queue" at bounding box center [55, 15] width 16 height 10
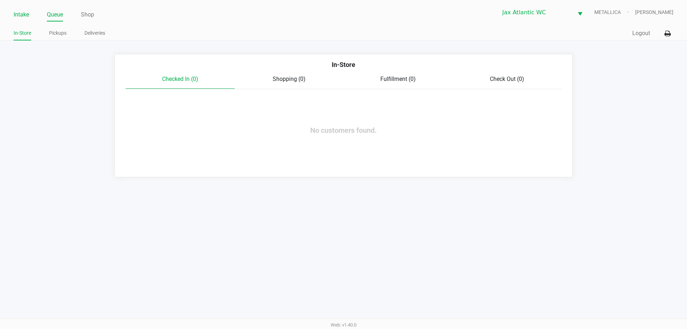
click at [21, 15] on link "Intake" at bounding box center [21, 15] width 15 height 10
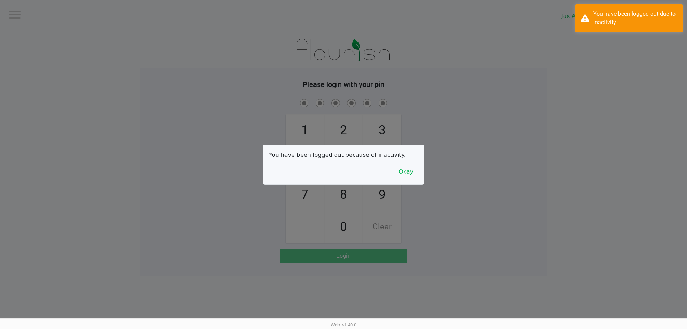
click at [410, 172] on button "Okay" at bounding box center [406, 172] width 24 height 14
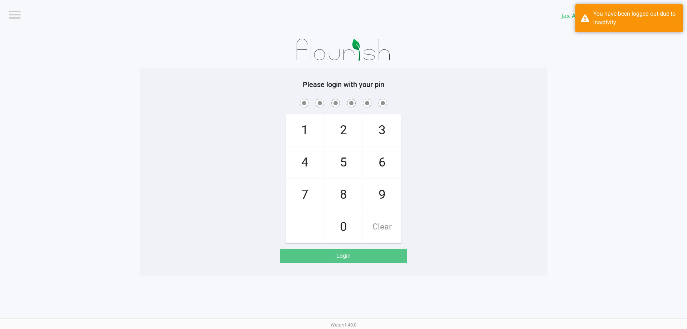
click at [379, 196] on span "9" at bounding box center [382, 194] width 38 height 31
checkbox input "true"
click at [307, 132] on span "1" at bounding box center [305, 130] width 38 height 31
checkbox input "true"
click at [308, 132] on span "1" at bounding box center [305, 130] width 38 height 31
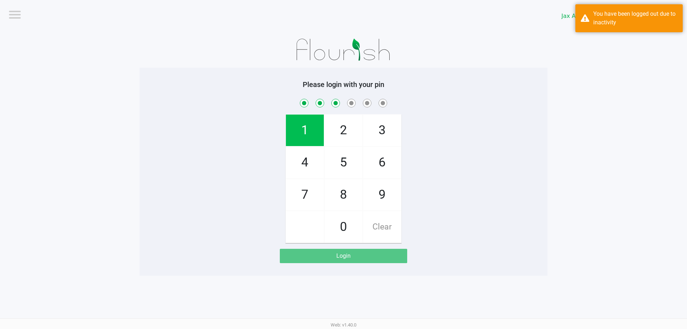
checkbox input "true"
click at [304, 188] on span "7" at bounding box center [305, 194] width 38 height 31
checkbox input "true"
click at [307, 169] on span "4" at bounding box center [305, 162] width 38 height 31
checkbox input "true"
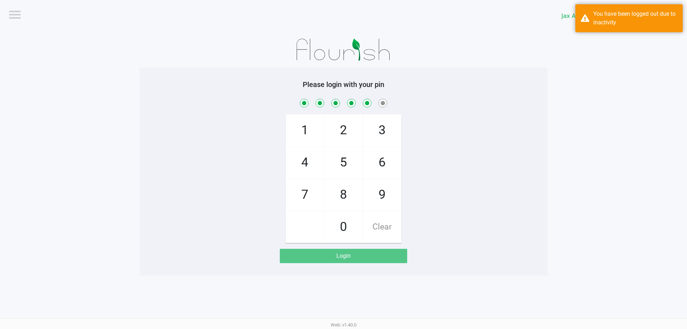
click at [305, 187] on span "7" at bounding box center [305, 194] width 38 height 31
checkbox input "true"
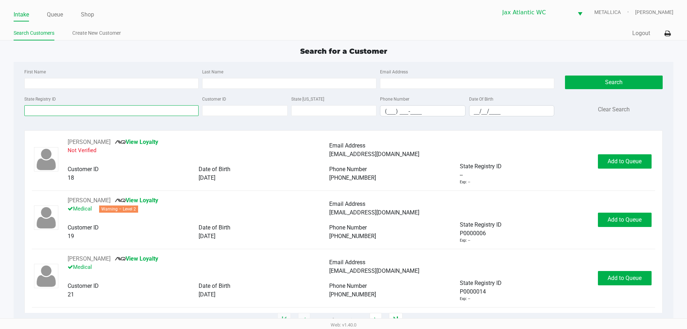
click at [76, 109] on input "State Registry ID" at bounding box center [111, 110] width 174 height 11
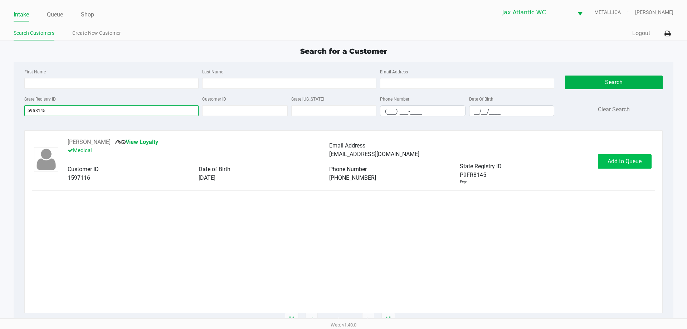
type input "p9fr8145"
click at [619, 165] on button "Add to Queue" at bounding box center [625, 161] width 54 height 14
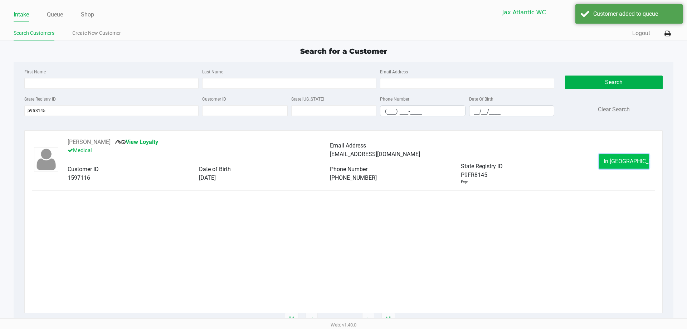
click at [624, 161] on span "In Queue" at bounding box center [634, 161] width 60 height 7
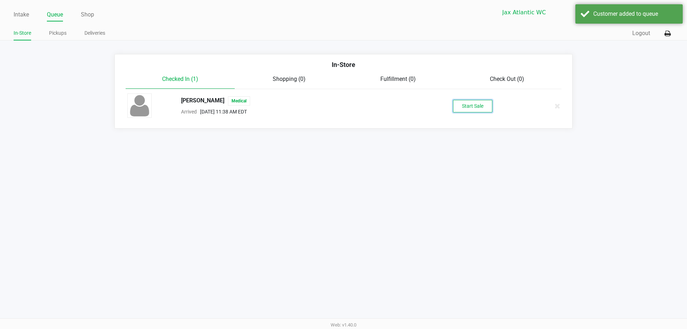
click at [480, 109] on button "Start Sale" at bounding box center [472, 106] width 39 height 13
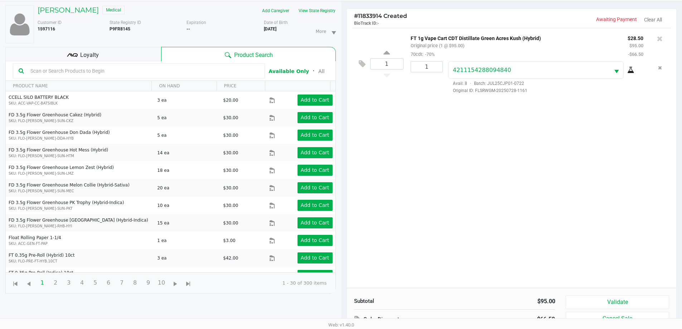
scroll to position [77, 0]
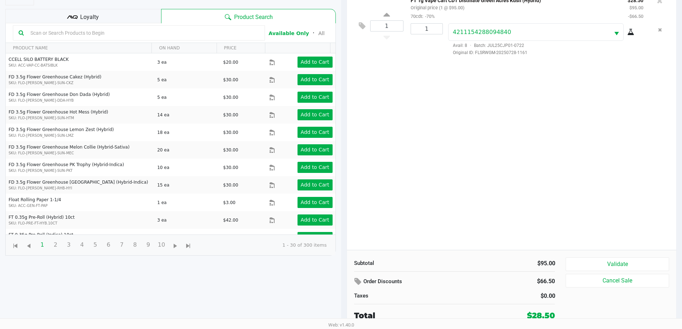
click at [104, 15] on div "Loyalty" at bounding box center [83, 16] width 156 height 14
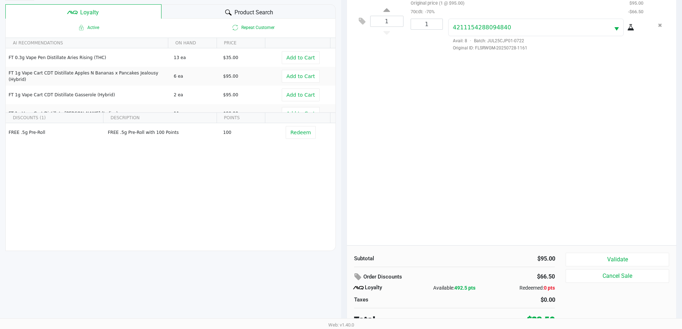
scroll to position [86, 0]
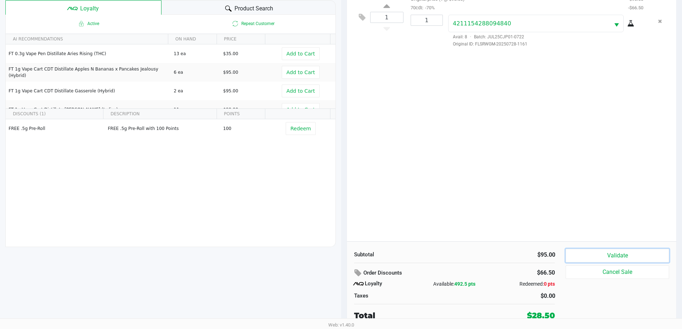
click at [631, 258] on button "Validate" at bounding box center [616, 256] width 103 height 14
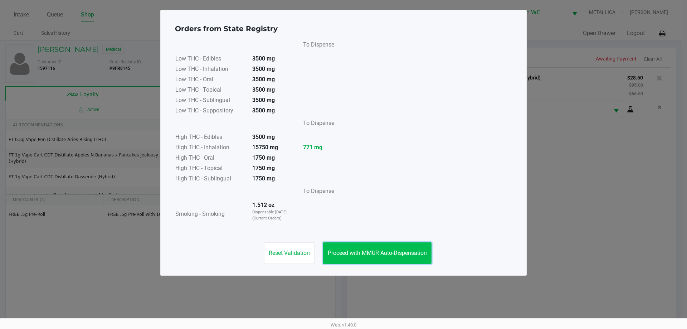
click at [364, 250] on button "Proceed with MMUR Auto-Dispensation" at bounding box center [377, 252] width 108 height 21
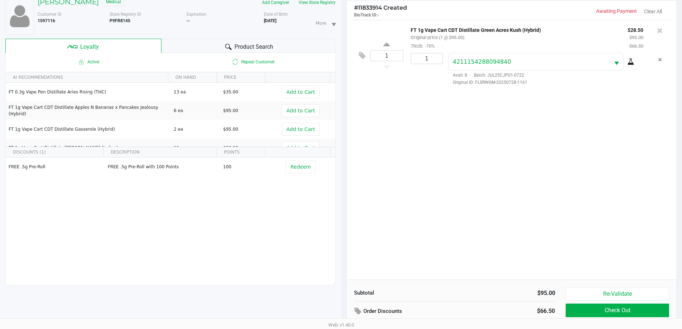
scroll to position [86, 0]
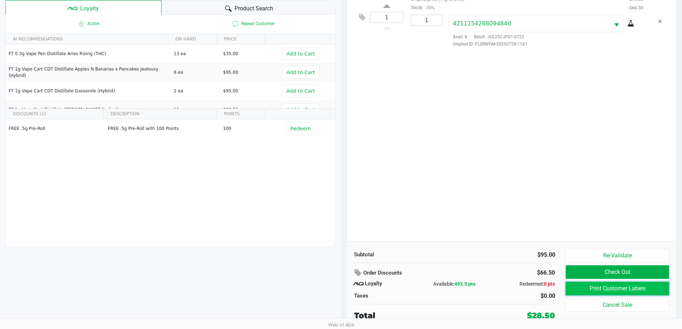
click at [603, 289] on button "Print Customer Labels" at bounding box center [616, 289] width 103 height 14
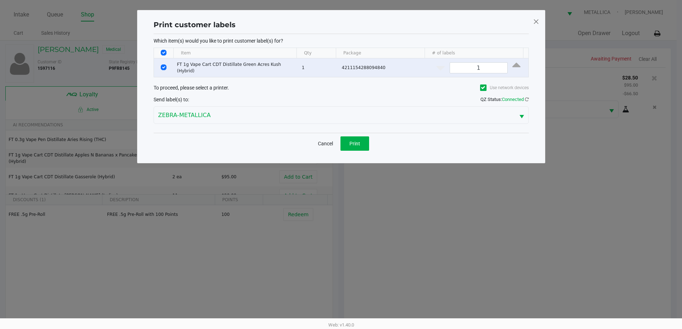
scroll to position [0, 0]
click at [348, 136] on button "Print" at bounding box center [357, 143] width 29 height 14
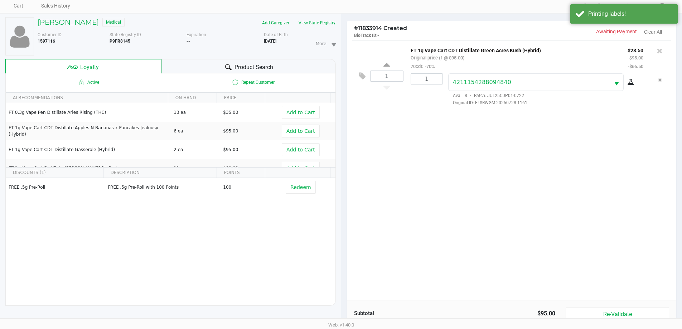
scroll to position [86, 0]
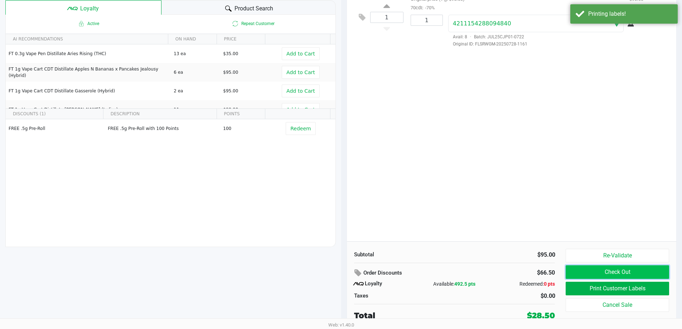
click at [654, 275] on button "Check Out" at bounding box center [616, 272] width 103 height 14
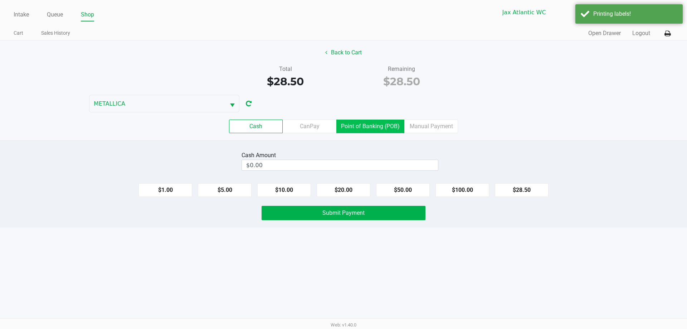
click at [357, 125] on label "Point of Banking (POB)" at bounding box center [370, 127] width 68 height 14
click at [0, 0] on 7 "Point of Banking (POB)" at bounding box center [0, 0] width 0 height 0
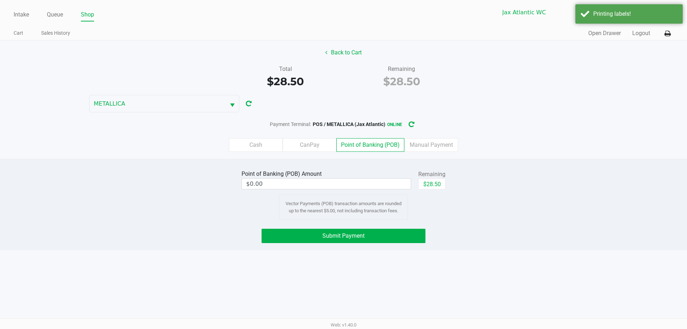
click at [431, 178] on div "Remaining" at bounding box center [431, 174] width 27 height 9
click at [430, 181] on button "$28.50" at bounding box center [431, 184] width 27 height 11
type input "$28.50"
click at [378, 235] on button "Submit Payment" at bounding box center [344, 236] width 164 height 14
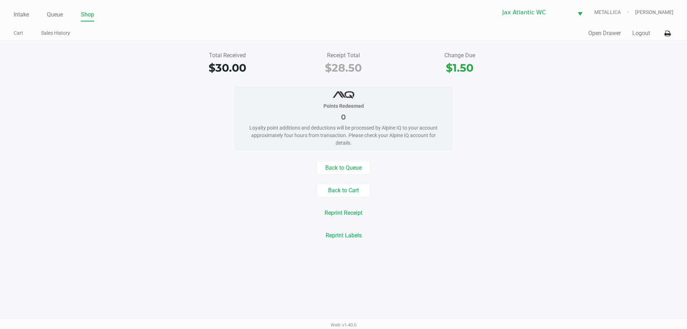
click at [10, 15] on div "Intake Queue Shop Jax Atlantic WC METALLICA Hades Diaz Cart Sales History Quick…" at bounding box center [343, 20] width 687 height 40
click at [20, 15] on link "Intake" at bounding box center [21, 15] width 15 height 10
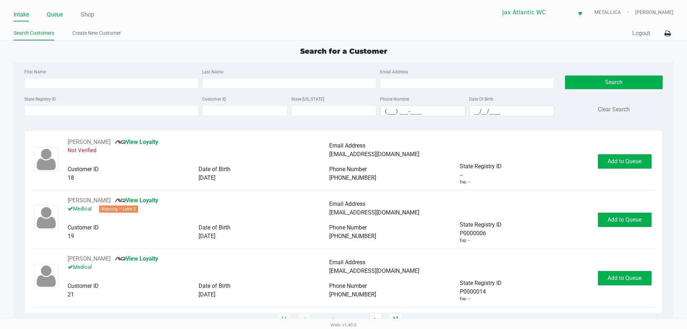
click at [49, 16] on link "Queue" at bounding box center [55, 15] width 16 height 10
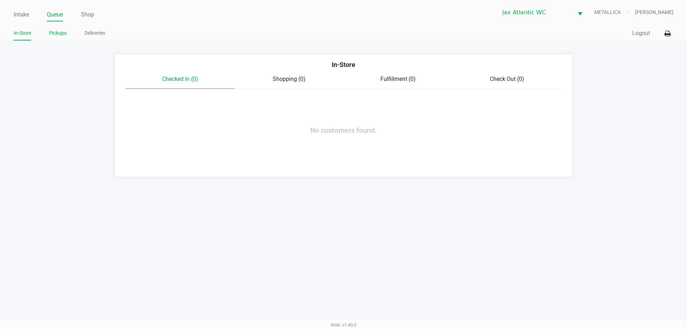
click at [66, 35] on link "Pickups" at bounding box center [58, 33] width 18 height 9
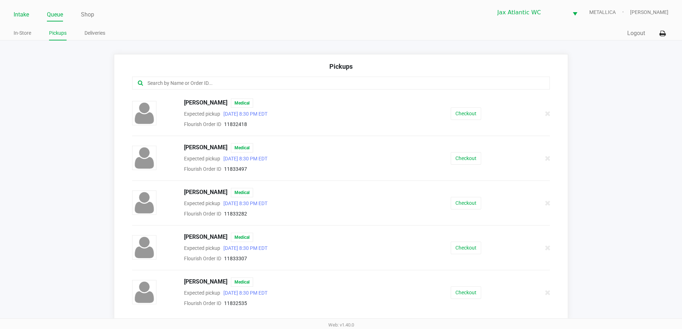
click at [29, 16] on link "Intake" at bounding box center [21, 15] width 15 height 10
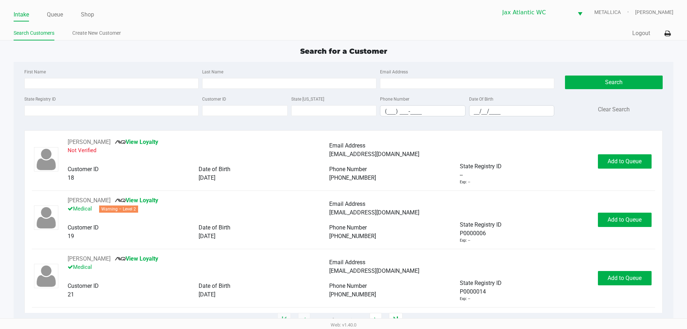
type input "RIEL"
type input "FELICE"
type input "01/08/1998"
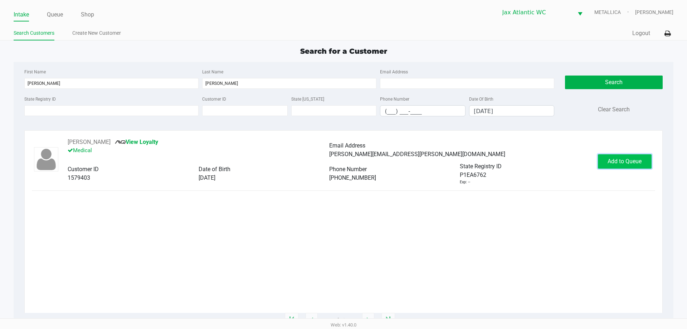
click at [634, 162] on span "Add to Queue" at bounding box center [625, 161] width 34 height 7
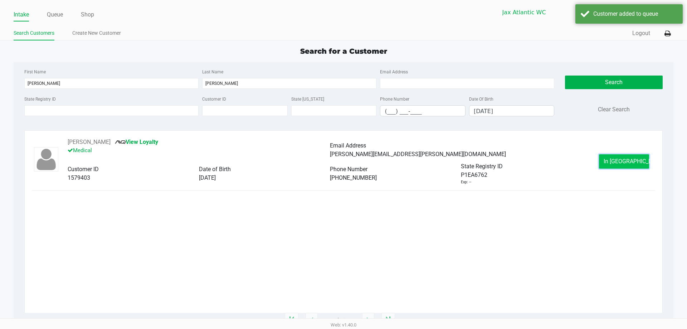
click at [615, 159] on span "In Queue" at bounding box center [634, 161] width 60 height 7
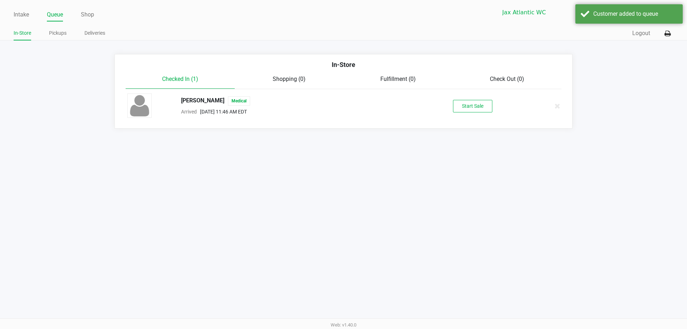
click at [461, 113] on div "RIEL FELICE Medical Arrived Aug 23, 2025 11:46 AM EDT Start Sale" at bounding box center [343, 105] width 443 height 25
click at [462, 112] on button "Start Sale" at bounding box center [472, 106] width 39 height 13
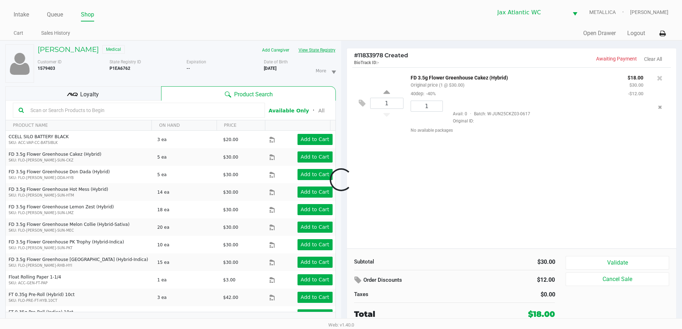
click at [316, 54] on button "View State Registry" at bounding box center [315, 49] width 42 height 11
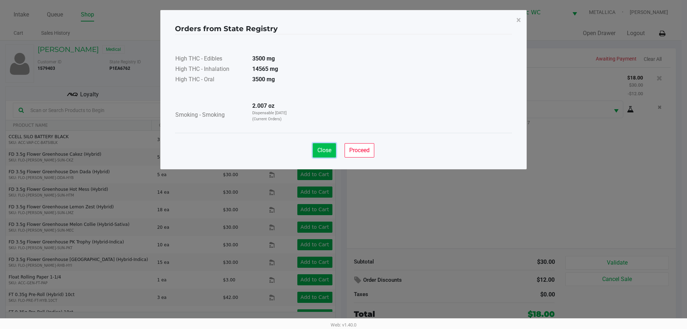
click at [326, 148] on span "Close" at bounding box center [324, 150] width 14 height 7
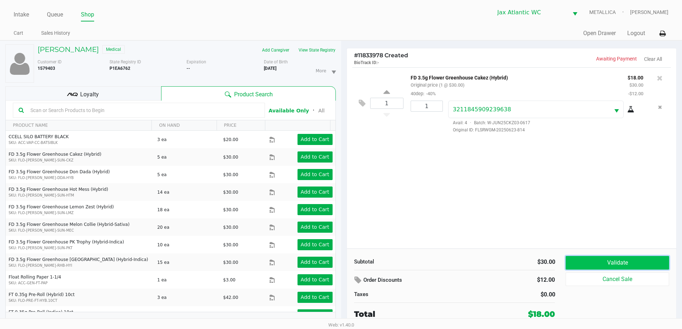
click at [610, 257] on button "Validate" at bounding box center [616, 263] width 103 height 14
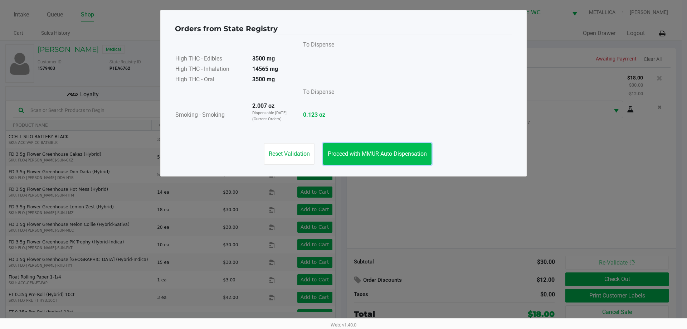
click at [369, 157] on span "Proceed with MMUR Auto-Dispensation" at bounding box center [377, 153] width 99 height 7
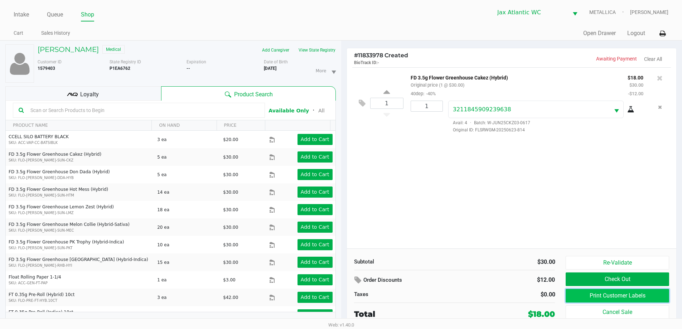
click at [608, 293] on button "Print Customer Labels" at bounding box center [616, 296] width 103 height 14
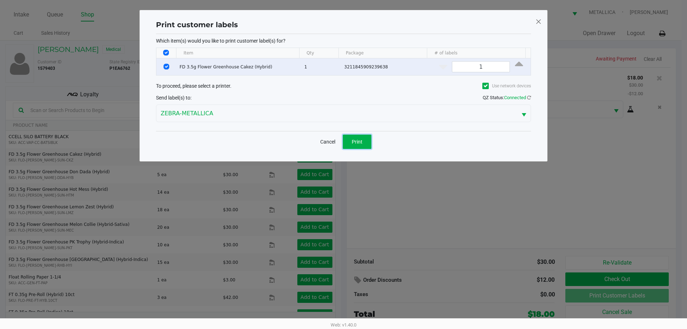
click at [355, 141] on span "Print" at bounding box center [357, 142] width 11 height 6
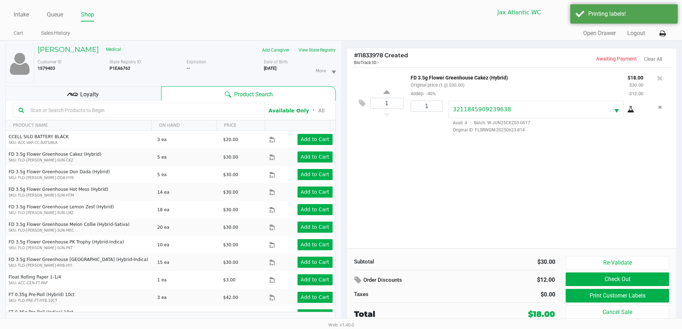
click at [96, 89] on div "Loyalty" at bounding box center [83, 93] width 156 height 14
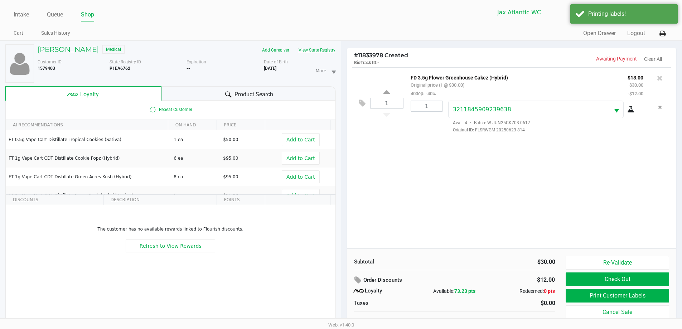
click at [333, 50] on button "View State Registry" at bounding box center [315, 49] width 42 height 11
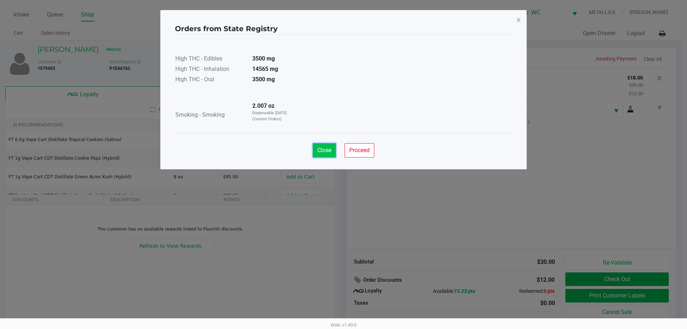
click at [323, 151] on span "Close" at bounding box center [324, 150] width 14 height 7
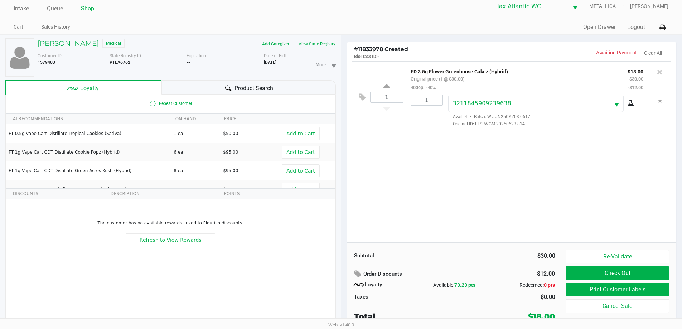
scroll to position [8, 0]
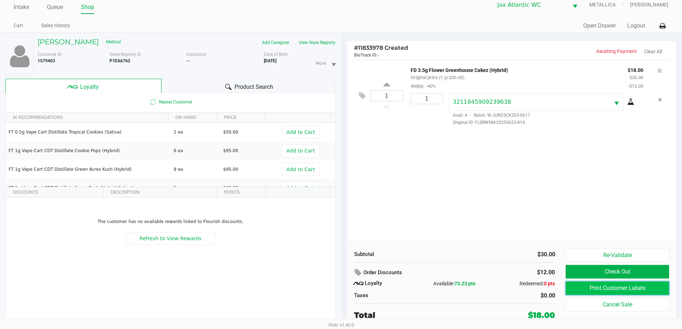
click at [594, 290] on button "Print Customer Labels" at bounding box center [616, 288] width 103 height 14
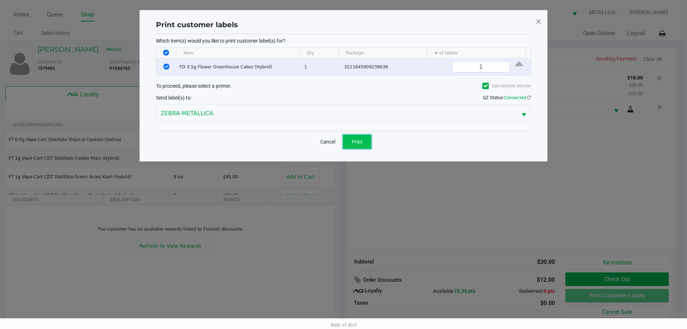
click at [356, 140] on span "Print" at bounding box center [357, 142] width 11 height 6
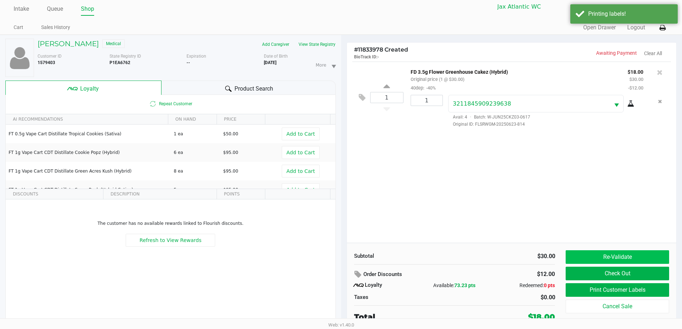
scroll to position [8, 0]
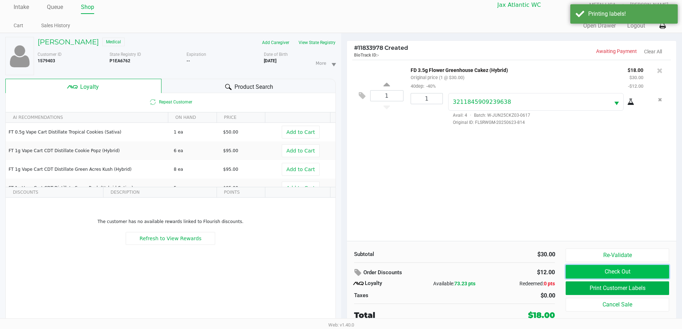
click at [606, 269] on button "Check Out" at bounding box center [616, 272] width 103 height 14
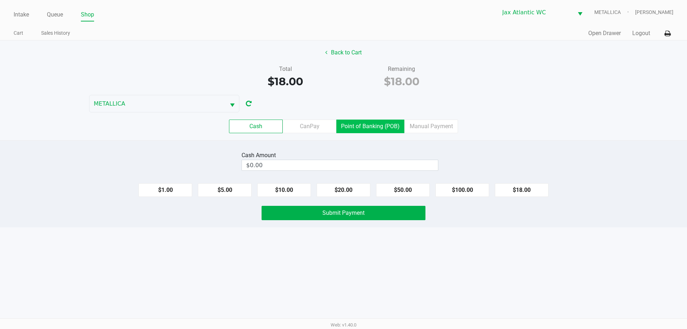
click at [357, 126] on label "Point of Banking (POB)" at bounding box center [370, 127] width 68 height 14
click at [0, 0] on 7 "Point of Banking (POB)" at bounding box center [0, 0] width 0 height 0
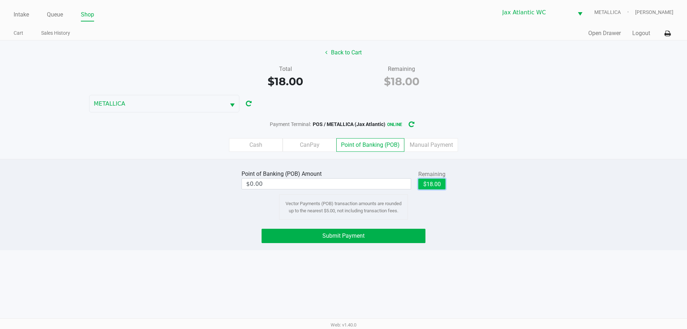
click at [444, 184] on button "$18.00" at bounding box center [431, 184] width 27 height 11
type input "$18.00"
click at [375, 239] on button "Submit Payment" at bounding box center [344, 236] width 164 height 14
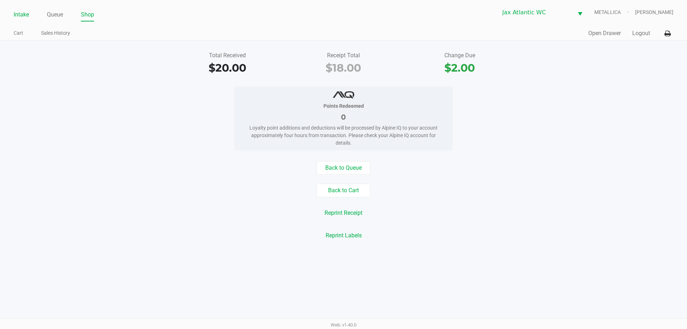
click at [18, 18] on link "Intake" at bounding box center [21, 15] width 15 height 10
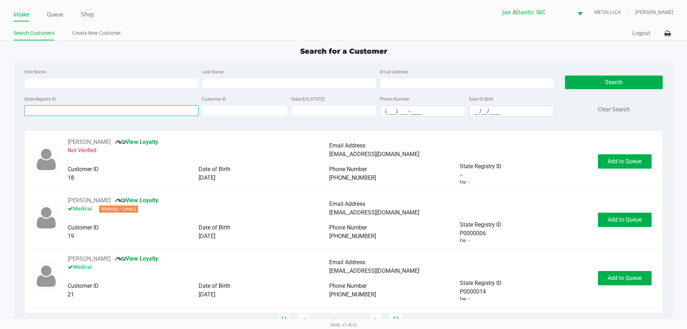
click at [130, 108] on input "State Registry ID" at bounding box center [111, 110] width 174 height 11
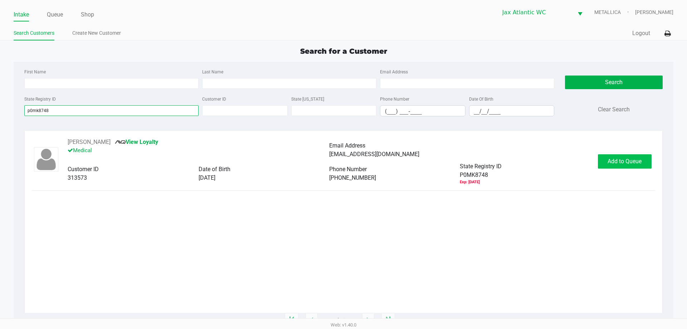
type input "p0mk8748"
click at [623, 160] on span "Add to Queue" at bounding box center [625, 161] width 34 height 7
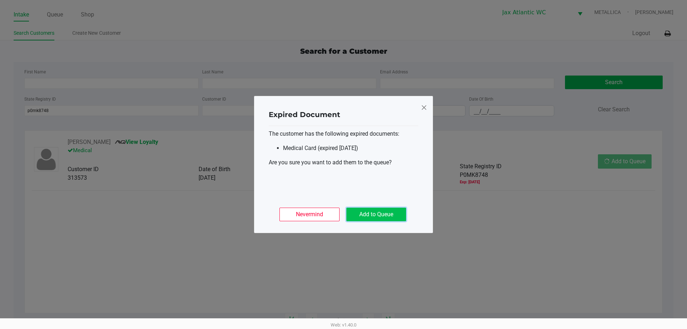
click at [374, 215] on button "Add to Queue" at bounding box center [376, 215] width 60 height 14
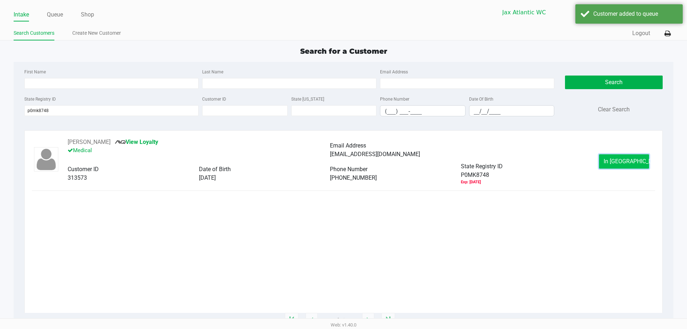
click at [606, 165] on button "In Queue" at bounding box center [624, 161] width 50 height 14
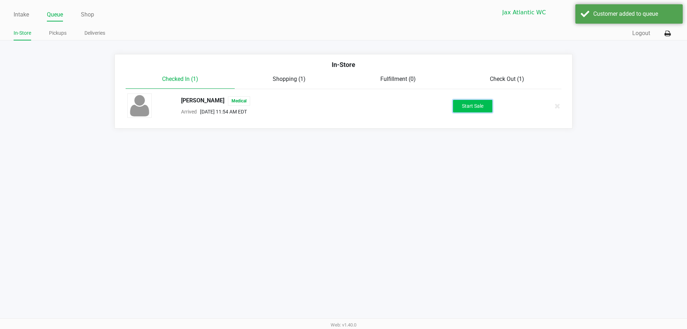
click at [484, 103] on button "Start Sale" at bounding box center [472, 106] width 39 height 13
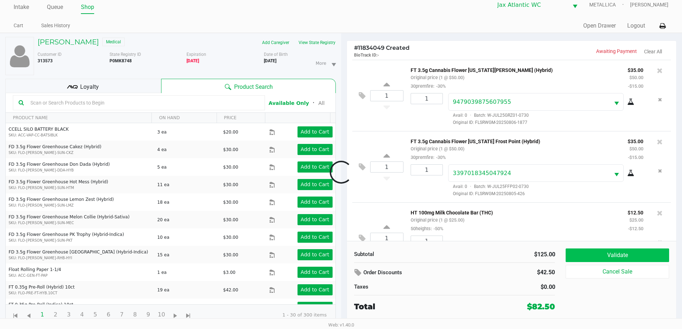
scroll to position [34, 0]
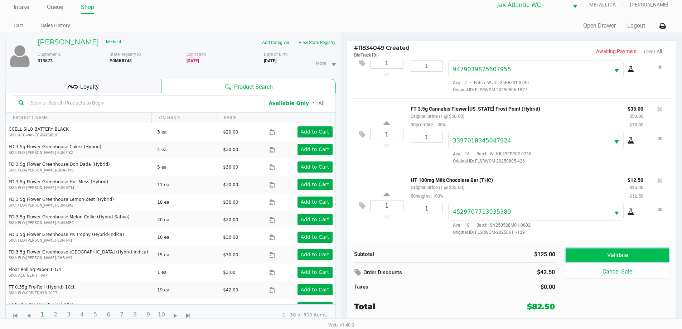
click at [590, 252] on button "Validate" at bounding box center [616, 255] width 103 height 14
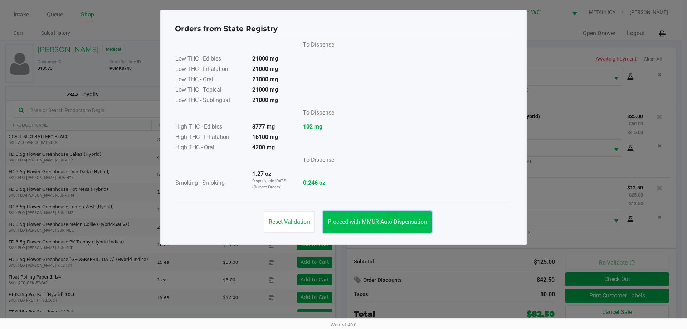
click at [393, 219] on span "Proceed with MMUR Auto-Dispensation" at bounding box center [377, 221] width 99 height 7
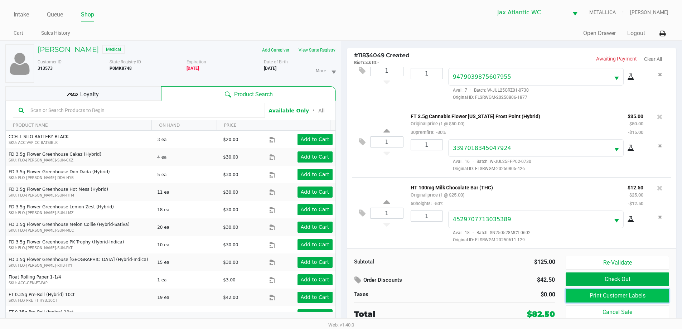
click at [585, 299] on button "Print Customer Labels" at bounding box center [616, 296] width 103 height 14
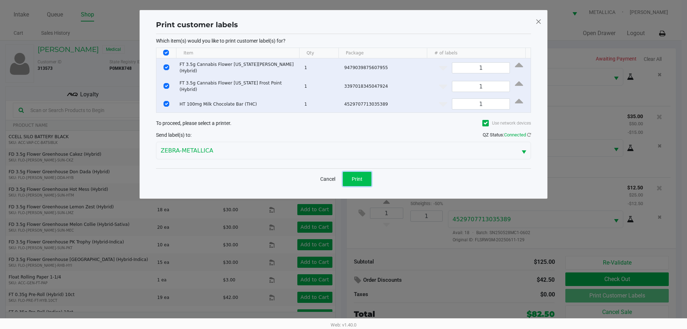
click at [361, 176] on span "Print" at bounding box center [357, 179] width 11 height 6
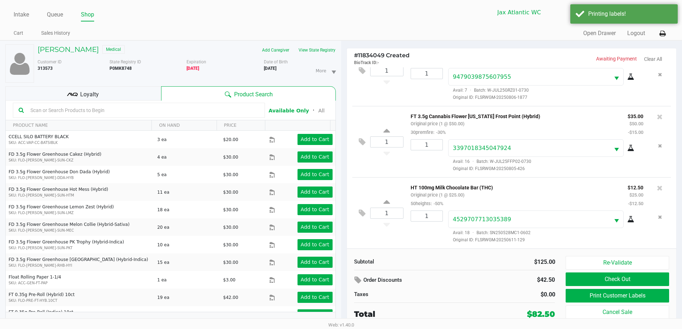
click at [121, 93] on div "Loyalty" at bounding box center [83, 93] width 156 height 14
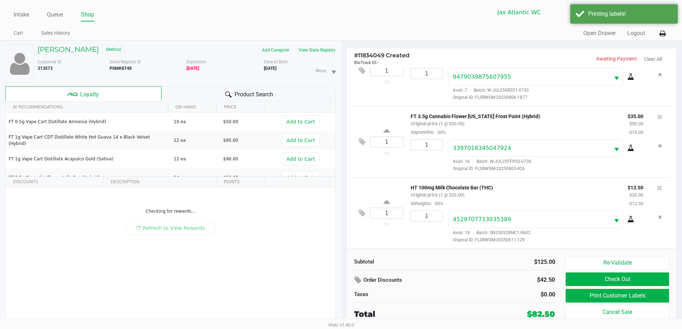
scroll to position [8, 0]
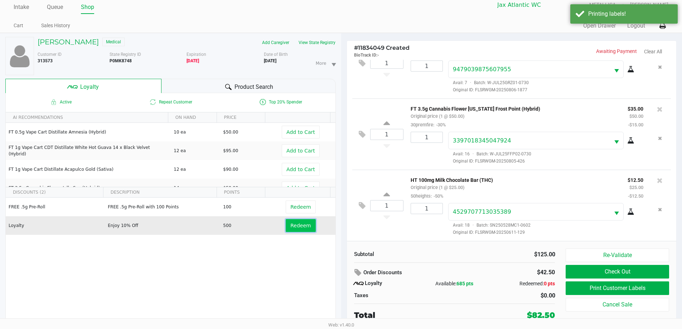
click at [302, 227] on span "Redeem" at bounding box center [300, 226] width 20 height 6
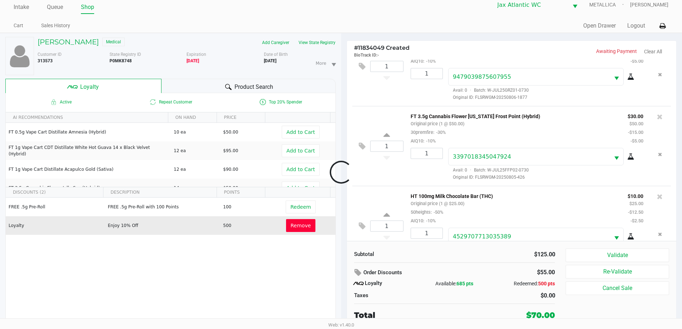
scroll to position [59, 0]
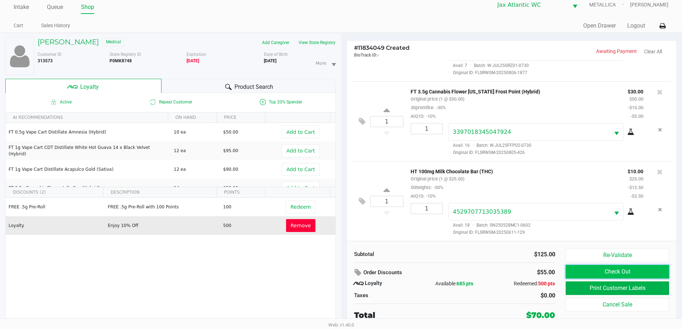
click at [597, 273] on button "Check Out" at bounding box center [616, 272] width 103 height 14
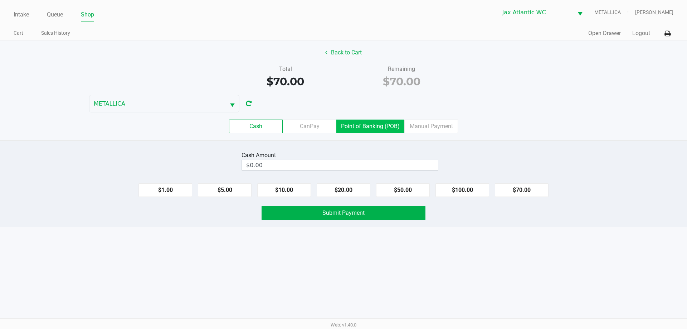
click at [350, 122] on label "Point of Banking (POB)" at bounding box center [370, 127] width 68 height 14
click at [0, 0] on 7 "Point of Banking (POB)" at bounding box center [0, 0] width 0 height 0
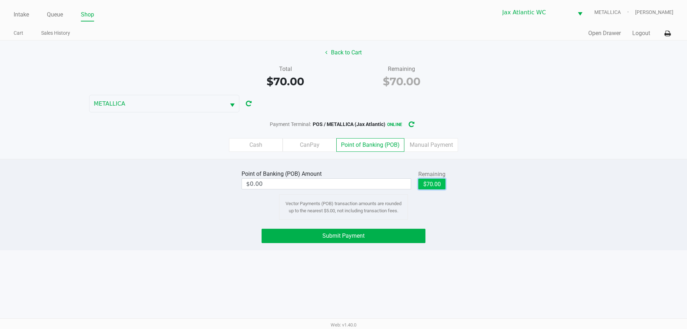
click at [431, 185] on button "$70.00" at bounding box center [431, 184] width 27 height 11
type input "$70.00"
click at [378, 239] on button "Submit Payment" at bounding box center [344, 236] width 164 height 14
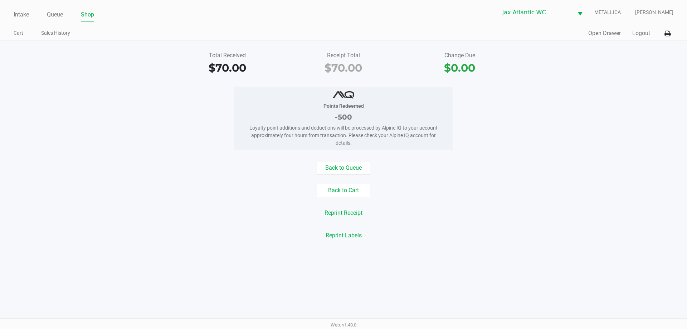
click at [30, 16] on ul "Intake Queue Shop" at bounding box center [179, 15] width 330 height 12
click at [10, 14] on div "Intake Queue Shop Jax Atlantic WC METALLICA Hades Diaz Cart Sales History Quick…" at bounding box center [343, 20] width 687 height 40
drag, startPoint x: 12, startPoint y: 14, endPoint x: 16, endPoint y: 12, distance: 4.2
click at [13, 14] on div "Intake Queue Shop Jax Atlantic WC METALLICA Hades Diaz Cart Sales History Quick…" at bounding box center [343, 20] width 687 height 40
click at [16, 12] on link "Intake" at bounding box center [21, 15] width 15 height 10
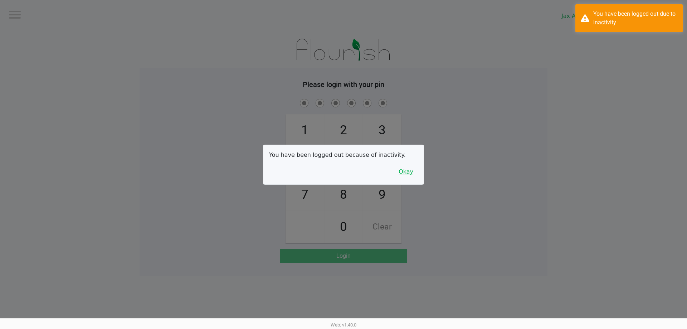
click at [404, 168] on button "Okay" at bounding box center [406, 172] width 24 height 14
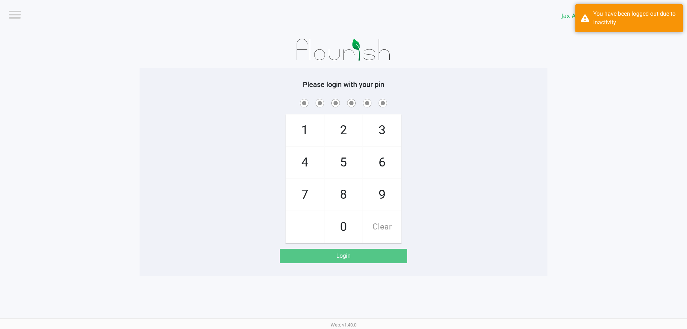
click at [386, 193] on span "9" at bounding box center [382, 194] width 38 height 31
checkbox input "true"
click at [300, 132] on span "1" at bounding box center [305, 130] width 38 height 31
checkbox input "true"
click at [300, 132] on span "1" at bounding box center [305, 130] width 38 height 31
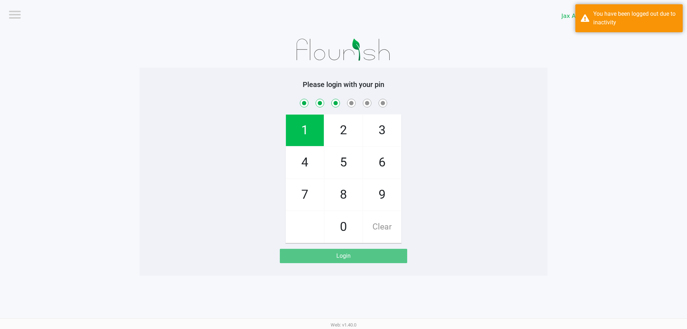
checkbox input "true"
drag, startPoint x: 307, startPoint y: 196, endPoint x: 300, endPoint y: 166, distance: 30.9
click at [307, 195] on span "7" at bounding box center [305, 194] width 38 height 31
checkbox input "true"
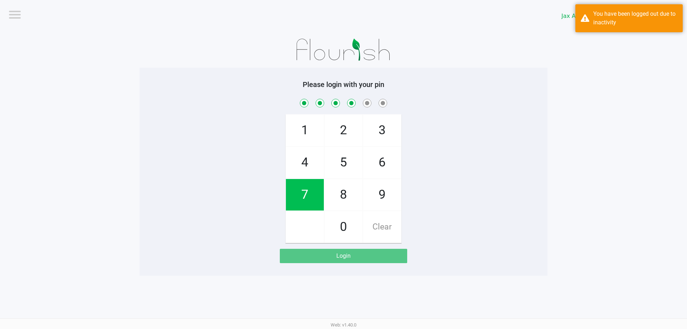
click at [299, 161] on span "4" at bounding box center [305, 162] width 38 height 31
checkbox input "true"
click at [308, 188] on span "7" at bounding box center [305, 194] width 38 height 31
checkbox input "true"
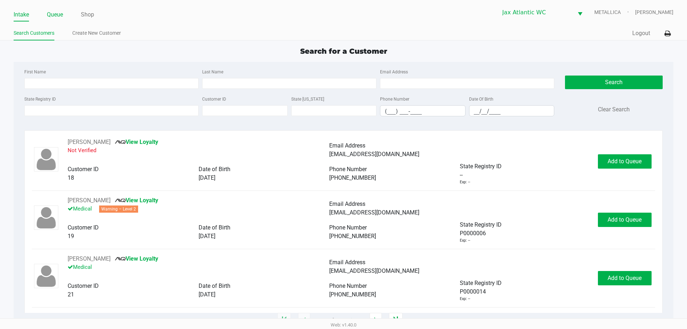
click at [48, 15] on ul "Intake Queue Shop" at bounding box center [179, 15] width 330 height 12
click at [53, 15] on link "Queue" at bounding box center [55, 15] width 16 height 10
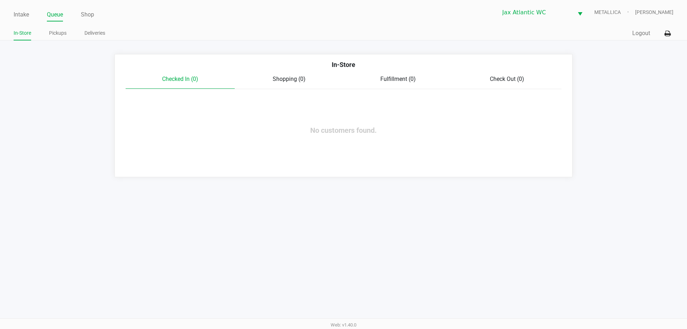
click at [69, 33] on ul "In-Store Pickups Deliveries" at bounding box center [179, 34] width 330 height 12
click at [61, 33] on link "Pickups" at bounding box center [58, 33] width 18 height 9
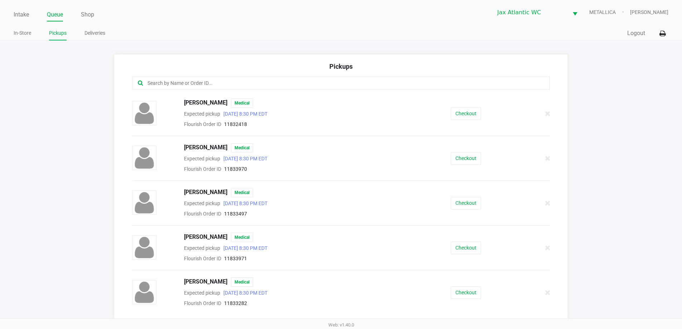
click at [174, 78] on div at bounding box center [341, 83] width 418 height 13
click at [229, 88] on div at bounding box center [341, 83] width 418 height 13
click at [219, 89] on div at bounding box center [341, 83] width 418 height 13
drag, startPoint x: 209, startPoint y: 87, endPoint x: 200, endPoint y: 84, distance: 10.0
click at [208, 86] on input "text" at bounding box center [330, 83] width 366 height 8
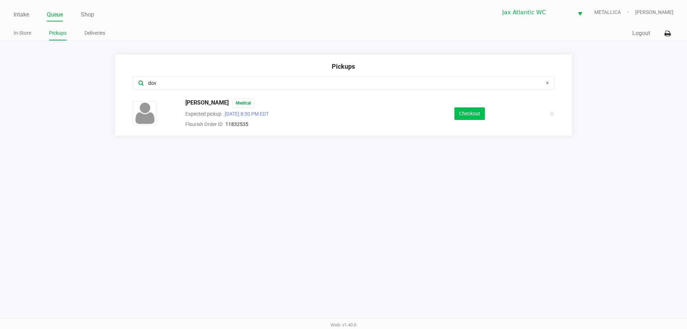
type input "dov"
click at [471, 112] on button "Checkout" at bounding box center [469, 113] width 30 height 13
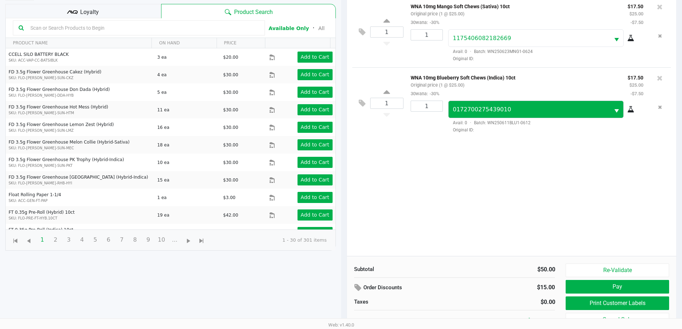
scroll to position [72, 0]
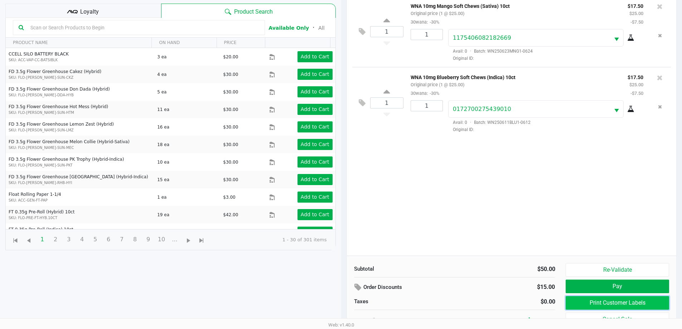
click at [614, 304] on button "Print Customer Labels" at bounding box center [616, 303] width 103 height 14
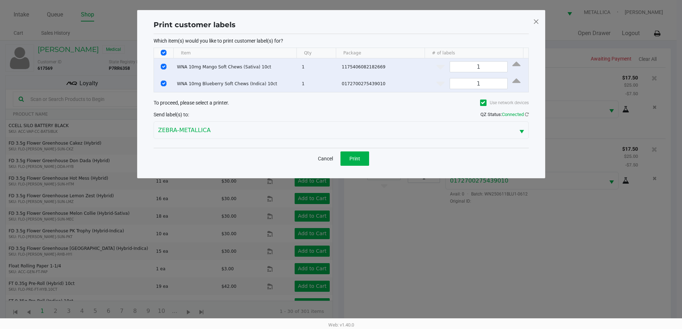
scroll to position [0, 0]
click at [363, 152] on button "Print" at bounding box center [357, 158] width 29 height 14
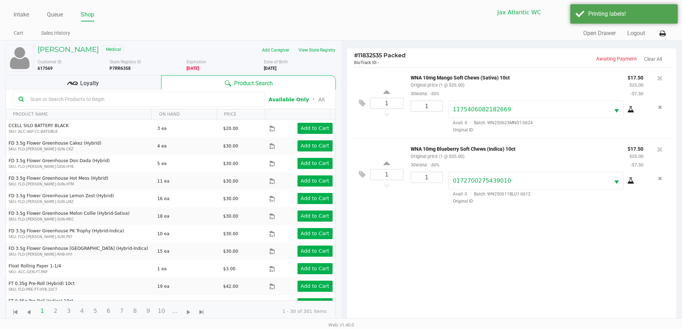
click at [105, 87] on div "Loyalty" at bounding box center [83, 82] width 156 height 14
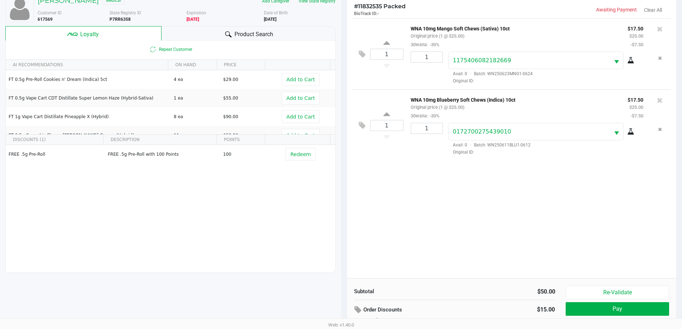
scroll to position [86, 0]
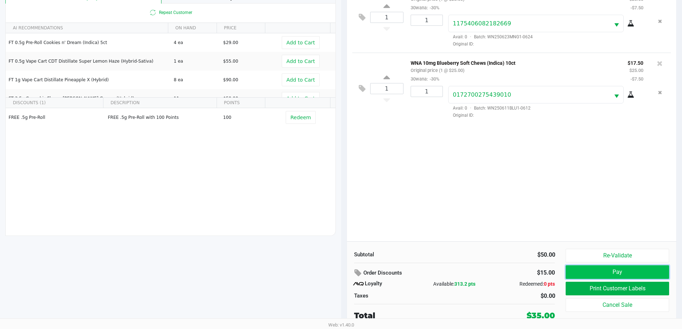
click at [628, 273] on button "Pay" at bounding box center [616, 272] width 103 height 14
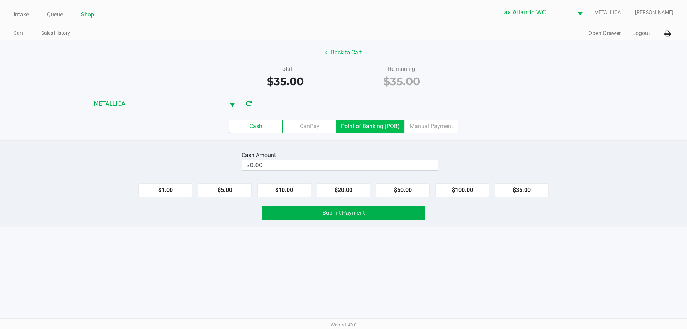
click at [369, 122] on label "Point of Banking (POB)" at bounding box center [370, 127] width 68 height 14
click at [0, 0] on 7 "Point of Banking (POB)" at bounding box center [0, 0] width 0 height 0
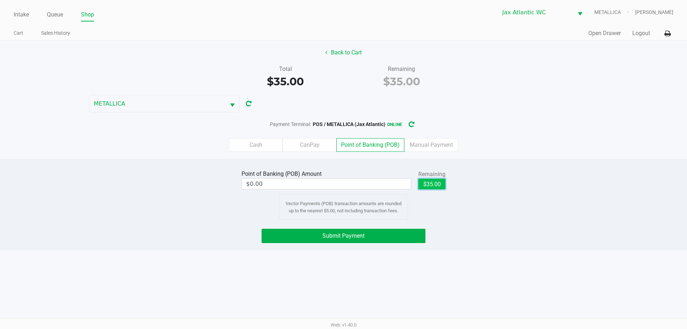
click at [435, 184] on button "$35.00" at bounding box center [431, 184] width 27 height 11
type input "$35.00"
click at [385, 238] on button "Submit Payment" at bounding box center [344, 236] width 164 height 14
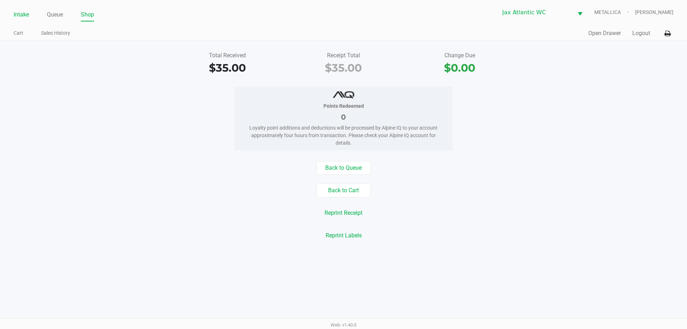
click at [25, 15] on link "Intake" at bounding box center [21, 15] width 15 height 10
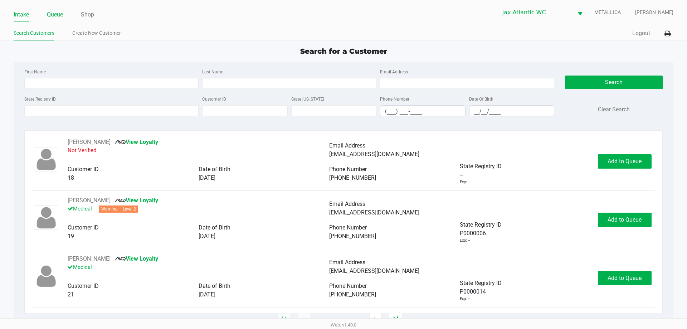
click at [58, 18] on link "Queue" at bounding box center [55, 15] width 16 height 10
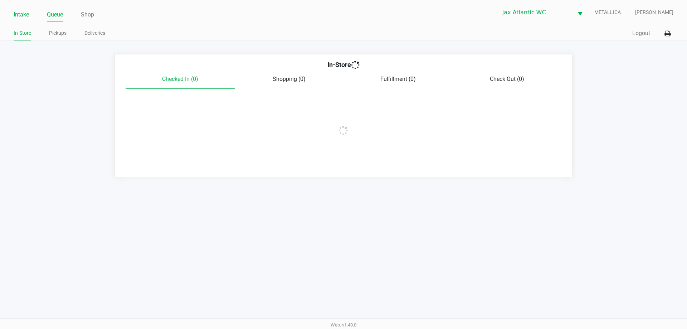
click at [19, 15] on link "Intake" at bounding box center [21, 15] width 15 height 10
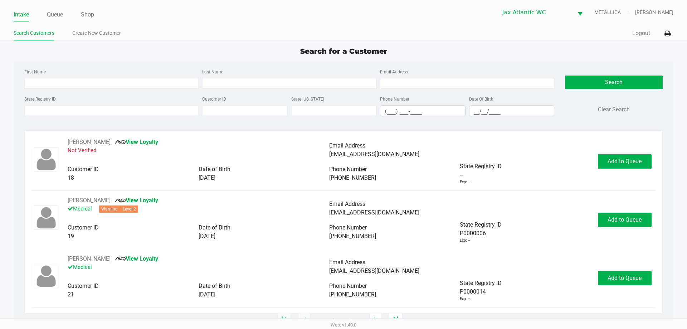
click at [229, 32] on ul "Search Customers Create New Customer" at bounding box center [179, 34] width 330 height 12
type input "ANDREW"
type input "DUBINO"
type input "10/05/1961"
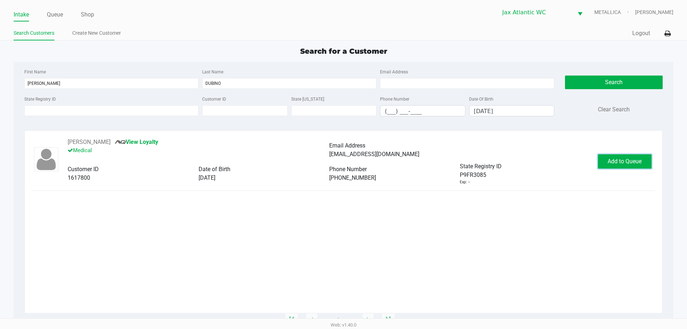
click at [623, 167] on button "Add to Queue" at bounding box center [625, 161] width 54 height 14
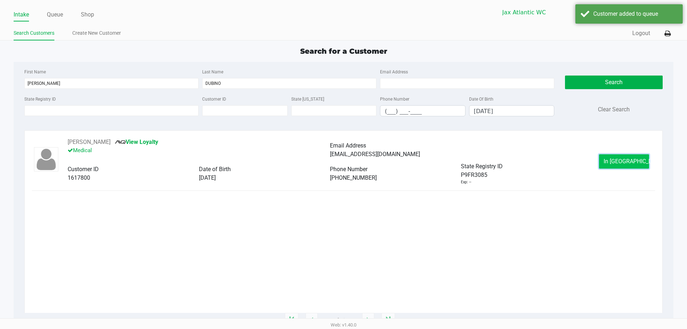
click at [623, 159] on span "In Queue" at bounding box center [634, 161] width 60 height 7
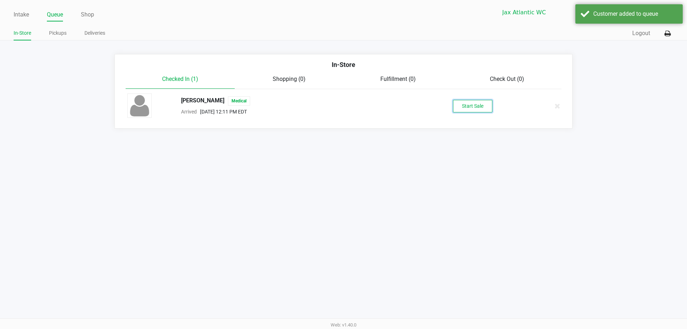
click at [462, 107] on button "Start Sale" at bounding box center [472, 106] width 39 height 13
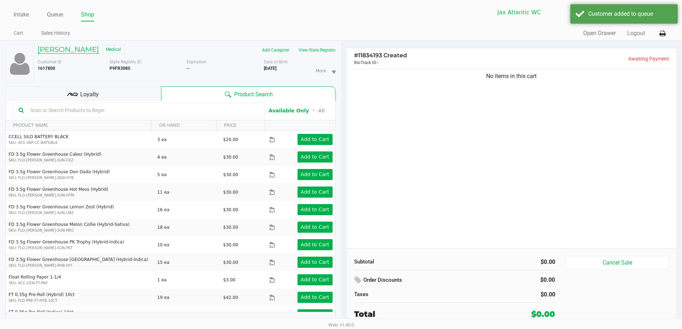
click at [67, 52] on h5 "ANDREW DUBINO" at bounding box center [68, 49] width 61 height 9
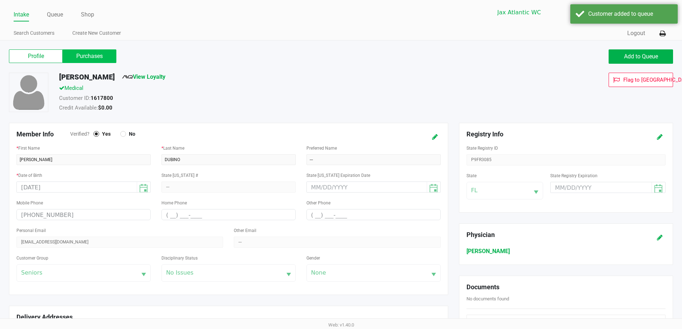
click at [100, 60] on label "Purchases" at bounding box center [90, 56] width 54 height 14
click at [0, 0] on 1 "Purchases" at bounding box center [0, 0] width 0 height 0
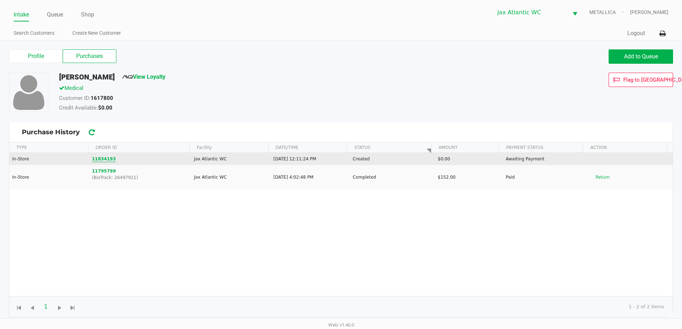
click at [103, 161] on button "11834193" at bounding box center [104, 159] width 24 height 6
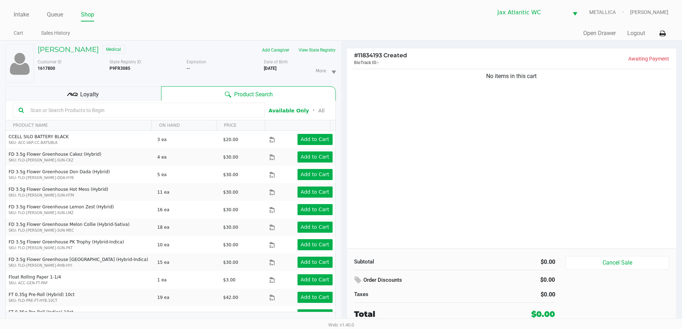
click at [94, 100] on div "Loyalty" at bounding box center [83, 93] width 156 height 14
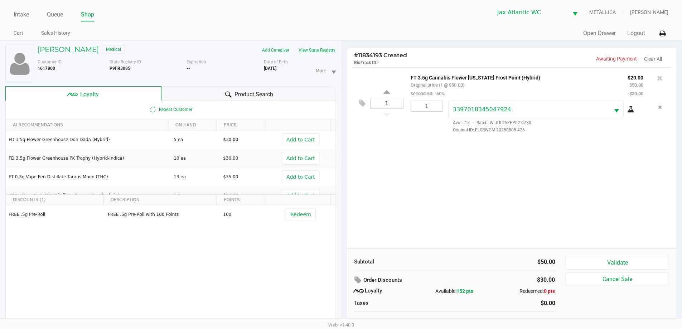
click at [300, 48] on button "View State Registry" at bounding box center [315, 49] width 42 height 11
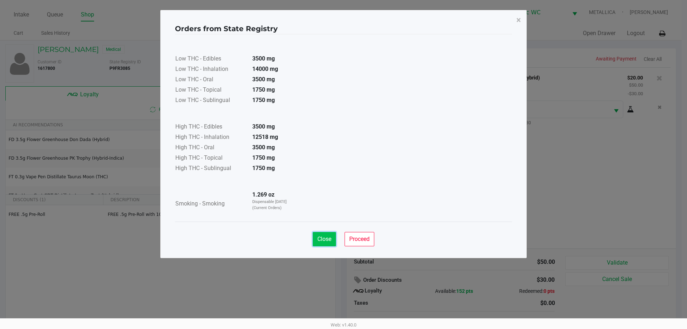
click at [323, 240] on span "Close" at bounding box center [324, 238] width 14 height 7
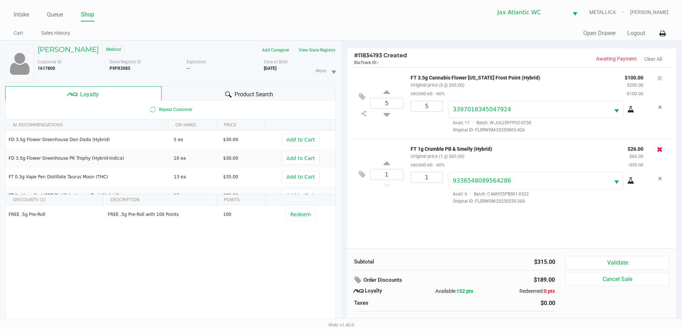
click at [661, 148] on icon at bounding box center [660, 149] width 6 height 7
drag, startPoint x: 624, startPoint y: 254, endPoint x: 627, endPoint y: 258, distance: 4.6
click at [625, 256] on div "Subtotal $315.00 Order Discounts $189.00 Loyalty Available: 152 pts Redeemed: 0…" at bounding box center [512, 291] width 330 height 87
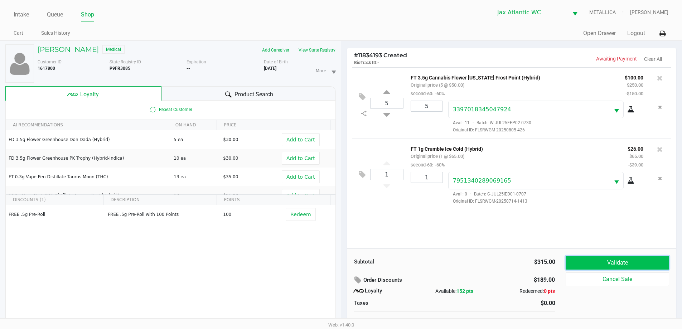
click at [629, 263] on button "Validate" at bounding box center [616, 263] width 103 height 14
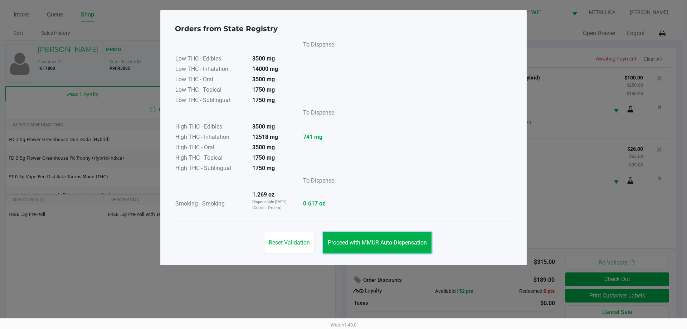
drag, startPoint x: 370, startPoint y: 243, endPoint x: 601, endPoint y: 282, distance: 234.1
click at [373, 243] on span "Proceed with MMUR Auto-Dispensation" at bounding box center [377, 242] width 99 height 7
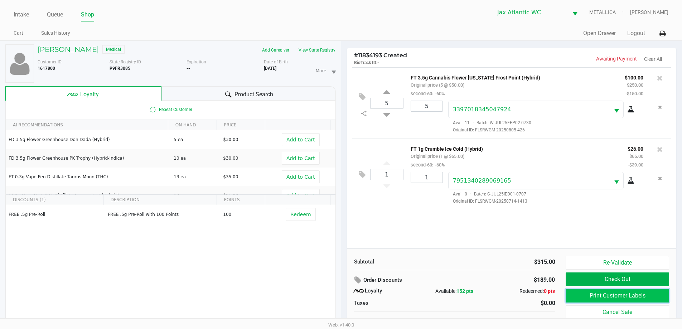
click at [597, 296] on button "Print Customer Labels" at bounding box center [616, 296] width 103 height 14
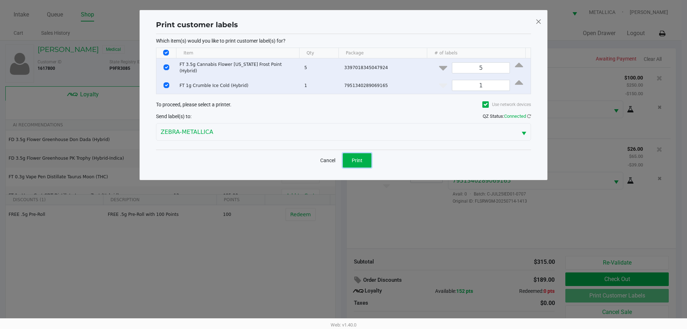
click at [362, 162] on button "Print" at bounding box center [357, 160] width 29 height 14
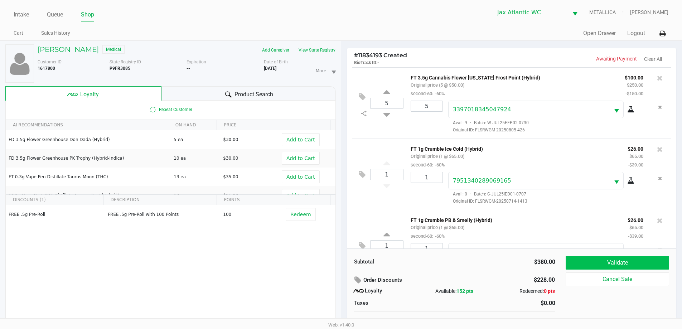
scroll to position [34, 0]
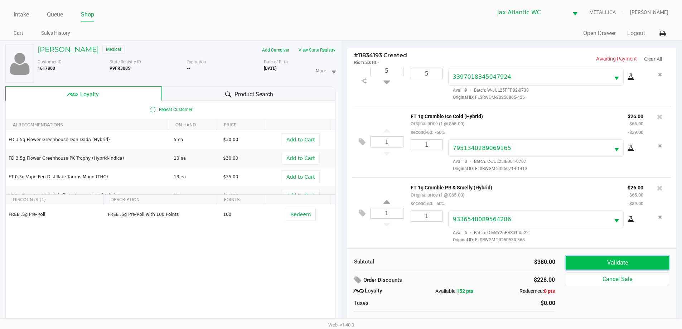
click at [622, 261] on button "Validate" at bounding box center [616, 263] width 103 height 14
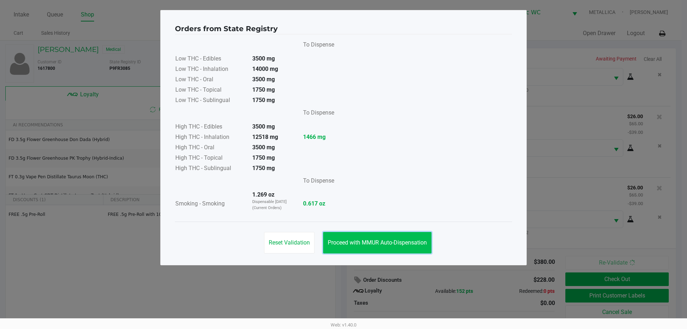
click at [376, 239] on button "Proceed with MMUR Auto-Dispensation" at bounding box center [377, 242] width 108 height 21
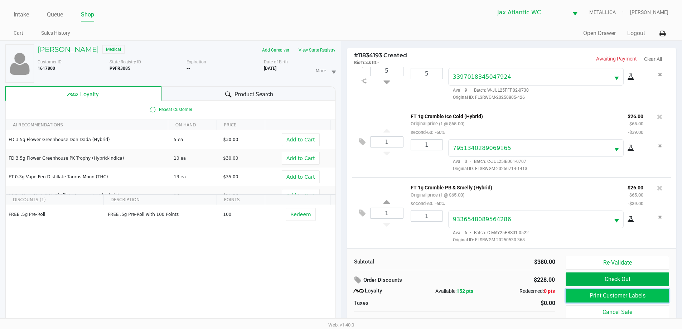
click at [628, 295] on button "Print Customer Labels" at bounding box center [616, 296] width 103 height 14
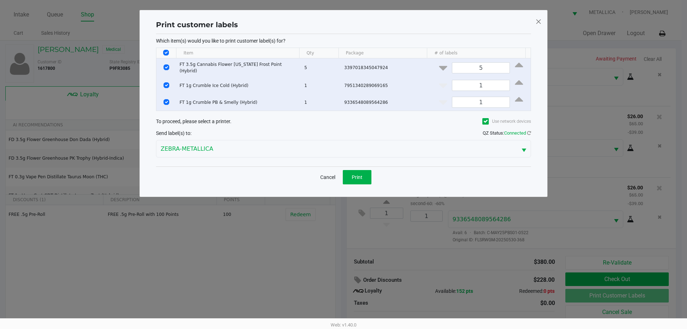
click at [165, 53] on input "Select All Rows" at bounding box center [166, 53] width 6 height 6
checkbox input "false"
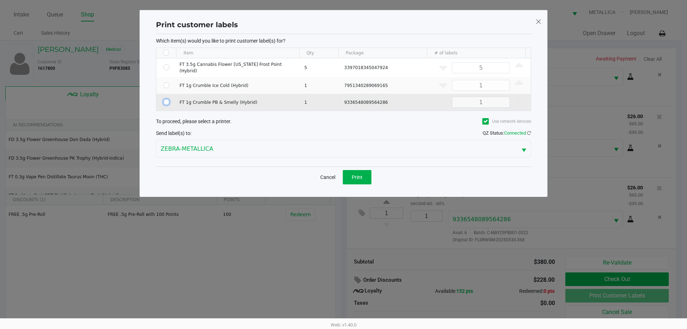
click at [164, 102] on input "Select Row" at bounding box center [167, 102] width 6 height 6
checkbox input "true"
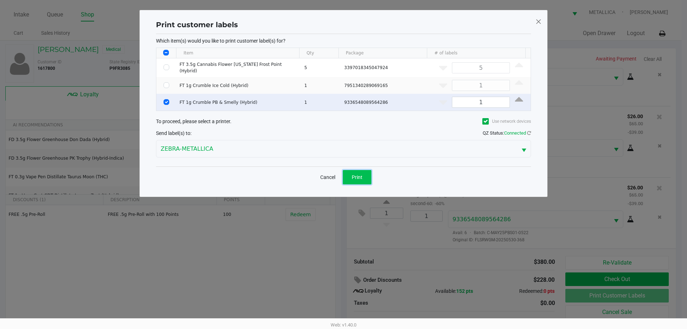
click at [357, 171] on button "Print" at bounding box center [357, 177] width 29 height 14
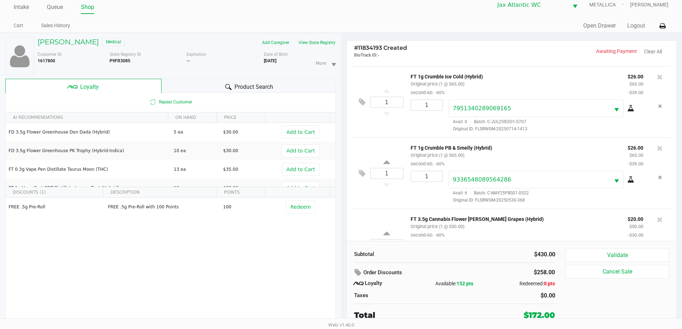
scroll to position [105, 0]
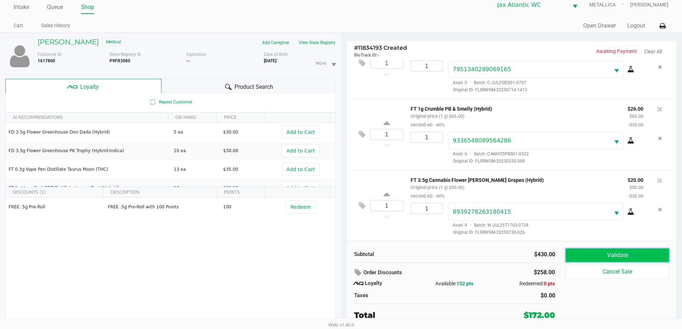
click at [584, 254] on button "Validate" at bounding box center [616, 255] width 103 height 14
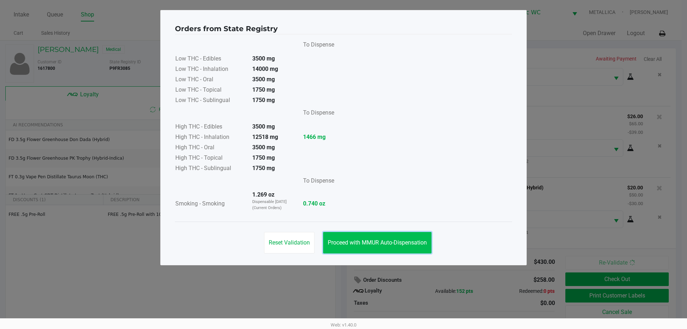
drag, startPoint x: 386, startPoint y: 243, endPoint x: 598, endPoint y: 293, distance: 216.9
click at [388, 243] on span "Proceed with MMUR Auto-Dispensation" at bounding box center [377, 242] width 99 height 7
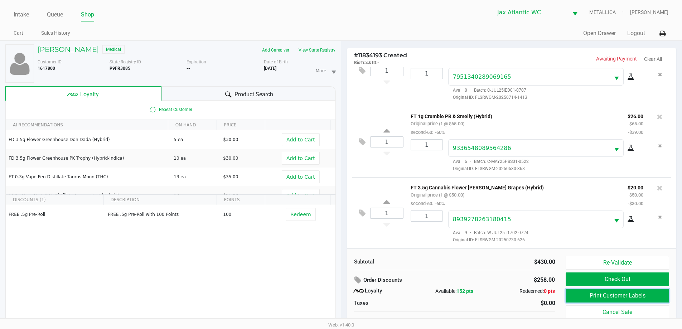
click at [609, 297] on button "Print Customer Labels" at bounding box center [616, 296] width 103 height 14
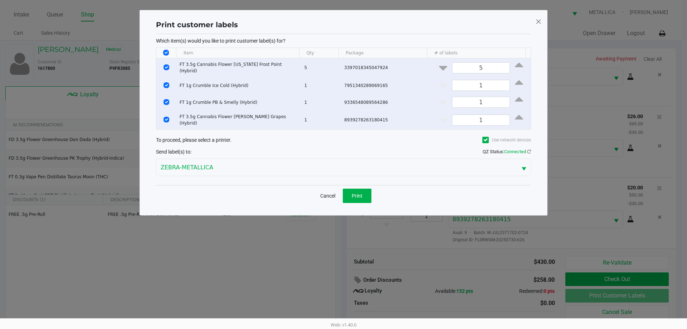
drag, startPoint x: 165, startPoint y: 54, endPoint x: 164, endPoint y: 81, distance: 26.5
click at [166, 55] on th "Data table" at bounding box center [166, 53] width 20 height 10
click at [169, 52] on input "Select All Rows" at bounding box center [166, 53] width 6 height 6
checkbox input "false"
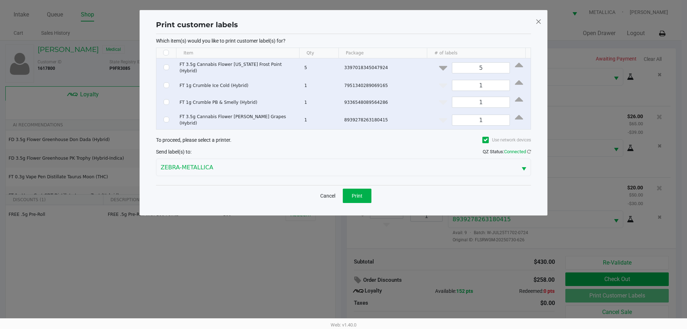
checkbox input "false"
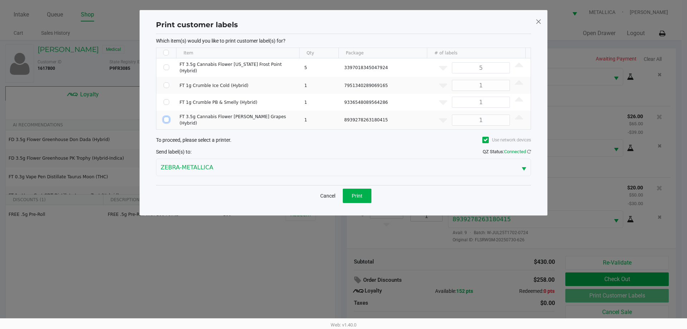
drag, startPoint x: 165, startPoint y: 118, endPoint x: 209, endPoint y: 147, distance: 52.7
click at [165, 118] on input "Select Row" at bounding box center [167, 120] width 6 height 6
checkbox input "true"
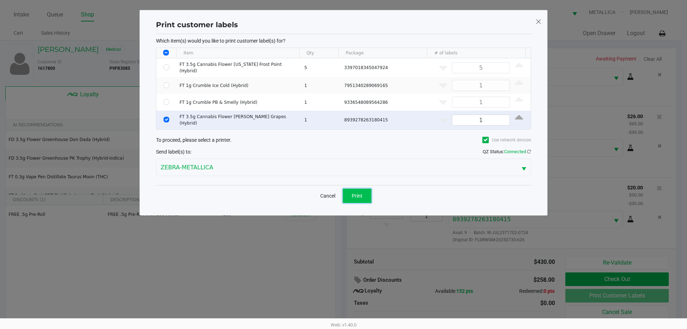
click at [366, 189] on button "Print" at bounding box center [357, 196] width 29 height 14
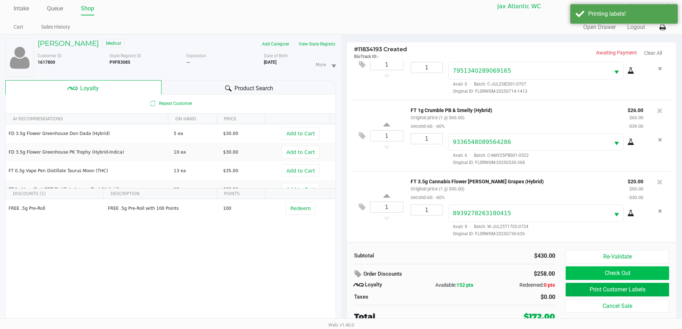
scroll to position [8, 0]
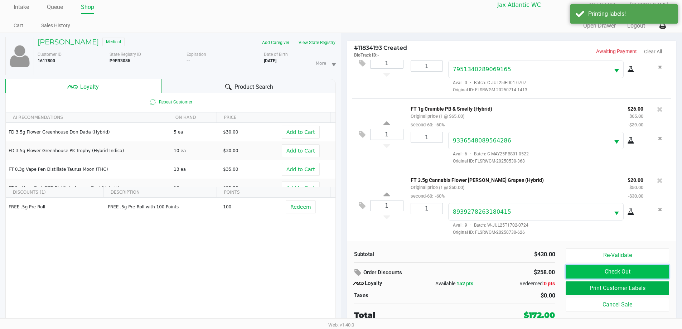
click at [599, 271] on button "Check Out" at bounding box center [616, 272] width 103 height 14
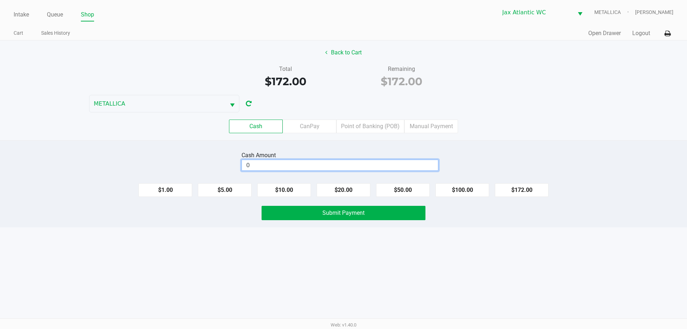
click at [317, 165] on input "0" at bounding box center [340, 165] width 196 height 10
type input "$180.00"
click at [325, 212] on span "Submit Payment" at bounding box center [343, 212] width 42 height 7
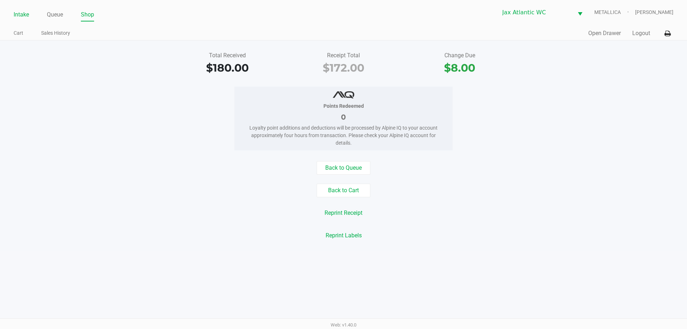
click at [21, 13] on link "Intake" at bounding box center [21, 15] width 15 height 10
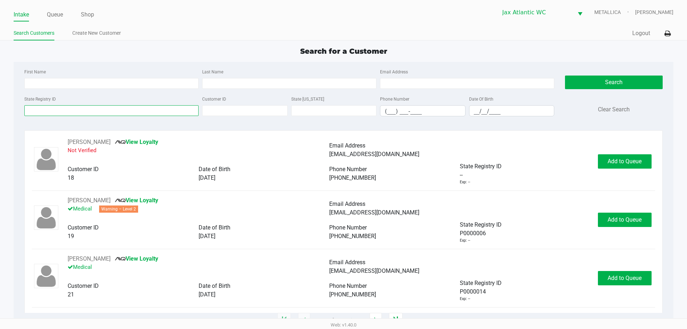
click at [37, 112] on input "State Registry ID" at bounding box center [111, 110] width 174 height 11
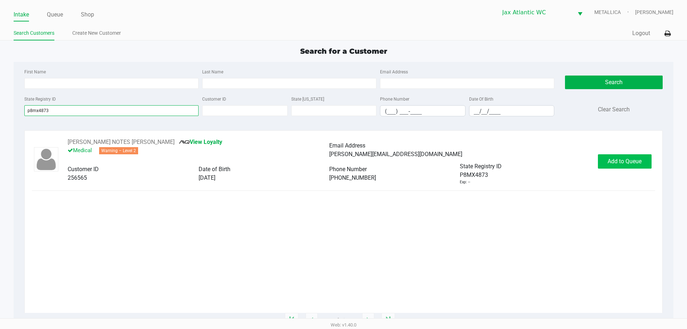
type input "p8mx4873"
click at [631, 159] on span "Add to Queue" at bounding box center [625, 161] width 34 height 7
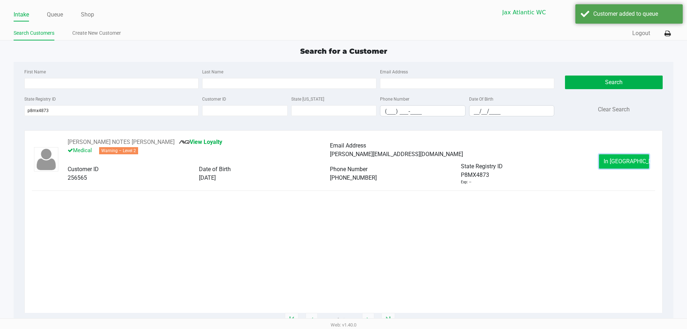
click at [627, 164] on span "In Queue" at bounding box center [634, 161] width 60 height 7
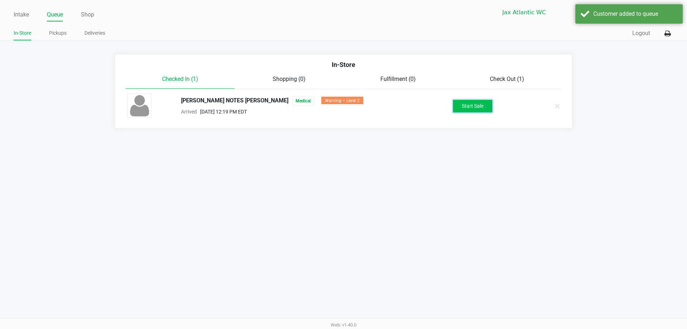
click at [477, 112] on button "Start Sale" at bounding box center [472, 106] width 39 height 13
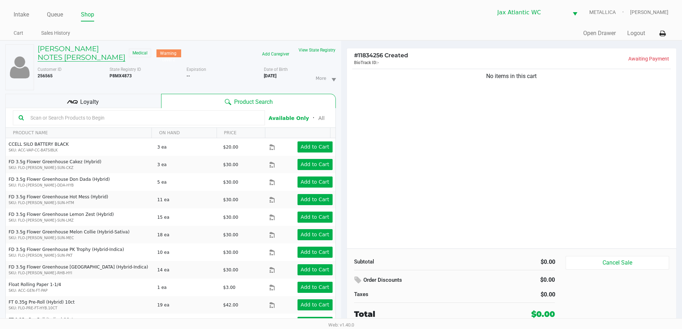
click at [57, 58] on h5 "JEREMY SEE NOTES GRISSO" at bounding box center [82, 52] width 88 height 17
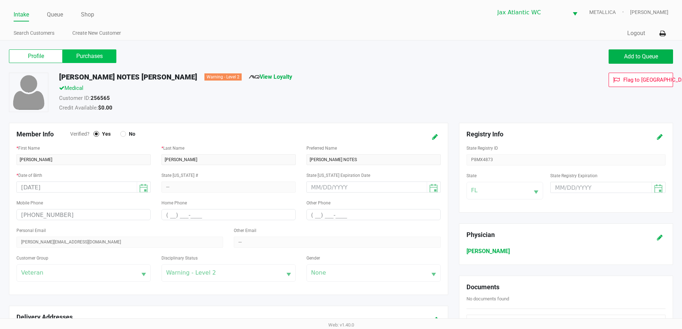
click at [79, 60] on label "Purchases" at bounding box center [90, 56] width 54 height 14
click at [0, 0] on 1 "Purchases" at bounding box center [0, 0] width 0 height 0
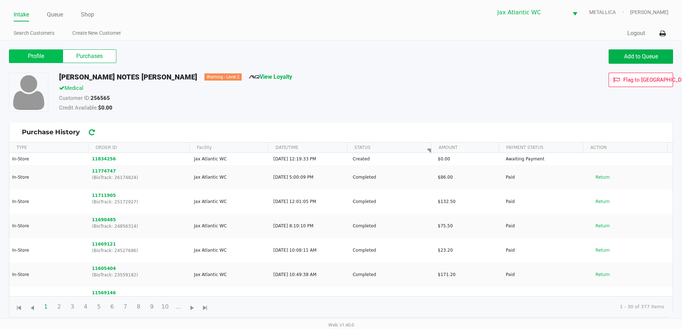
click at [38, 54] on label "Profile" at bounding box center [36, 56] width 54 height 14
click at [0, 0] on 0 "Profile" at bounding box center [0, 0] width 0 height 0
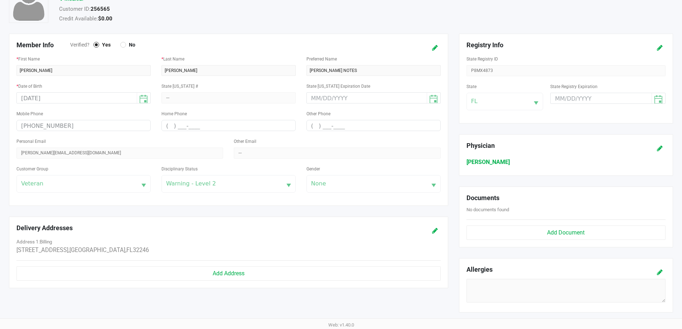
scroll to position [224, 0]
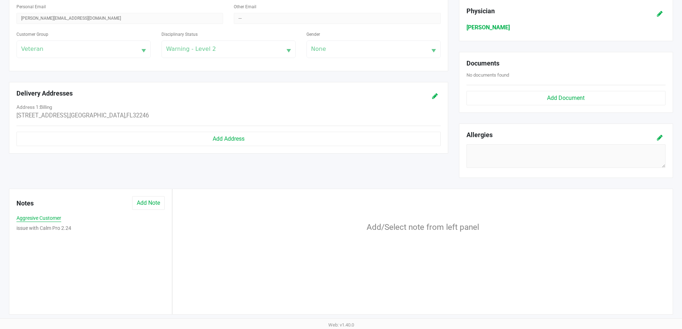
click at [48, 215] on button "Aggresive Customer" at bounding box center [38, 218] width 45 height 8
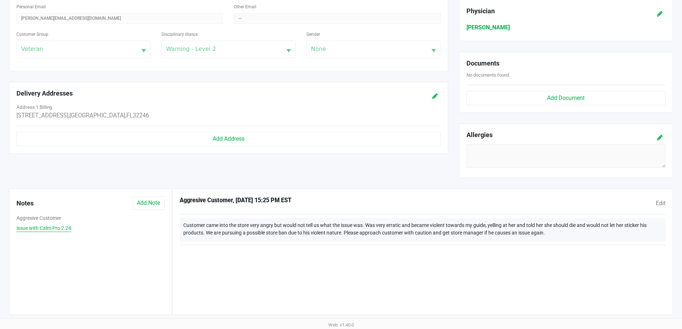
click at [54, 229] on button "issue with Calm Pro 2.24" at bounding box center [43, 228] width 55 height 8
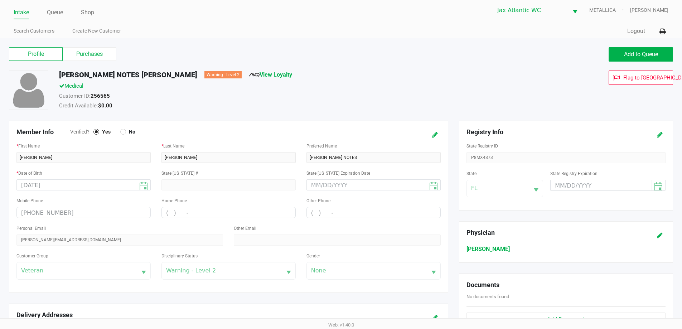
scroll to position [0, 0]
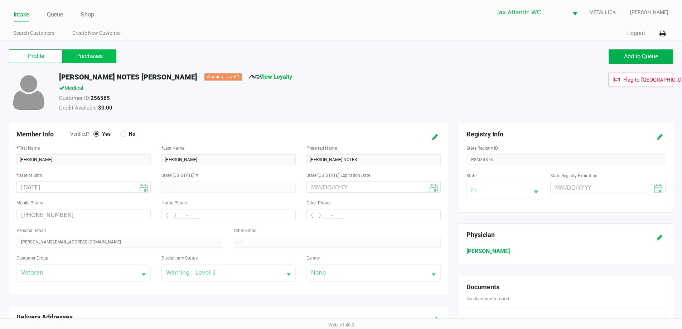
click at [72, 58] on label "Purchases" at bounding box center [90, 56] width 54 height 14
click at [0, 0] on 1 "Purchases" at bounding box center [0, 0] width 0 height 0
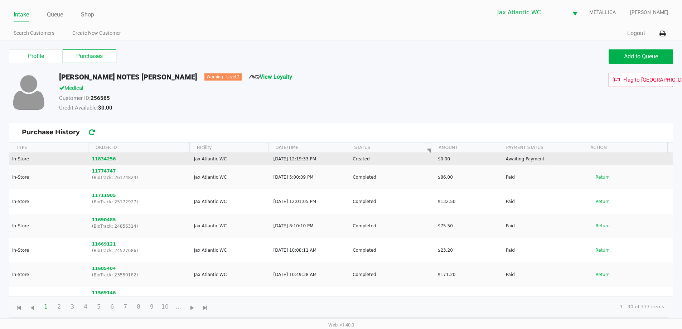
click at [103, 157] on button "11834256" at bounding box center [104, 159] width 24 height 6
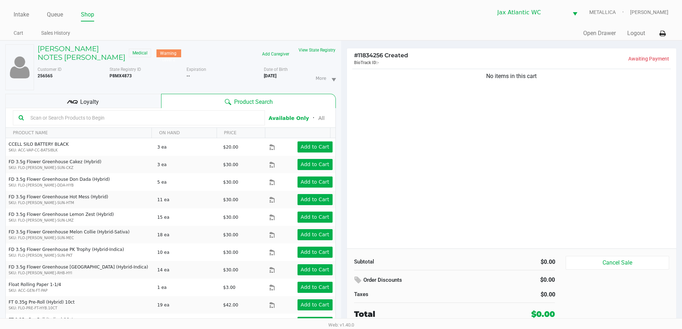
click at [138, 108] on div "Loyalty" at bounding box center [83, 101] width 156 height 14
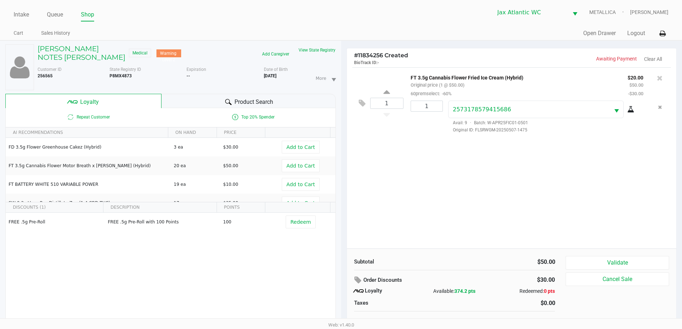
click at [632, 108] on icon at bounding box center [630, 110] width 7 height 6
click at [318, 47] on button "View State Registry" at bounding box center [315, 49] width 42 height 11
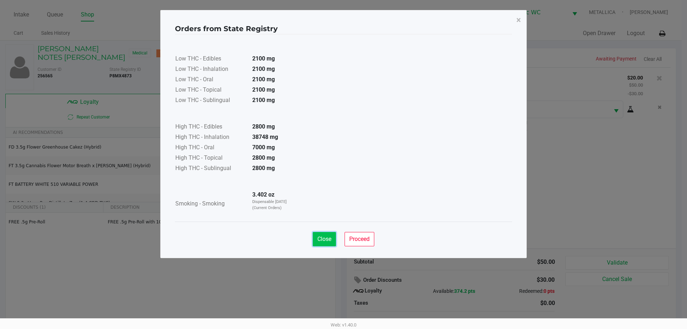
drag, startPoint x: 322, startPoint y: 242, endPoint x: 332, endPoint y: 239, distance: 10.9
click at [322, 242] on button "Close" at bounding box center [324, 239] width 23 height 14
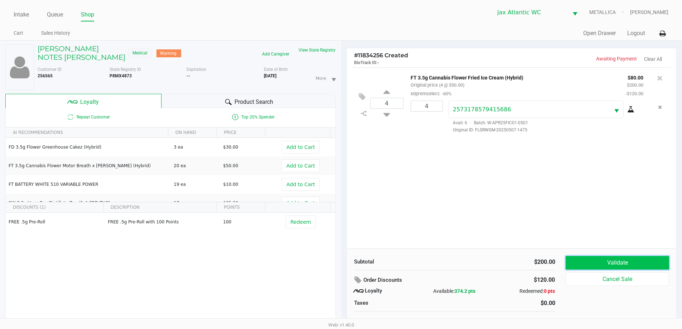
click at [593, 263] on button "Validate" at bounding box center [616, 263] width 103 height 14
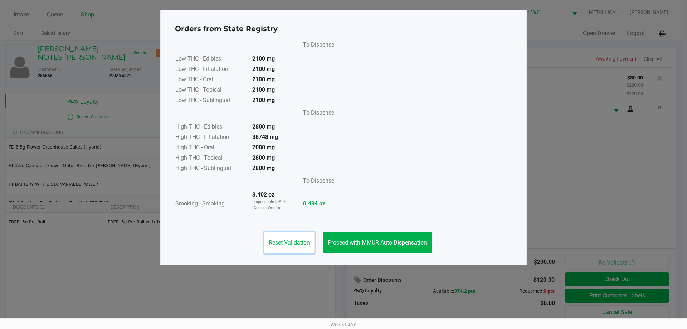
click at [303, 234] on button "Reset Validation" at bounding box center [289, 242] width 50 height 21
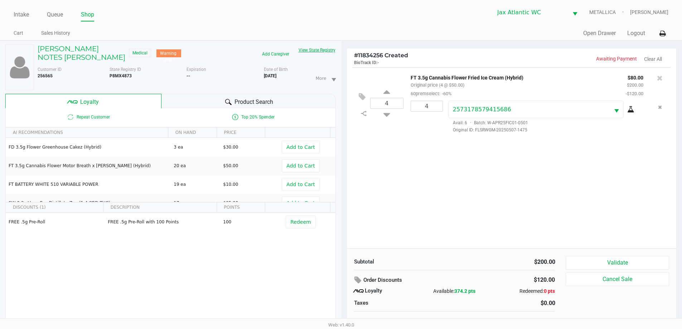
click at [316, 47] on button "View State Registry" at bounding box center [315, 49] width 42 height 11
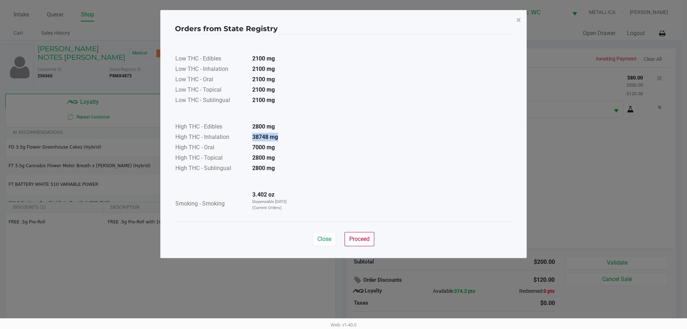
drag, startPoint x: 252, startPoint y: 136, endPoint x: 283, endPoint y: 141, distance: 31.5
click at [283, 141] on td "38748 mg" at bounding box center [272, 137] width 50 height 10
click at [335, 239] on button "Close" at bounding box center [324, 239] width 23 height 14
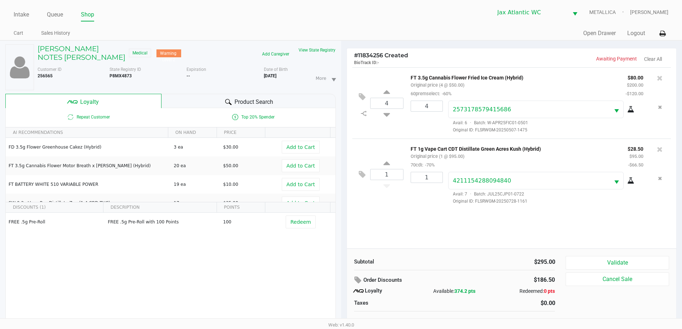
click at [632, 181] on icon at bounding box center [630, 181] width 7 height 6
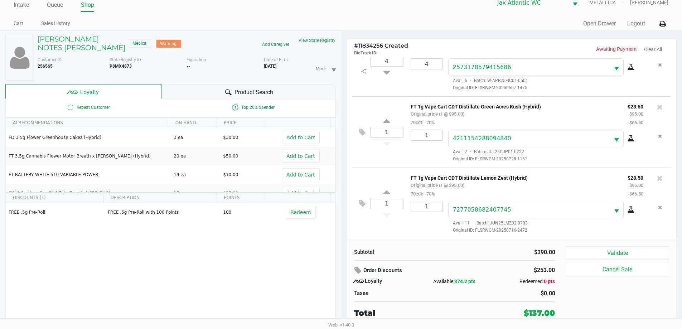
scroll to position [15, 0]
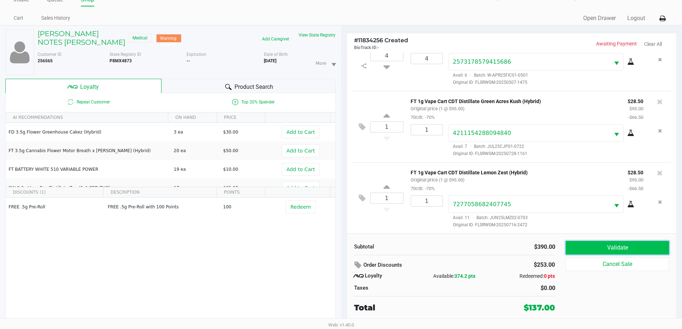
click at [595, 250] on button "Validate" at bounding box center [616, 248] width 103 height 14
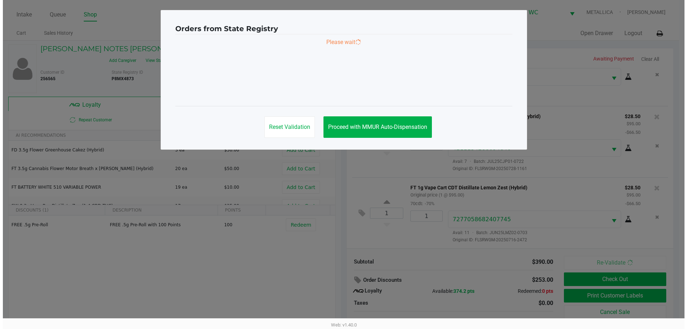
scroll to position [0, 0]
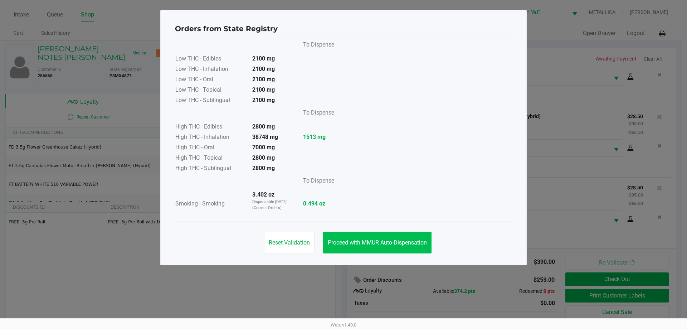
click at [384, 230] on div "Reset Validation Proceed with MMUR Auto-Dispensation" at bounding box center [343, 240] width 337 height 36
click at [382, 240] on span "Proceed with MMUR Auto-Dispensation" at bounding box center [377, 242] width 99 height 7
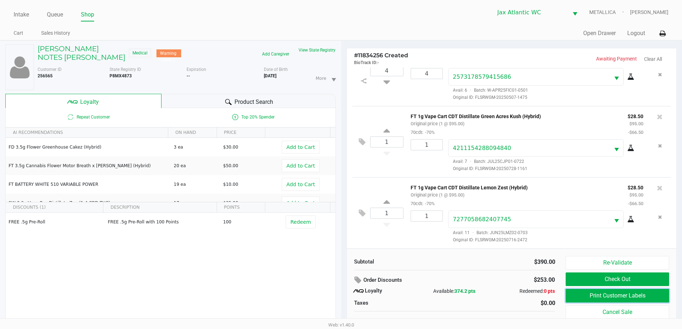
click at [627, 300] on button "Print Customer Labels" at bounding box center [616, 296] width 103 height 14
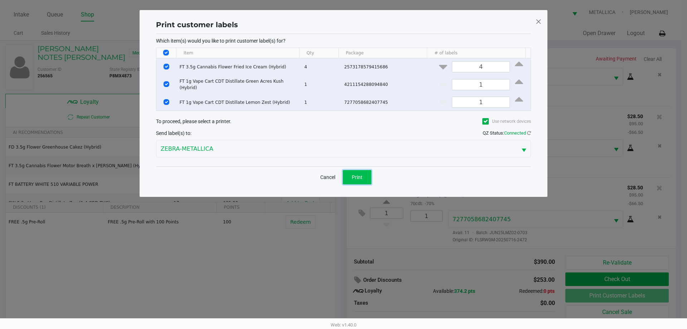
click at [354, 176] on span "Print" at bounding box center [357, 177] width 11 height 6
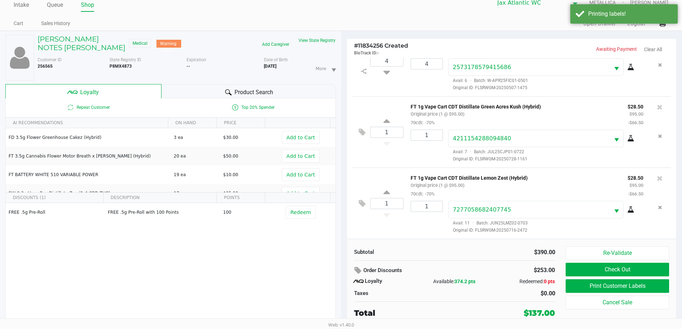
scroll to position [15, 0]
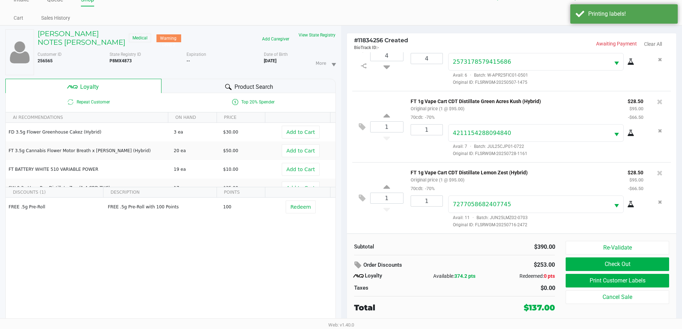
drag, startPoint x: 454, startPoint y: 277, endPoint x: 464, endPoint y: 276, distance: 10.5
click at [464, 276] on div "Available: 374.2 pts" at bounding box center [454, 276] width 67 height 8
click at [501, 279] on div "Redeemed: 0 pts" at bounding box center [521, 276] width 67 height 8
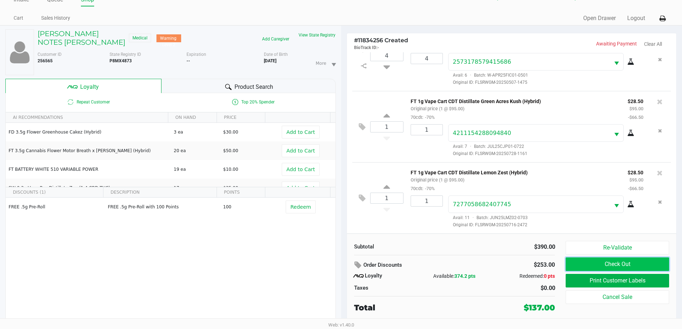
click at [592, 263] on button "Check Out" at bounding box center [616, 264] width 103 height 14
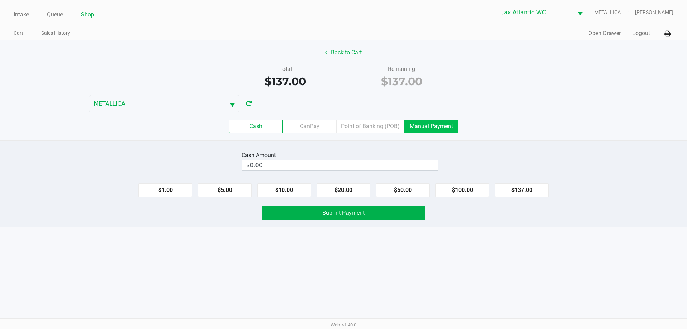
click at [374, 126] on label "Point of Banking (POB)" at bounding box center [370, 127] width 68 height 14
click at [0, 0] on 7 "Point of Banking (POB)" at bounding box center [0, 0] width 0 height 0
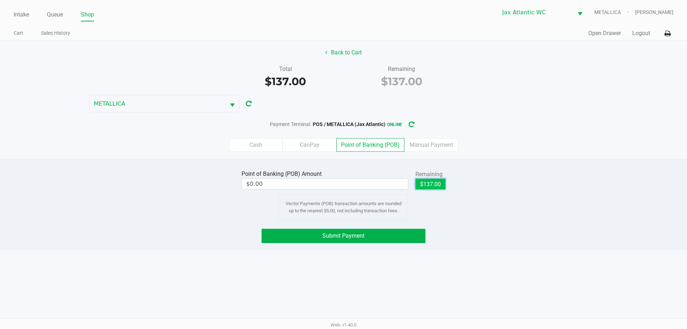
click at [425, 180] on button "$137.00" at bounding box center [430, 184] width 30 height 11
type input "$137.00"
click at [388, 240] on button "Submit Payment" at bounding box center [344, 236] width 164 height 14
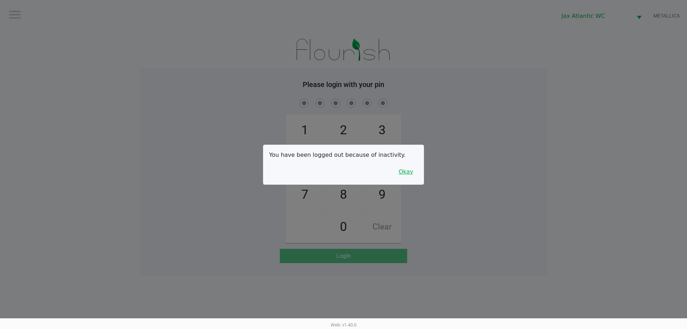
click at [405, 172] on button "Okay" at bounding box center [406, 172] width 24 height 14
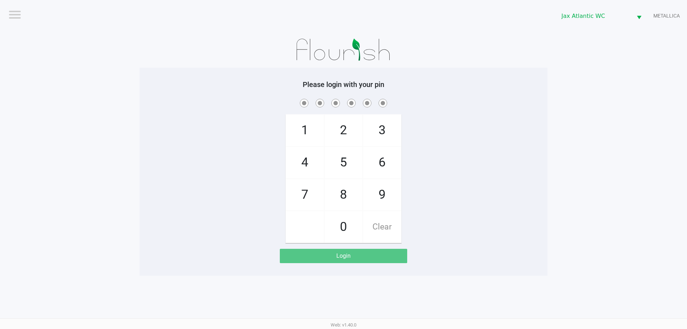
click at [369, 197] on span "9" at bounding box center [382, 194] width 38 height 31
checkbox input "true"
click at [306, 141] on span "1" at bounding box center [305, 130] width 38 height 31
checkbox input "true"
click at [306, 141] on span "1" at bounding box center [305, 130] width 38 height 31
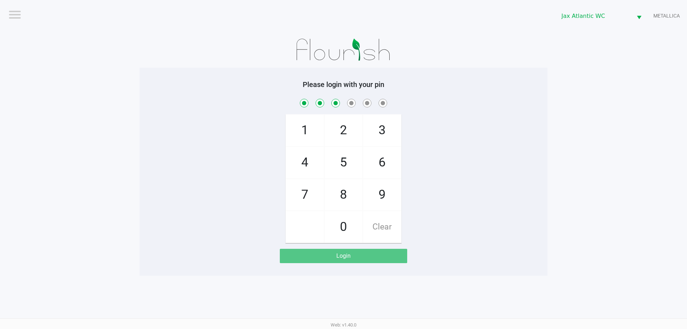
checkbox input "true"
click at [309, 186] on span "7" at bounding box center [305, 194] width 38 height 31
checkbox input "true"
drag, startPoint x: 309, startPoint y: 153, endPoint x: 303, endPoint y: 185, distance: 32.4
click at [310, 156] on span "4" at bounding box center [305, 162] width 38 height 31
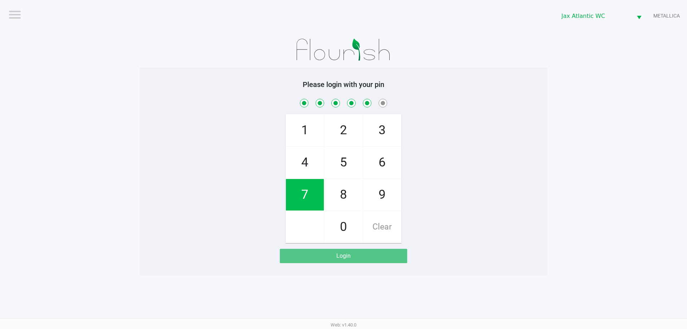
checkbox input "true"
drag, startPoint x: 303, startPoint y: 185, endPoint x: 277, endPoint y: 142, distance: 50.1
click at [304, 185] on span "7" at bounding box center [305, 194] width 38 height 31
checkbox input "true"
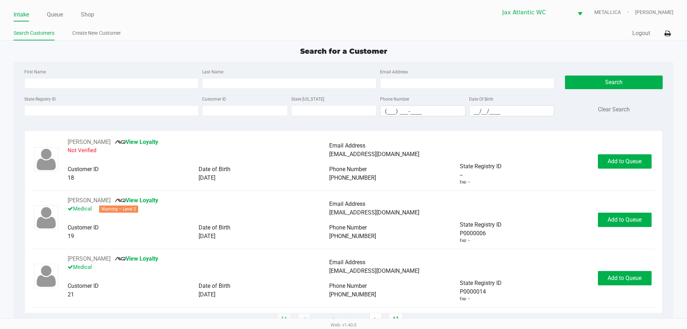
type input "JAMES"
type input "DELANEY"
type input "05/23/1996"
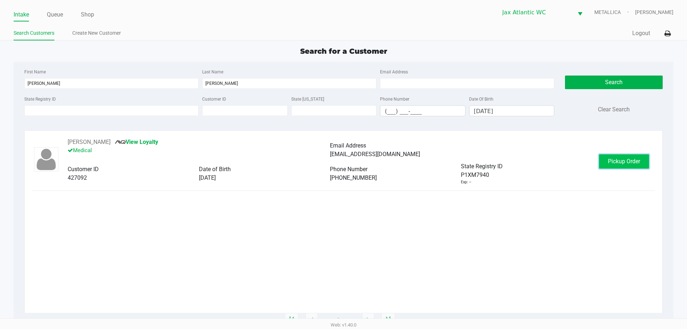
click at [622, 161] on span "Pickup Order" at bounding box center [624, 161] width 32 height 7
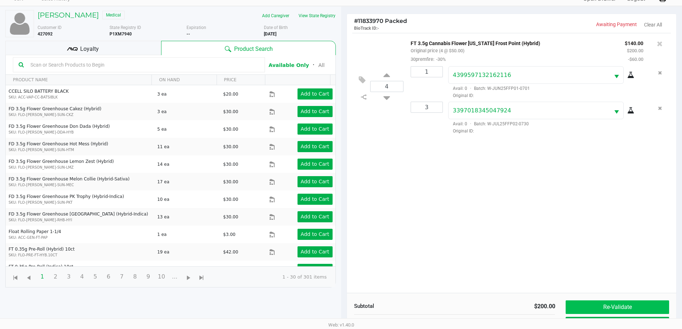
scroll to position [77, 0]
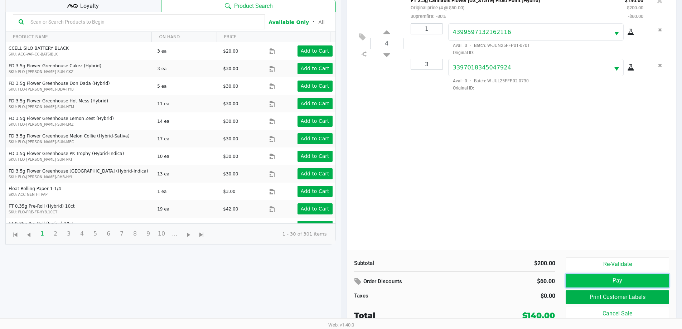
click at [629, 281] on button "Pay" at bounding box center [616, 281] width 103 height 14
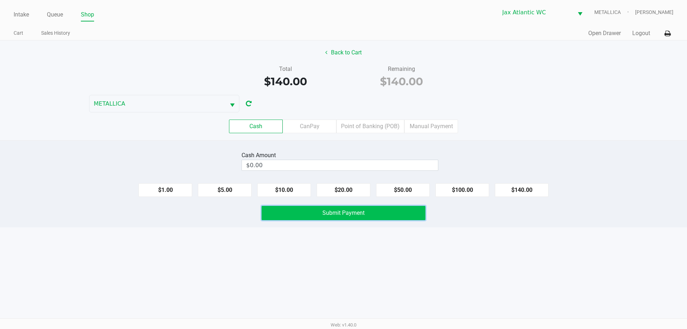
click at [391, 217] on button "Submit Payment" at bounding box center [344, 213] width 164 height 14
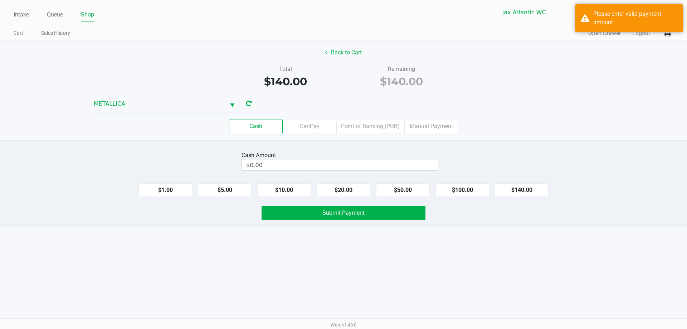
click at [348, 53] on button "Back to Cart" at bounding box center [344, 53] width 46 height 14
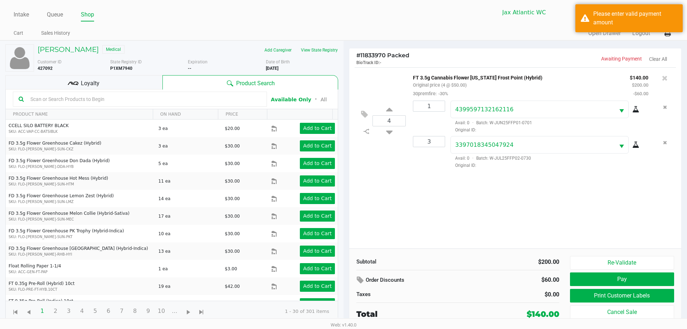
click at [116, 83] on div "Loyalty" at bounding box center [83, 82] width 157 height 14
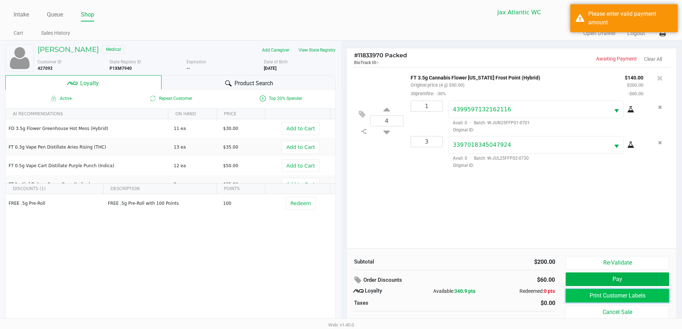
click at [579, 296] on button "Print Customer Labels" at bounding box center [616, 296] width 103 height 14
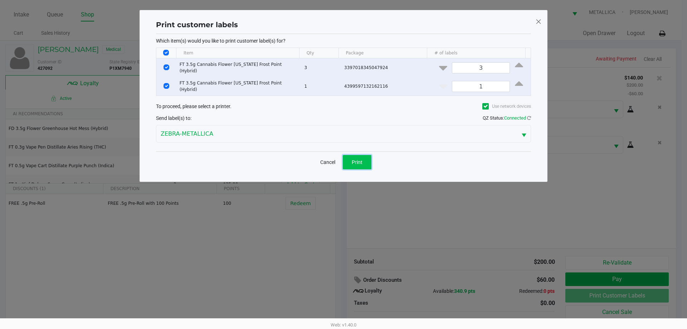
click at [369, 159] on button "Print" at bounding box center [357, 162] width 29 height 14
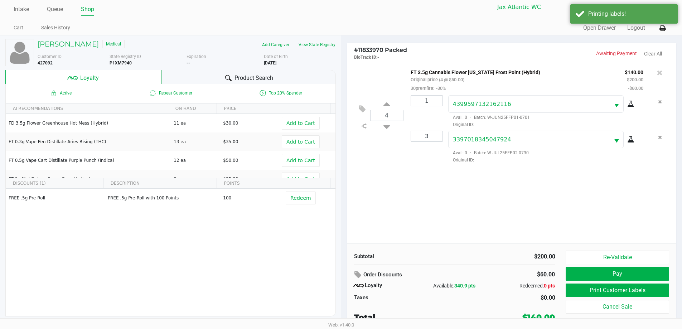
scroll to position [7, 0]
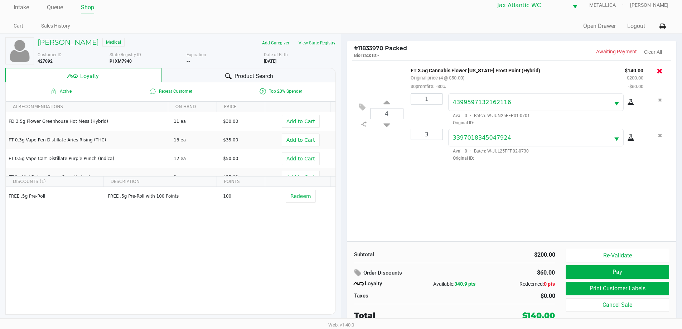
click at [660, 70] on icon at bounding box center [660, 70] width 6 height 7
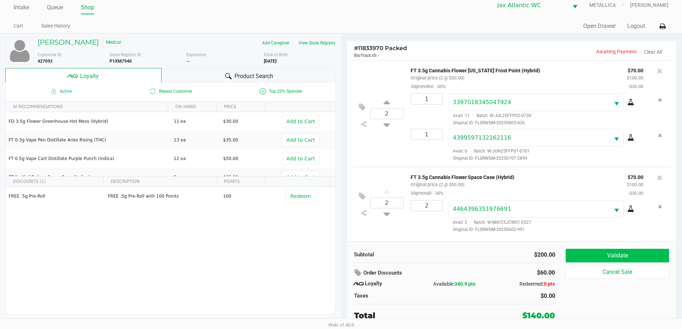
click at [644, 262] on div "# 11833970 Packed BioTrack ID: - Awaiting Payment Clear All 2 FT 3.5g Cannabis …" at bounding box center [511, 185] width 330 height 288
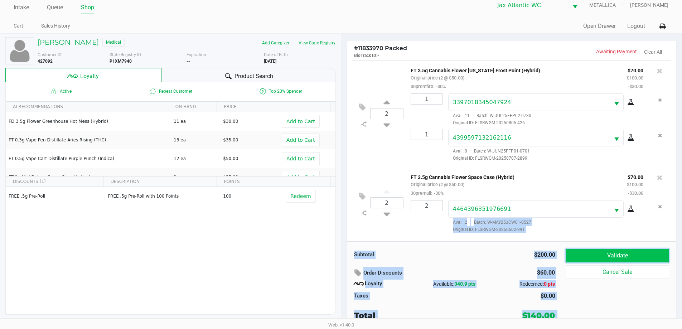
click at [646, 255] on button "Validate" at bounding box center [616, 256] width 103 height 14
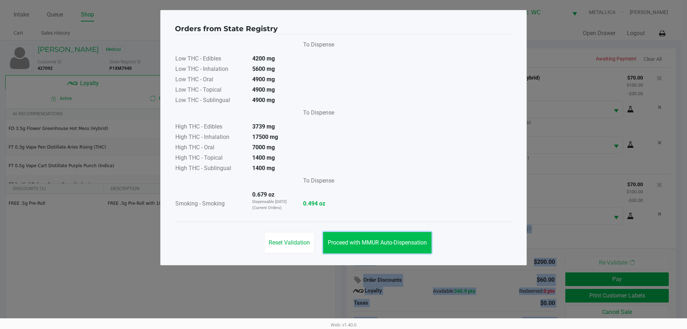
click at [362, 242] on span "Proceed with MMUR Auto-Dispensation" at bounding box center [377, 242] width 99 height 7
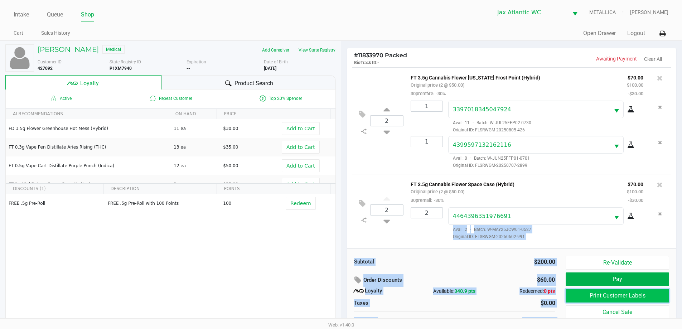
click at [619, 295] on button "Print Customer Labels" at bounding box center [616, 296] width 103 height 14
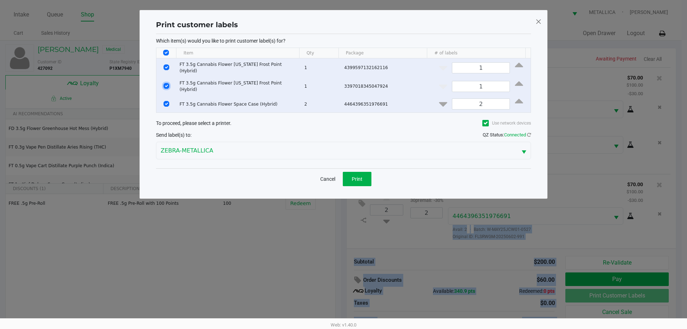
click at [164, 84] on input "Select Row" at bounding box center [167, 86] width 6 height 6
checkbox input "false"
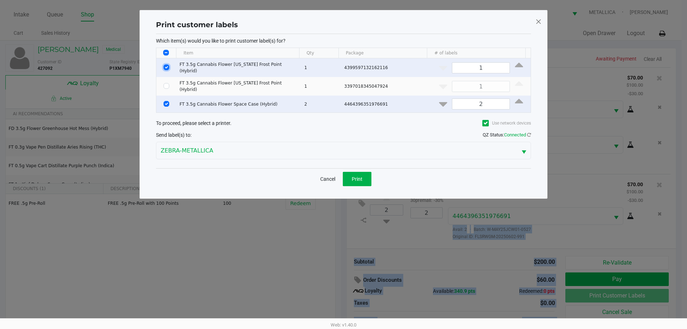
click at [167, 64] on input "Select Row" at bounding box center [167, 67] width 6 height 6
checkbox input "false"
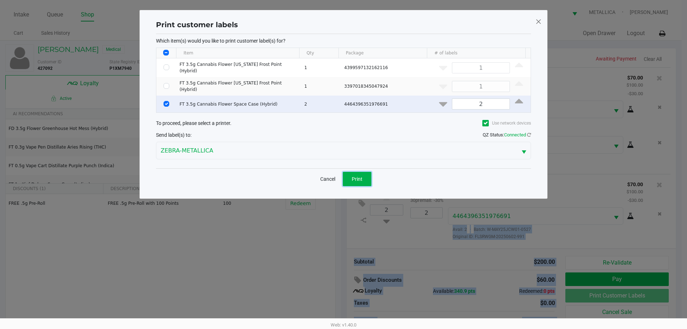
click at [347, 177] on button "Print" at bounding box center [357, 179] width 29 height 14
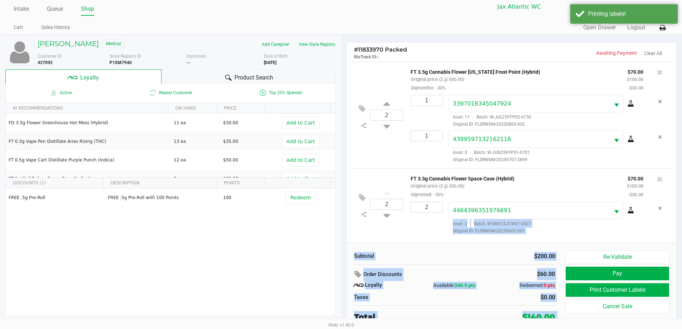
scroll to position [7, 0]
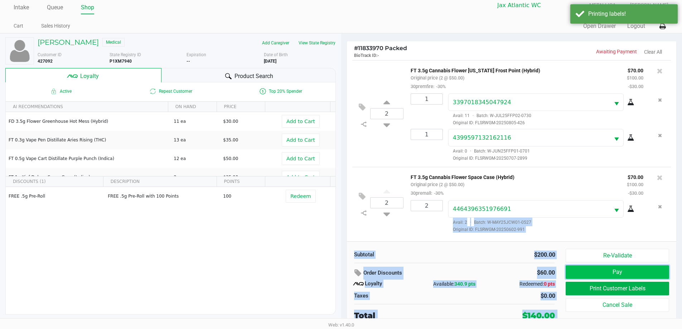
click at [610, 272] on button "Pay" at bounding box center [616, 272] width 103 height 14
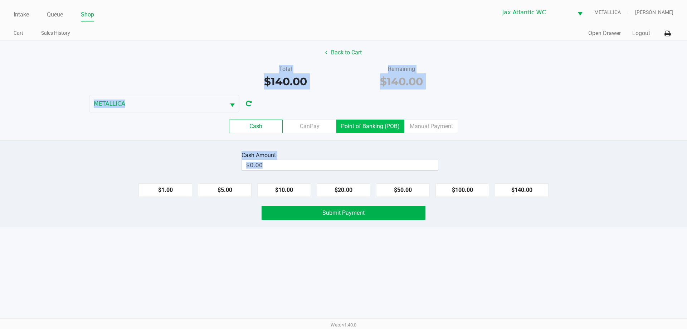
click at [367, 122] on label "Point of Banking (POB)" at bounding box center [370, 127] width 68 height 14
click at [0, 0] on 7 "Point of Banking (POB)" at bounding box center [0, 0] width 0 height 0
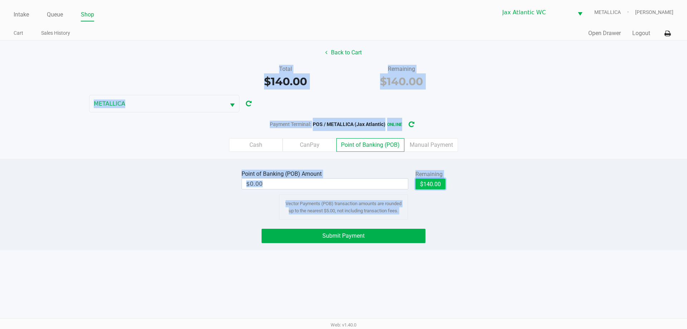
click at [434, 184] on button "$140.00" at bounding box center [430, 184] width 30 height 11
type input "$140.00"
click at [387, 237] on button "Submit Payment" at bounding box center [344, 236] width 164 height 14
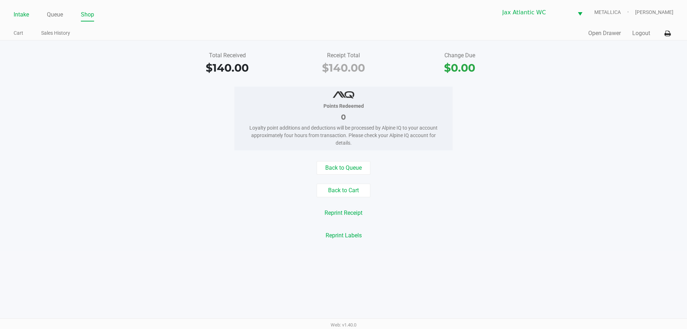
click at [24, 15] on link "Intake" at bounding box center [21, 15] width 15 height 10
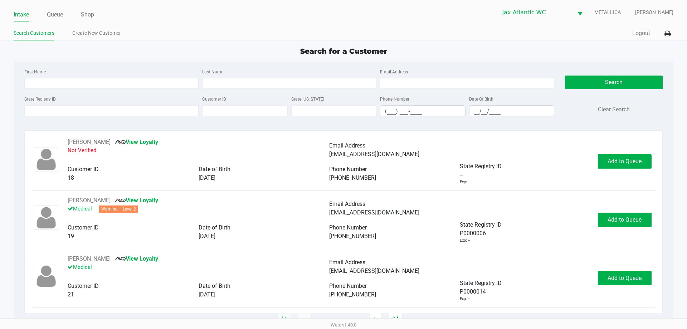
type input "NICHOLAS"
type input "LETTERI"
type input "05/17/1990"
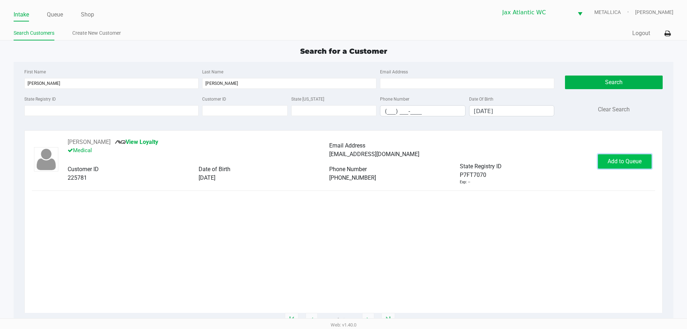
click at [614, 162] on span "Add to Queue" at bounding box center [625, 161] width 34 height 7
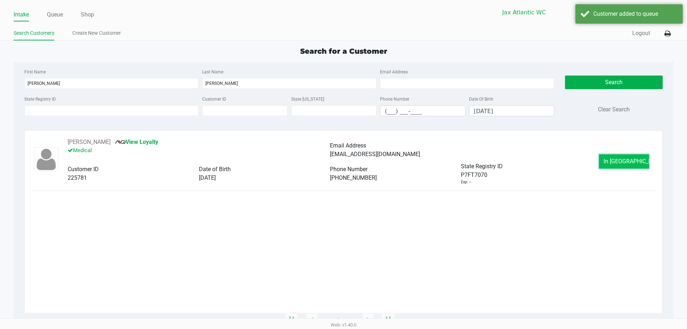
click at [620, 165] on button "In Queue" at bounding box center [624, 161] width 50 height 14
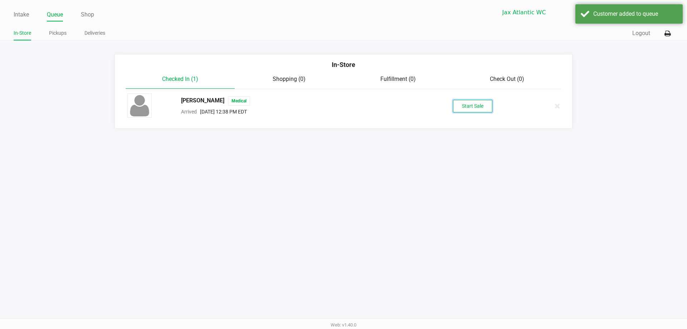
click at [465, 106] on button "Start Sale" at bounding box center [472, 106] width 39 height 13
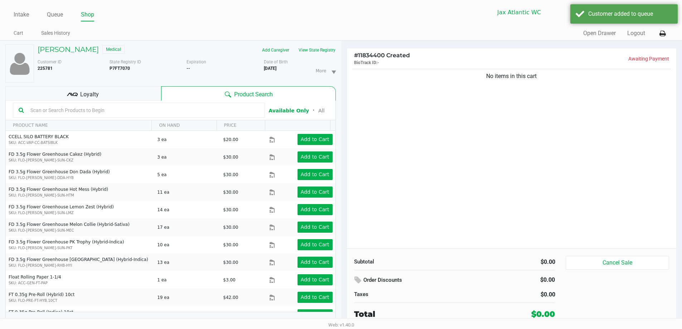
click at [74, 89] on div "Loyalty" at bounding box center [83, 93] width 156 height 14
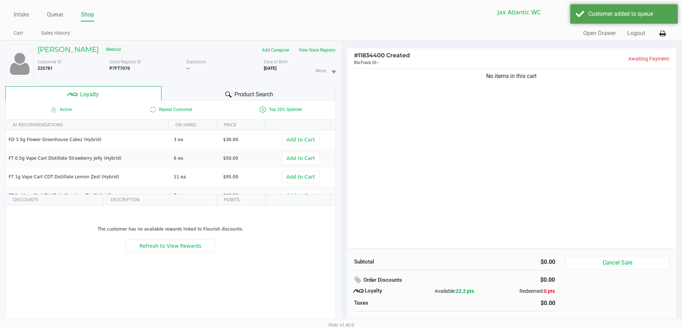
click at [205, 96] on div "Product Search" at bounding box center [248, 93] width 174 height 14
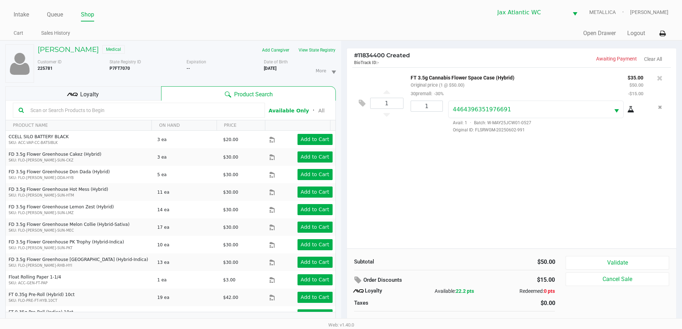
click at [87, 82] on div "Customer ID 225781" at bounding box center [70, 71] width 77 height 24
click at [88, 92] on span "Loyalty" at bounding box center [89, 94] width 19 height 9
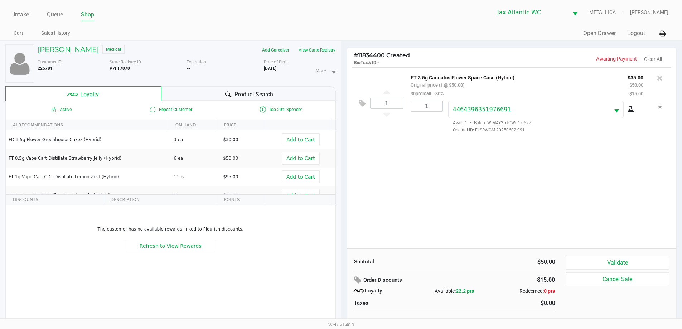
click at [194, 97] on div "Product Search" at bounding box center [248, 93] width 174 height 14
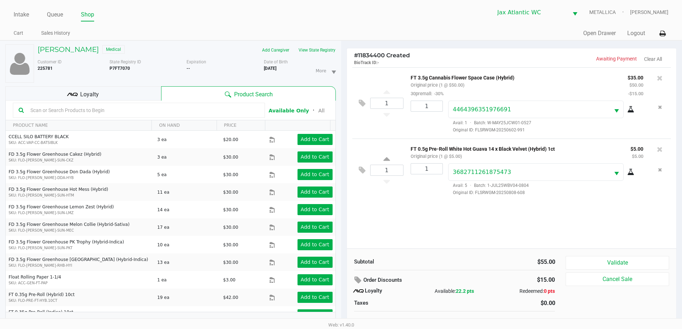
click at [664, 75] on div at bounding box center [659, 78] width 11 height 10
click at [658, 78] on icon at bounding box center [660, 77] width 6 height 7
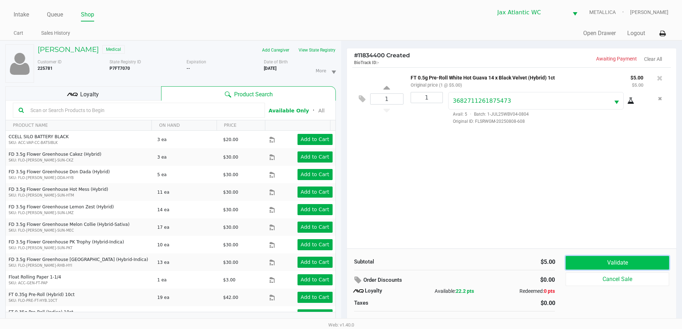
click at [620, 264] on button "Validate" at bounding box center [616, 263] width 103 height 14
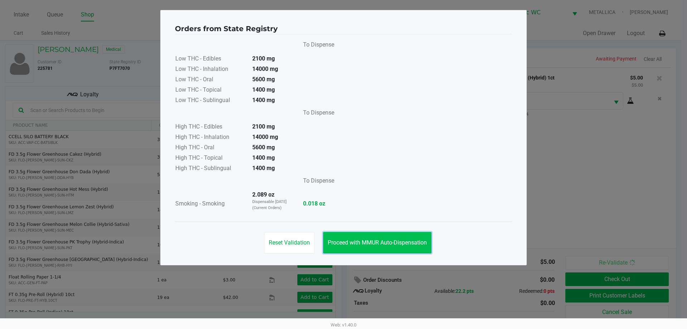
click at [401, 241] on span "Proceed with MMUR Auto-Dispensation" at bounding box center [377, 242] width 99 height 7
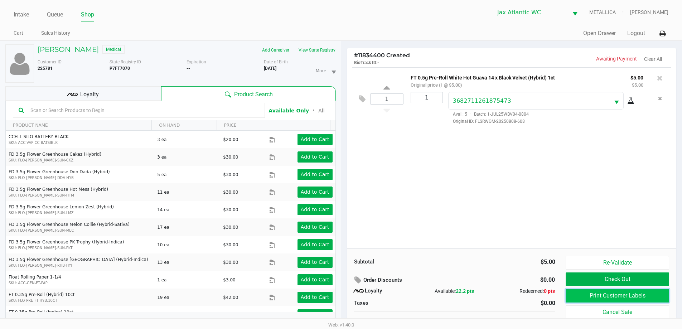
click at [596, 296] on button "Print Customer Labels" at bounding box center [616, 296] width 103 height 14
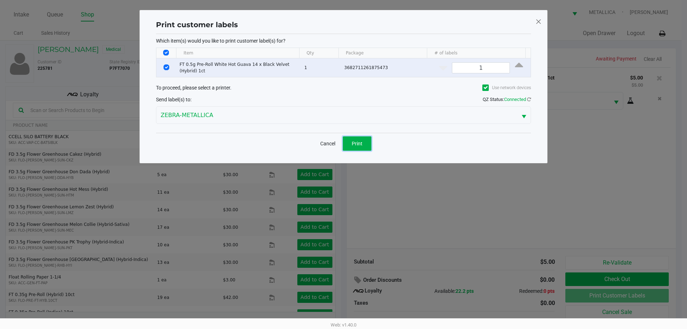
click at [356, 141] on span "Print" at bounding box center [357, 144] width 11 height 6
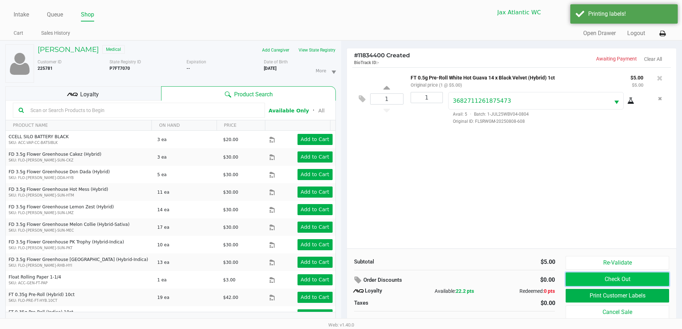
click at [605, 278] on button "Check Out" at bounding box center [616, 279] width 103 height 14
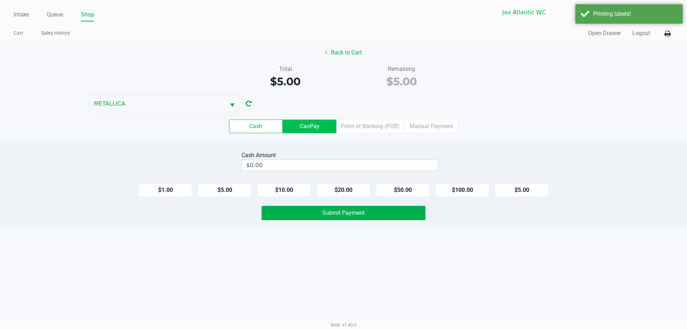
drag, startPoint x: 317, startPoint y: 129, endPoint x: 336, endPoint y: 130, distance: 19.3
click at [317, 129] on label "CanPay" at bounding box center [310, 127] width 54 height 14
click at [0, 0] on 2 "CanPay" at bounding box center [0, 0] width 0 height 0
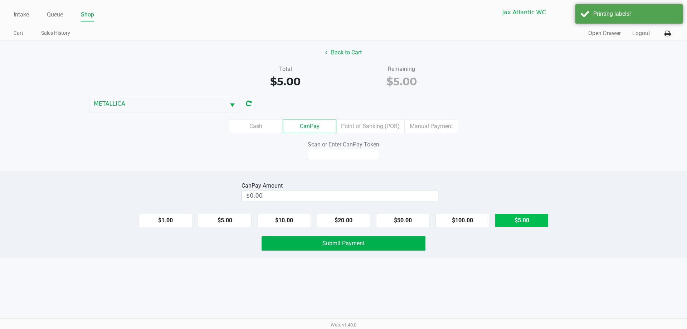
click at [527, 220] on button "$5.00" at bounding box center [522, 221] width 54 height 14
type input "$5.00"
click at [340, 154] on input at bounding box center [344, 154] width 72 height 11
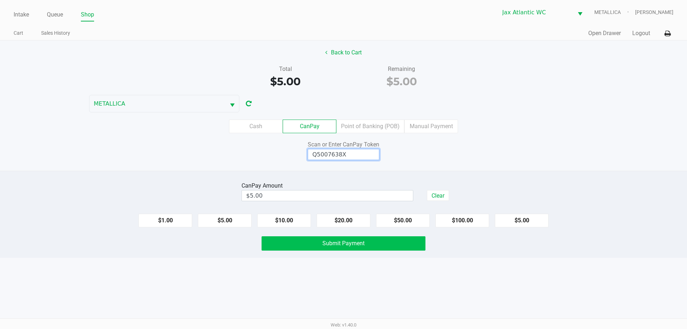
type input "Q5007638X"
click at [399, 243] on button "Submit Payment" at bounding box center [344, 243] width 164 height 14
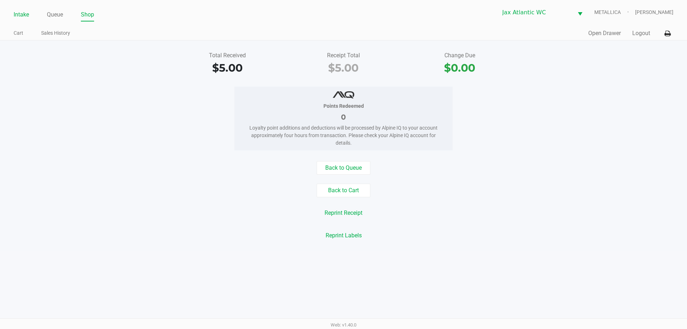
click at [21, 11] on link "Intake" at bounding box center [21, 15] width 15 height 10
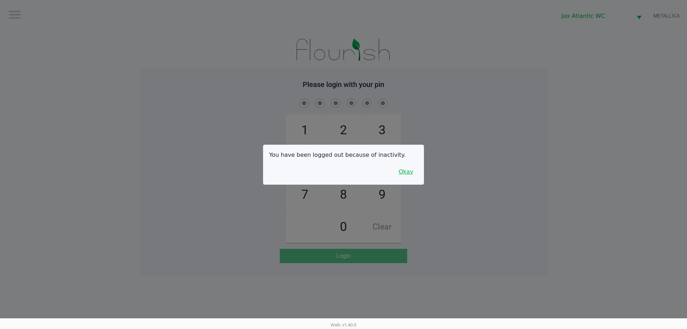
click at [410, 176] on button "Okay" at bounding box center [406, 172] width 24 height 14
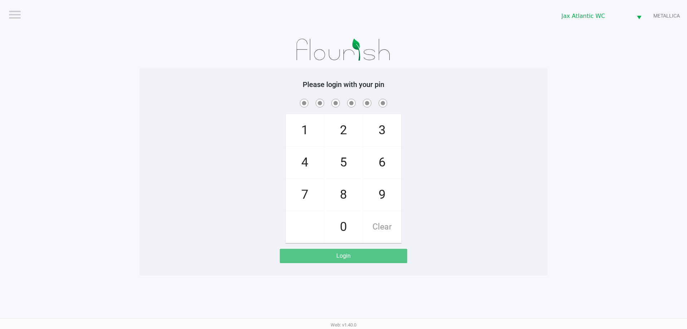
click at [397, 190] on span "9" at bounding box center [382, 194] width 38 height 31
checkbox input "true"
click at [308, 125] on span "1" at bounding box center [305, 130] width 38 height 31
checkbox input "true"
drag, startPoint x: 308, startPoint y: 125, endPoint x: 307, endPoint y: 148, distance: 22.9
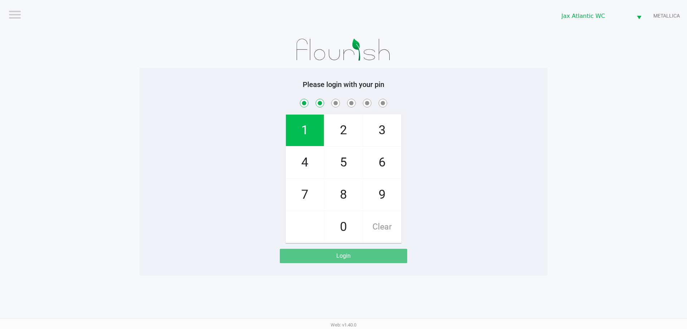
click at [310, 125] on span "1" at bounding box center [305, 130] width 38 height 31
checkbox input "true"
click at [312, 181] on span "7" at bounding box center [305, 194] width 38 height 31
checkbox input "true"
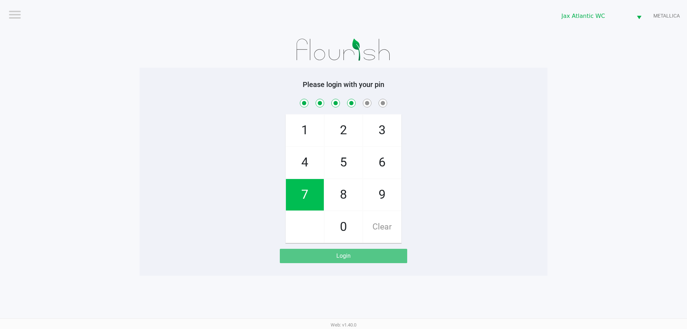
click at [310, 163] on span "4" at bounding box center [305, 162] width 38 height 31
checkbox input "true"
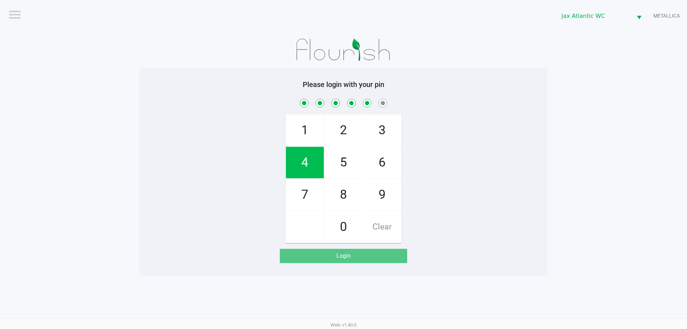
click at [311, 186] on span "7" at bounding box center [305, 194] width 38 height 31
checkbox input "true"
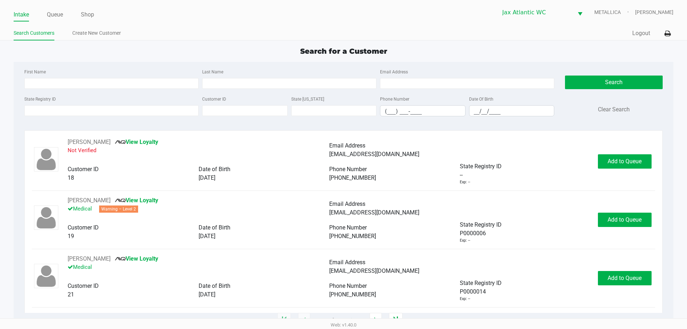
click at [64, 15] on ul "Intake Queue Shop" at bounding box center [179, 15] width 330 height 12
click at [56, 13] on link "Queue" at bounding box center [55, 15] width 16 height 10
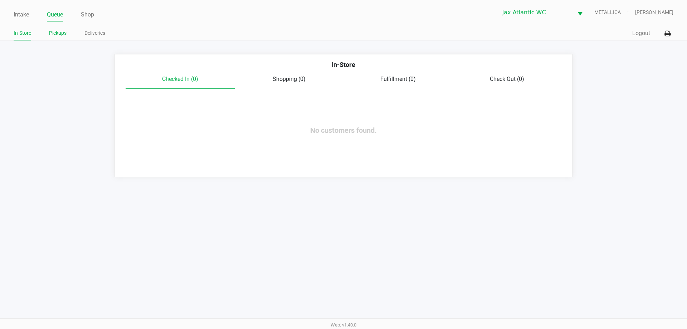
click at [55, 36] on link "Pickups" at bounding box center [58, 33] width 18 height 9
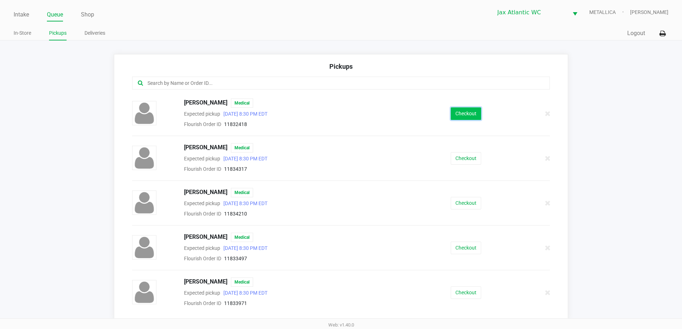
click at [453, 111] on button "Checkout" at bounding box center [466, 113] width 30 height 13
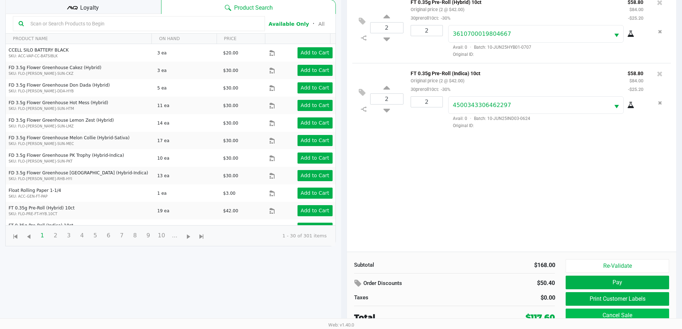
scroll to position [77, 0]
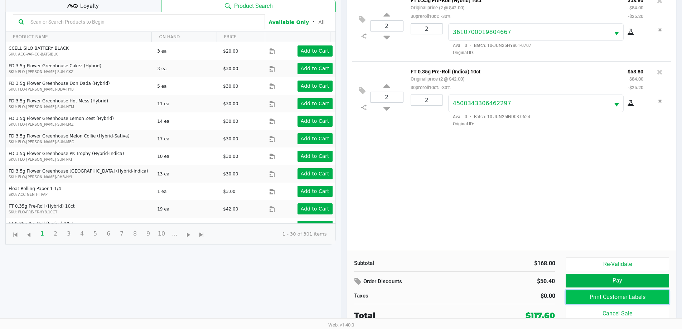
click at [642, 296] on button "Print Customer Labels" at bounding box center [616, 297] width 103 height 14
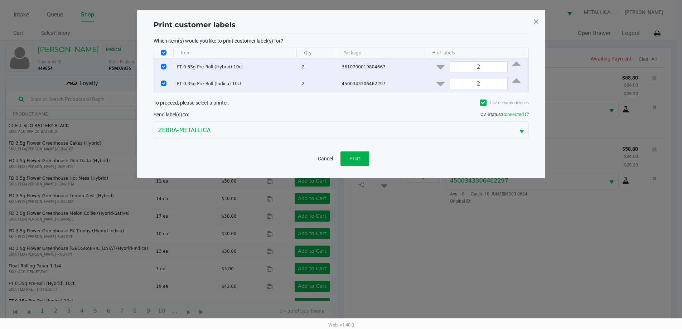
scroll to position [0, 0]
click at [362, 157] on span "Print" at bounding box center [357, 159] width 11 height 6
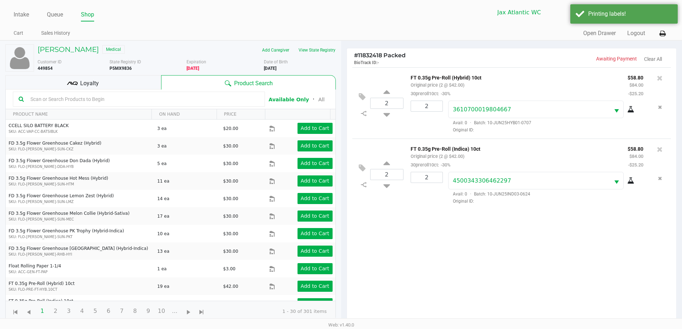
click at [105, 82] on div "Loyalty" at bounding box center [83, 82] width 156 height 14
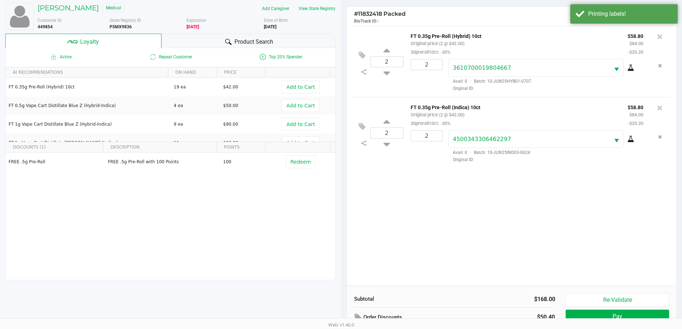
scroll to position [86, 0]
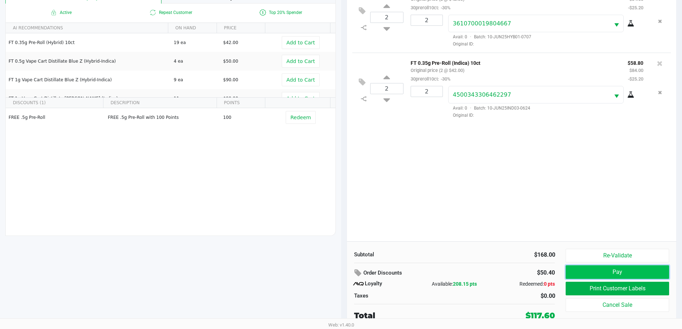
click at [627, 270] on button "Pay" at bounding box center [616, 272] width 103 height 14
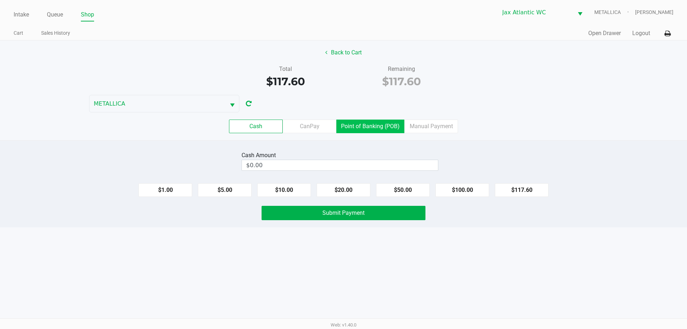
click at [370, 123] on label "Point of Banking (POB)" at bounding box center [370, 127] width 68 height 14
click at [0, 0] on 7 "Point of Banking (POB)" at bounding box center [0, 0] width 0 height 0
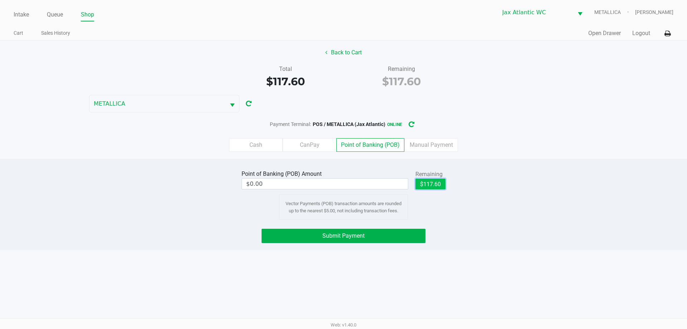
click at [429, 181] on button "$117.60" at bounding box center [430, 184] width 30 height 11
type input "$117.60"
click at [382, 231] on button "Submit Payment" at bounding box center [344, 236] width 164 height 14
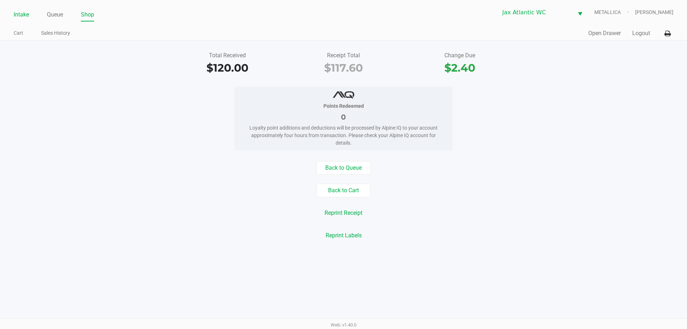
click at [14, 15] on link "Intake" at bounding box center [21, 15] width 15 height 10
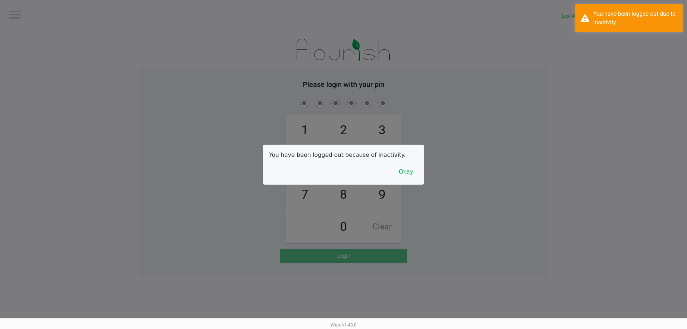
click at [55, 12] on div at bounding box center [343, 164] width 687 height 329
click at [406, 169] on button "Okay" at bounding box center [406, 172] width 24 height 14
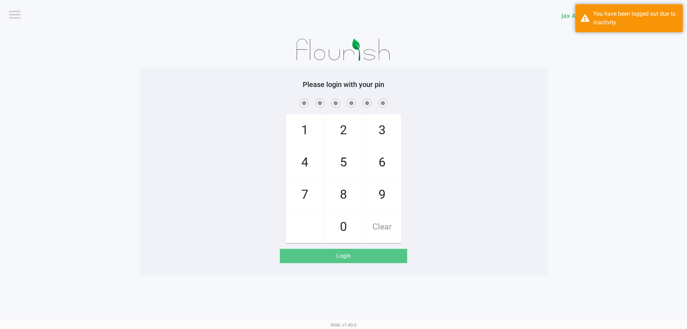
click at [373, 189] on span "9" at bounding box center [382, 194] width 38 height 31
checkbox input "true"
click at [312, 125] on span "1" at bounding box center [305, 130] width 38 height 31
checkbox input "true"
click at [312, 125] on span "1" at bounding box center [305, 130] width 38 height 31
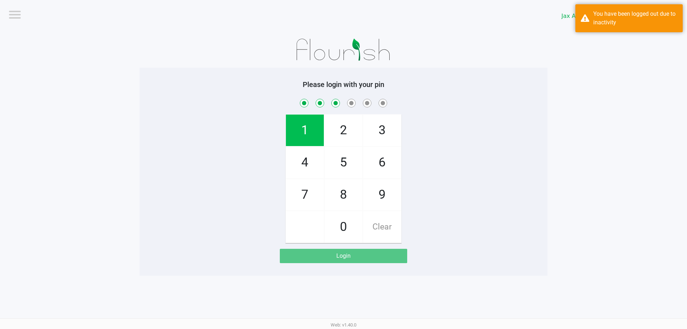
checkbox input "true"
drag, startPoint x: 297, startPoint y: 185, endPoint x: 306, endPoint y: 163, distance: 23.6
click at [297, 185] on span "7" at bounding box center [305, 194] width 38 height 31
checkbox input "true"
click at [306, 162] on span "4" at bounding box center [305, 162] width 38 height 31
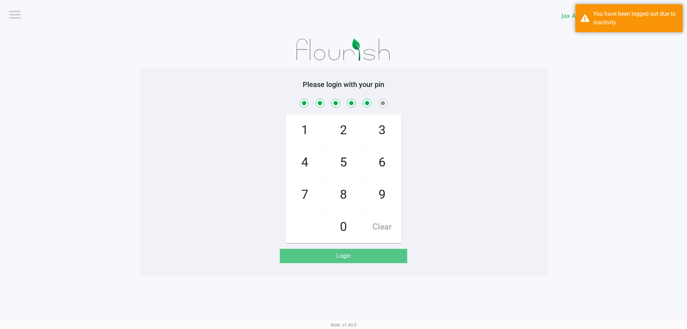
checkbox input "true"
click at [309, 188] on span "7" at bounding box center [305, 194] width 38 height 31
checkbox input "true"
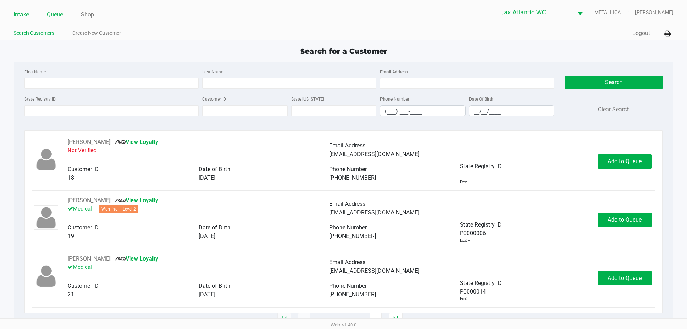
click at [50, 15] on link "Queue" at bounding box center [55, 15] width 16 height 10
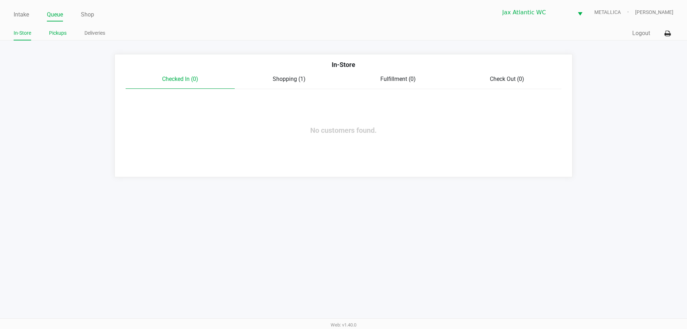
click at [60, 35] on link "Pickups" at bounding box center [58, 33] width 18 height 9
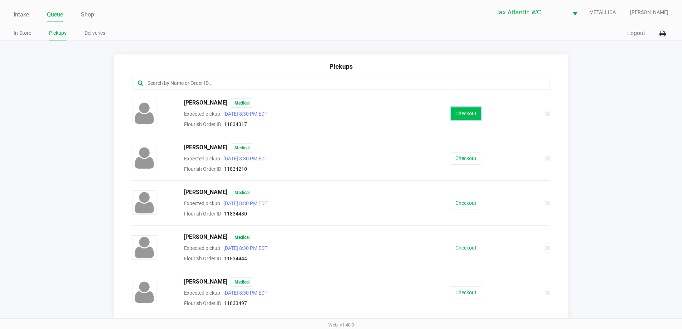
click at [467, 113] on button "Checkout" at bounding box center [466, 113] width 30 height 13
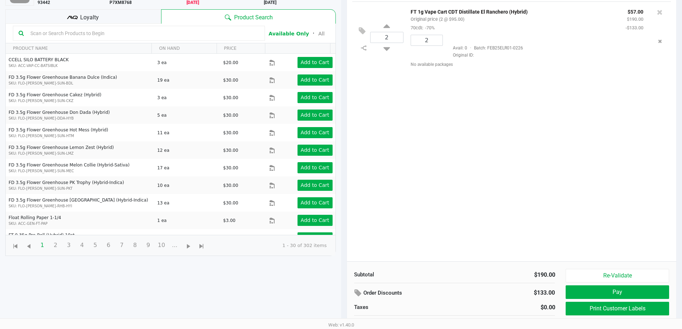
scroll to position [72, 0]
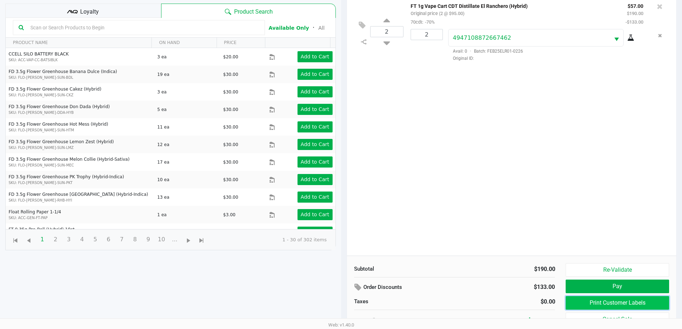
click at [595, 304] on button "Print Customer Labels" at bounding box center [616, 303] width 103 height 14
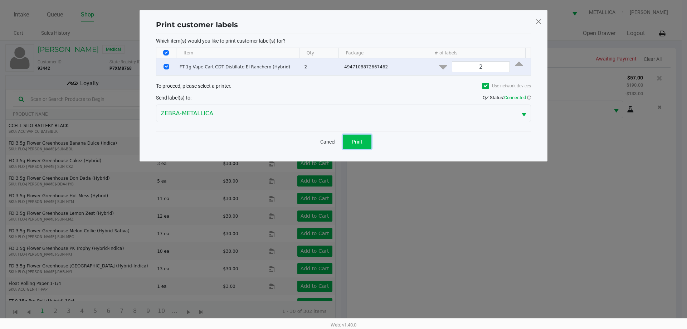
click at [358, 143] on span "Print" at bounding box center [357, 142] width 11 height 6
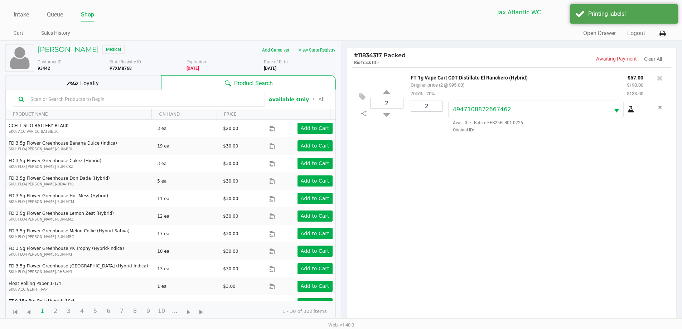
click at [84, 81] on span "Loyalty" at bounding box center [89, 83] width 19 height 9
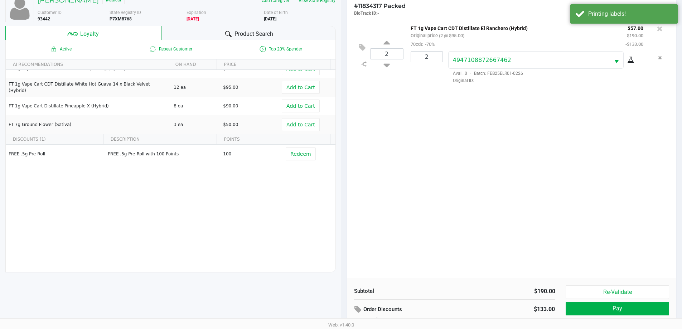
scroll to position [86, 0]
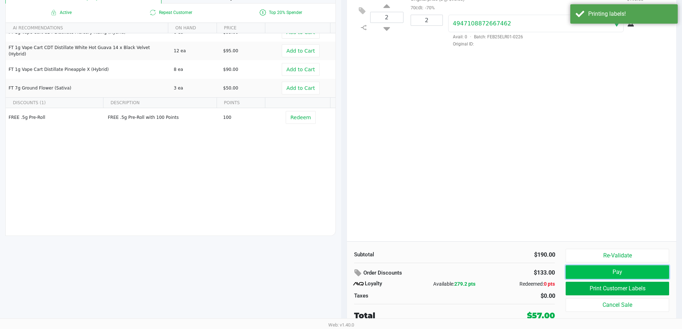
click at [604, 273] on button "Pay" at bounding box center [616, 272] width 103 height 14
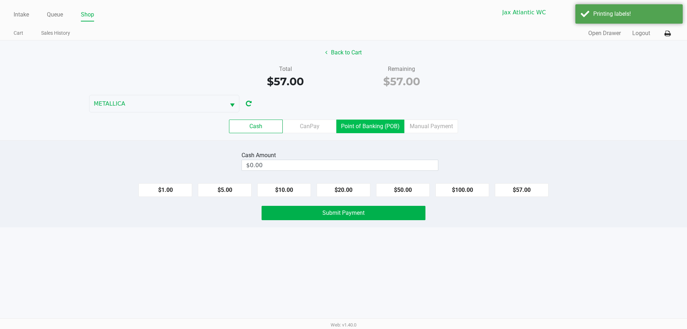
click at [365, 125] on label "Point of Banking (POB)" at bounding box center [370, 127] width 68 height 14
click at [0, 0] on 7 "Point of Banking (POB)" at bounding box center [0, 0] width 0 height 0
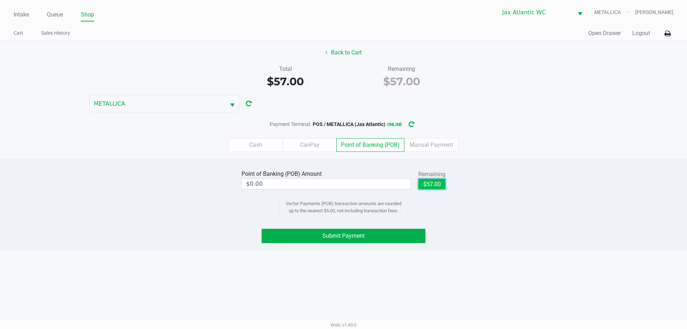
click at [430, 184] on button "$57.00" at bounding box center [431, 184] width 27 height 11
type input "$57.00"
click at [380, 231] on button "Submit Payment" at bounding box center [344, 236] width 164 height 14
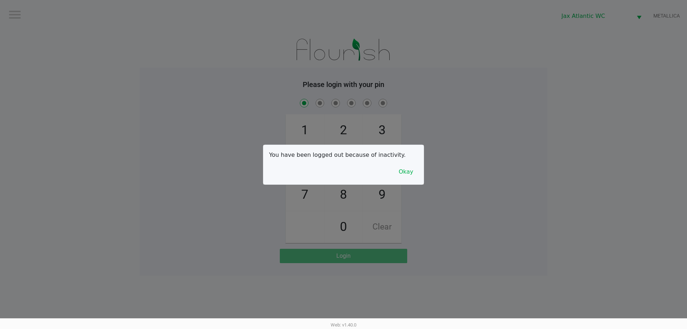
checkbox input "true"
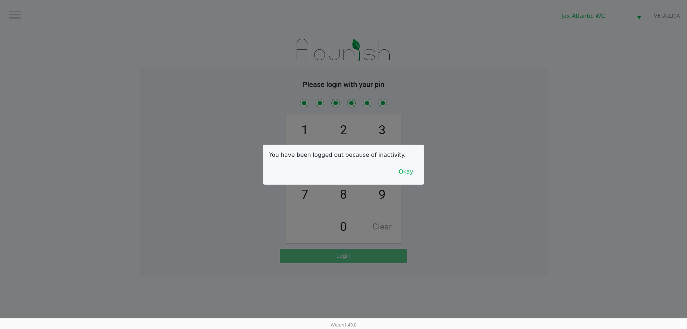
checkbox input "true"
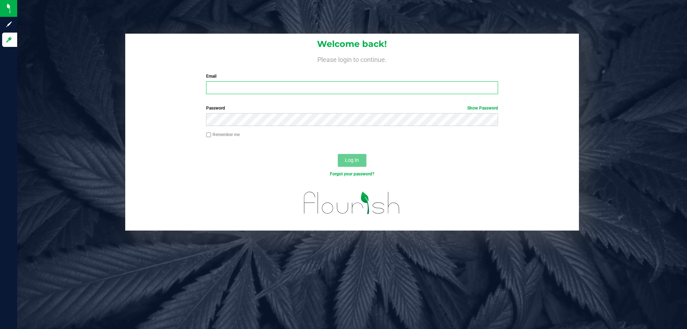
click at [257, 88] on input "Email" at bounding box center [352, 87] width 292 height 13
type input "kdiaz@liveparallel.com"
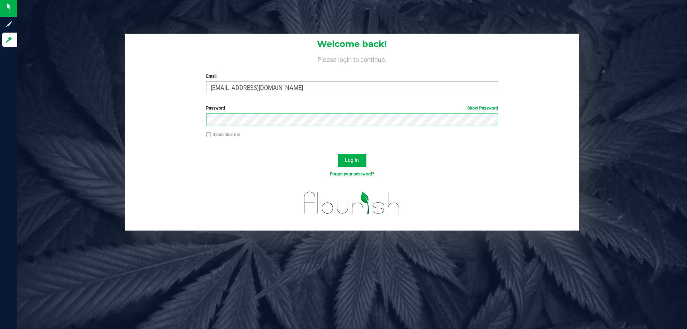
click at [338, 154] on button "Log In" at bounding box center [352, 160] width 29 height 13
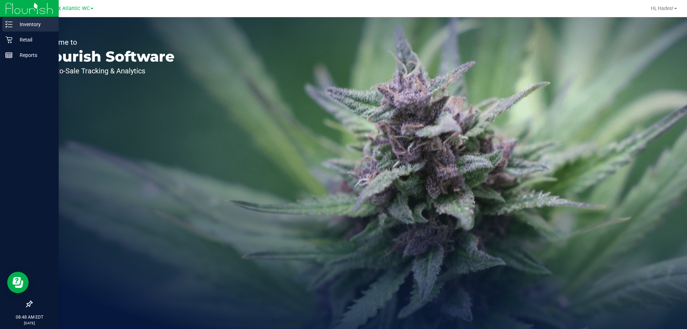
click at [11, 24] on icon at bounding box center [8, 24] width 7 height 7
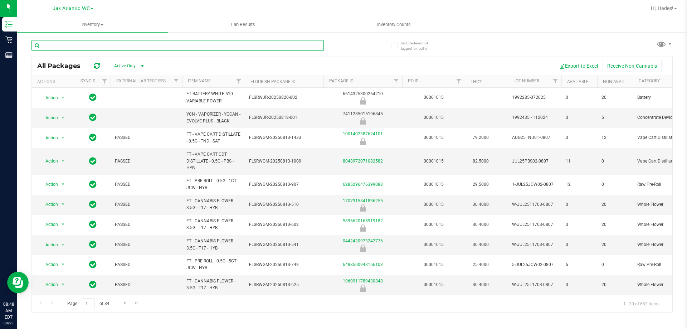
click at [80, 45] on input "text" at bounding box center [177, 45] width 292 height 11
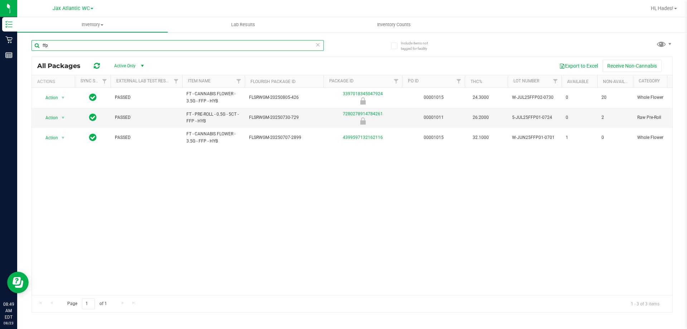
type input "ffp"
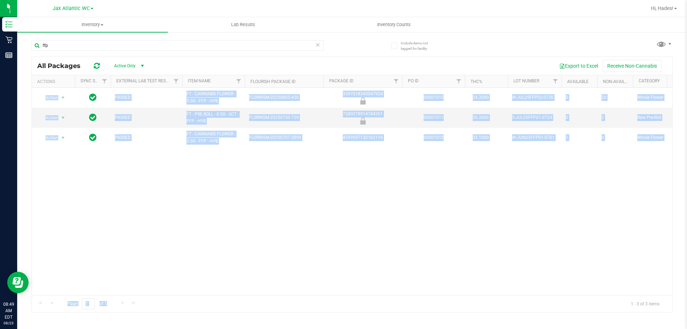
drag, startPoint x: 187, startPoint y: 288, endPoint x: 289, endPoint y: 300, distance: 103.0
click at [292, 298] on div "All Packages Active Only Active Only Lab Samples Locked All External Internal E…" at bounding box center [351, 185] width 641 height 256
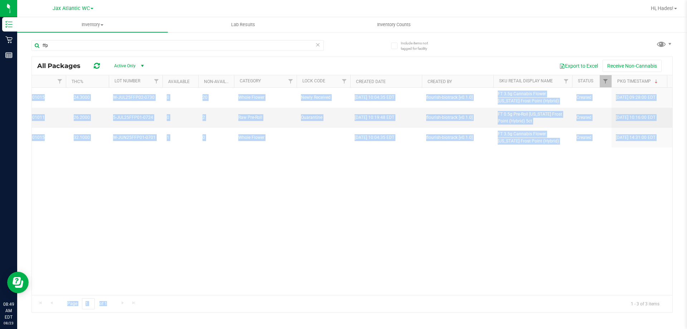
click at [466, 271] on div "Action Action Global inventory Package audit log Print package label Print prod…" at bounding box center [352, 191] width 641 height 207
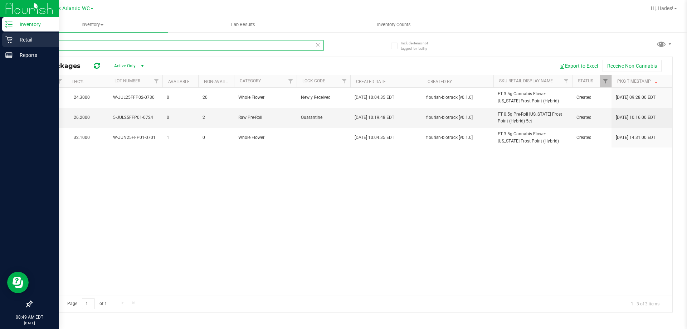
drag, startPoint x: 76, startPoint y: 40, endPoint x: 0, endPoint y: 42, distance: 75.5
click at [0, 42] on div "Inventory Retail Reports 08:49 AM EDT 08/23/2025 08/23 Jax Atlantic WC Hi, Hade…" at bounding box center [343, 164] width 687 height 329
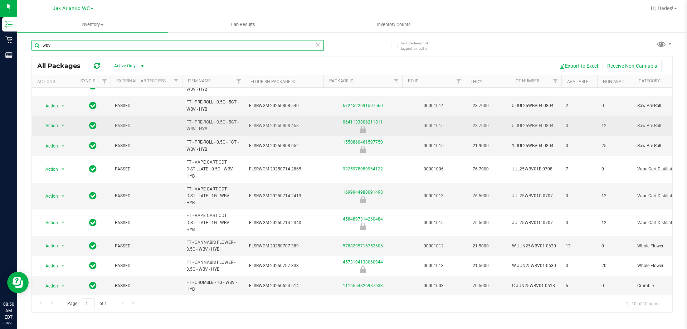
scroll to position [18, 0]
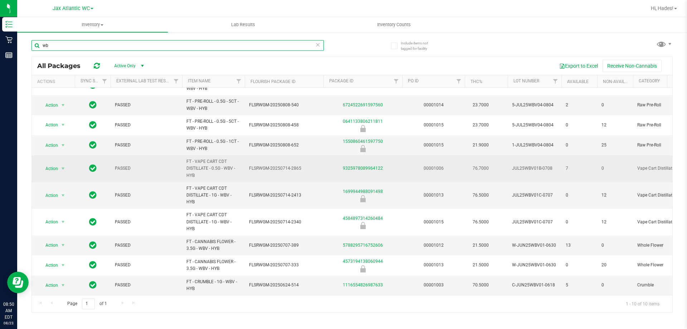
type input "w"
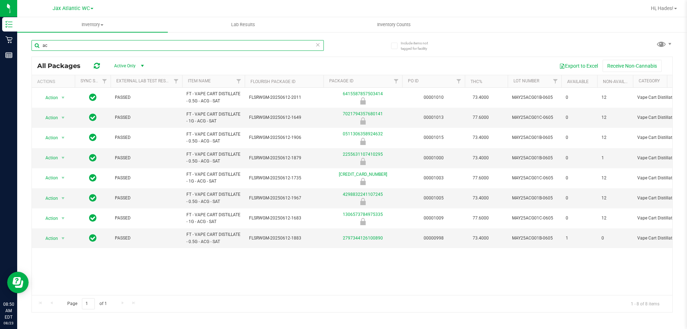
type input "a"
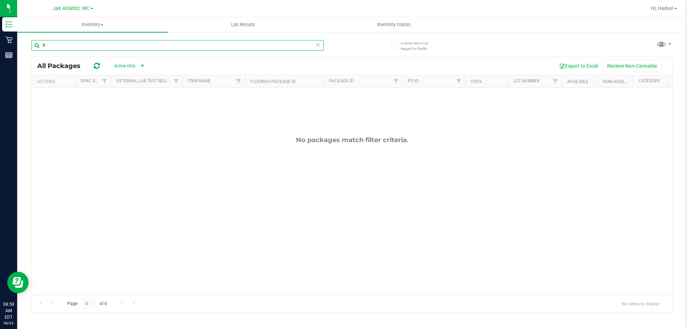
type input "f"
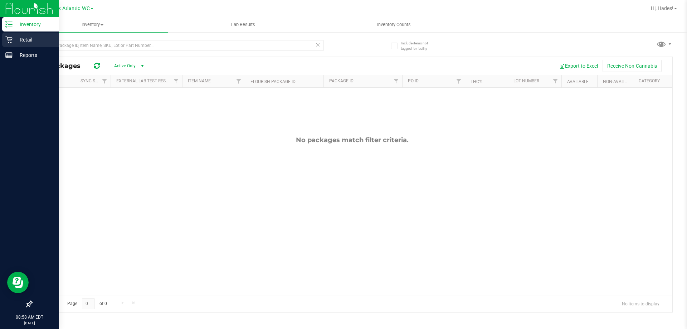
click at [19, 42] on p "Retail" at bounding box center [34, 39] width 43 height 9
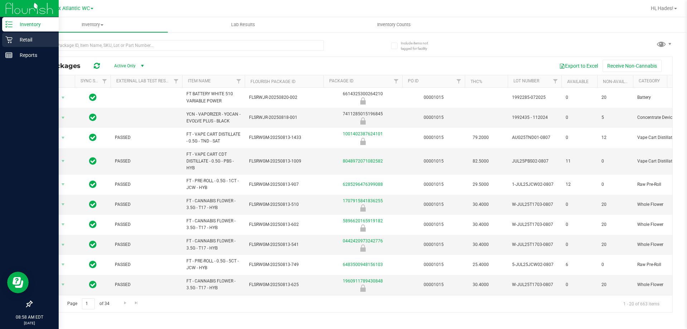
click at [24, 41] on p "Retail" at bounding box center [34, 39] width 43 height 9
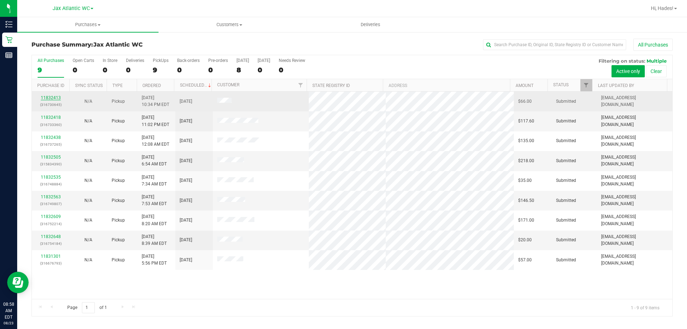
click at [52, 97] on link "11832413" at bounding box center [51, 97] width 20 height 5
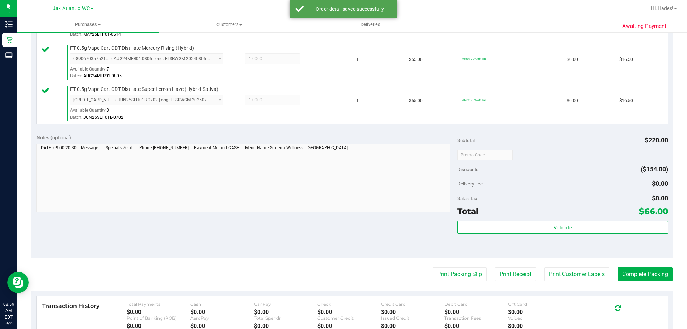
scroll to position [286, 0]
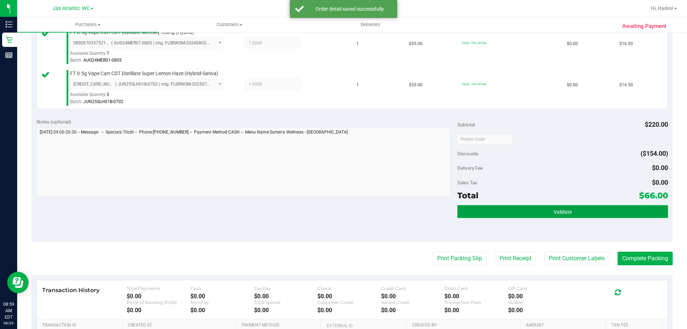
click at [487, 211] on button "Validate" at bounding box center [562, 211] width 210 height 13
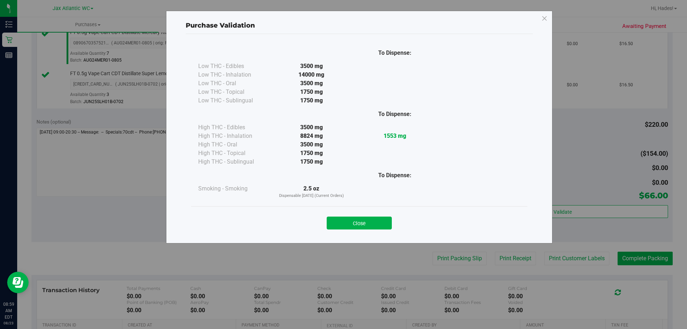
click at [373, 223] on button "Close" at bounding box center [359, 222] width 65 height 13
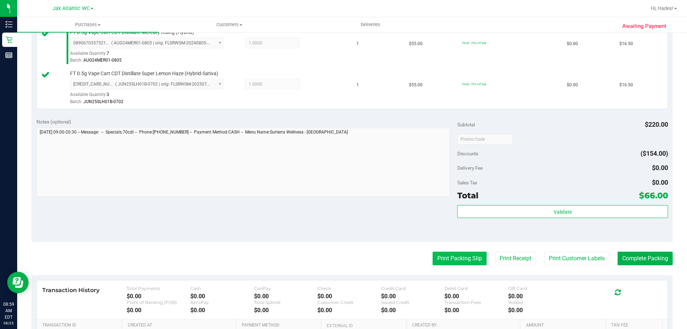
click at [434, 254] on button "Print Packing Slip" at bounding box center [460, 259] width 54 height 14
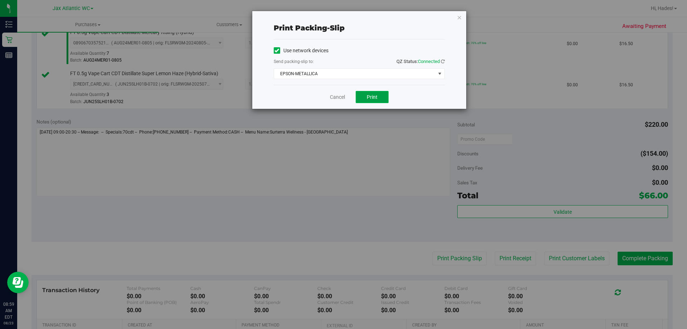
click at [375, 98] on span "Print" at bounding box center [372, 97] width 11 height 6
click at [334, 96] on link "Cancel" at bounding box center [337, 97] width 15 height 8
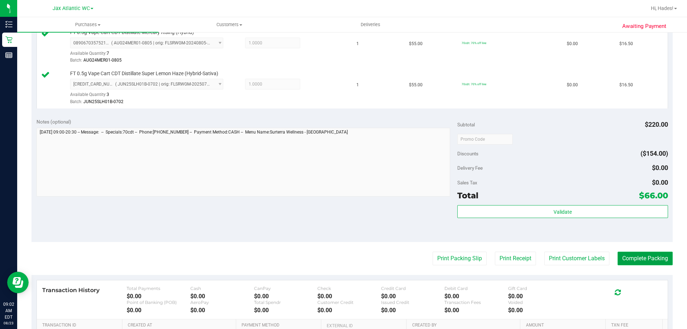
click at [632, 257] on button "Complete Packing" at bounding box center [645, 259] width 55 height 14
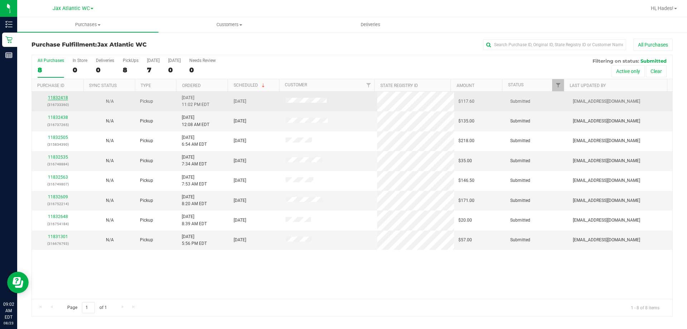
click at [59, 97] on link "11832418" at bounding box center [58, 97] width 20 height 5
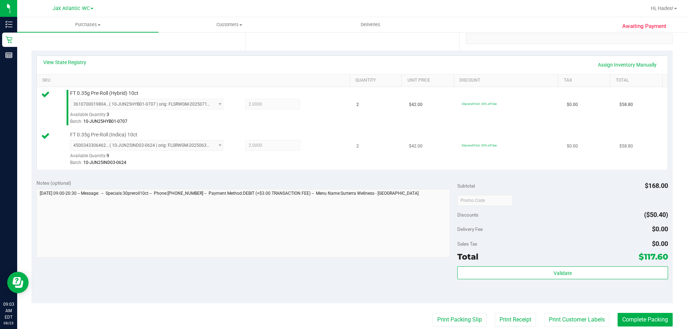
scroll to position [143, 0]
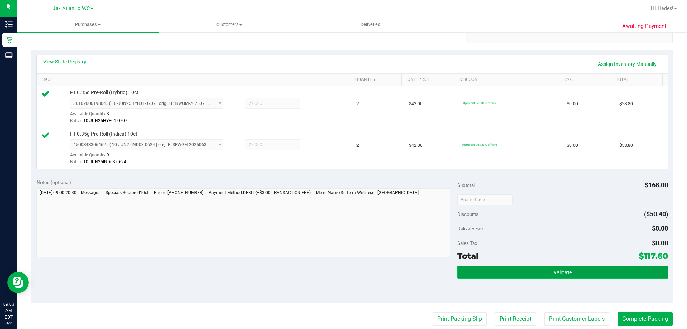
click at [541, 268] on button "Validate" at bounding box center [562, 272] width 210 height 13
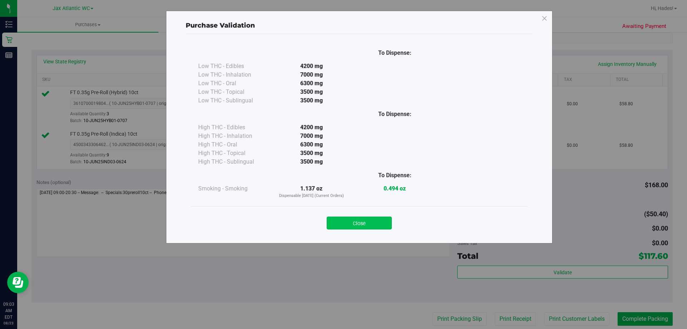
click at [369, 223] on button "Close" at bounding box center [359, 222] width 65 height 13
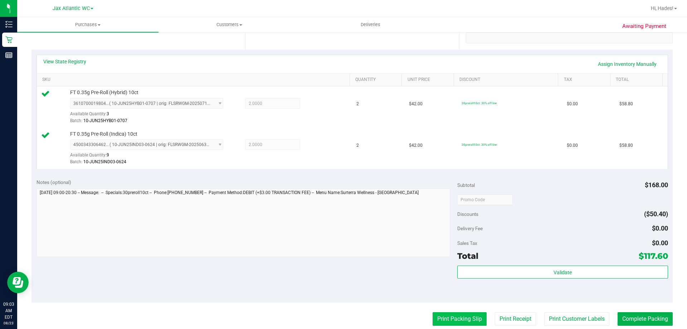
click at [446, 316] on button "Print Packing Slip" at bounding box center [460, 319] width 54 height 14
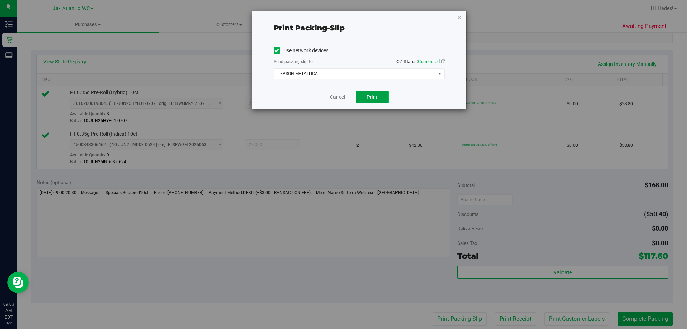
click at [367, 94] on span "Print" at bounding box center [372, 97] width 11 height 6
click at [345, 97] on link "Cancel" at bounding box center [337, 97] width 15 height 8
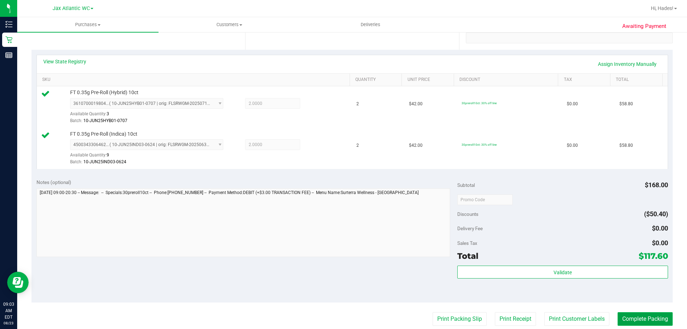
click at [645, 321] on button "Complete Packing" at bounding box center [645, 319] width 55 height 14
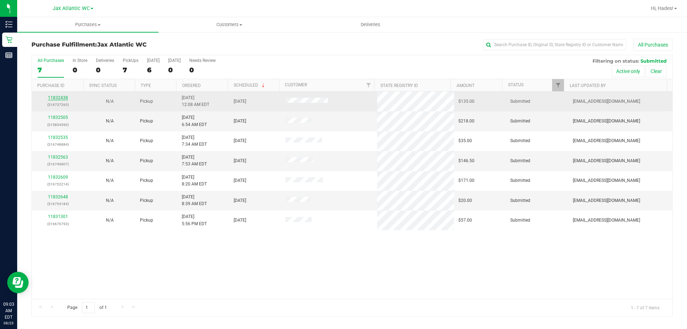
click at [60, 97] on link "11832438" at bounding box center [58, 97] width 20 height 5
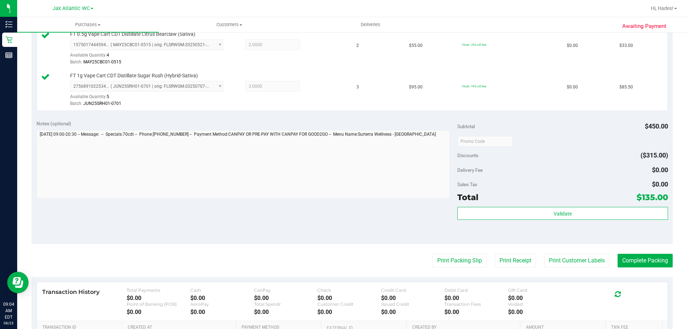
scroll to position [250, 0]
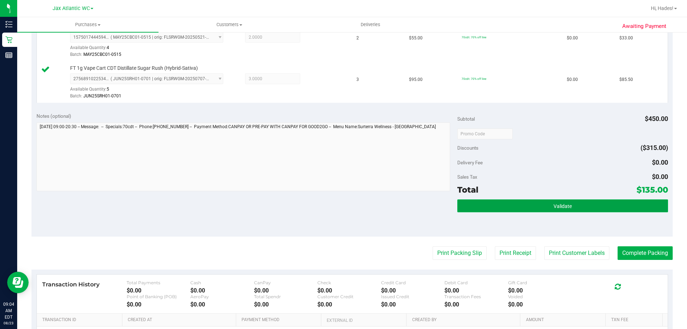
click at [514, 210] on button "Validate" at bounding box center [562, 205] width 210 height 13
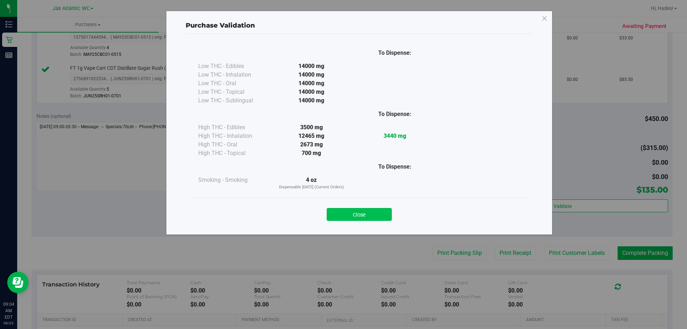
click at [362, 215] on button "Close" at bounding box center [359, 214] width 65 height 13
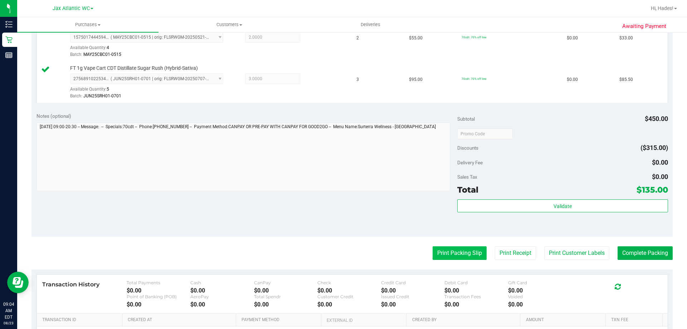
click at [456, 255] on button "Print Packing Slip" at bounding box center [460, 253] width 54 height 14
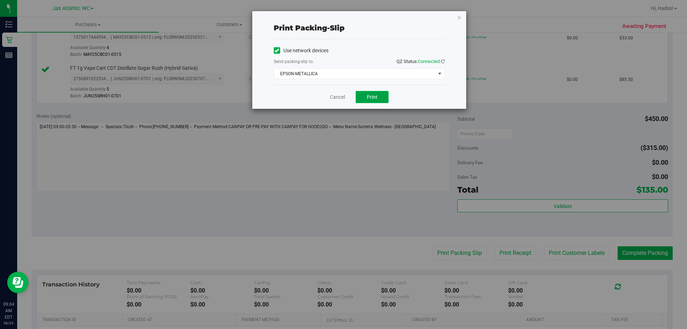
click at [378, 100] on button "Print" at bounding box center [372, 97] width 33 height 12
click at [335, 101] on div "Cancel Print" at bounding box center [359, 97] width 171 height 24
click at [338, 98] on link "Cancel" at bounding box center [337, 97] width 15 height 8
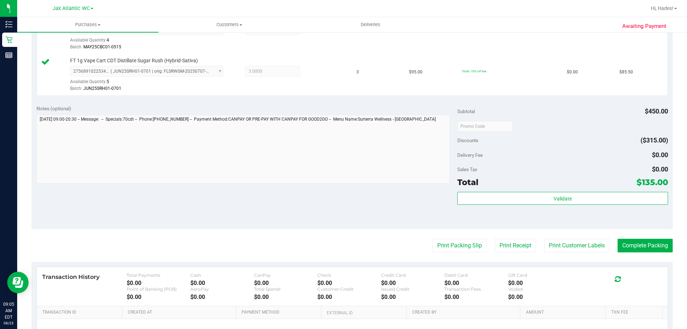
scroll to position [339, 0]
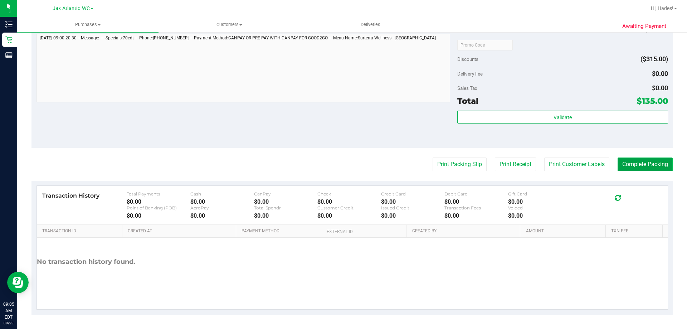
drag, startPoint x: 641, startPoint y: 166, endPoint x: 630, endPoint y: 159, distance: 13.1
click at [641, 167] on button "Complete Packing" at bounding box center [645, 164] width 55 height 14
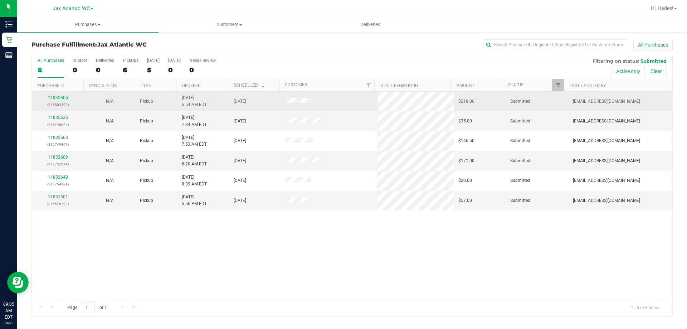
click at [57, 96] on link "11832505" at bounding box center [58, 97] width 20 height 5
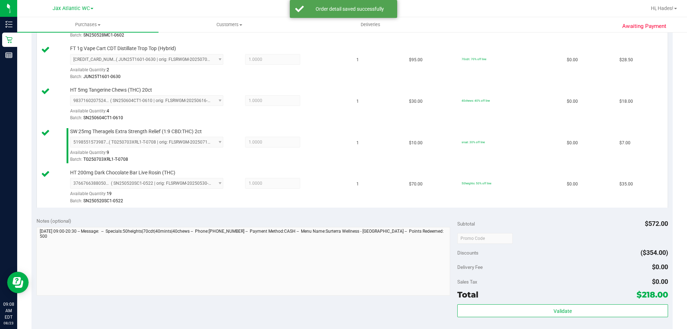
scroll to position [501, 0]
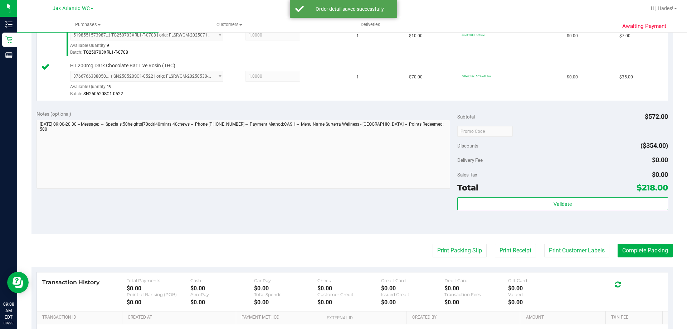
click at [482, 211] on div "Validate" at bounding box center [562, 213] width 210 height 32
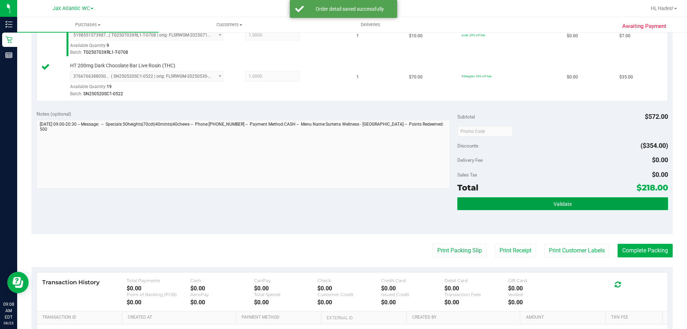
click at [490, 203] on button "Validate" at bounding box center [562, 203] width 210 height 13
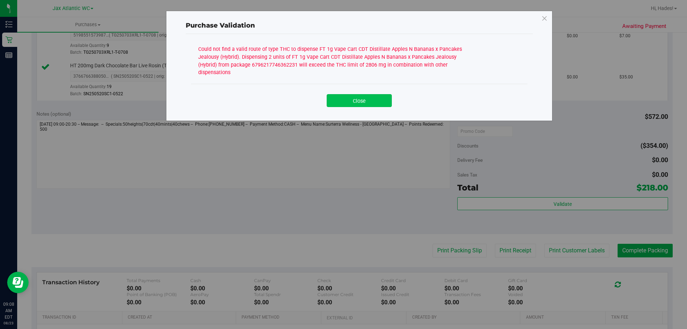
click at [382, 102] on button "Close" at bounding box center [359, 100] width 65 height 13
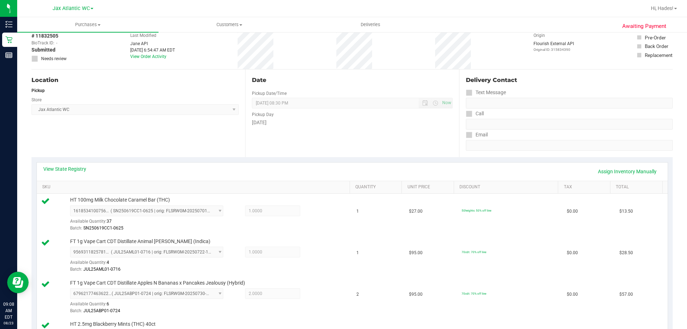
scroll to position [0, 0]
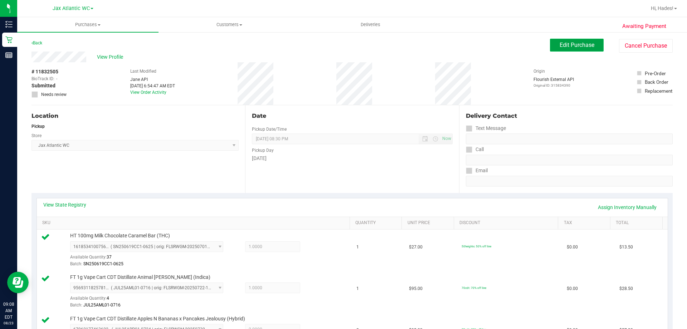
click at [577, 47] on span "Edit Purchase" at bounding box center [577, 45] width 35 height 7
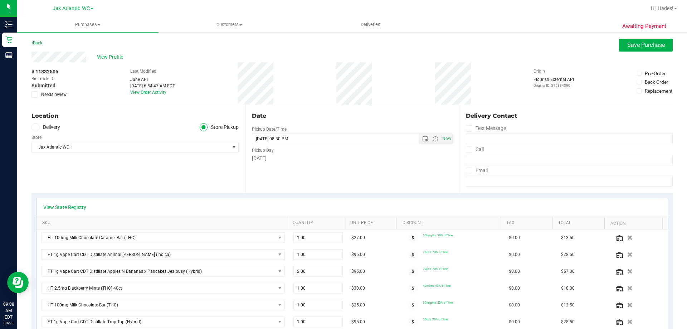
click at [38, 95] on label "Needs review" at bounding box center [49, 94] width 36 height 6
click at [0, 0] on input "Needs review" at bounding box center [0, 0] width 0 height 0
click at [632, 43] on span "Save Purchase" at bounding box center [646, 45] width 38 height 7
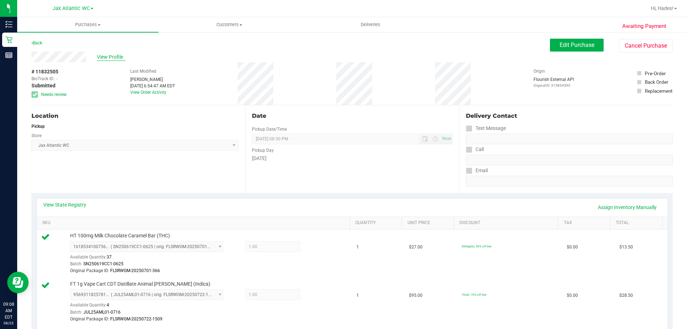
click at [112, 57] on span "View Profile" at bounding box center [111, 57] width 29 height 8
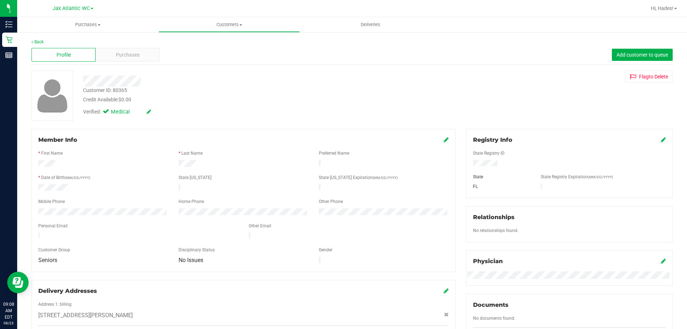
click at [128, 89] on div "Customer ID: 80365 Credit Available: $0.00" at bounding box center [241, 95] width 326 height 17
click at [126, 90] on div "Customer ID: 80365" at bounding box center [105, 91] width 44 height 8
click at [124, 91] on div "Customer ID: 80365" at bounding box center [105, 91] width 44 height 8
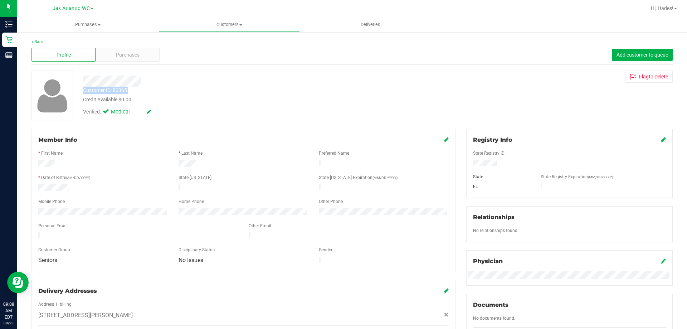
click at [148, 90] on div "Customer ID: 80365 Credit Available: $0.00" at bounding box center [241, 95] width 326 height 17
drag, startPoint x: 135, startPoint y: 90, endPoint x: 106, endPoint y: 91, distance: 28.6
click at [106, 91] on div "Customer ID: 80365 Credit Available: $0.00" at bounding box center [241, 95] width 326 height 17
copy div "ID: 80365"
click at [110, 30] on uib-tab-heading "Purchases Summary of purchases Fulfillment All purchases" at bounding box center [87, 24] width 141 height 15
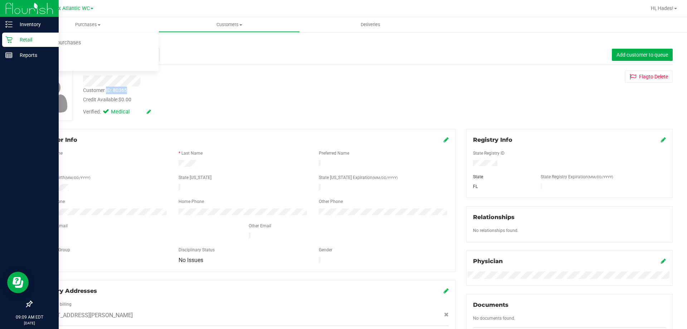
click at [12, 39] on icon at bounding box center [8, 39] width 7 height 7
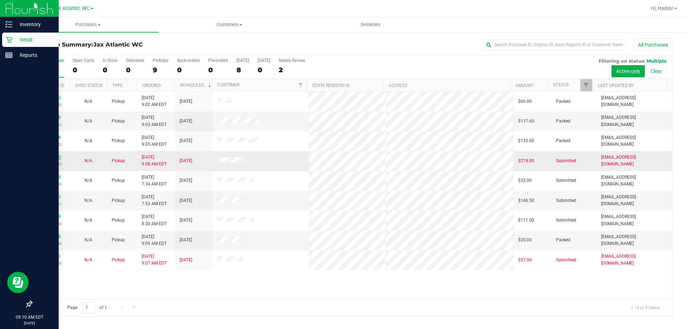
click at [47, 157] on link "11832505" at bounding box center [51, 157] width 20 height 5
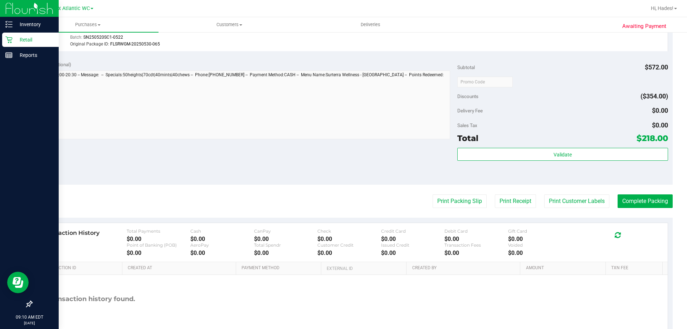
scroll to position [578, 0]
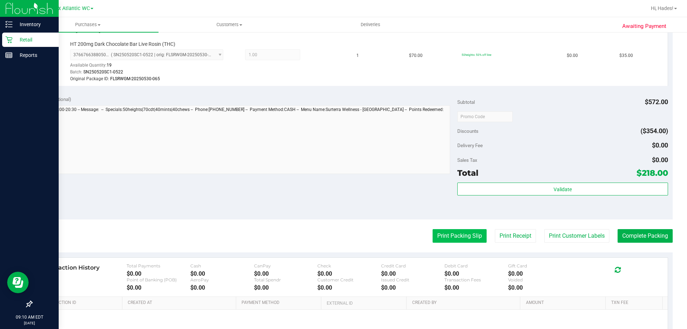
click at [456, 236] on button "Print Packing Slip" at bounding box center [460, 236] width 54 height 14
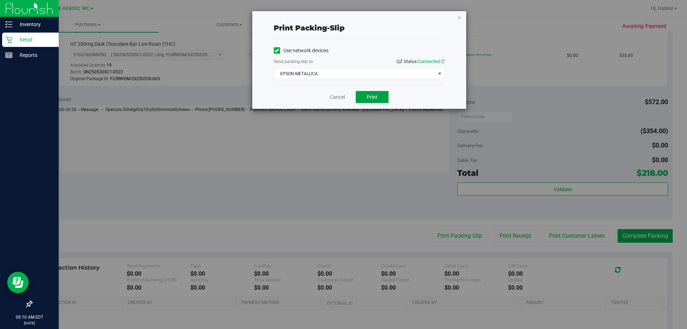
drag, startPoint x: 367, startPoint y: 96, endPoint x: 371, endPoint y: 97, distance: 4.0
click at [368, 97] on span "Print" at bounding box center [372, 97] width 11 height 6
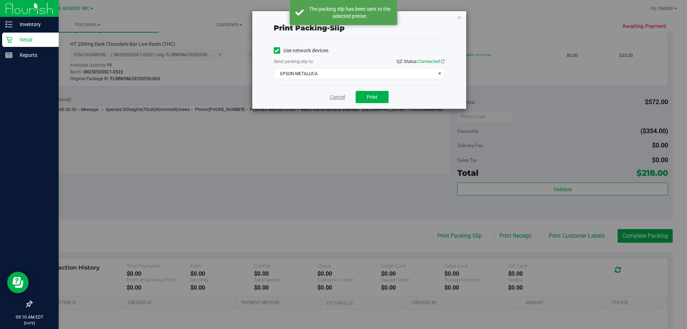
click at [334, 98] on link "Cancel" at bounding box center [337, 97] width 15 height 8
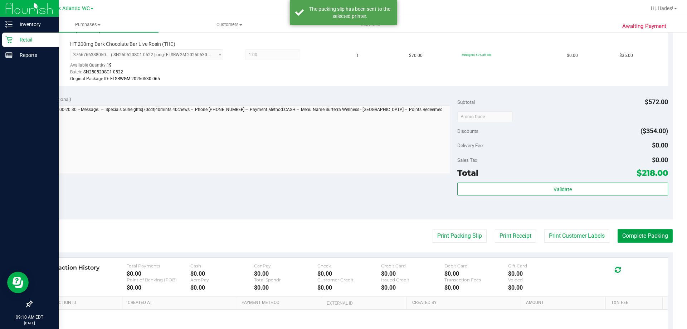
click at [637, 238] on button "Complete Packing" at bounding box center [645, 236] width 55 height 14
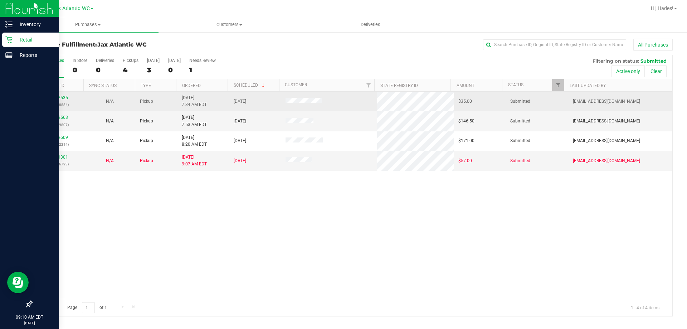
click at [61, 95] on div "11832535 (316748884)" at bounding box center [57, 101] width 43 height 14
click at [59, 99] on link "11832535" at bounding box center [58, 97] width 20 height 5
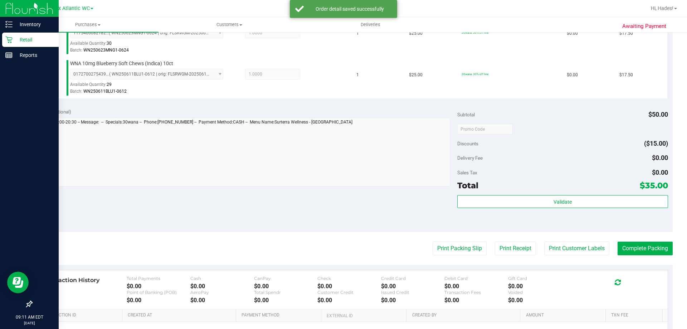
scroll to position [215, 0]
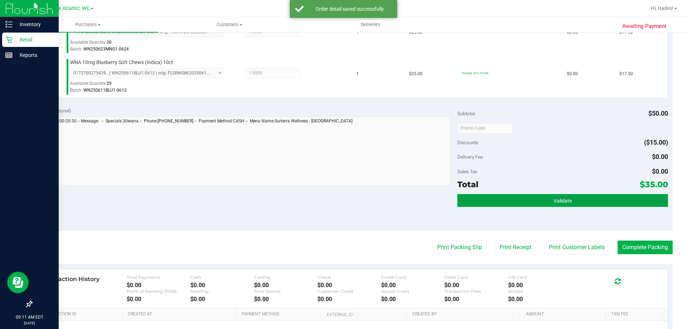
click at [554, 203] on span "Validate" at bounding box center [563, 201] width 18 height 6
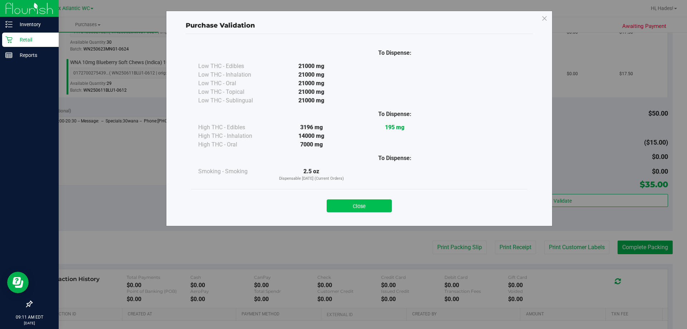
click at [381, 209] on button "Close" at bounding box center [359, 205] width 65 height 13
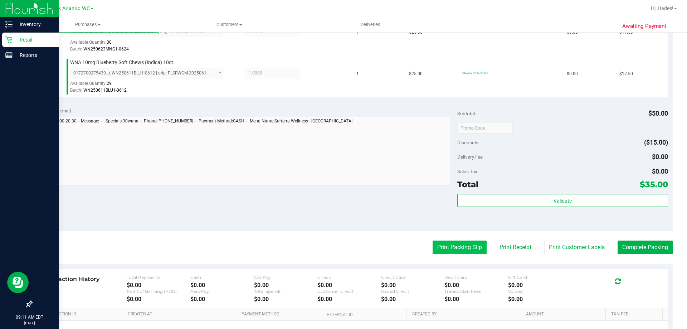
click at [433, 247] on button "Print Packing Slip" at bounding box center [460, 247] width 54 height 14
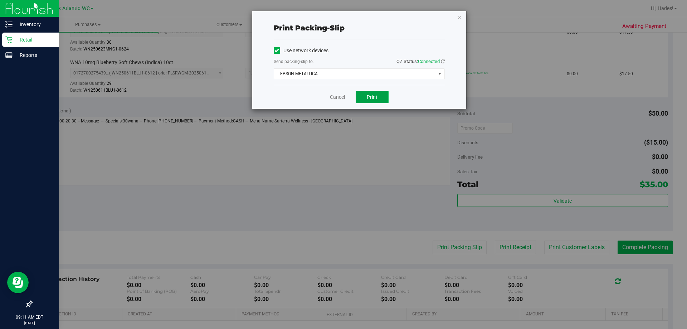
click at [378, 97] on button "Print" at bounding box center [372, 97] width 33 height 12
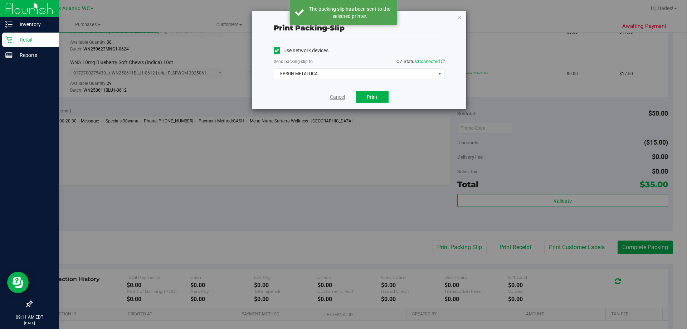
click at [336, 100] on link "Cancel" at bounding box center [337, 97] width 15 height 8
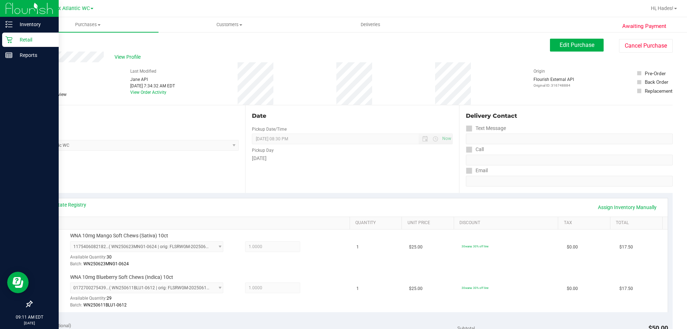
scroll to position [179, 0]
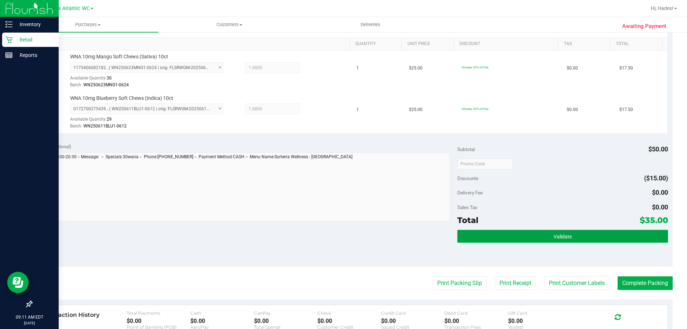
click at [627, 233] on button "Validate" at bounding box center [562, 236] width 210 height 13
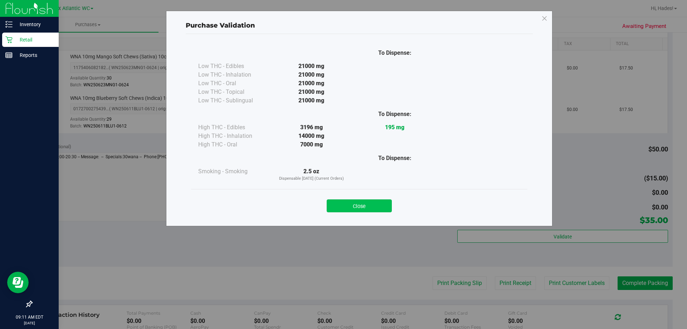
click at [346, 205] on button "Close" at bounding box center [359, 205] width 65 height 13
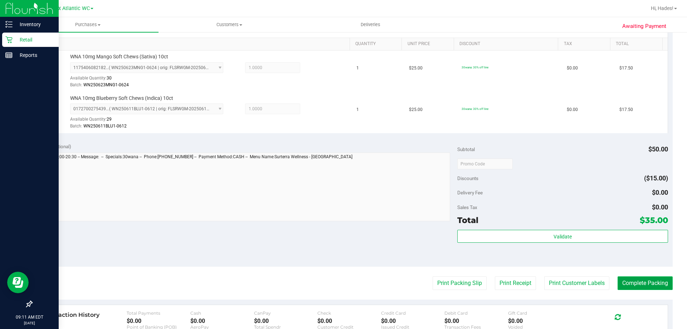
click at [639, 282] on button "Complete Packing" at bounding box center [645, 283] width 55 height 14
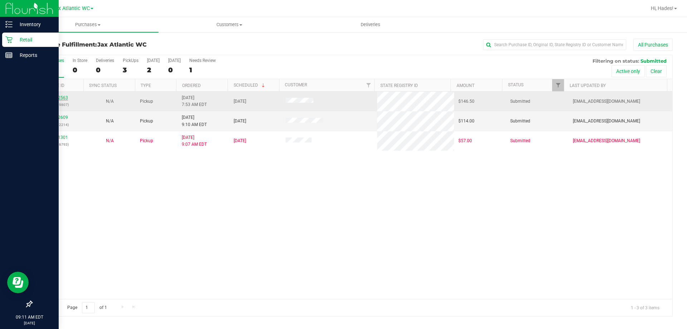
click at [58, 97] on link "11832563" at bounding box center [58, 97] width 20 height 5
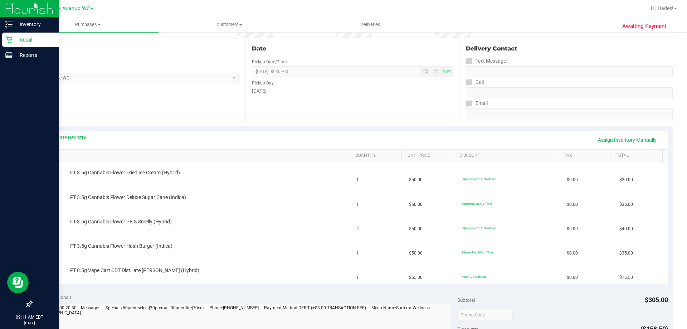
scroll to position [72, 0]
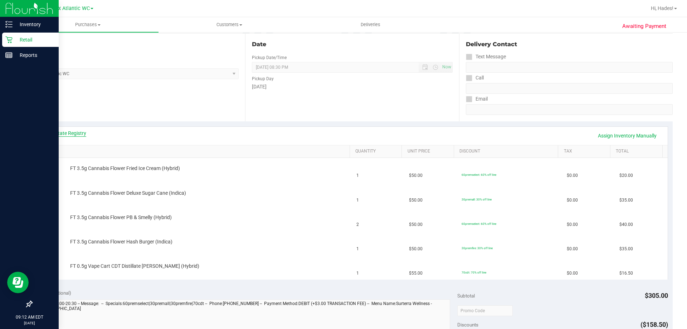
click at [65, 131] on link "View State Registry" at bounding box center [64, 133] width 43 height 7
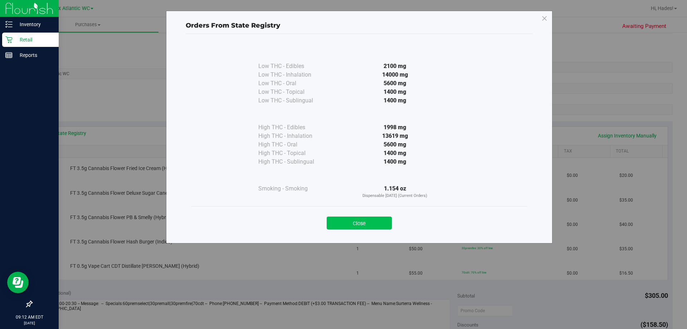
click at [366, 222] on button "Close" at bounding box center [359, 222] width 65 height 13
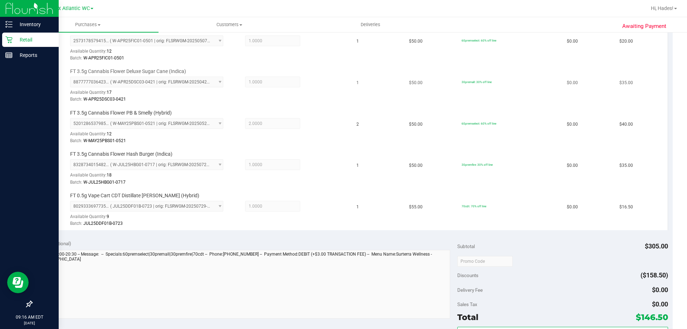
scroll to position [286, 0]
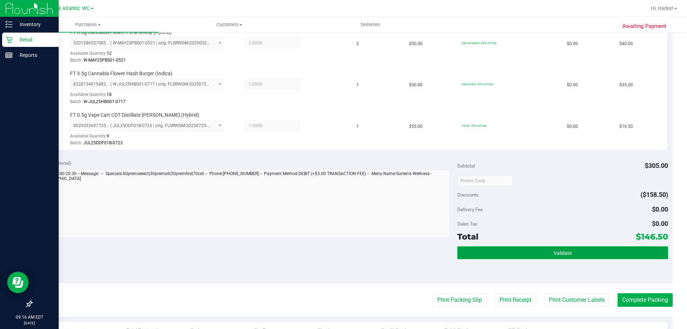
click at [518, 249] on button "Validate" at bounding box center [562, 252] width 210 height 13
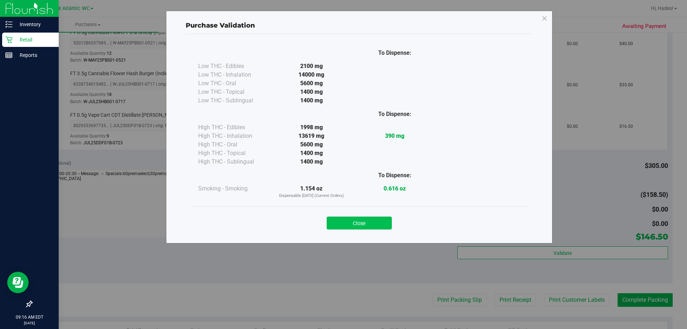
click at [367, 227] on button "Close" at bounding box center [359, 222] width 65 height 13
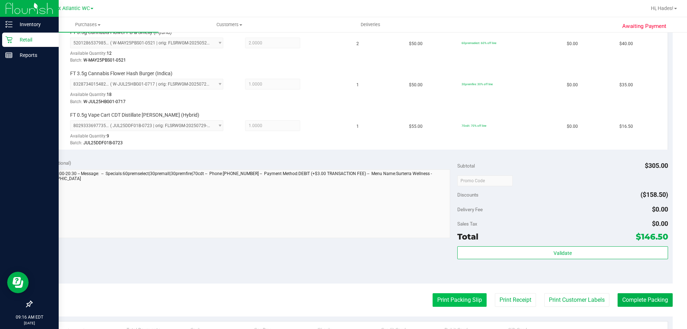
click at [459, 299] on button "Print Packing Slip" at bounding box center [460, 300] width 54 height 14
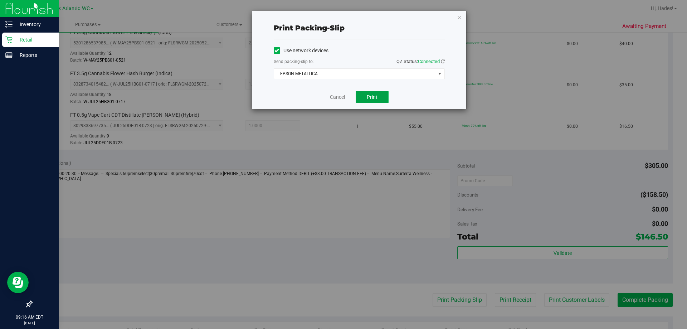
click at [379, 99] on button "Print" at bounding box center [372, 97] width 33 height 12
click at [333, 94] on link "Cancel" at bounding box center [337, 97] width 15 height 8
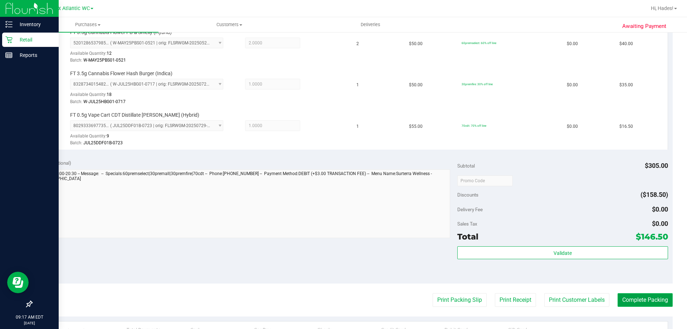
click at [644, 305] on button "Complete Packing" at bounding box center [645, 300] width 55 height 14
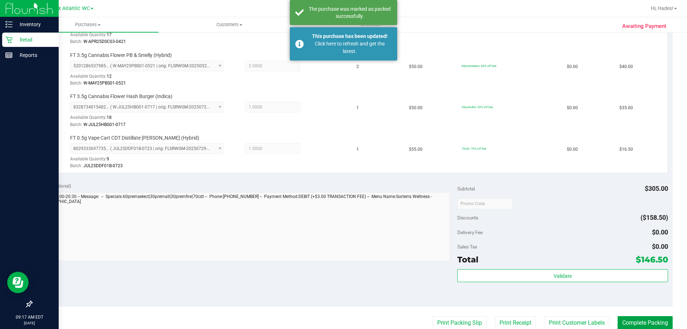
scroll to position [250, 0]
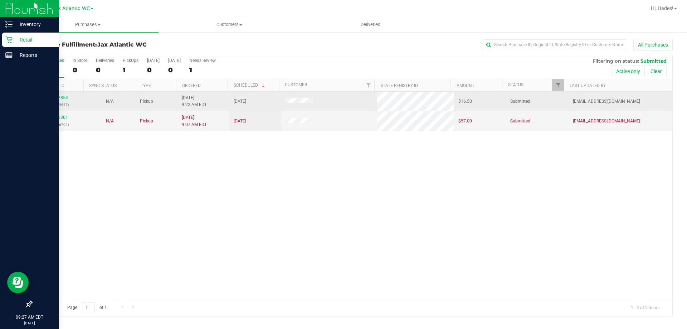
click at [66, 98] on link "11832854" at bounding box center [58, 97] width 20 height 5
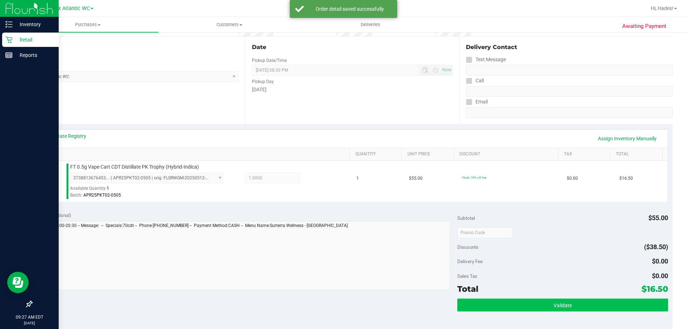
scroll to position [179, 0]
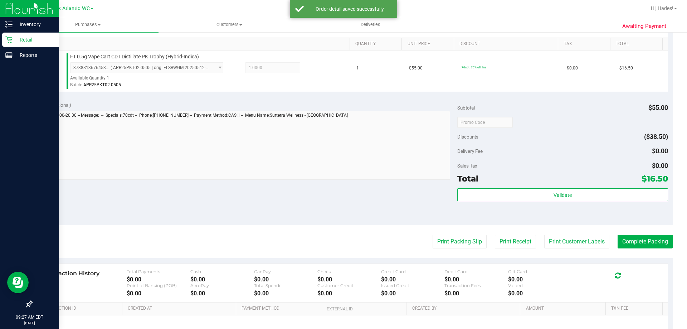
click at [547, 187] on div "Subtotal $55.00 Discounts ($38.50) Delivery Fee $0.00 Sales Tax $0.00 Total $16…" at bounding box center [562, 160] width 210 height 119
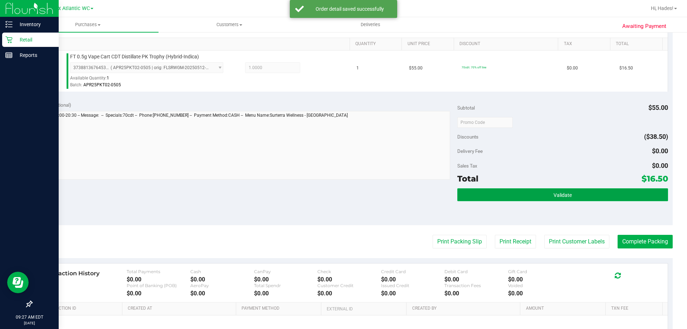
click at [545, 195] on button "Validate" at bounding box center [562, 194] width 210 height 13
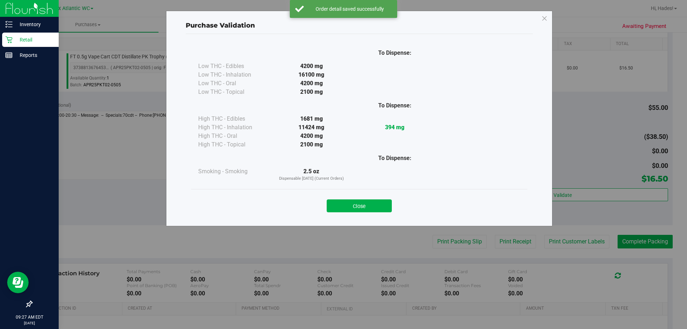
click at [343, 203] on button "Close" at bounding box center [359, 205] width 65 height 13
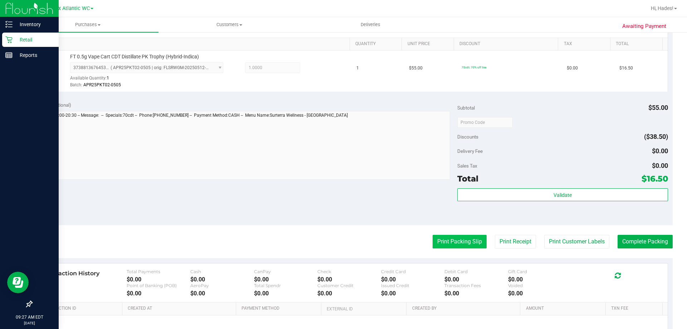
click at [452, 236] on button "Print Packing Slip" at bounding box center [460, 242] width 54 height 14
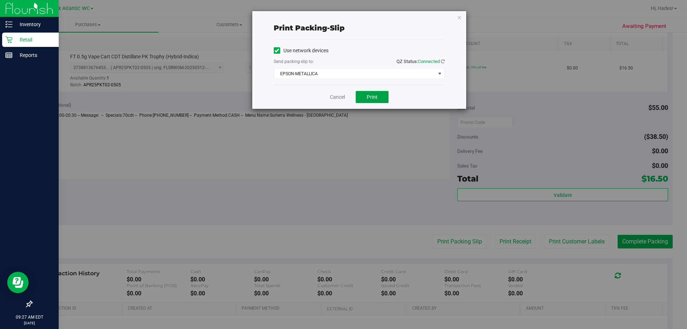
click at [367, 97] on span "Print" at bounding box center [372, 97] width 11 height 6
click at [337, 100] on link "Cancel" at bounding box center [337, 97] width 15 height 8
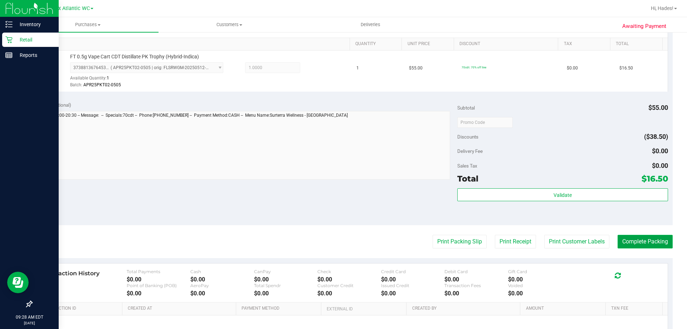
click at [630, 242] on button "Complete Packing" at bounding box center [645, 242] width 55 height 14
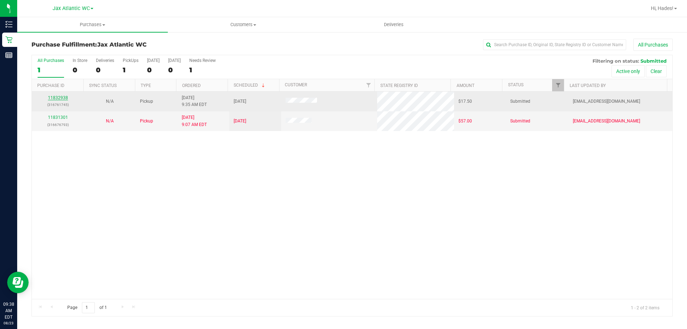
click at [56, 100] on link "11832938" at bounding box center [58, 97] width 20 height 5
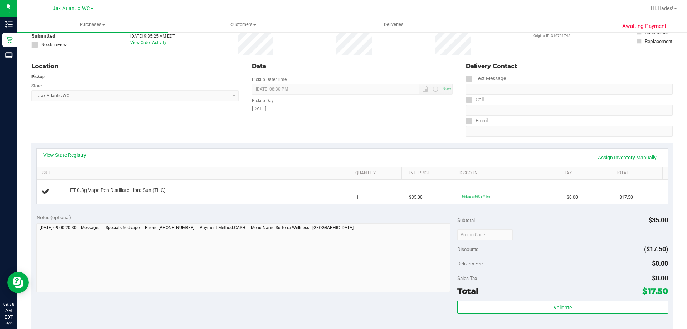
scroll to position [72, 0]
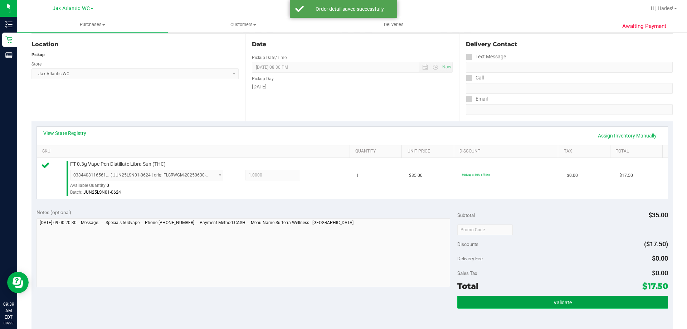
click at [463, 299] on button "Validate" at bounding box center [562, 302] width 210 height 13
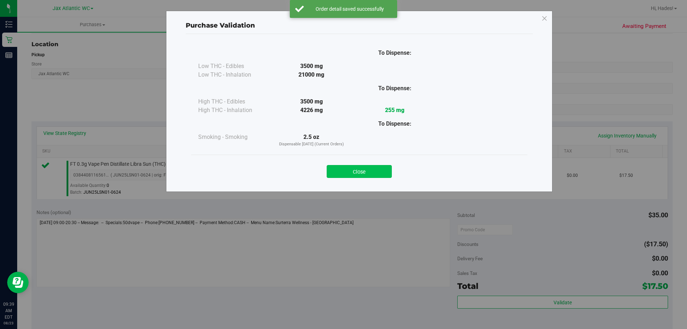
click at [362, 170] on button "Close" at bounding box center [359, 171] width 65 height 13
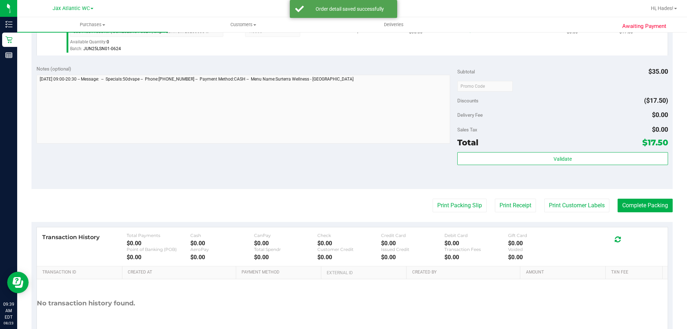
scroll to position [250, 0]
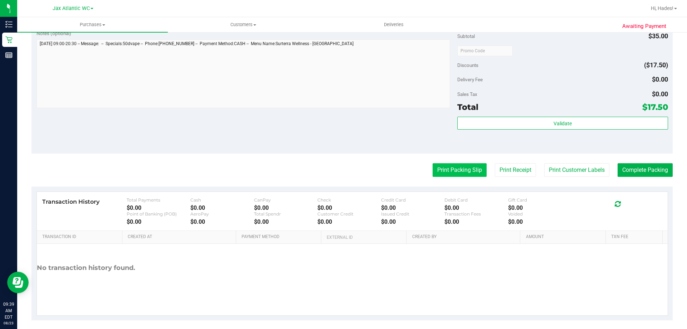
click at [446, 169] on button "Print Packing Slip" at bounding box center [460, 170] width 54 height 14
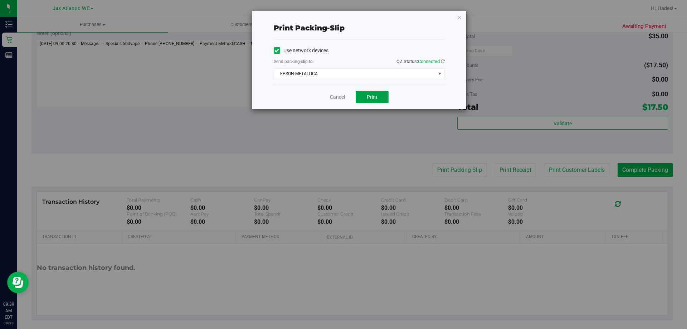
click at [373, 101] on button "Print" at bounding box center [372, 97] width 33 height 12
click at [336, 96] on link "Cancel" at bounding box center [337, 97] width 15 height 8
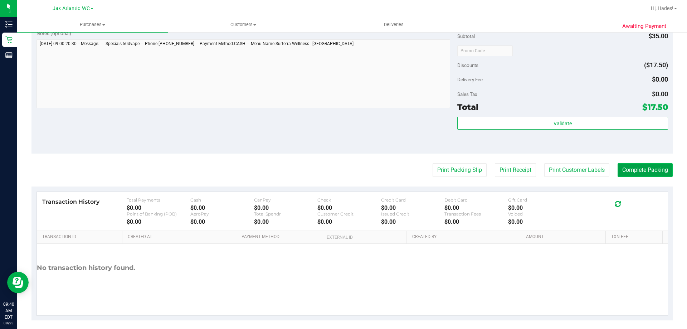
click at [653, 168] on button "Complete Packing" at bounding box center [645, 170] width 55 height 14
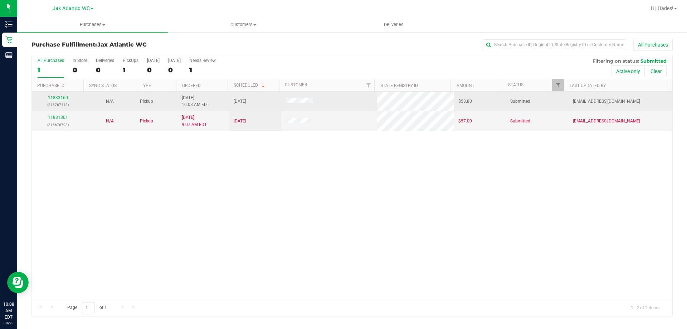
click at [63, 98] on link "11833160" at bounding box center [58, 97] width 20 height 5
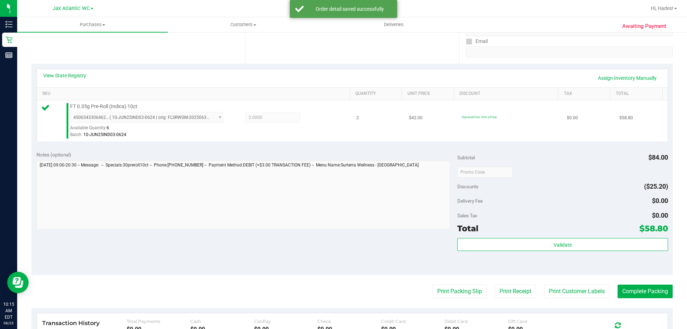
scroll to position [143, 0]
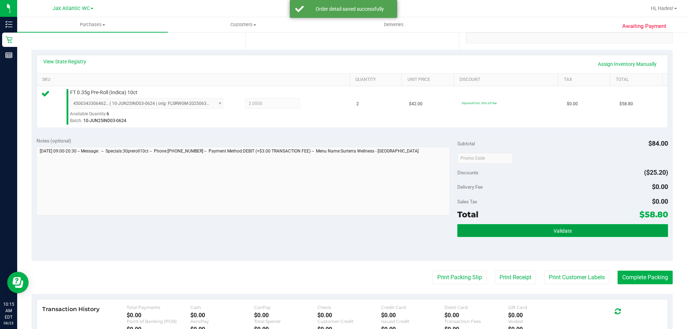
click at [497, 233] on button "Validate" at bounding box center [562, 230] width 210 height 13
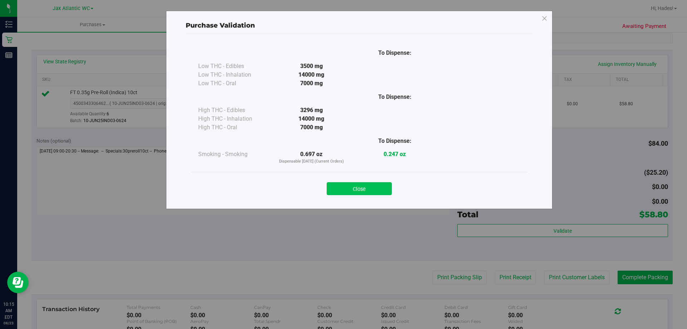
click at [368, 189] on button "Close" at bounding box center [359, 188] width 65 height 13
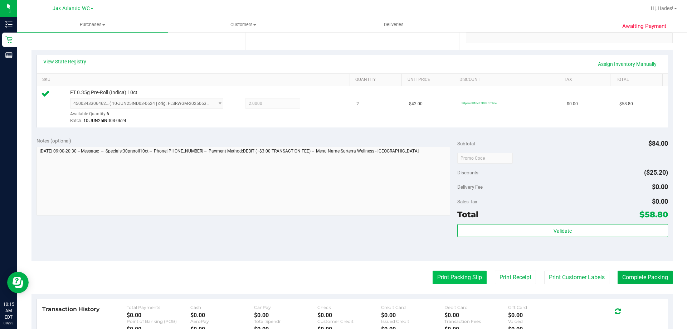
click at [445, 277] on button "Print Packing Slip" at bounding box center [460, 278] width 54 height 14
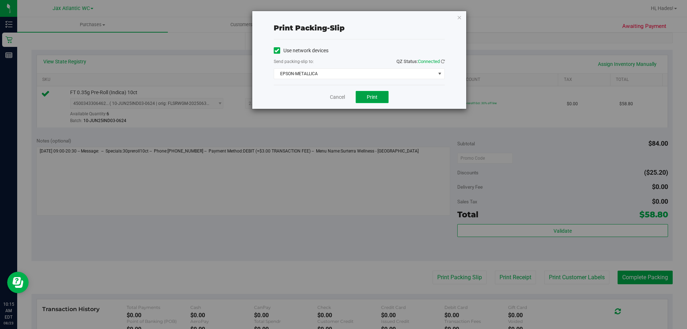
click at [375, 93] on button "Print" at bounding box center [372, 97] width 33 height 12
click at [335, 97] on link "Cancel" at bounding box center [337, 97] width 15 height 8
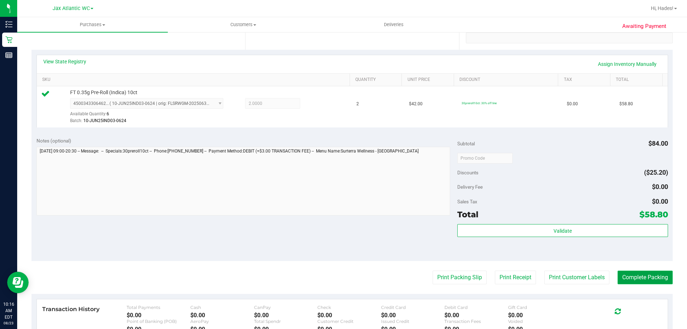
click at [650, 276] on button "Complete Packing" at bounding box center [645, 278] width 55 height 14
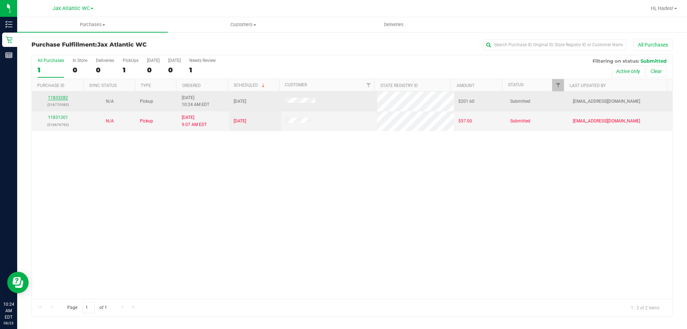
click at [60, 98] on link "11833282" at bounding box center [58, 97] width 20 height 5
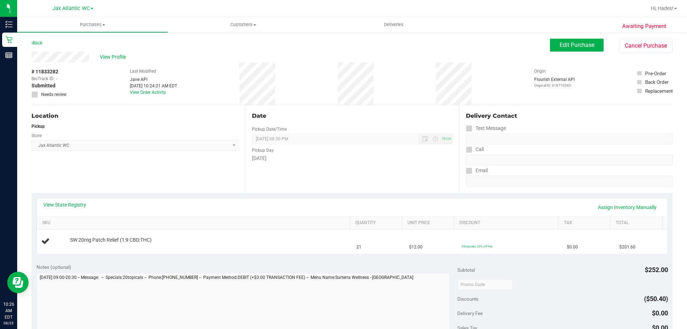
click at [55, 199] on div "View State Registry Assign Inventory Manually" at bounding box center [352, 207] width 631 height 18
click at [57, 203] on link "View State Registry" at bounding box center [64, 204] width 43 height 7
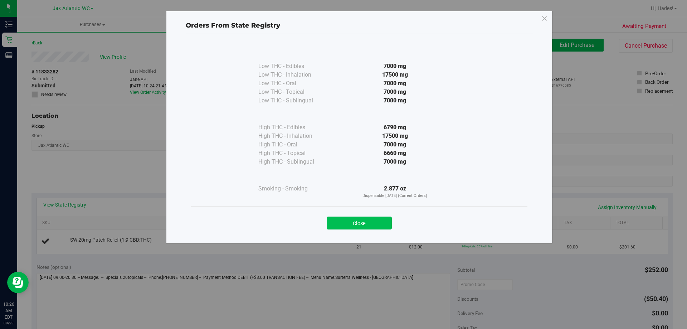
click at [379, 219] on button "Close" at bounding box center [359, 222] width 65 height 13
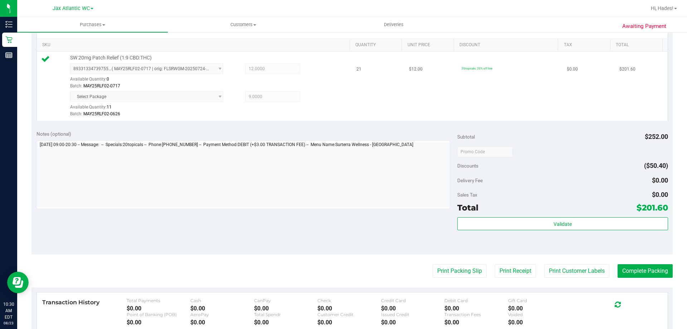
scroll to position [179, 0]
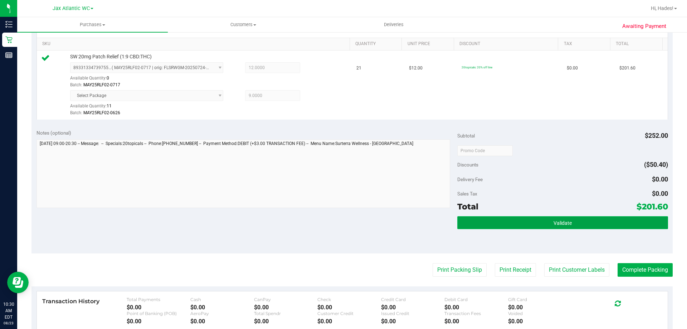
click at [572, 225] on button "Validate" at bounding box center [562, 222] width 210 height 13
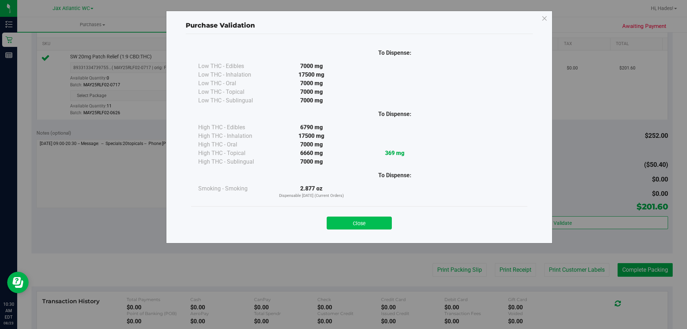
click at [371, 223] on button "Close" at bounding box center [359, 222] width 65 height 13
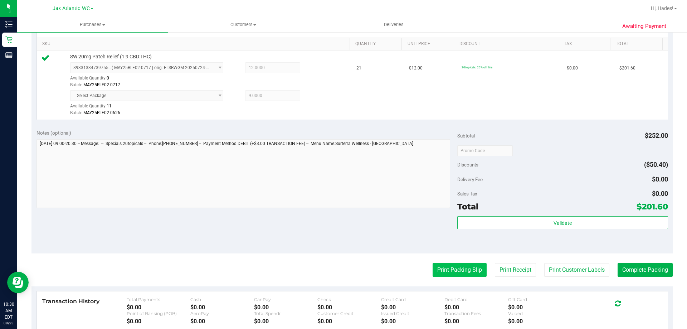
click at [433, 267] on button "Print Packing Slip" at bounding box center [460, 270] width 54 height 14
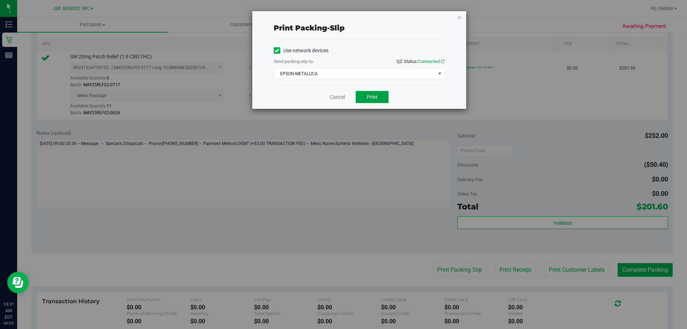
click at [374, 98] on span "Print" at bounding box center [372, 97] width 11 height 6
click at [332, 95] on link "Cancel" at bounding box center [337, 97] width 15 height 8
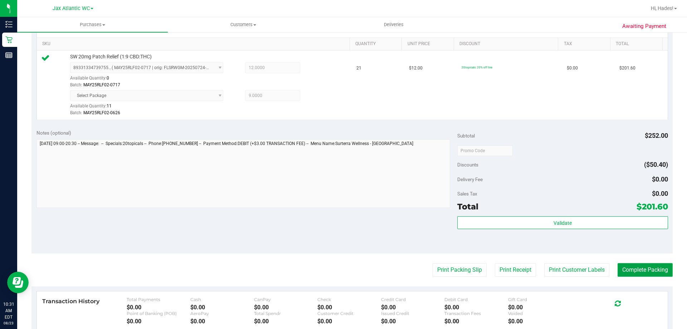
click at [643, 266] on button "Complete Packing" at bounding box center [645, 270] width 55 height 14
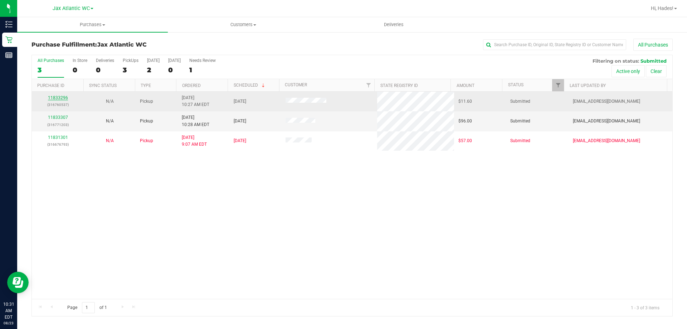
click at [61, 98] on link "11833296" at bounding box center [58, 97] width 20 height 5
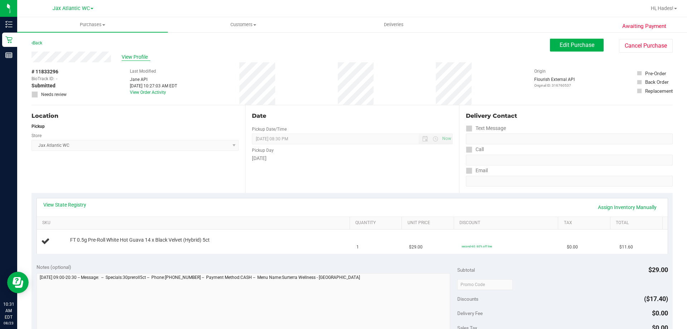
click at [138, 57] on span "View Profile" at bounding box center [136, 57] width 29 height 8
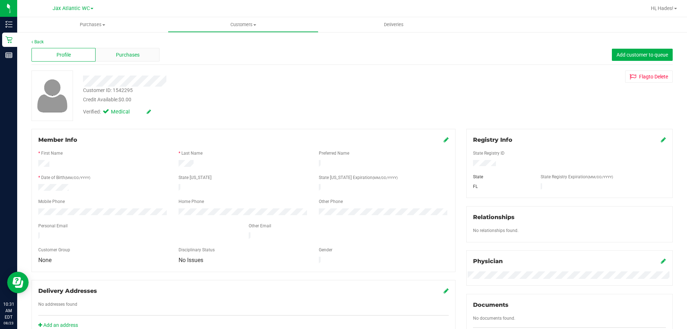
click at [127, 50] on div "Purchases" at bounding box center [128, 55] width 64 height 14
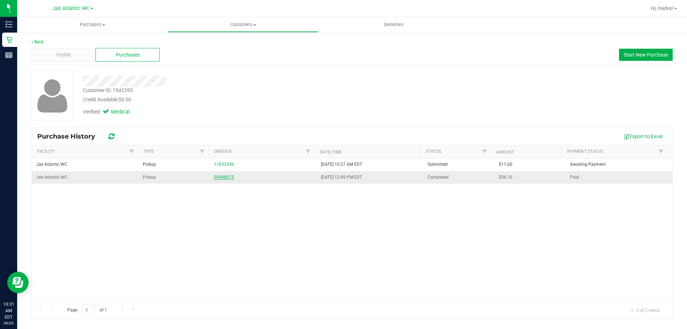
click at [221, 176] on link "09498075" at bounding box center [224, 177] width 20 height 5
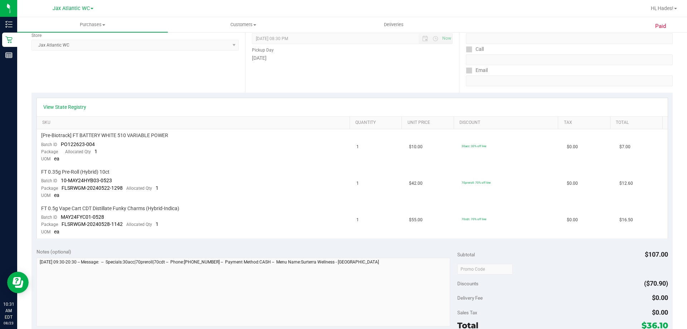
scroll to position [107, 0]
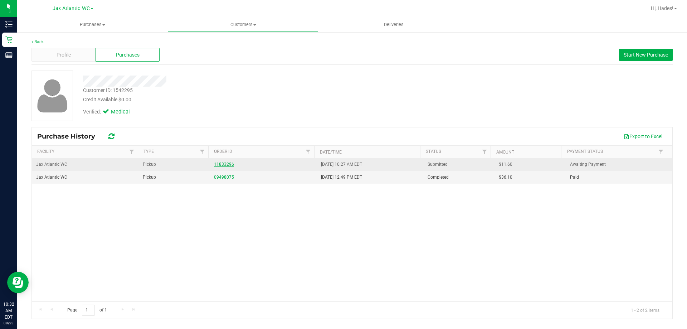
click at [220, 163] on link "11833296" at bounding box center [224, 164] width 20 height 5
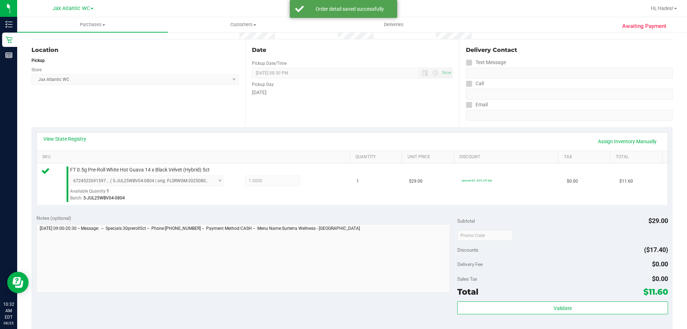
scroll to position [143, 0]
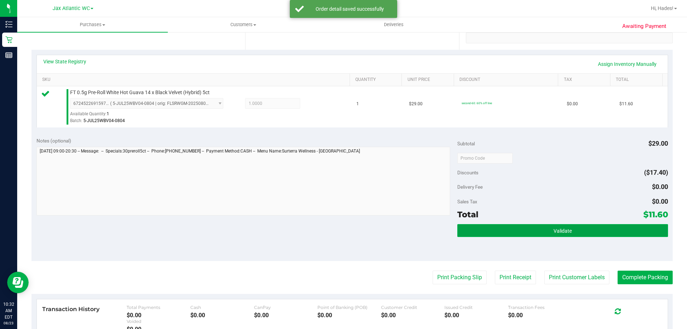
click at [527, 228] on button "Validate" at bounding box center [562, 230] width 210 height 13
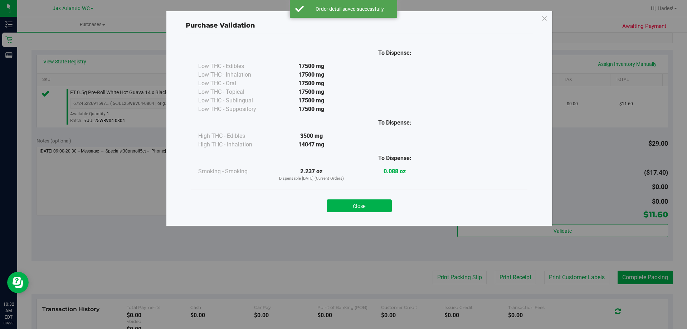
click at [371, 205] on button "Close" at bounding box center [359, 205] width 65 height 13
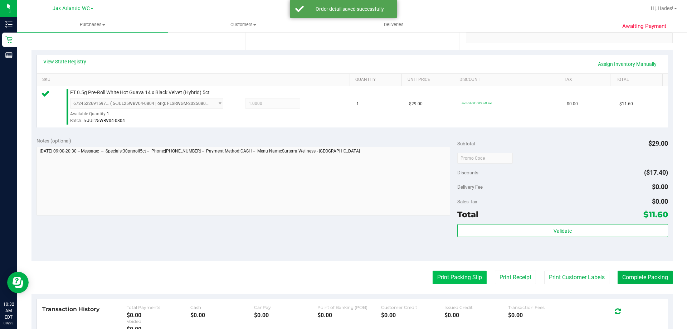
click at [448, 279] on button "Print Packing Slip" at bounding box center [460, 278] width 54 height 14
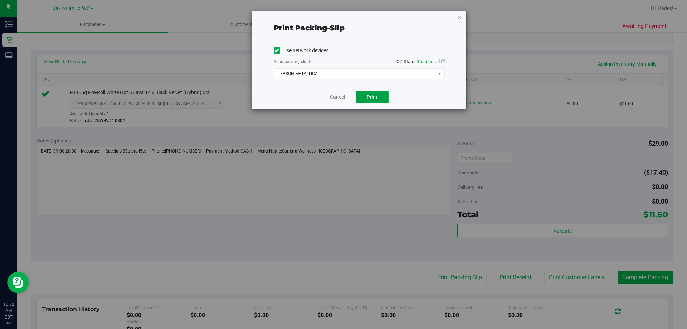
click at [377, 99] on span "Print" at bounding box center [372, 97] width 11 height 6
click at [335, 96] on link "Cancel" at bounding box center [337, 97] width 15 height 8
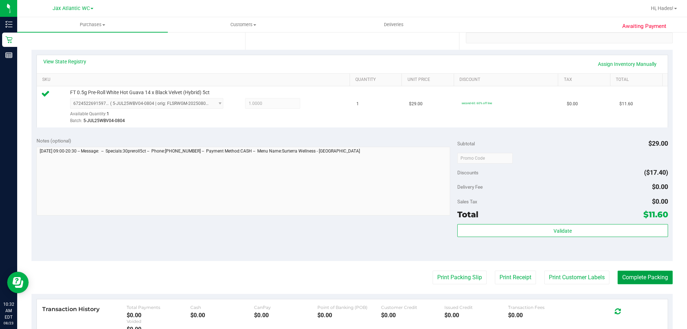
click at [639, 282] on button "Complete Packing" at bounding box center [645, 278] width 55 height 14
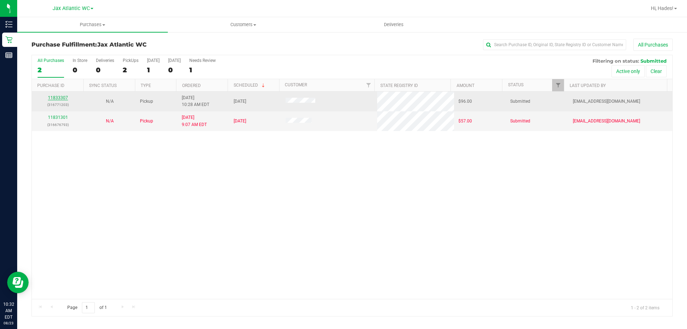
click at [55, 96] on link "11833307" at bounding box center [58, 97] width 20 height 5
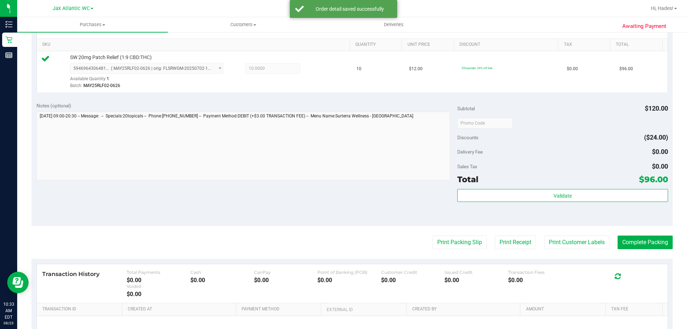
scroll to position [179, 0]
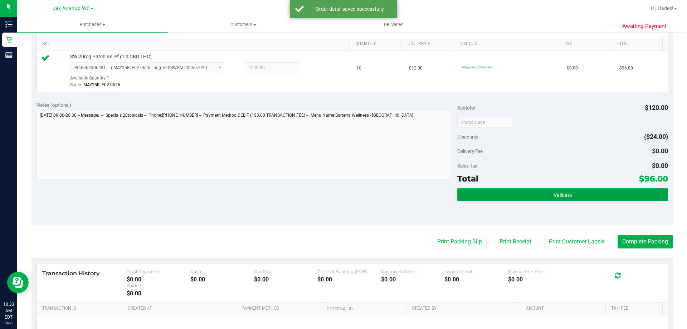
click at [611, 194] on button "Validate" at bounding box center [562, 194] width 210 height 13
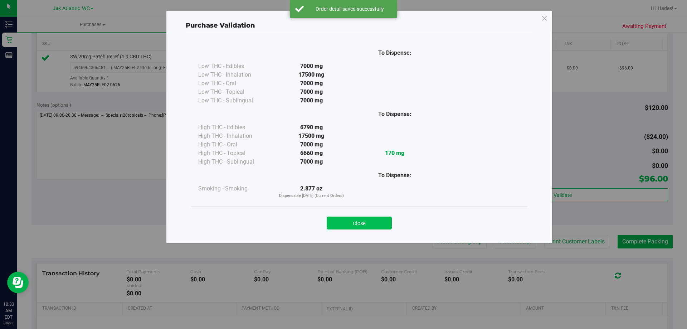
click at [351, 222] on button "Close" at bounding box center [359, 222] width 65 height 13
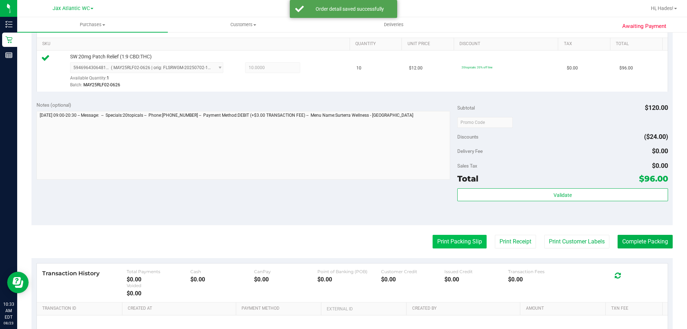
click at [450, 247] on button "Print Packing Slip" at bounding box center [460, 242] width 54 height 14
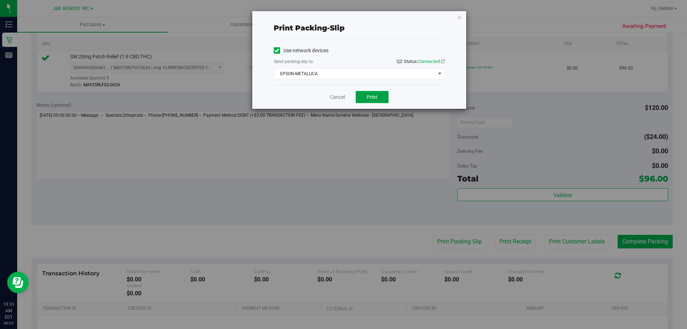
click at [369, 97] on span "Print" at bounding box center [372, 97] width 11 height 6
click at [330, 98] on link "Cancel" at bounding box center [337, 97] width 15 height 8
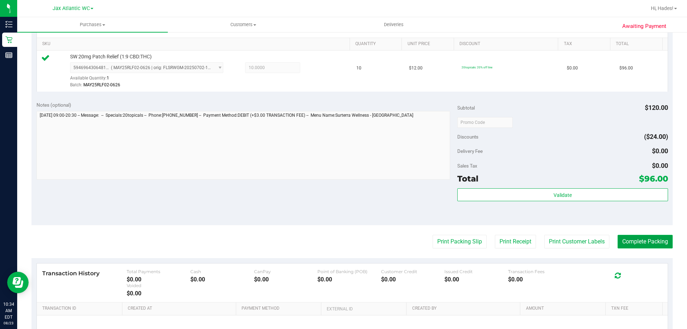
click at [635, 243] on button "Complete Packing" at bounding box center [645, 242] width 55 height 14
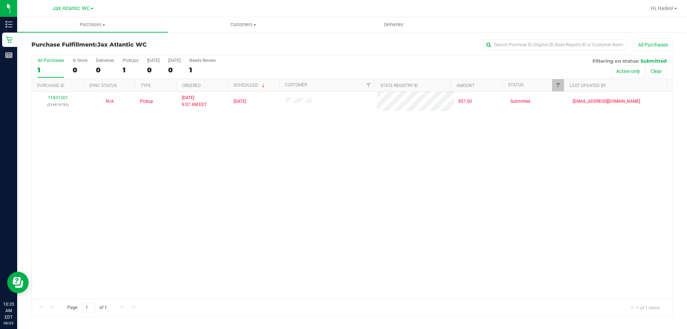
click at [94, 159] on div "11831301 (316676793) N/A Pickup [DATE] 9:07 AM EDT 8/22/2025 $57.00 Submitted […" at bounding box center [352, 195] width 641 height 207
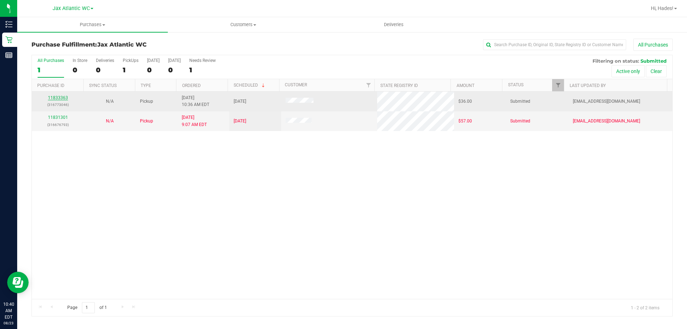
click at [64, 99] on link "11833363" at bounding box center [58, 97] width 20 height 5
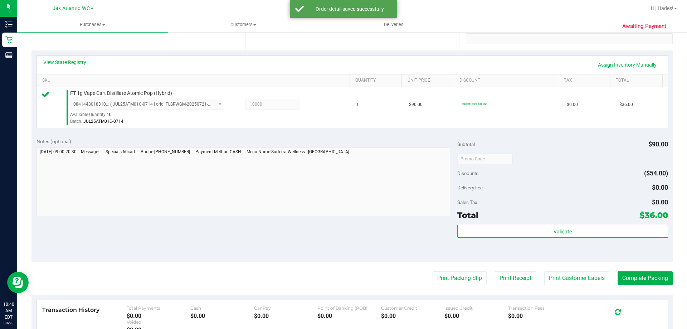
scroll to position [143, 0]
click at [534, 219] on div "Total $36.00" at bounding box center [562, 214] width 210 height 13
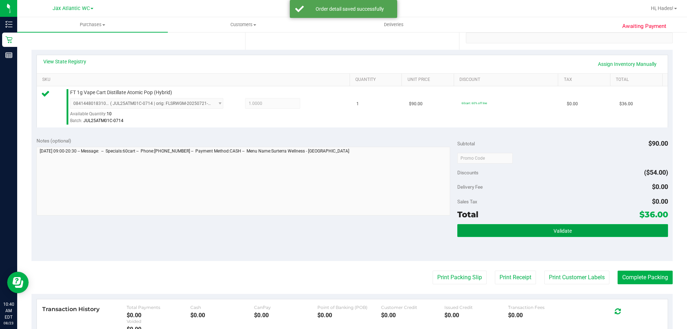
click at [537, 226] on button "Validate" at bounding box center [562, 230] width 210 height 13
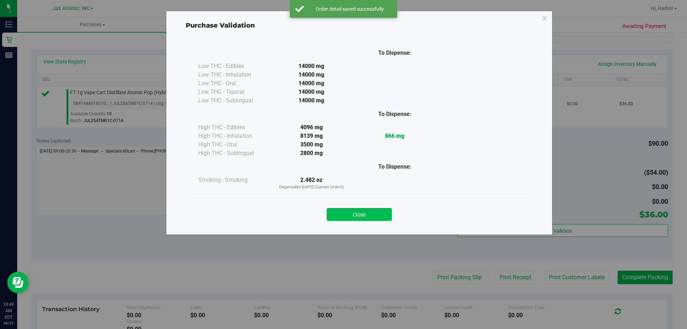
click at [365, 213] on button "Close" at bounding box center [359, 214] width 65 height 13
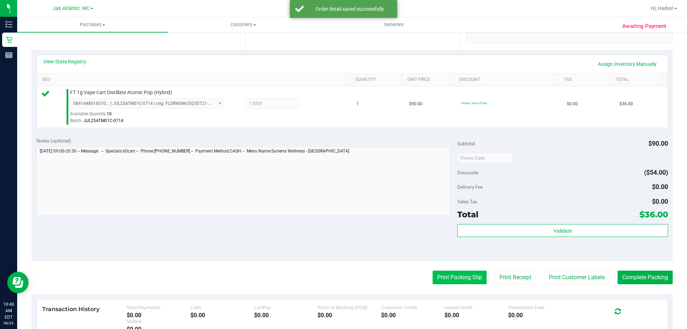
click at [439, 276] on button "Print Packing Slip" at bounding box center [460, 278] width 54 height 14
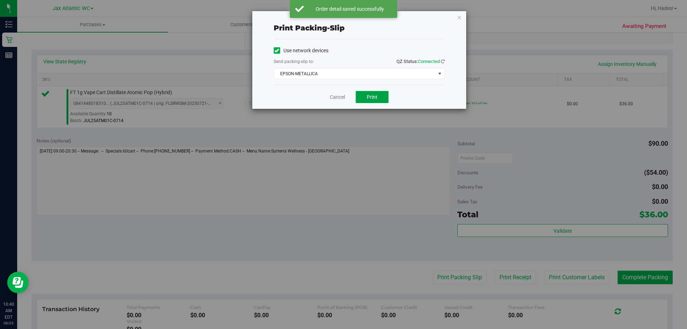
click at [366, 98] on button "Print" at bounding box center [372, 97] width 33 height 12
click at [338, 98] on link "Cancel" at bounding box center [337, 97] width 15 height 8
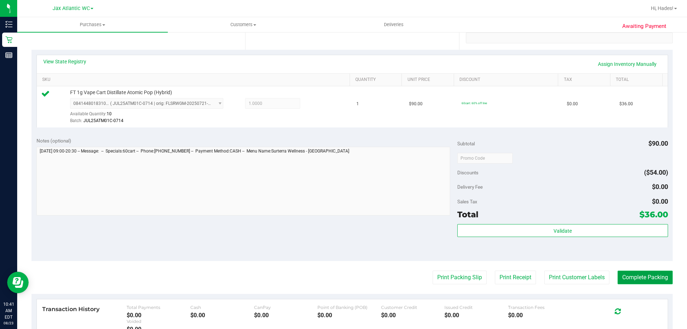
click at [638, 276] on button "Complete Packing" at bounding box center [645, 278] width 55 height 14
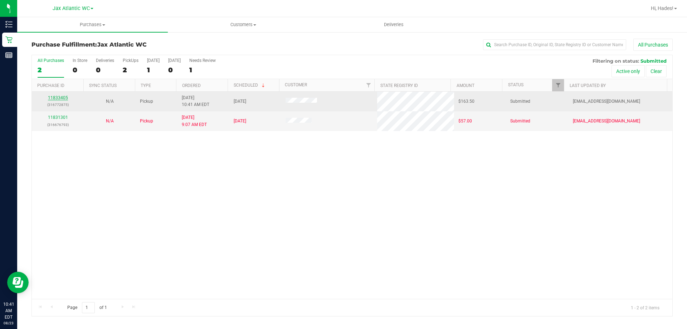
click at [51, 98] on link "11833405" at bounding box center [58, 97] width 20 height 5
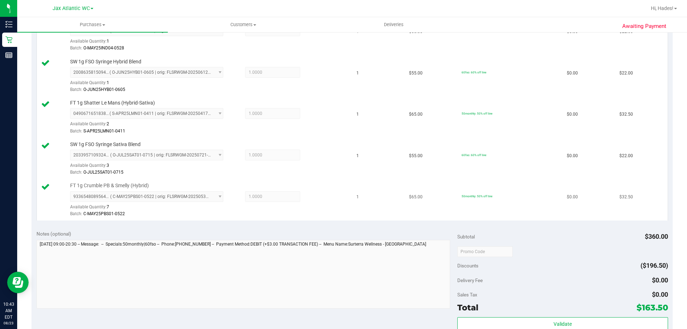
scroll to position [286, 0]
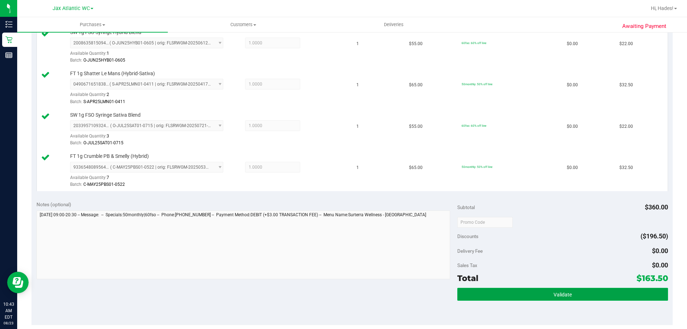
click at [570, 295] on button "Validate" at bounding box center [562, 294] width 210 height 13
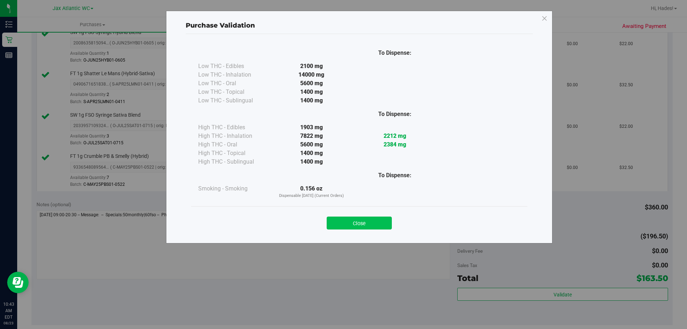
click at [346, 217] on button "Close" at bounding box center [359, 222] width 65 height 13
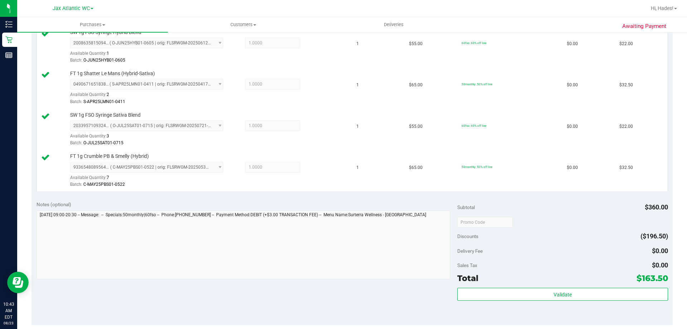
scroll to position [394, 0]
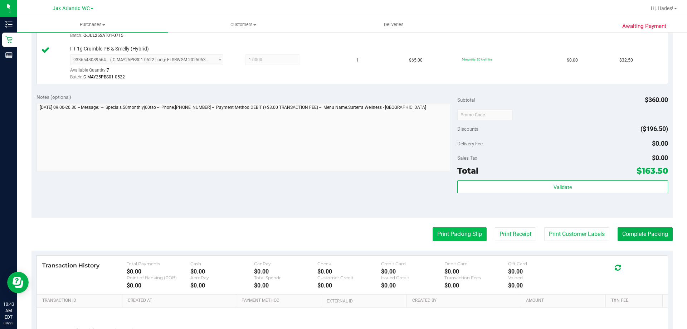
click at [457, 237] on button "Print Packing Slip" at bounding box center [460, 234] width 54 height 14
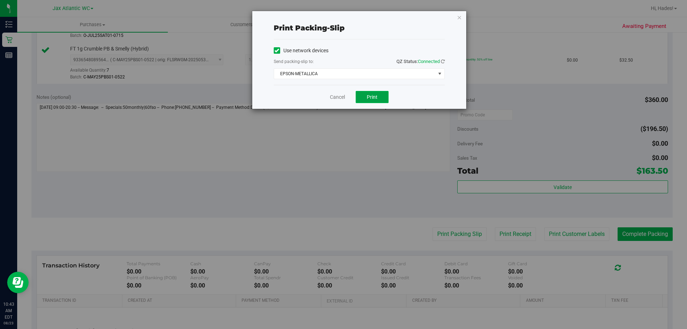
click at [376, 99] on span "Print" at bounding box center [372, 97] width 11 height 6
click at [333, 104] on div "Cancel Print" at bounding box center [359, 97] width 171 height 24
click at [337, 93] on div "Cancel Print" at bounding box center [359, 97] width 171 height 24
click at [337, 98] on link "Cancel" at bounding box center [337, 97] width 15 height 8
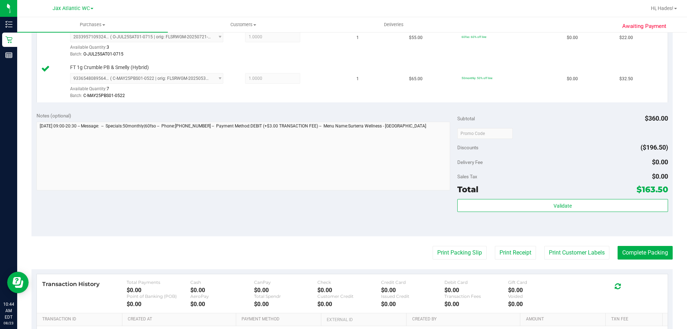
scroll to position [358, 0]
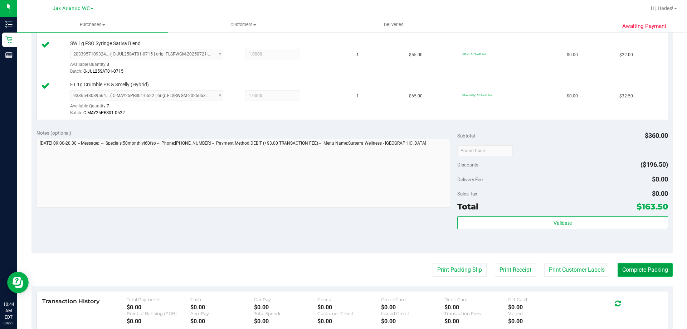
click at [646, 271] on button "Complete Packing" at bounding box center [645, 270] width 55 height 14
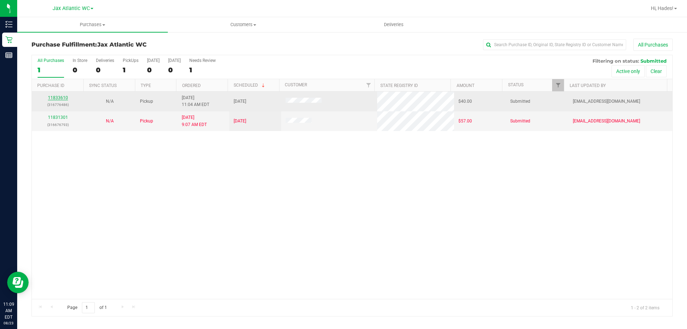
click at [48, 97] on link "11833610" at bounding box center [58, 97] width 20 height 5
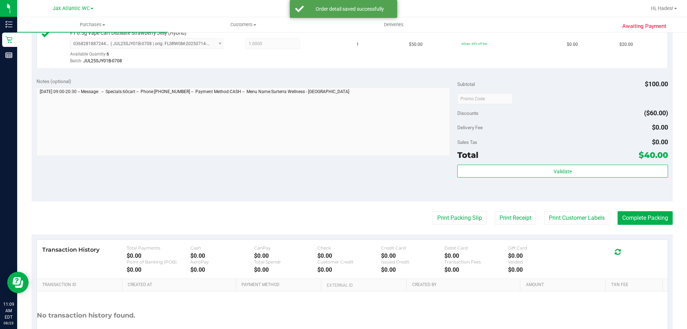
scroll to position [250, 0]
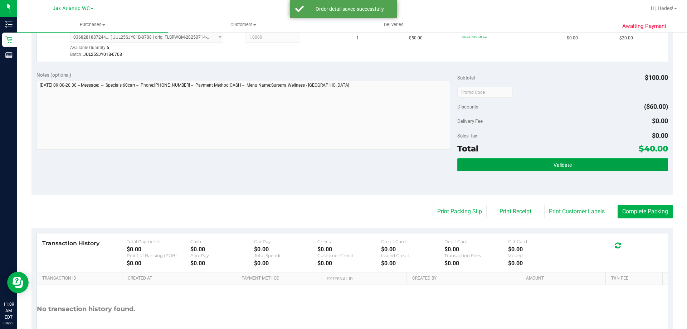
click at [522, 164] on button "Validate" at bounding box center [562, 164] width 210 height 13
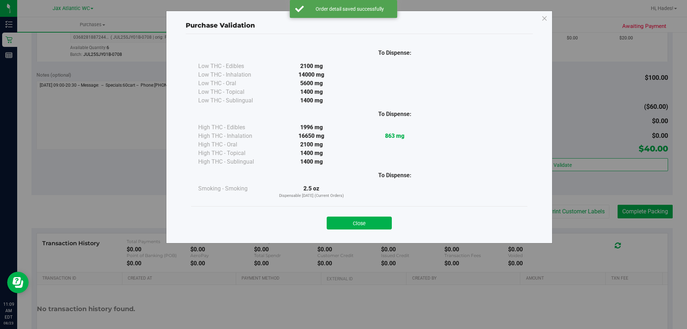
click at [360, 219] on button "Close" at bounding box center [359, 222] width 65 height 13
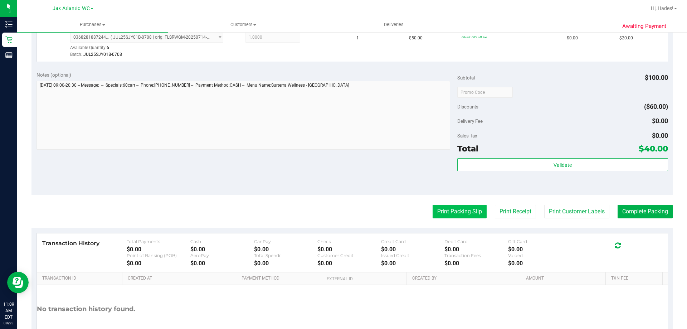
click at [434, 214] on button "Print Packing Slip" at bounding box center [460, 212] width 54 height 14
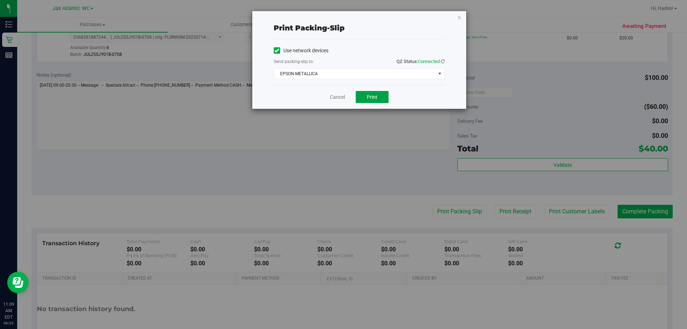
click at [376, 99] on span "Print" at bounding box center [372, 97] width 11 height 6
click at [334, 99] on link "Cancel" at bounding box center [337, 97] width 15 height 8
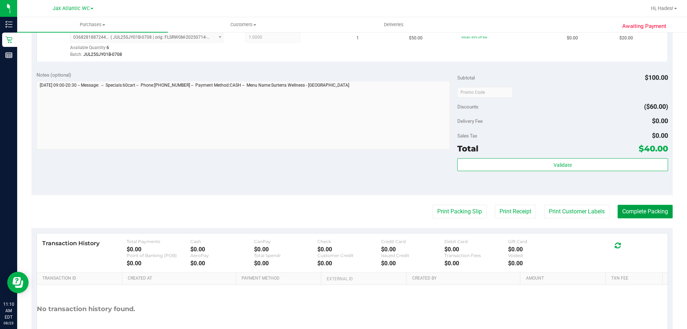
click at [642, 208] on button "Complete Packing" at bounding box center [645, 212] width 55 height 14
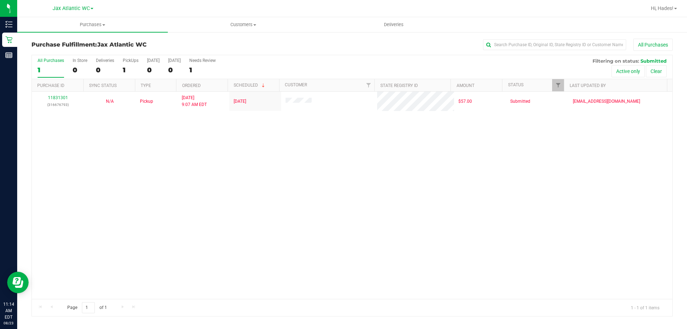
click at [88, 147] on div "11831301 (316676793) N/A Pickup [DATE] 9:07 AM EDT 8/22/2025 $57.00 Submitted […" at bounding box center [352, 195] width 641 height 207
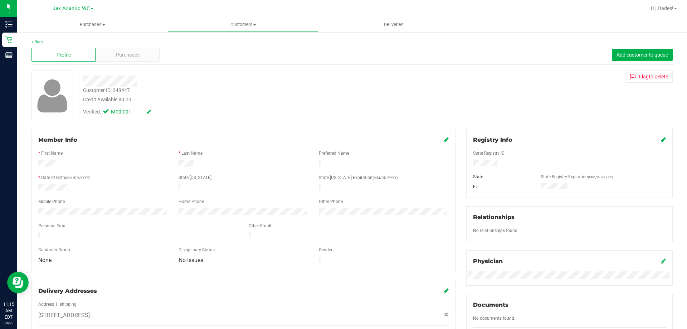
click at [93, 41] on div "Back" at bounding box center [351, 42] width 641 height 6
click at [37, 40] on link "Back" at bounding box center [37, 41] width 12 height 5
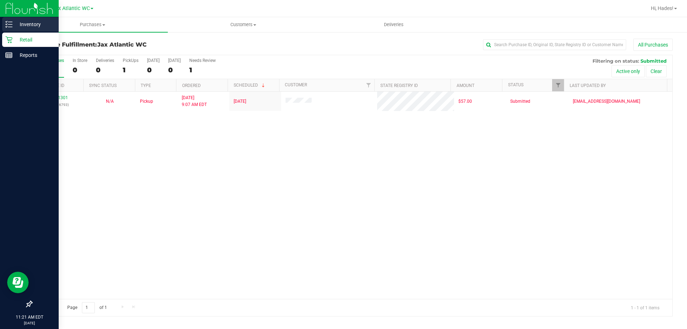
click at [8, 20] on div "Inventory" at bounding box center [30, 24] width 57 height 14
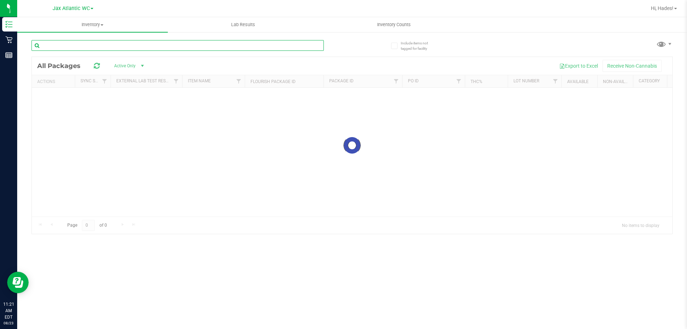
click at [133, 43] on div "Inventory All packages All inventory Waste log Lab Results Inventory Counts" at bounding box center [352, 173] width 670 height 312
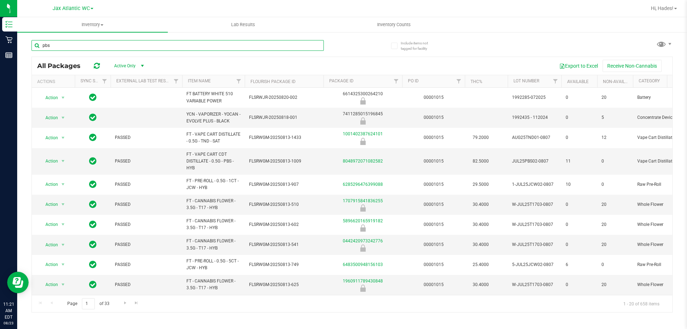
type input "pbs"
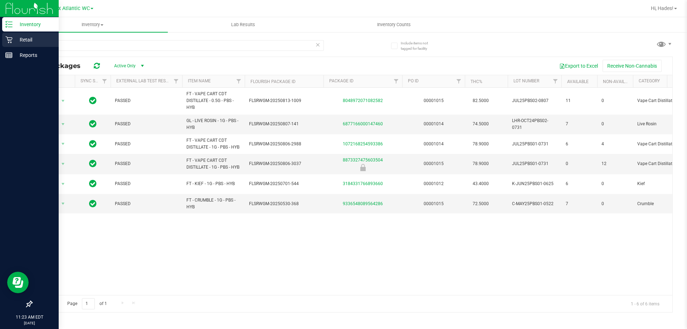
click at [8, 40] on icon at bounding box center [8, 39] width 7 height 7
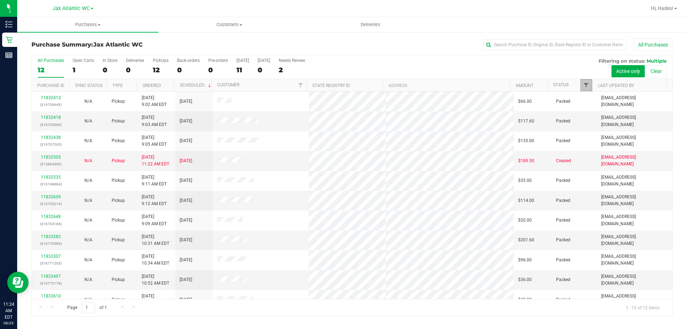
click at [585, 88] on span "Filter" at bounding box center [586, 85] width 6 height 6
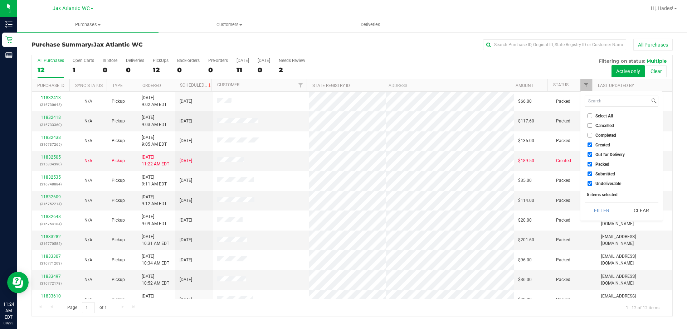
click at [589, 184] on input "Undeliverable" at bounding box center [590, 183] width 5 height 5
checkbox input "false"
click at [588, 165] on input "Packed" at bounding box center [590, 164] width 5 height 5
checkbox input "false"
click at [591, 152] on input "Out for Delivery" at bounding box center [590, 154] width 5 height 5
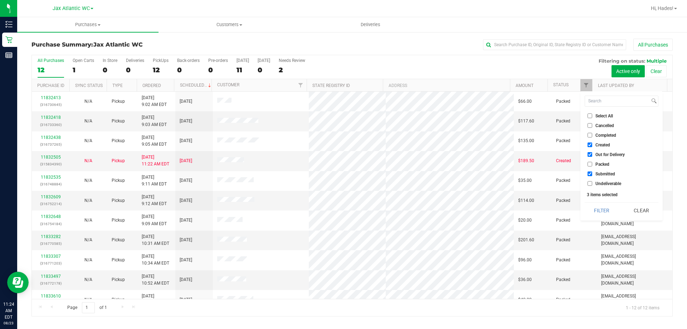
checkbox input "false"
click at [589, 139] on ul "Select All Cancelled Completed Created Out for Delivery Packed Submitted Undeli…" at bounding box center [622, 149] width 74 height 75
click at [591, 143] on input "Created" at bounding box center [590, 144] width 5 height 5
checkbox input "false"
click at [606, 207] on button "Filter" at bounding box center [602, 211] width 34 height 16
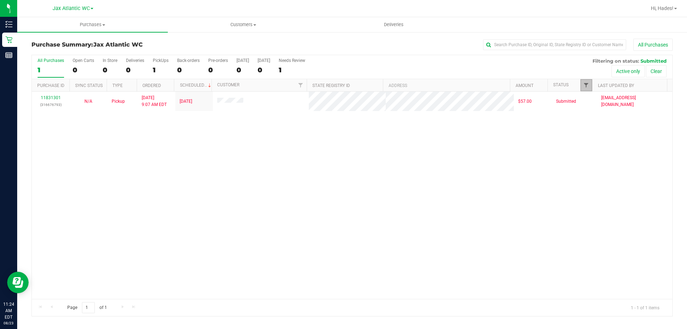
click at [586, 83] on span "Filter" at bounding box center [586, 85] width 6 height 6
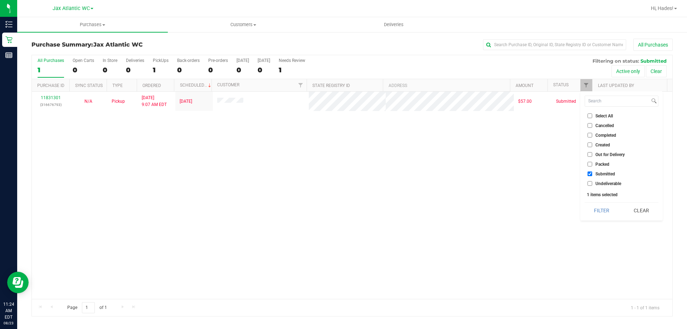
click at [590, 173] on input "Submitted" at bounding box center [590, 173] width 5 height 5
checkbox input "false"
click at [599, 210] on button "Filter" at bounding box center [602, 211] width 34 height 16
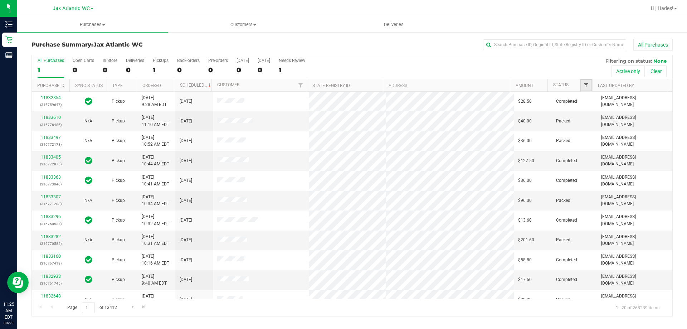
click at [587, 84] on span "Filter" at bounding box center [586, 85] width 6 height 6
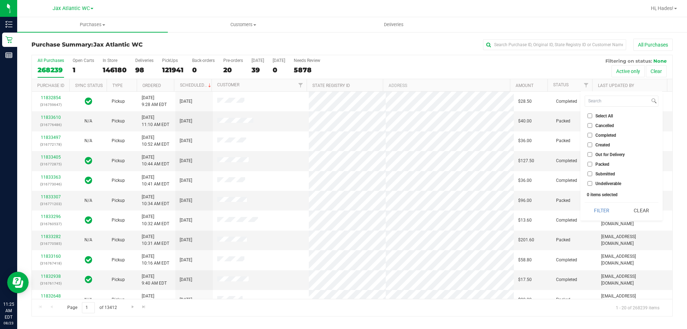
click at [591, 164] on input "Packed" at bounding box center [590, 164] width 5 height 5
checkbox input "true"
click at [595, 210] on button "Filter" at bounding box center [602, 211] width 34 height 16
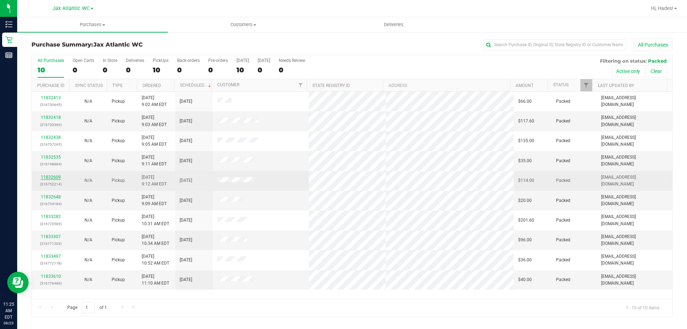
click at [49, 177] on link "11832609" at bounding box center [51, 177] width 20 height 5
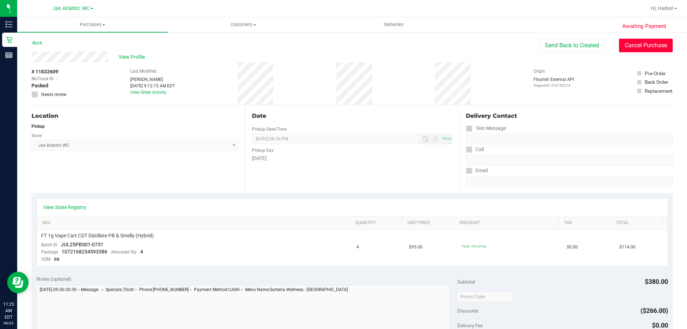
click at [643, 45] on button "Cancel Purchase" at bounding box center [646, 46] width 54 height 14
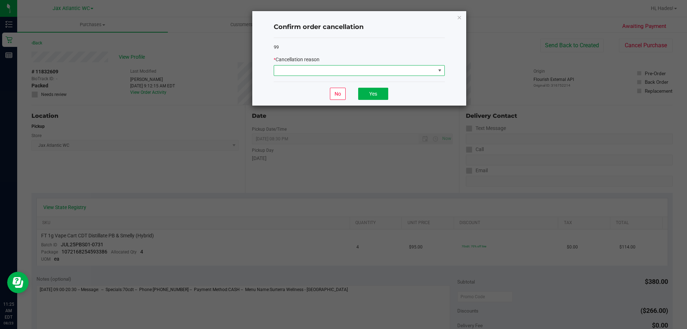
click at [389, 75] on span at bounding box center [354, 70] width 161 height 10
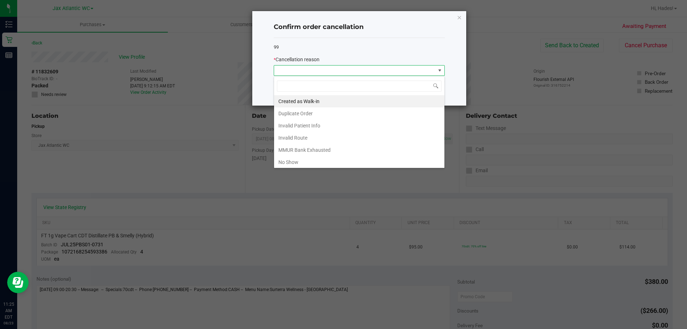
click at [387, 70] on span at bounding box center [354, 70] width 161 height 10
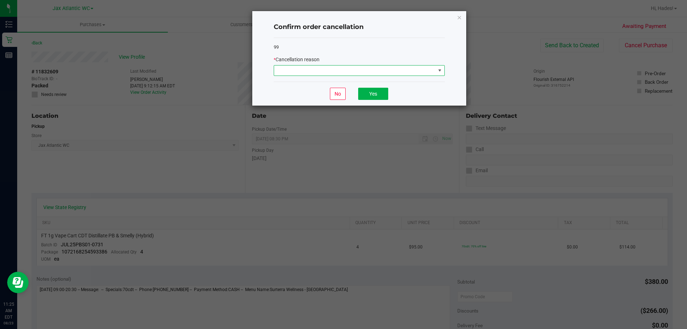
click at [384, 72] on span at bounding box center [354, 70] width 161 height 10
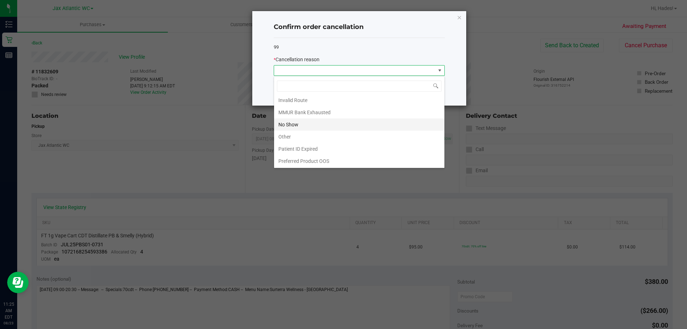
scroll to position [38, 0]
click at [303, 138] on li "Other" at bounding box center [359, 136] width 170 height 12
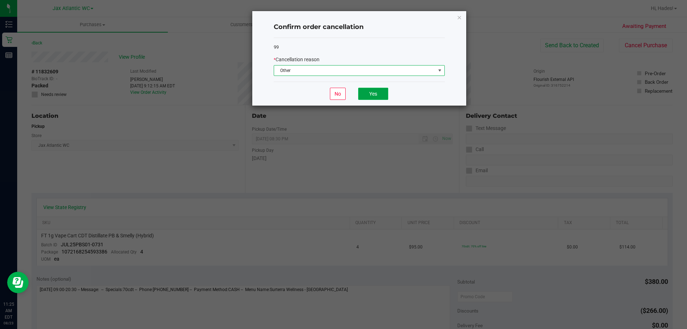
click at [371, 92] on button "Yes" at bounding box center [373, 94] width 30 height 12
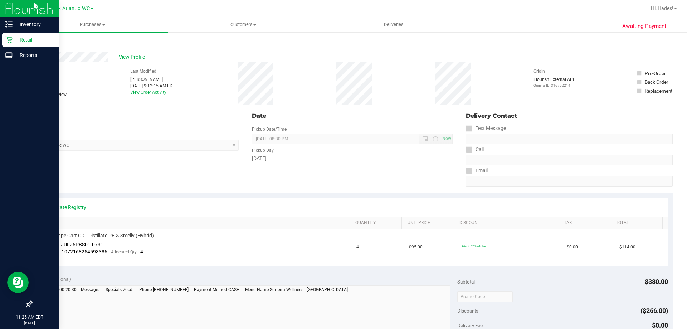
click at [30, 40] on p "Retail" at bounding box center [34, 39] width 43 height 9
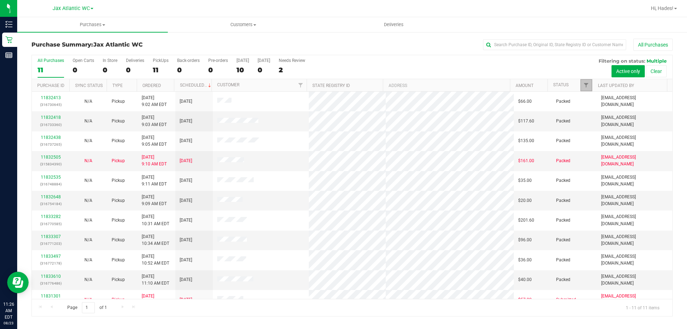
click at [589, 84] on link "Filter" at bounding box center [586, 85] width 12 height 12
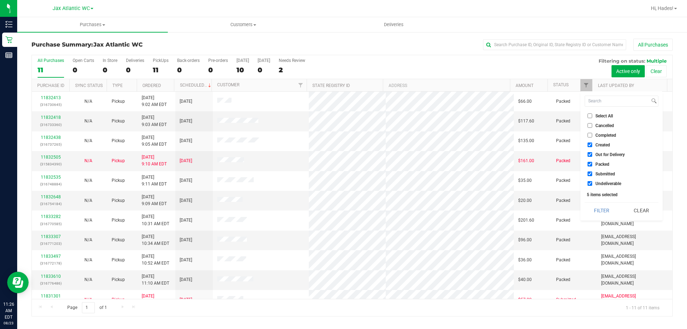
click at [591, 145] on input "Created" at bounding box center [590, 144] width 5 height 5
checkbox input "false"
click at [592, 153] on input "Out for Delivery" at bounding box center [590, 154] width 5 height 5
checkbox input "false"
click at [589, 165] on input "Packed" at bounding box center [590, 164] width 5 height 5
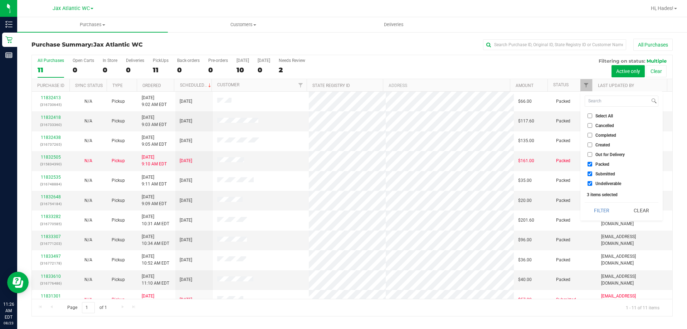
checkbox input "false"
click at [589, 182] on input "Undeliverable" at bounding box center [590, 183] width 5 height 5
checkbox input "false"
click at [593, 210] on button "Filter" at bounding box center [602, 211] width 34 height 16
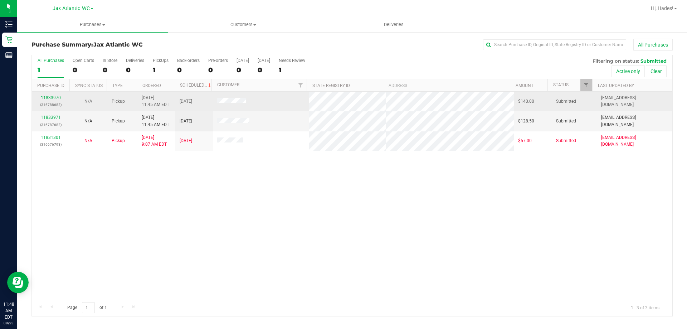
click at [53, 95] on div "11833970 (316788682)" at bounding box center [50, 101] width 29 height 14
click at [55, 99] on link "11833970" at bounding box center [51, 97] width 20 height 5
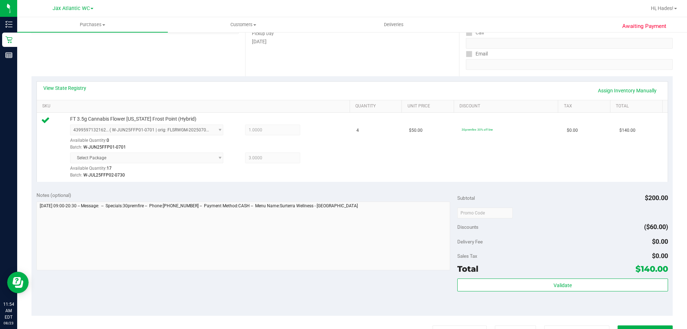
scroll to position [179, 0]
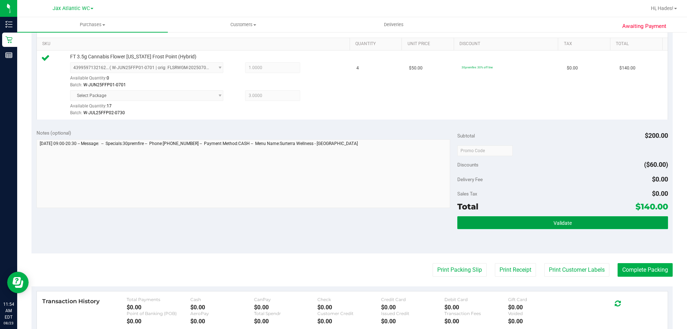
click at [515, 222] on button "Validate" at bounding box center [562, 222] width 210 height 13
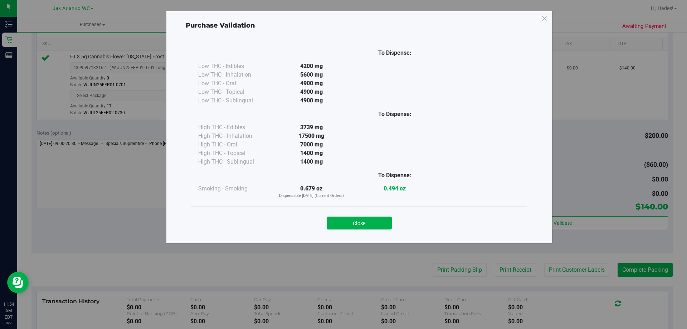
click at [379, 229] on div "Close" at bounding box center [359, 220] width 336 height 29
click at [376, 225] on button "Close" at bounding box center [359, 222] width 65 height 13
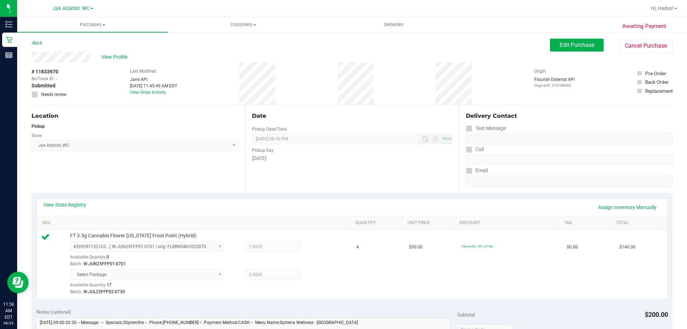
scroll to position [250, 0]
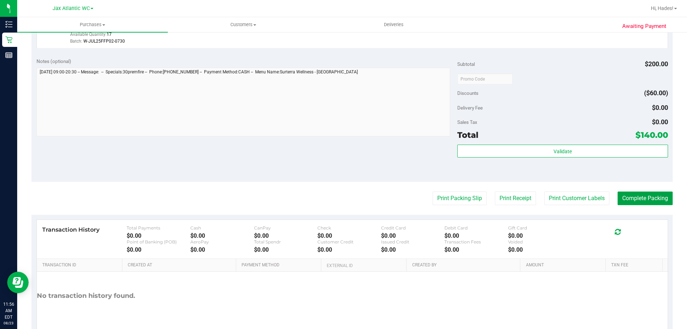
click at [635, 195] on button "Complete Packing" at bounding box center [645, 198] width 55 height 14
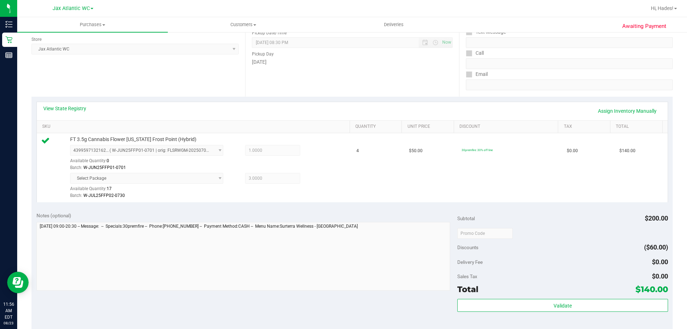
scroll to position [0, 0]
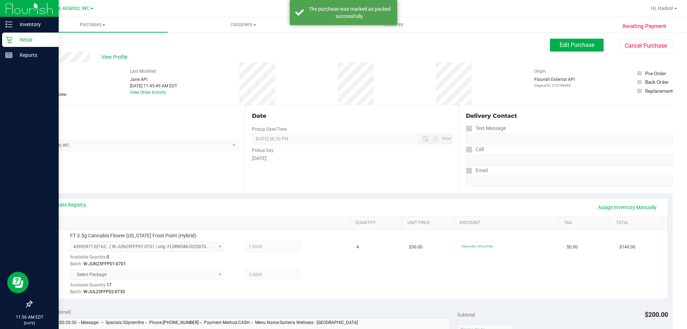
click at [28, 40] on p "Retail" at bounding box center [34, 39] width 43 height 9
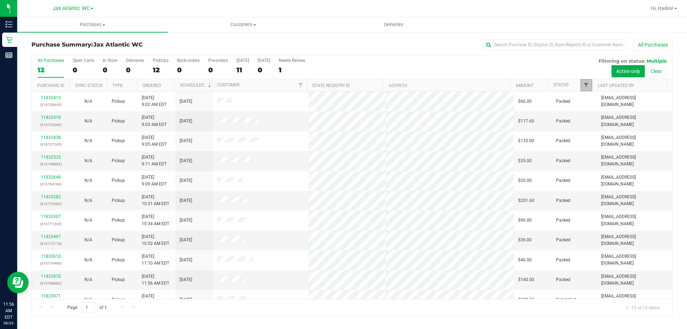
click at [584, 84] on span "Filter" at bounding box center [586, 85] width 6 height 6
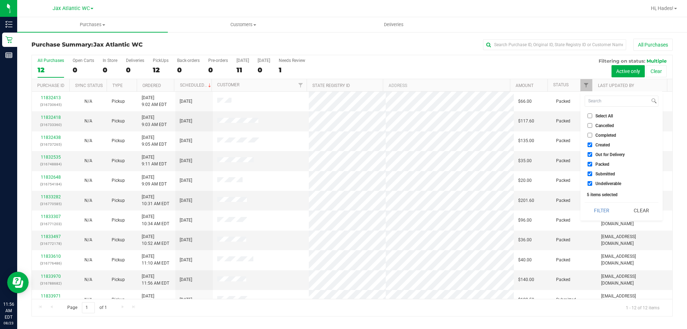
click at [591, 147] on input "Created" at bounding box center [590, 144] width 5 height 5
checkbox input "false"
click at [591, 154] on input "Out for Delivery" at bounding box center [590, 154] width 5 height 5
checkbox input "false"
click at [588, 165] on input "Packed" at bounding box center [590, 164] width 5 height 5
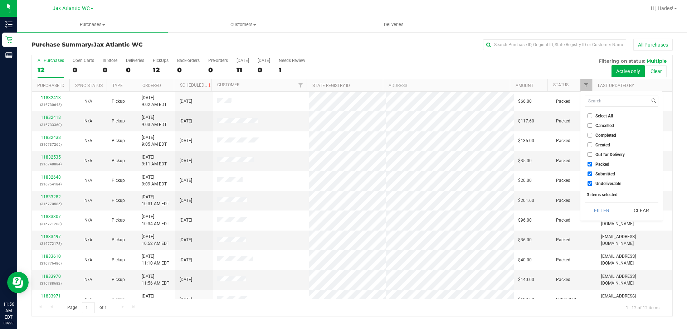
checkbox input "false"
click at [593, 184] on label "Undeliverable" at bounding box center [605, 183] width 34 height 5
click at [592, 184] on input "Undeliverable" at bounding box center [590, 183] width 5 height 5
checkbox input "false"
click at [594, 211] on button "Filter" at bounding box center [602, 211] width 34 height 16
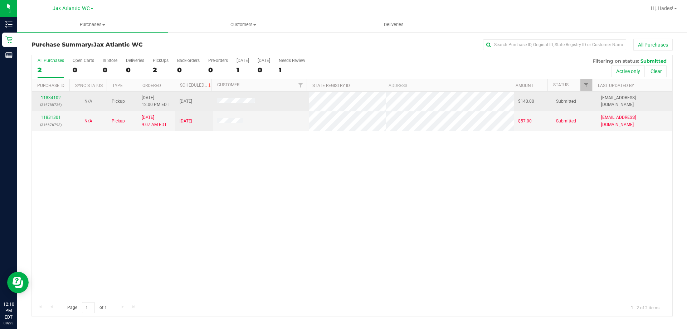
click at [52, 98] on link "11834102" at bounding box center [51, 97] width 20 height 5
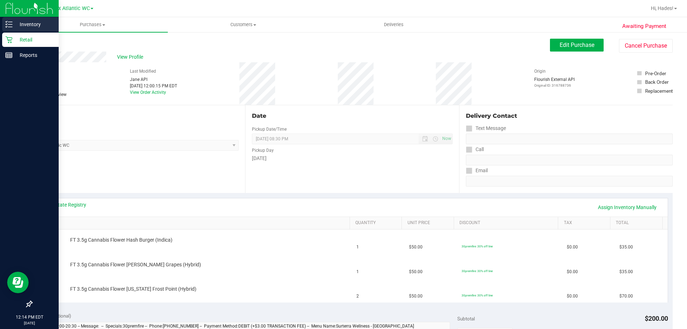
click at [25, 23] on p "Inventory" at bounding box center [34, 24] width 43 height 9
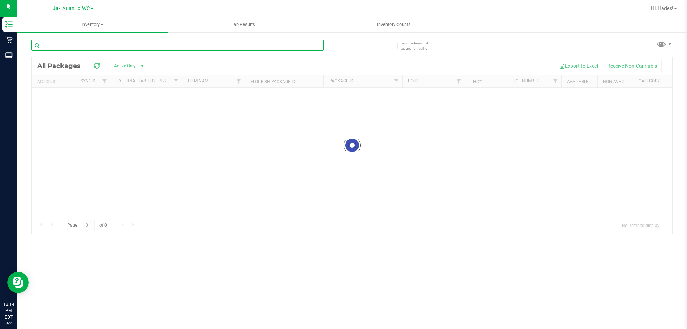
click at [91, 48] on div "Inventory All packages All inventory Waste log Lab Results Inventory Counts" at bounding box center [352, 173] width 670 height 312
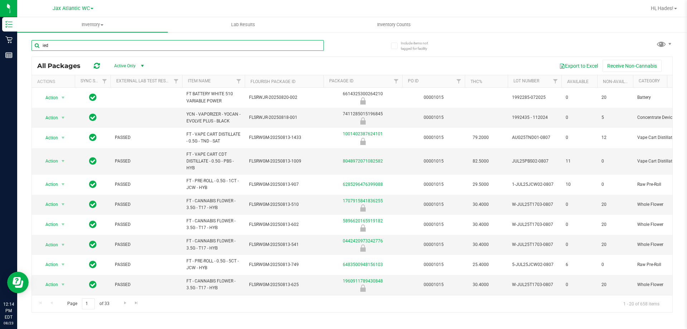
type input "ied"
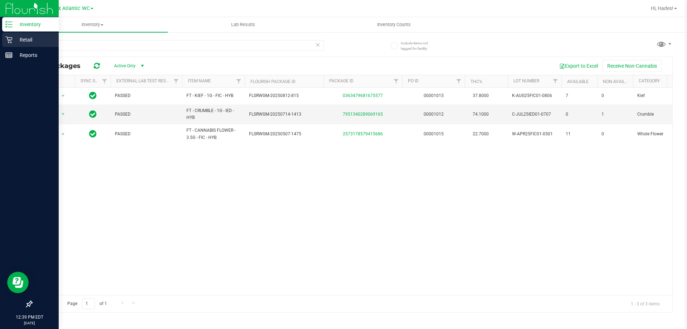
click at [14, 39] on p "Retail" at bounding box center [34, 39] width 43 height 9
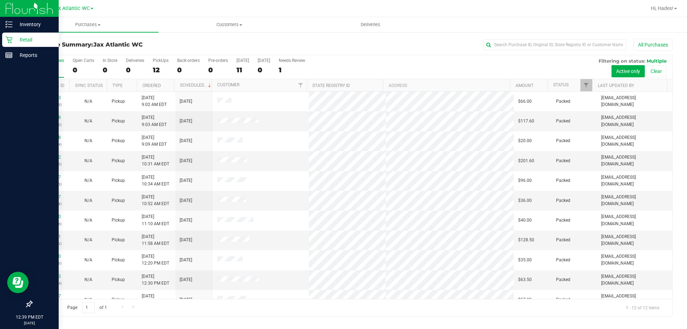
click at [585, 77] on div "All Purchases 12 Open Carts 0 In Store 0 Deliveries 0 PickUps 12 Back-orders 0 …" at bounding box center [352, 67] width 641 height 24
click at [585, 82] on link "Filter" at bounding box center [586, 85] width 12 height 12
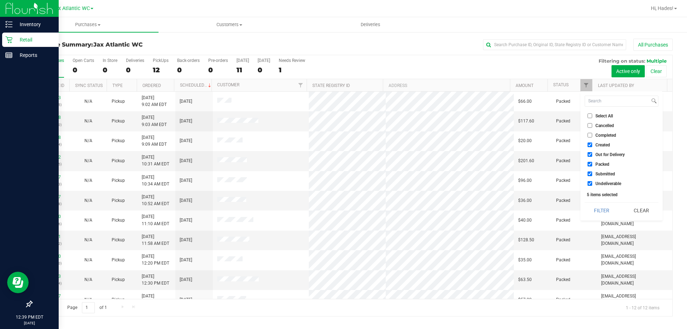
click at [588, 145] on input "Created" at bounding box center [590, 144] width 5 height 5
checkbox input "false"
click at [592, 156] on input "Out for Delivery" at bounding box center [590, 154] width 5 height 5
checkbox input "false"
click at [589, 166] on input "Packed" at bounding box center [590, 164] width 5 height 5
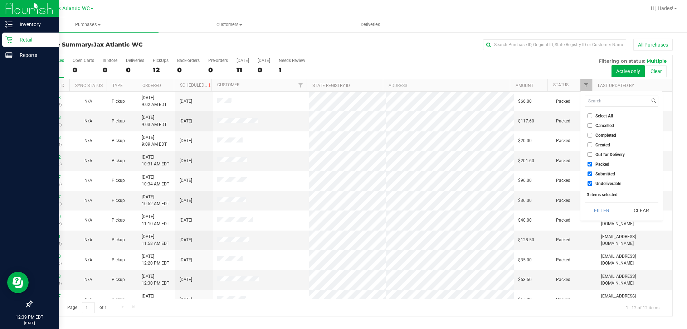
checkbox input "false"
click at [593, 183] on label "Undeliverable" at bounding box center [605, 183] width 34 height 5
click at [592, 183] on input "Undeliverable" at bounding box center [590, 183] width 5 height 5
checkbox input "false"
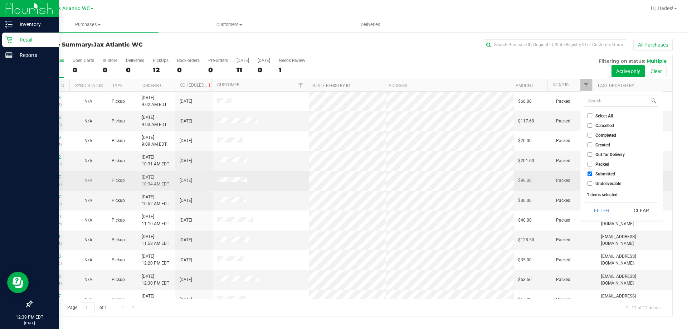
click at [585, 203] on button "Filter" at bounding box center [602, 211] width 34 height 16
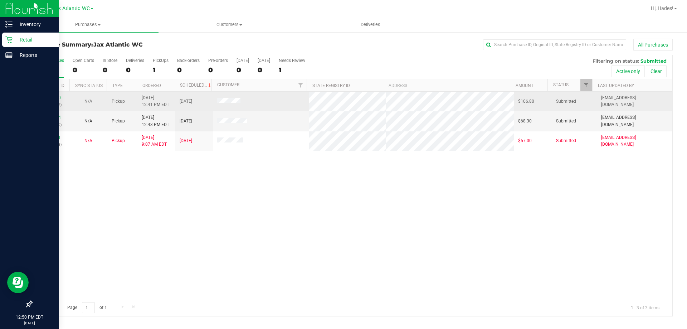
click at [50, 98] on link "11834430" at bounding box center [51, 97] width 20 height 5
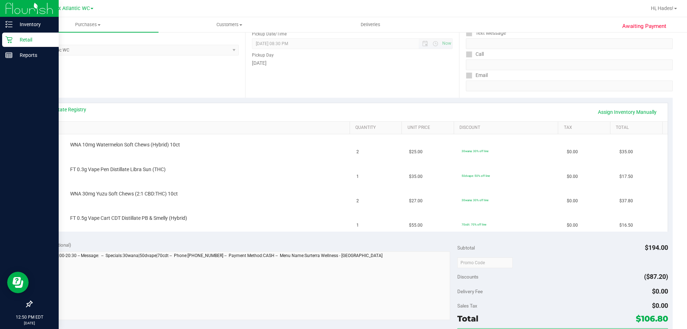
scroll to position [107, 0]
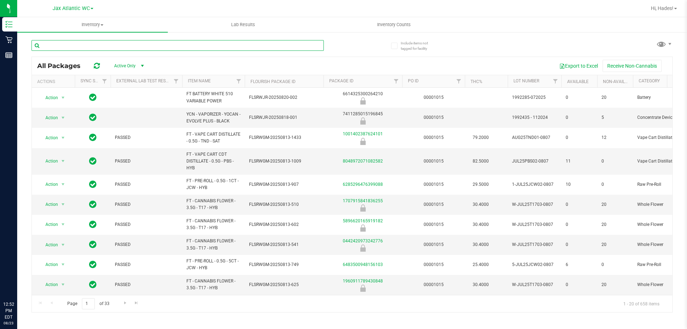
click at [106, 47] on input "text" at bounding box center [177, 45] width 292 height 11
type input "lsn"
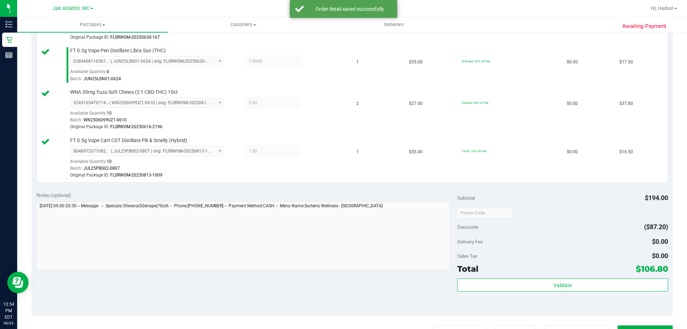
scroll to position [250, 0]
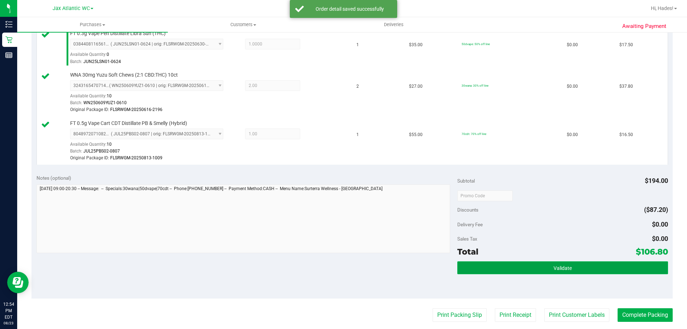
click at [490, 268] on button "Validate" at bounding box center [562, 267] width 210 height 13
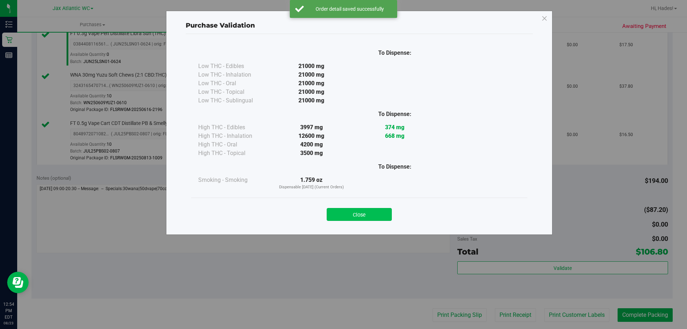
click at [363, 219] on button "Close" at bounding box center [359, 214] width 65 height 13
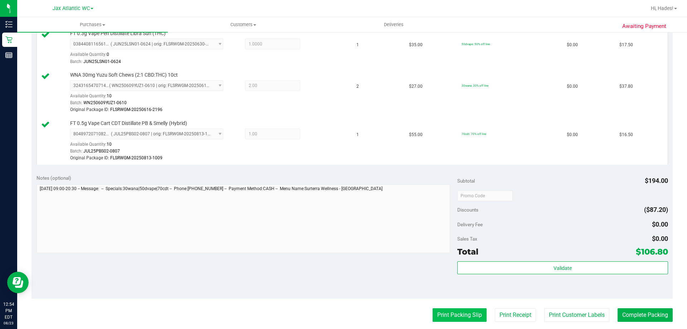
click at [459, 313] on button "Print Packing Slip" at bounding box center [460, 315] width 54 height 14
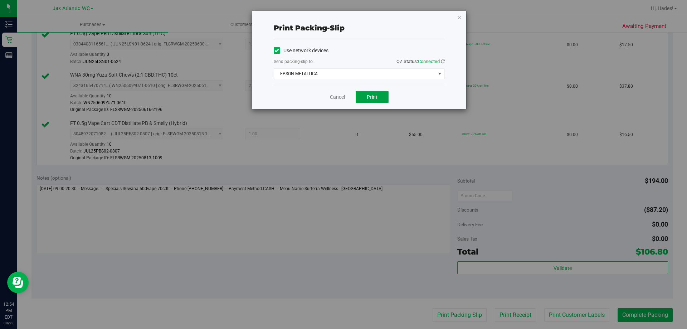
click at [371, 102] on button "Print" at bounding box center [372, 97] width 33 height 12
click at [334, 99] on link "Cancel" at bounding box center [337, 97] width 15 height 8
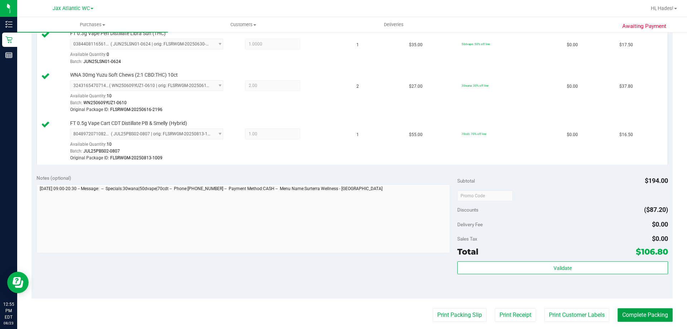
click at [645, 317] on button "Complete Packing" at bounding box center [645, 315] width 55 height 14
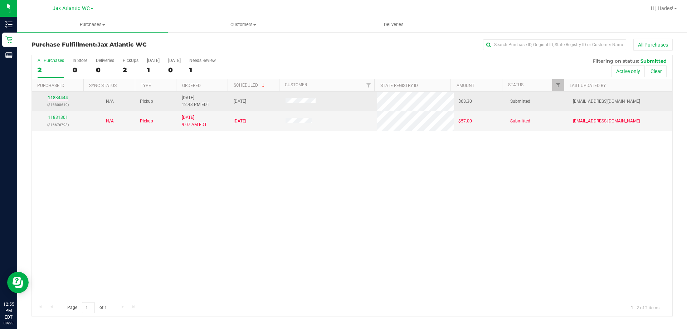
click at [53, 99] on link "11834444" at bounding box center [58, 97] width 20 height 5
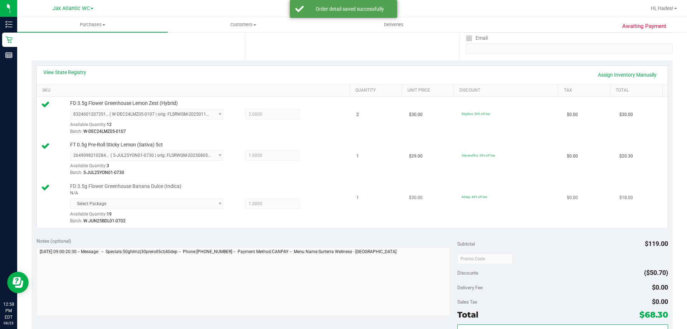
scroll to position [215, 0]
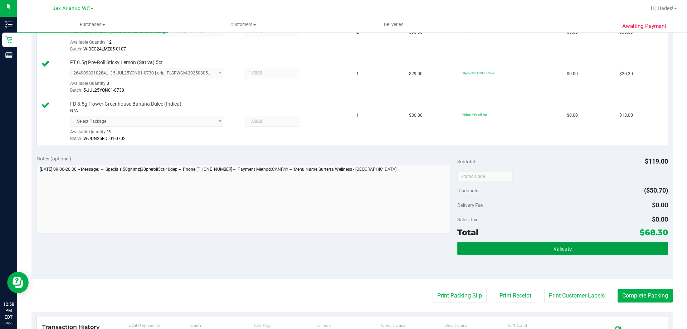
click at [554, 249] on span "Validate" at bounding box center [563, 249] width 18 height 6
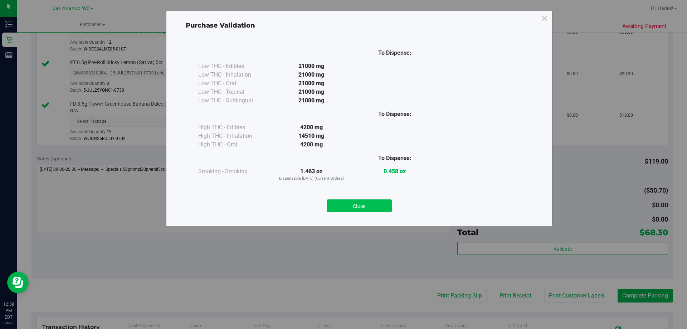
click at [373, 211] on button "Close" at bounding box center [359, 205] width 65 height 13
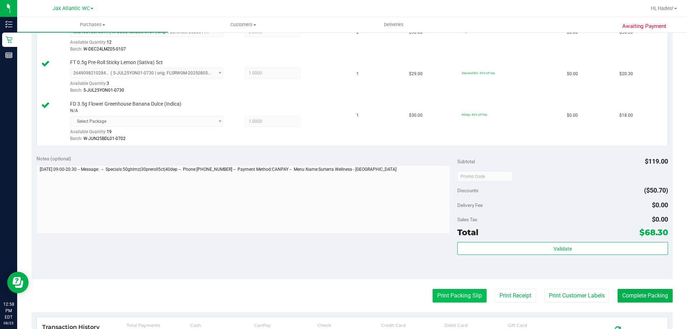
click at [456, 290] on button "Print Packing Slip" at bounding box center [460, 296] width 54 height 14
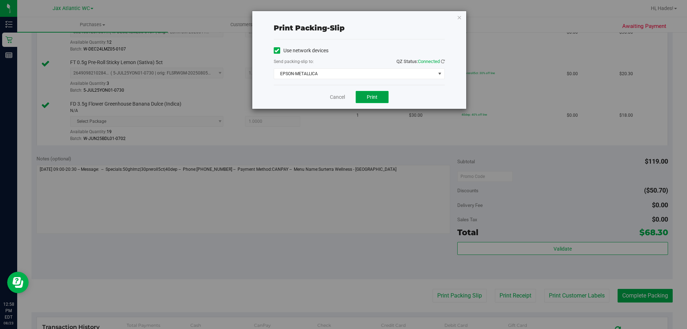
click at [360, 101] on button "Print" at bounding box center [372, 97] width 33 height 12
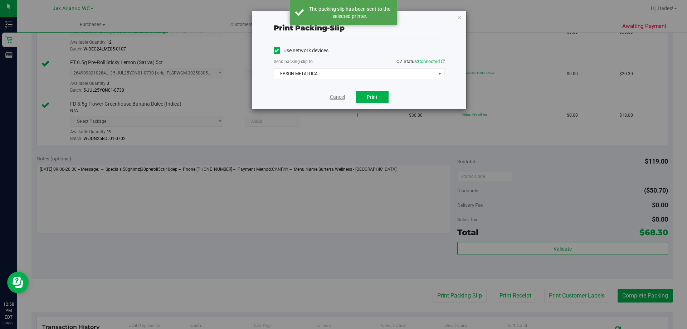
click at [342, 97] on link "Cancel" at bounding box center [337, 97] width 15 height 8
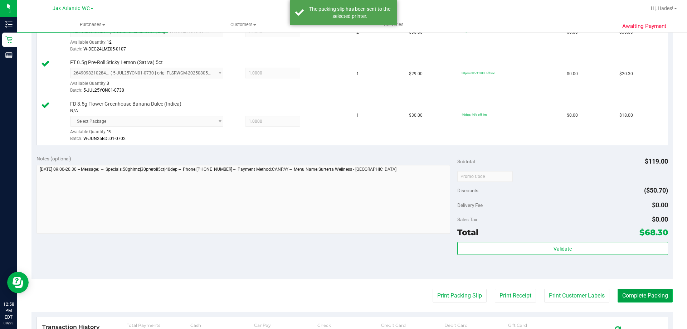
click at [655, 296] on button "Complete Packing" at bounding box center [645, 296] width 55 height 14
